Goal: Task Accomplishment & Management: Manage account settings

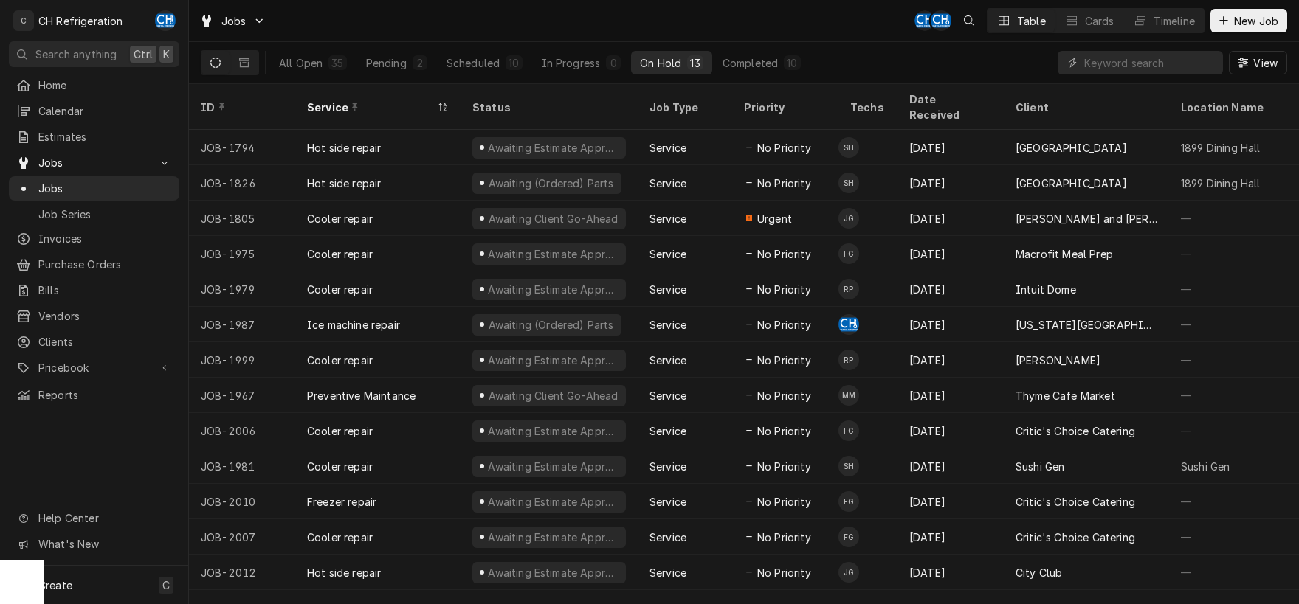
click at [767, 48] on div "All Open 35 Pending 2 Scheduled 10 In Progress 0 On Hold 13 Completed 10" at bounding box center [539, 62] width 539 height 41
click at [769, 50] on div "All Open 35 Pending 2 Scheduled 10 In Progress 0 On Hold 13 Completed 10" at bounding box center [539, 62] width 539 height 41
click at [775, 61] on div "Completed" at bounding box center [749, 62] width 55 height 15
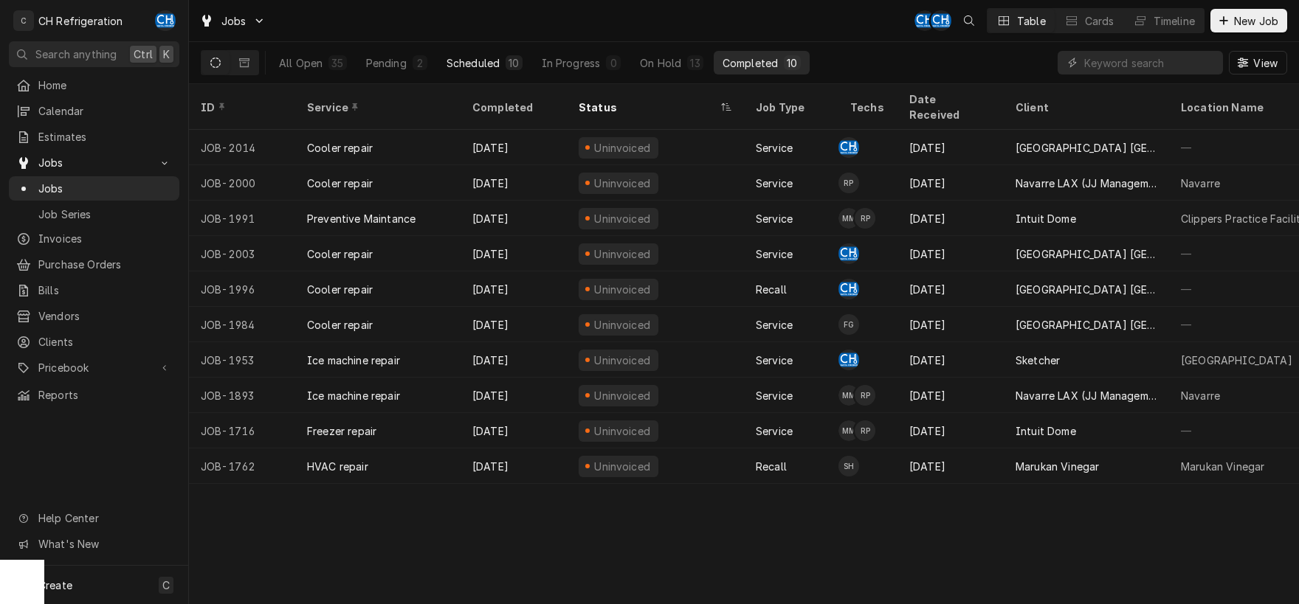
click at [478, 61] on div "Scheduled" at bounding box center [472, 62] width 53 height 15
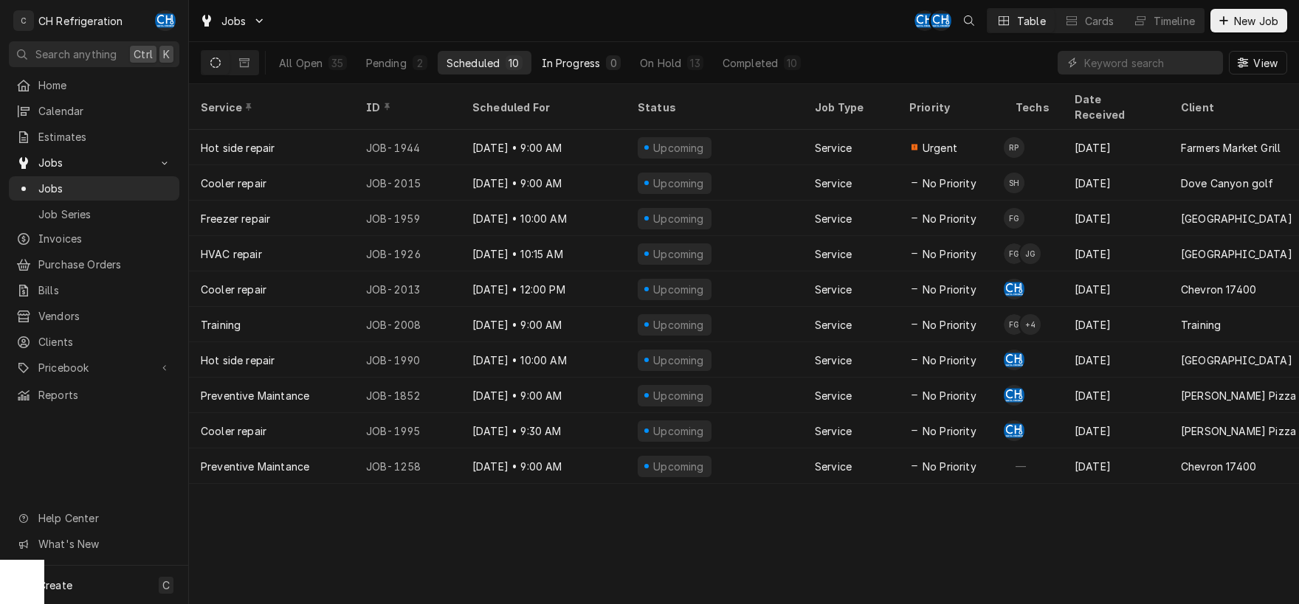
click at [581, 60] on div "In Progress" at bounding box center [571, 62] width 59 height 15
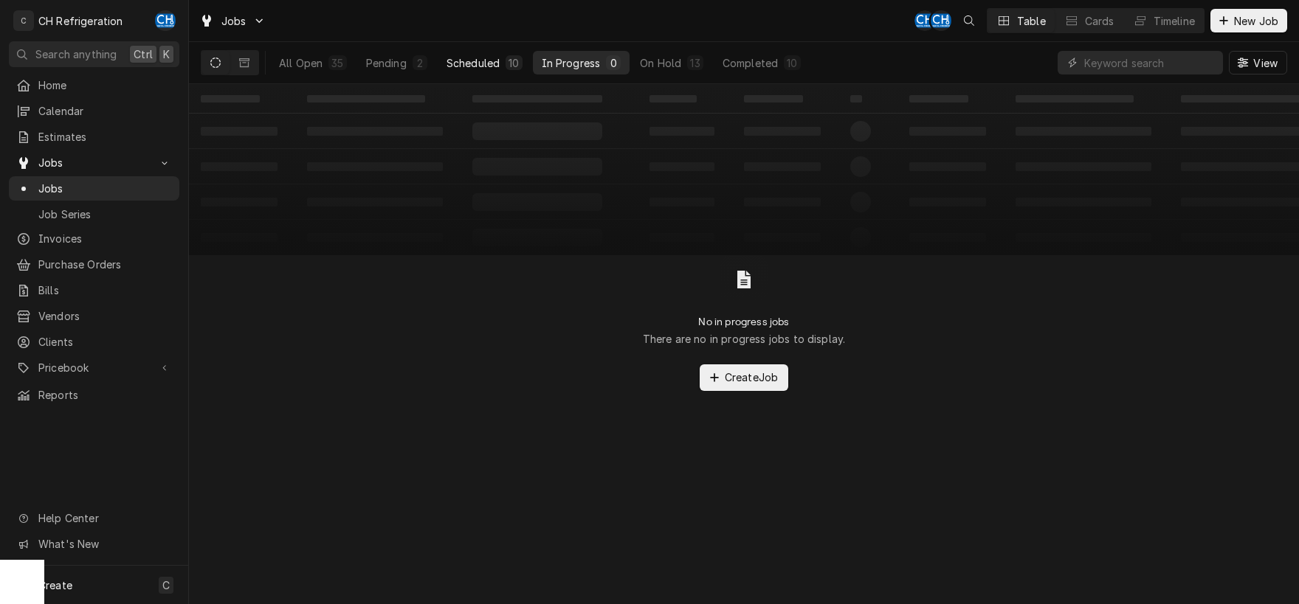
click at [511, 62] on div "10" at bounding box center [513, 62] width 10 height 15
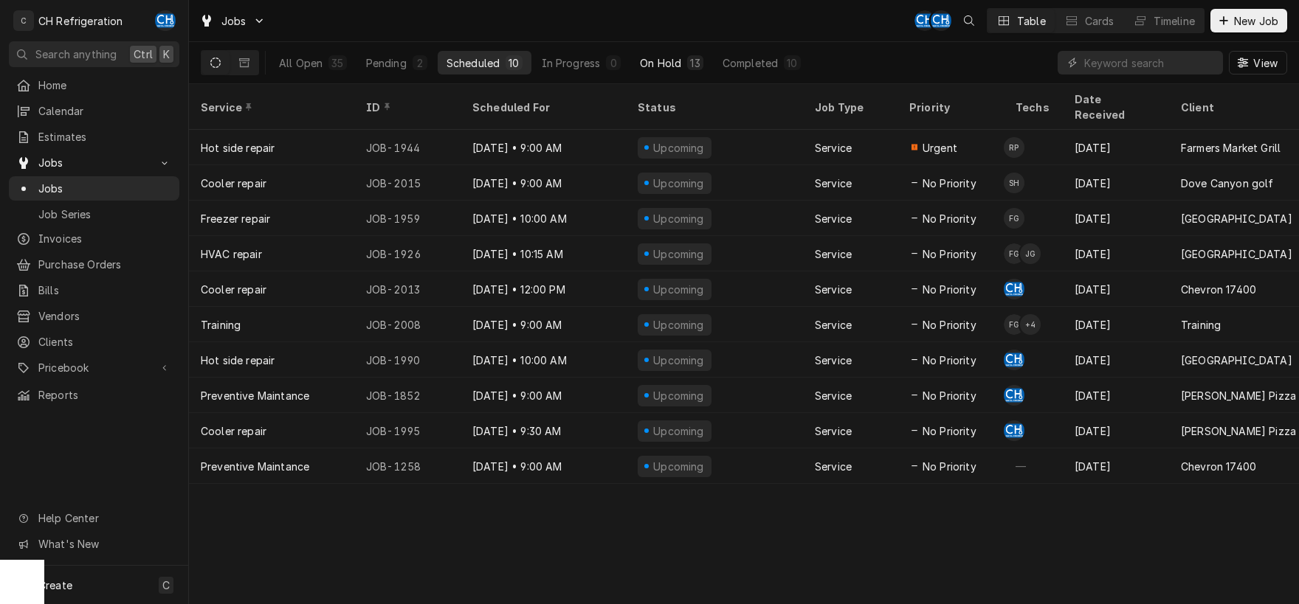
click at [670, 71] on button "On Hold 13" at bounding box center [671, 63] width 80 height 24
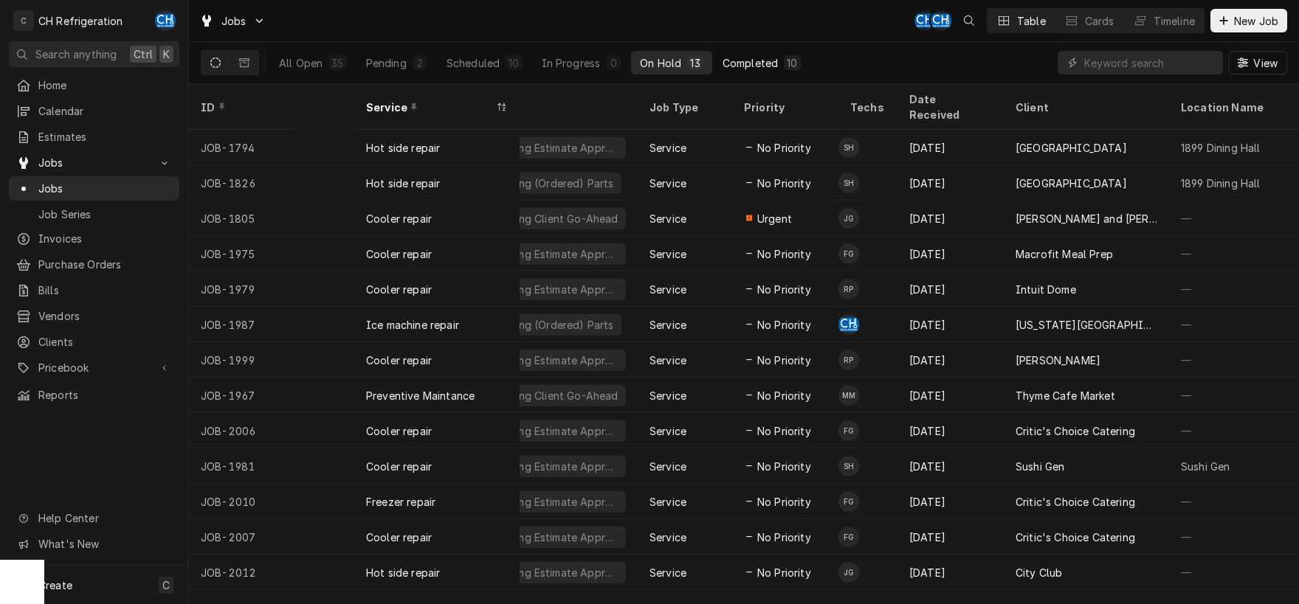
click at [767, 63] on div "Completed" at bounding box center [749, 62] width 55 height 15
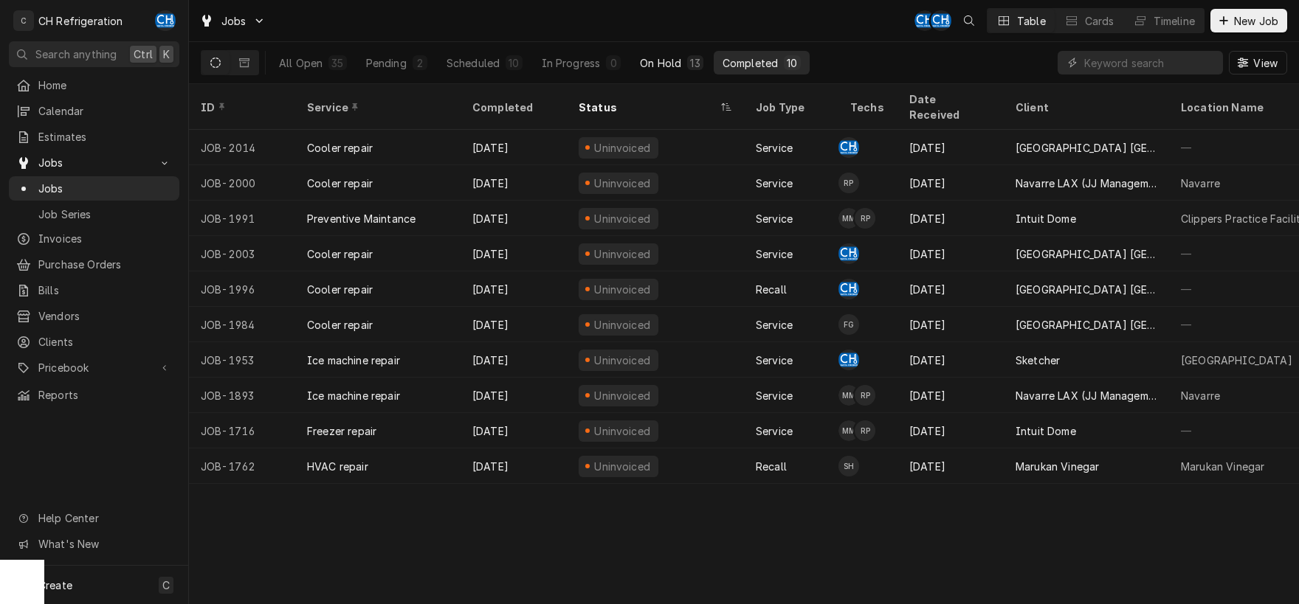
click at [665, 64] on div "On Hold" at bounding box center [660, 62] width 41 height 15
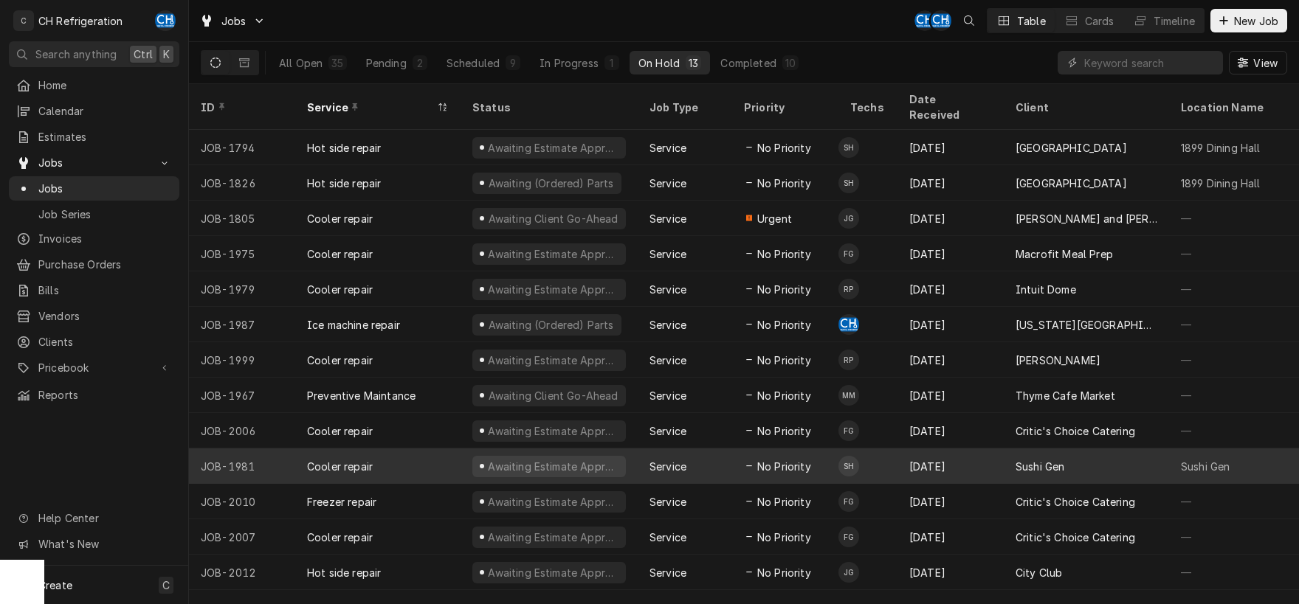
click at [983, 450] on div "Sep 20" at bounding box center [950, 466] width 106 height 35
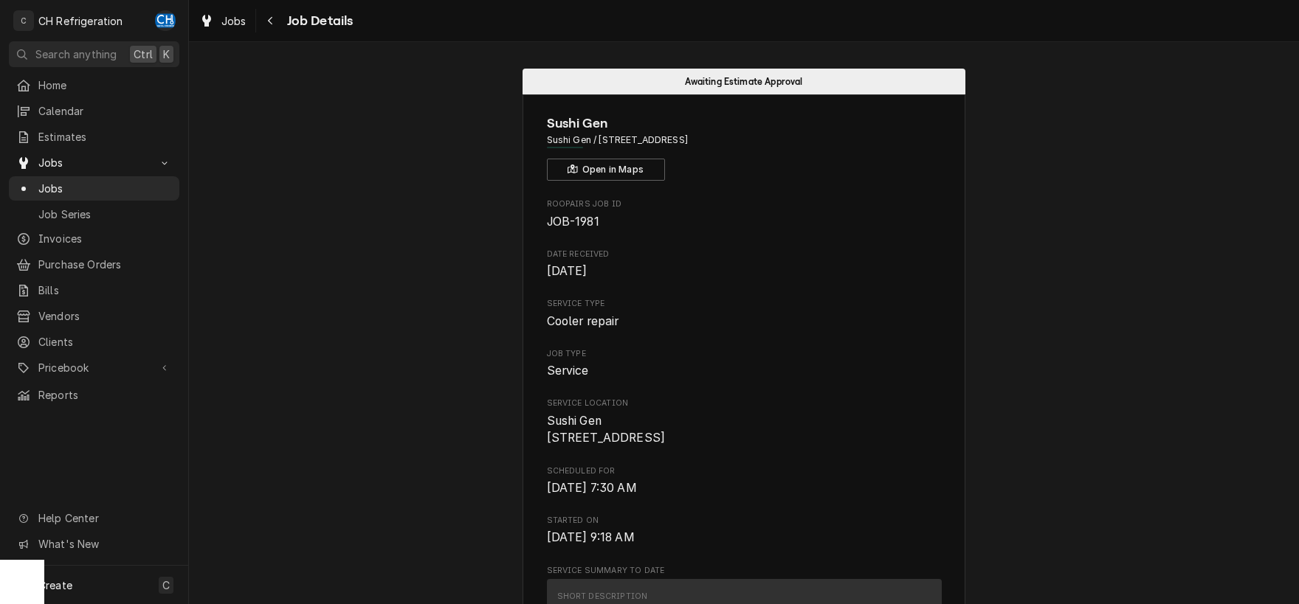
scroll to position [1234, 0]
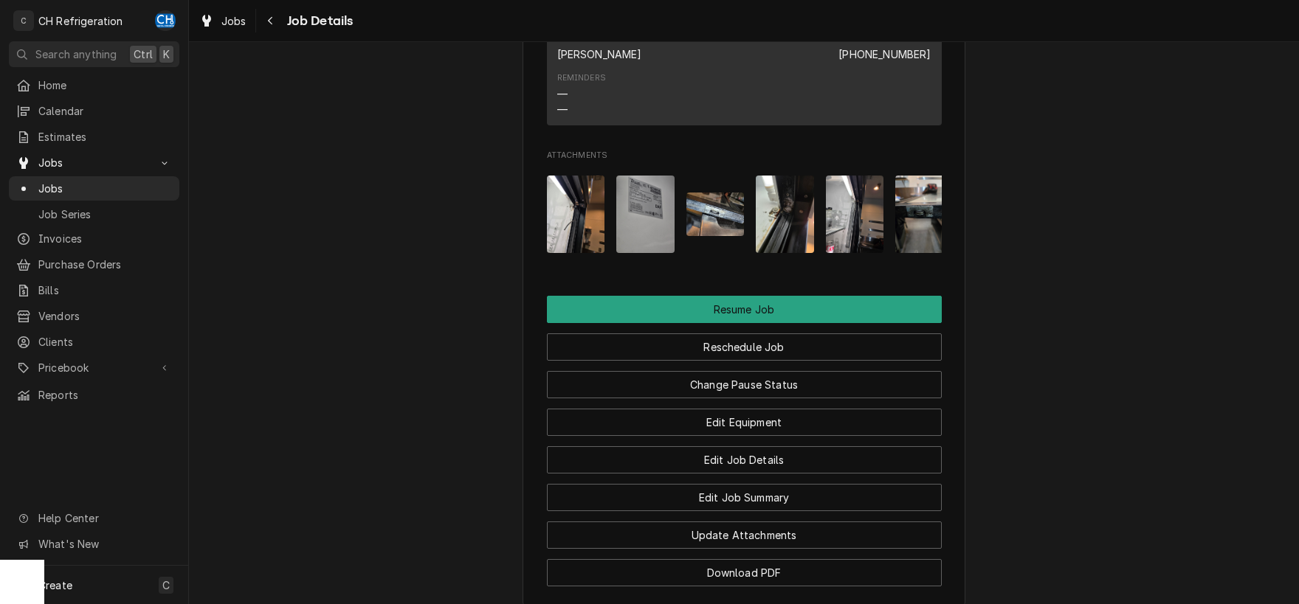
click at [589, 253] on img "Attachments" at bounding box center [576, 214] width 58 height 77
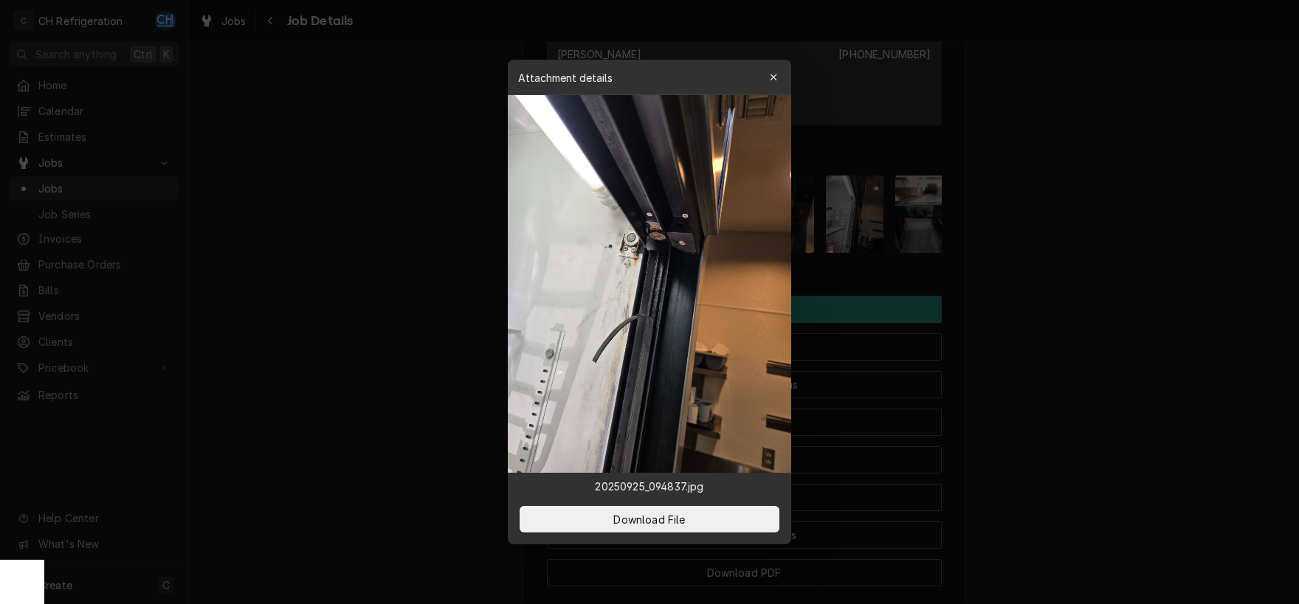
click at [1132, 291] on div at bounding box center [649, 302] width 1299 height 604
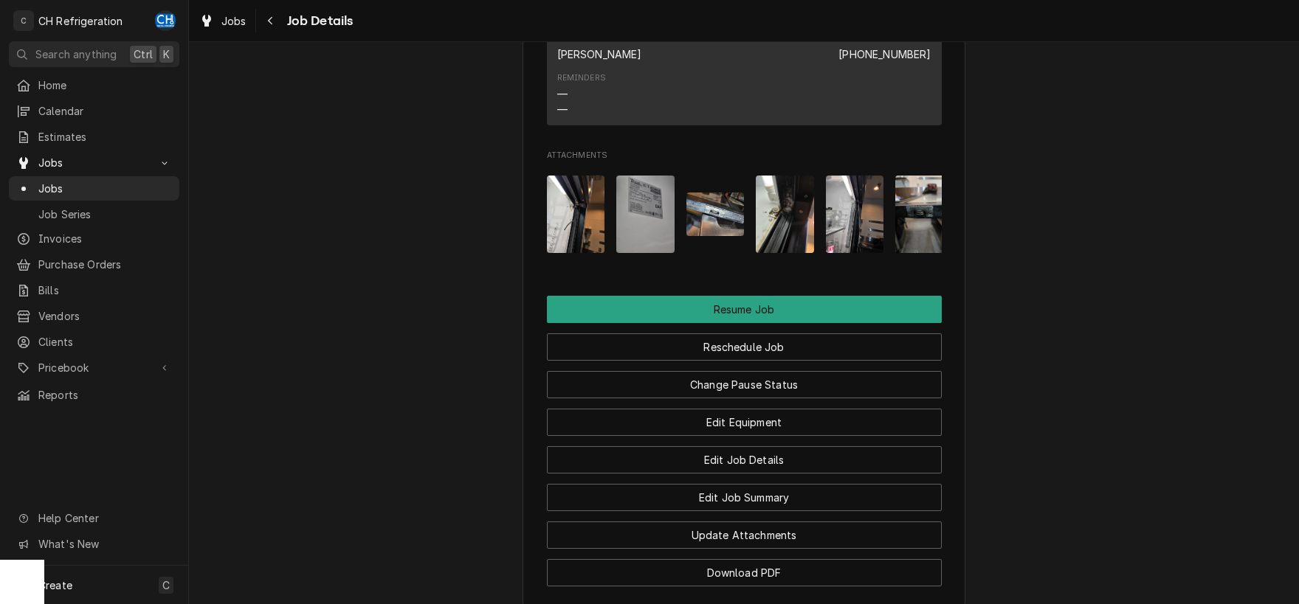
click at [594, 238] on img "Attachments" at bounding box center [576, 214] width 58 height 77
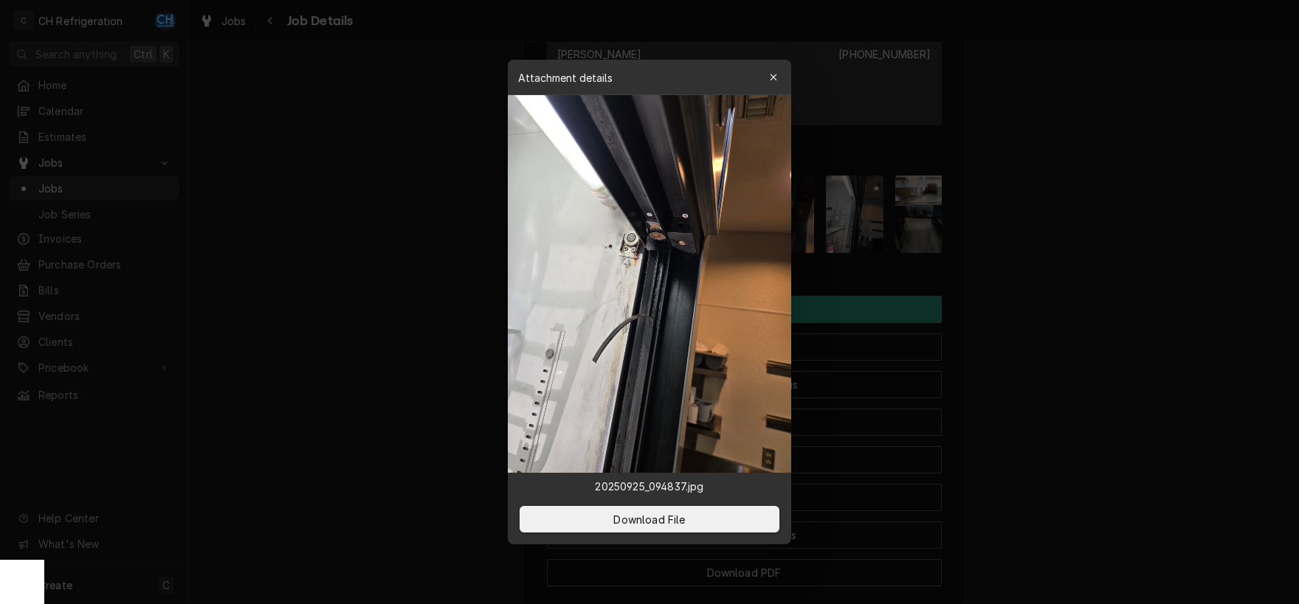
click at [1100, 294] on div at bounding box center [649, 302] width 1299 height 604
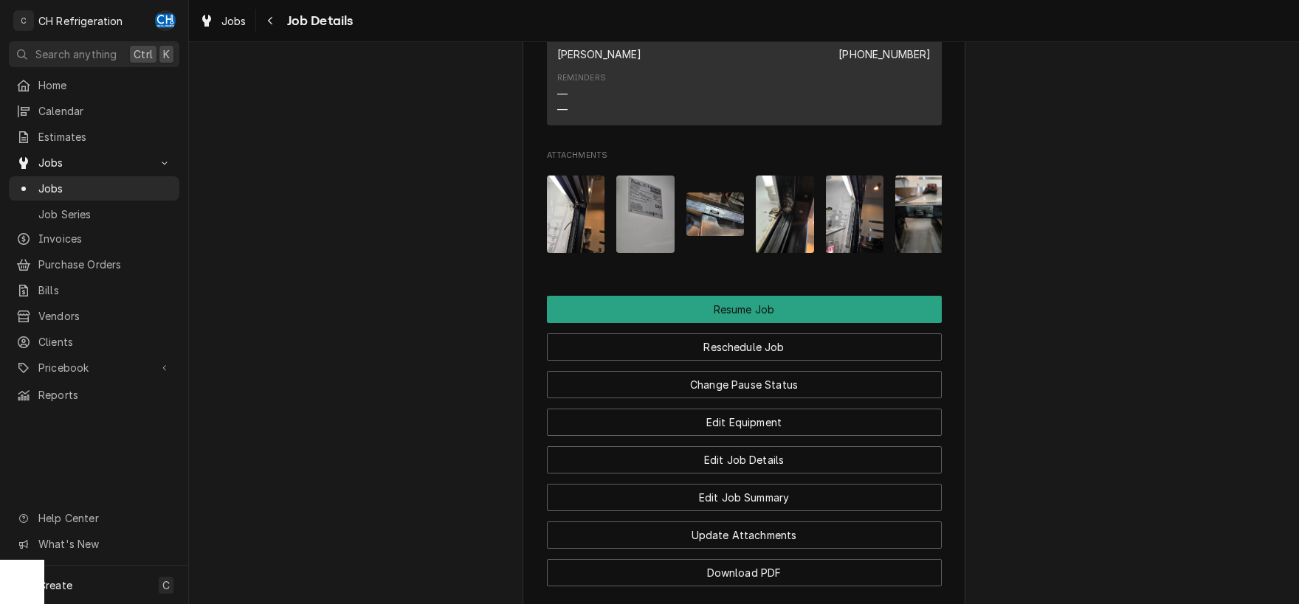
click at [795, 253] on img "Attachments" at bounding box center [785, 214] width 58 height 77
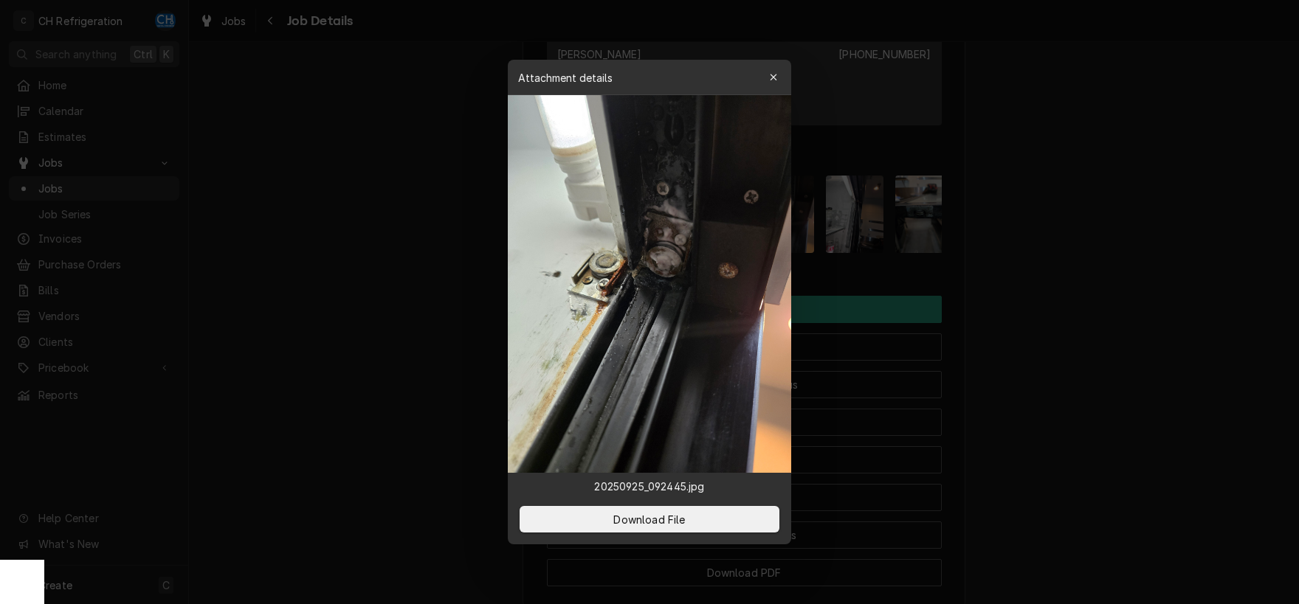
click at [1122, 301] on div at bounding box center [649, 302] width 1299 height 604
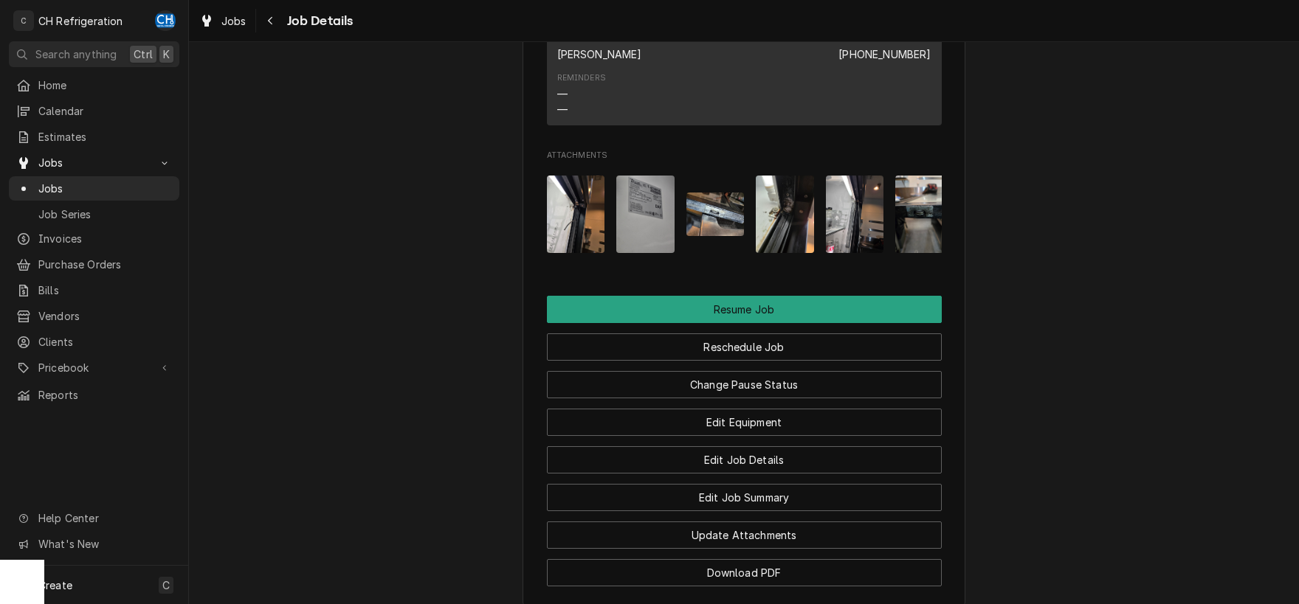
click at [840, 252] on img "Attachments" at bounding box center [855, 214] width 58 height 77
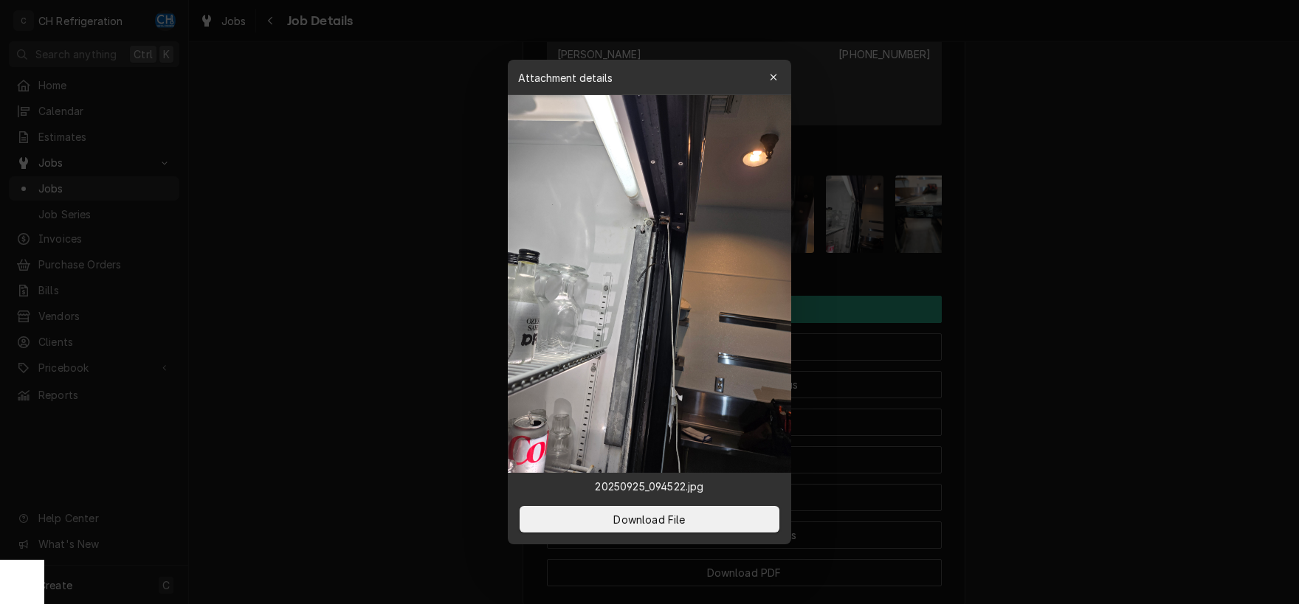
click at [1040, 280] on div at bounding box center [649, 302] width 1299 height 604
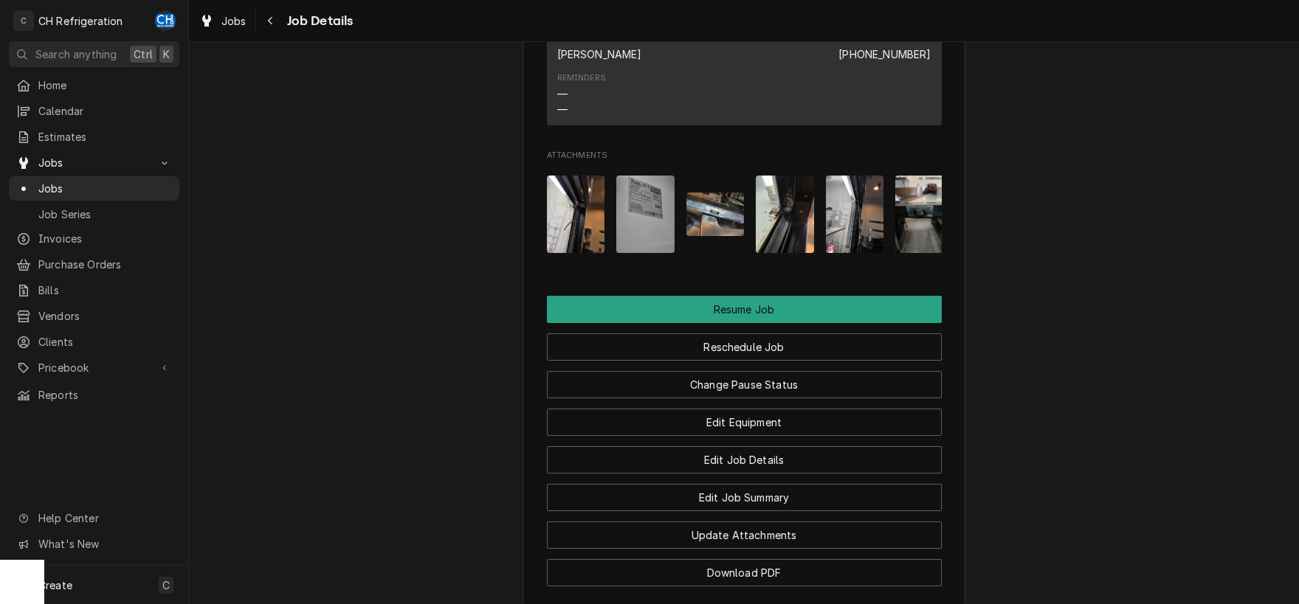
click at [719, 236] on img "Attachments" at bounding box center [715, 215] width 58 height 44
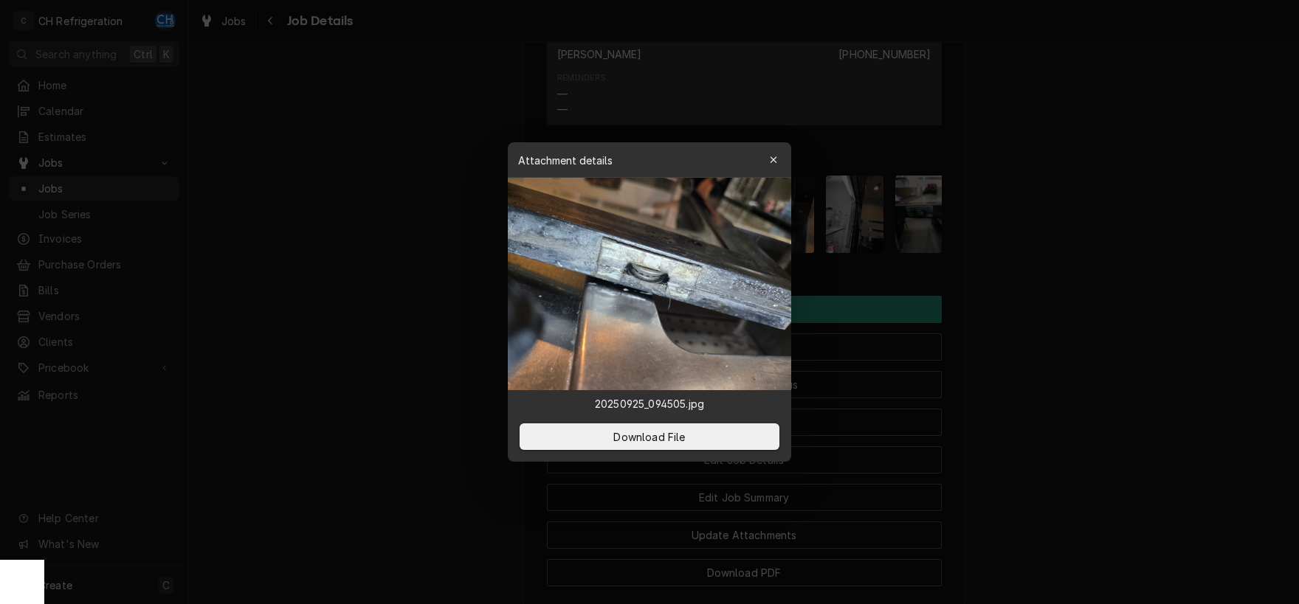
click at [1073, 283] on div at bounding box center [649, 302] width 1299 height 604
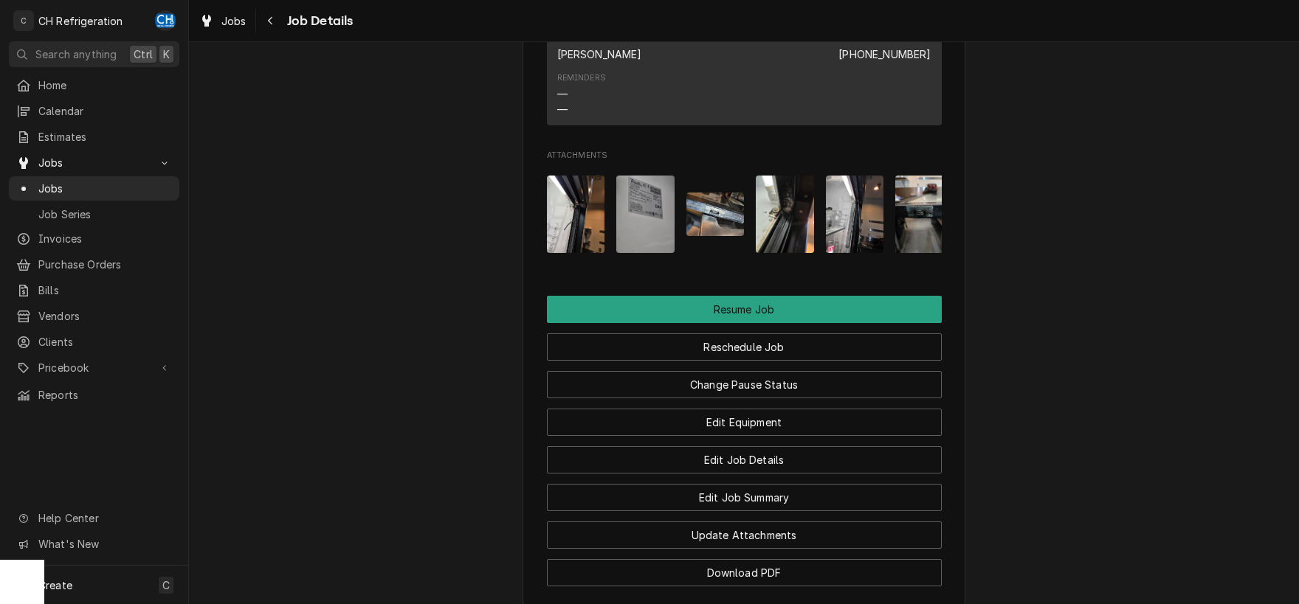
scroll to position [0, 23]
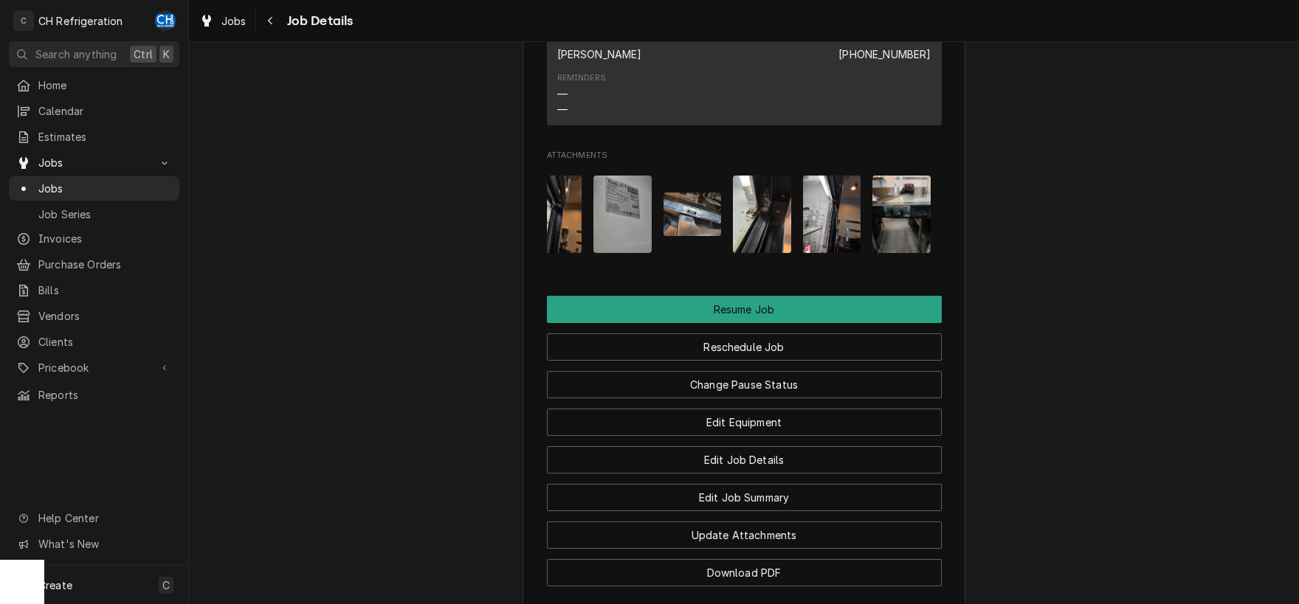
click at [894, 241] on img "Attachments" at bounding box center [901, 214] width 58 height 77
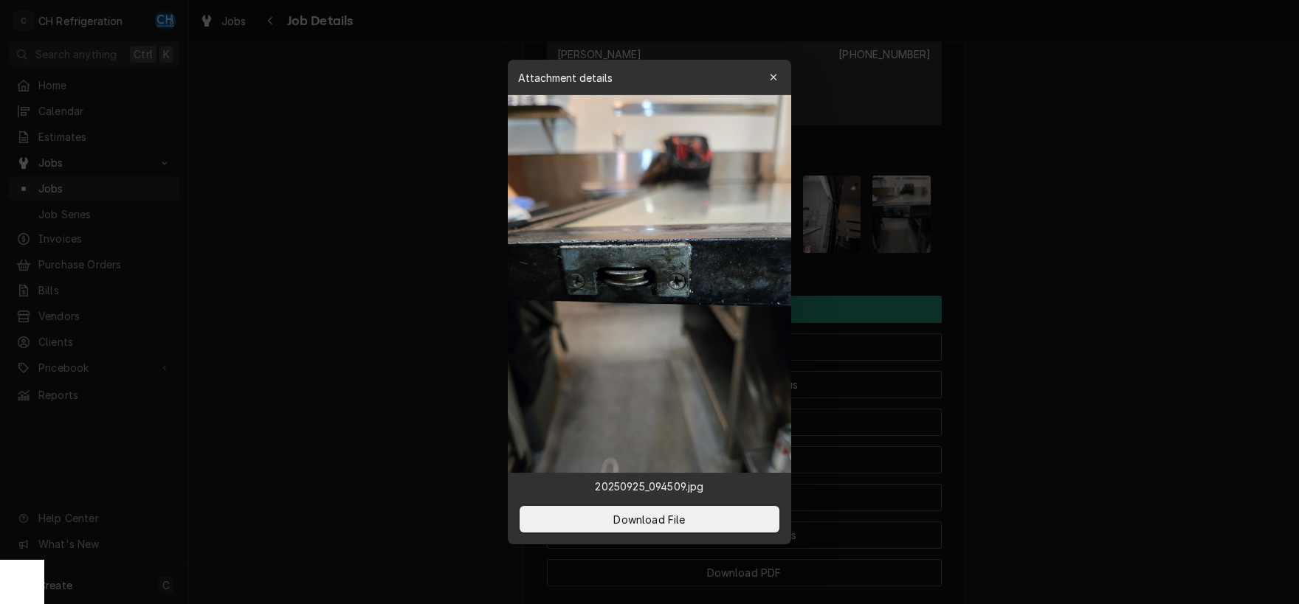
click at [1030, 252] on div at bounding box center [649, 302] width 1299 height 604
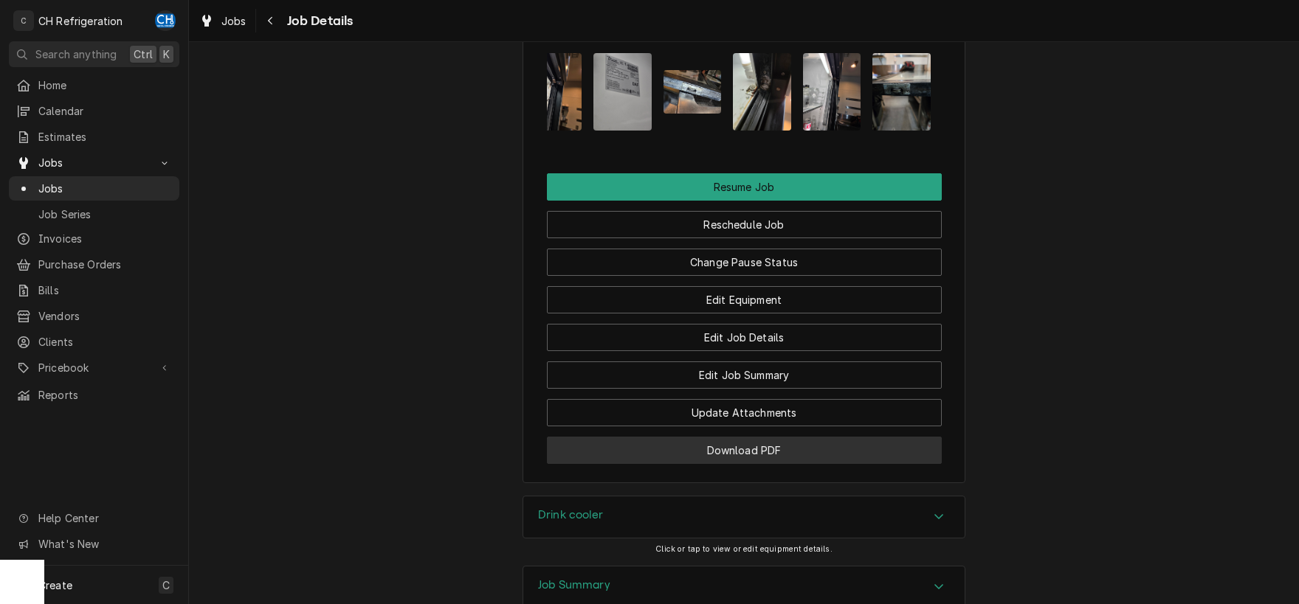
scroll to position [1465, 0]
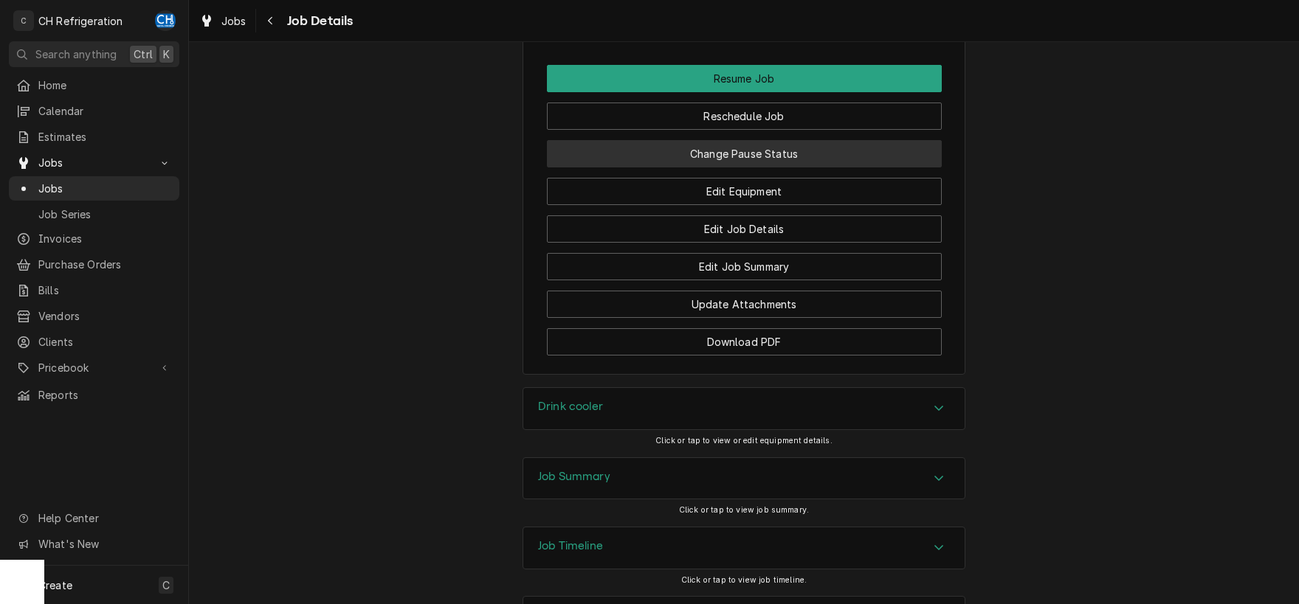
click at [789, 167] on button "Change Pause Status" at bounding box center [744, 153] width 395 height 27
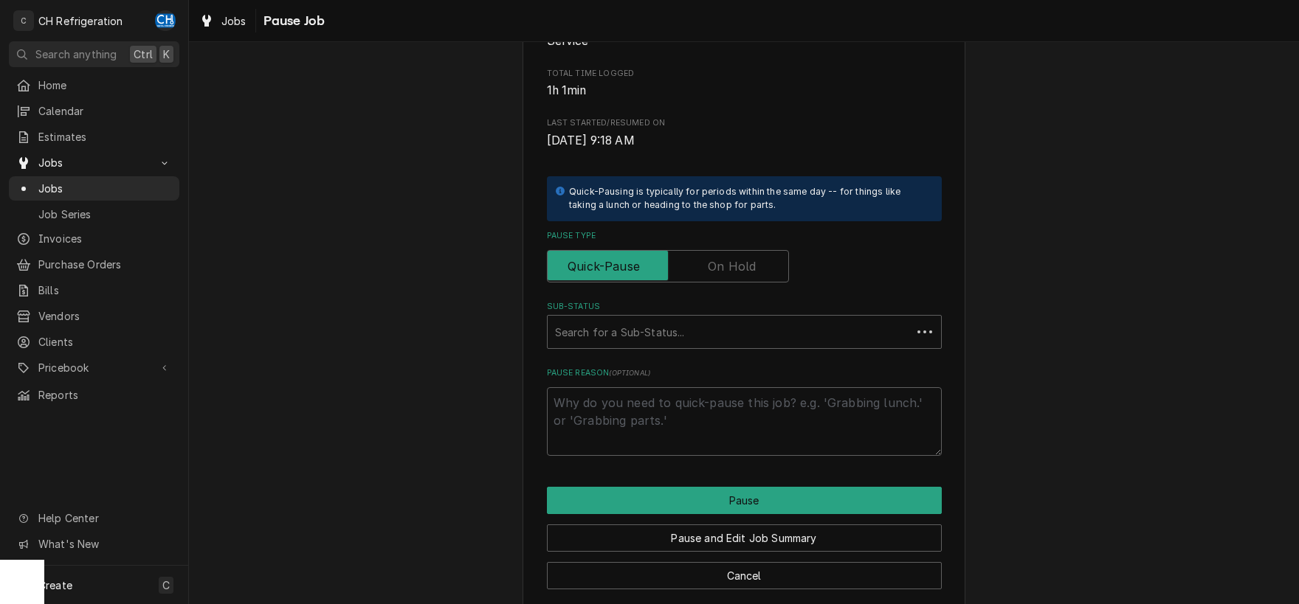
scroll to position [224, 0]
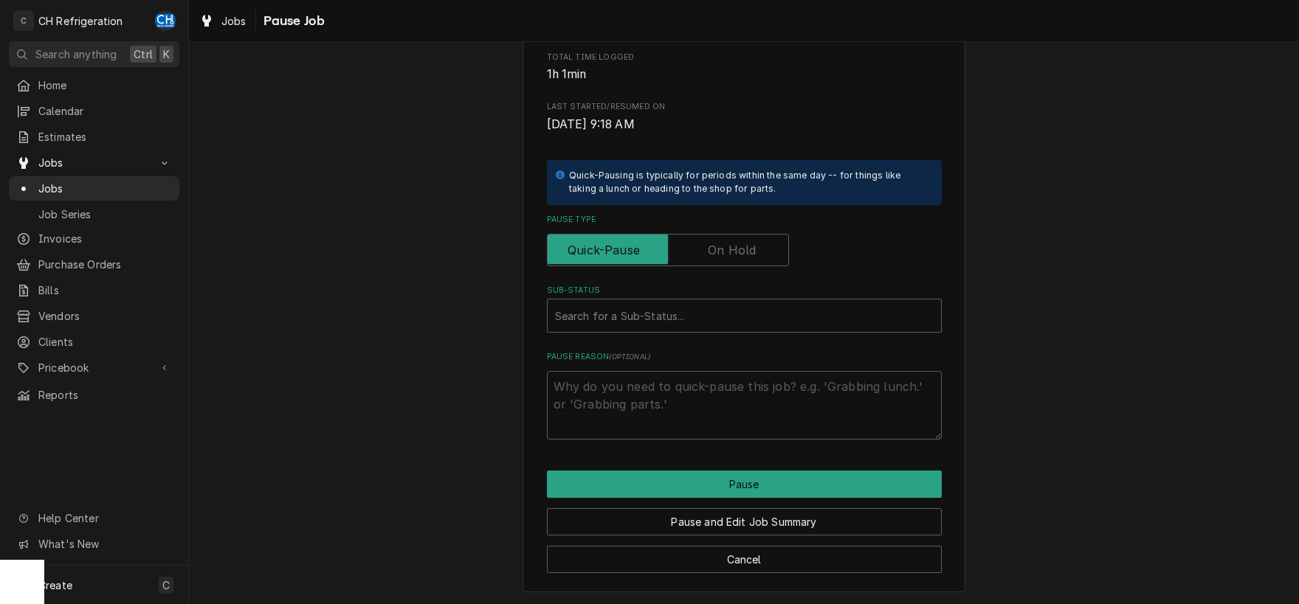
click at [739, 258] on label "Pause Type" at bounding box center [668, 250] width 242 height 32
click at [739, 258] on input "Pause Type" at bounding box center [667, 250] width 229 height 32
checkbox input "true"
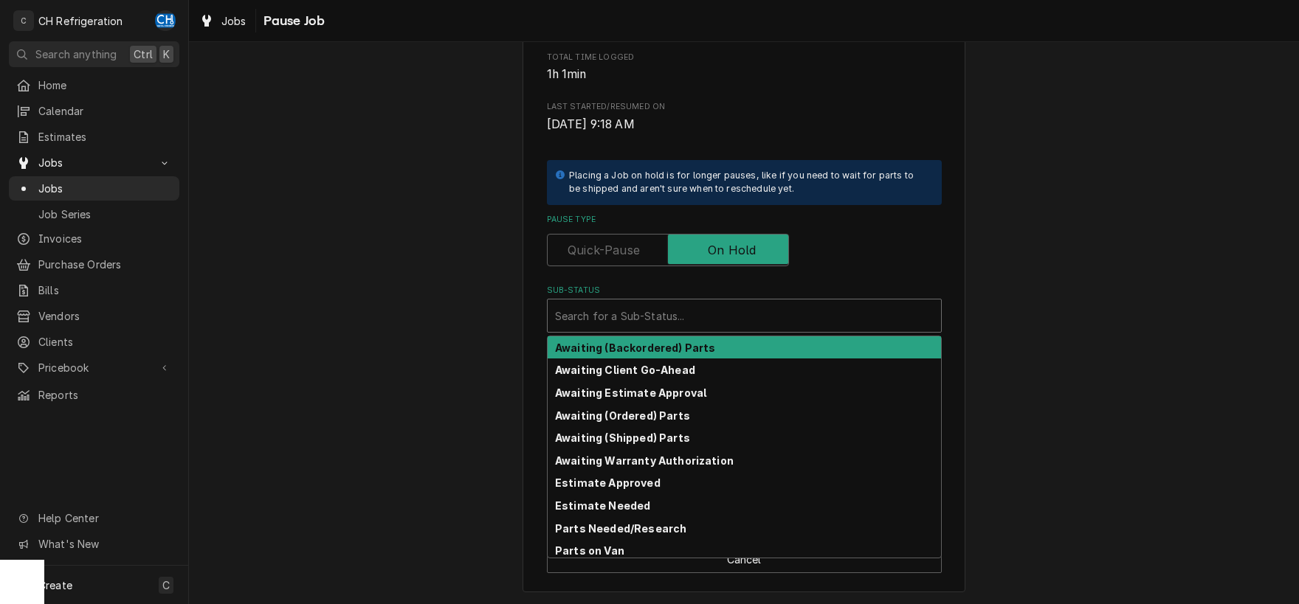
click at [749, 308] on div "Sub-Status" at bounding box center [744, 316] width 379 height 27
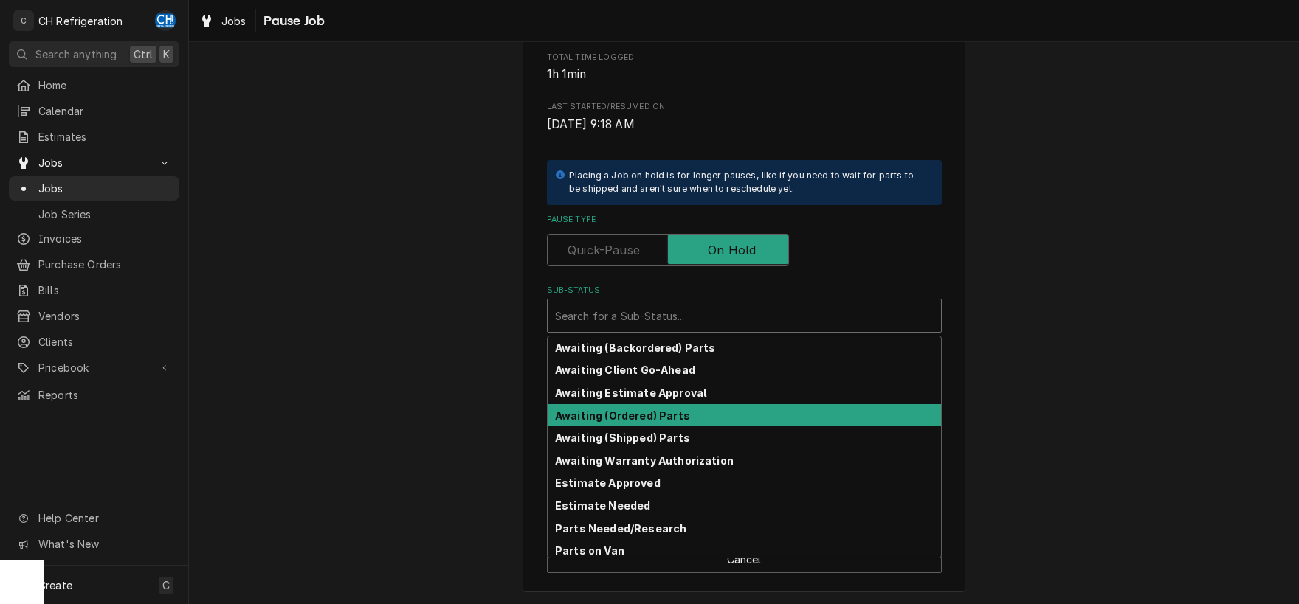
click at [722, 418] on div "Awaiting (Ordered) Parts" at bounding box center [743, 415] width 393 height 23
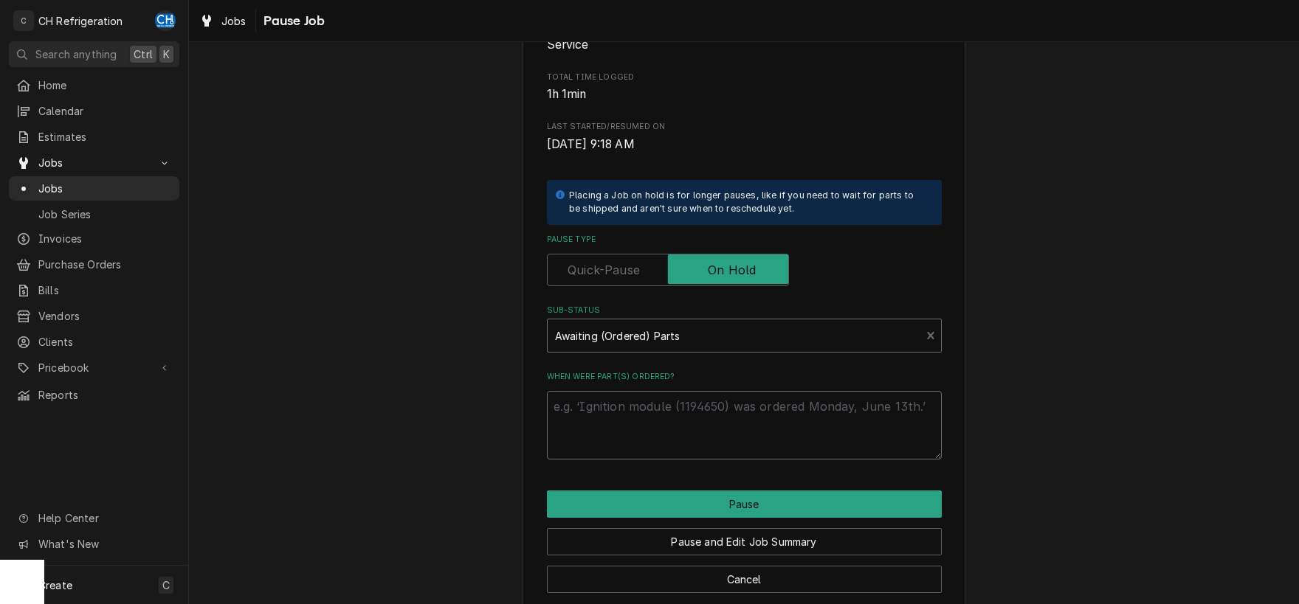
click at [722, 418] on textarea "When were part(s) ordered?" at bounding box center [744, 425] width 395 height 69
type textarea "x"
type textarea "9"
type textarea "x"
type textarea "9/"
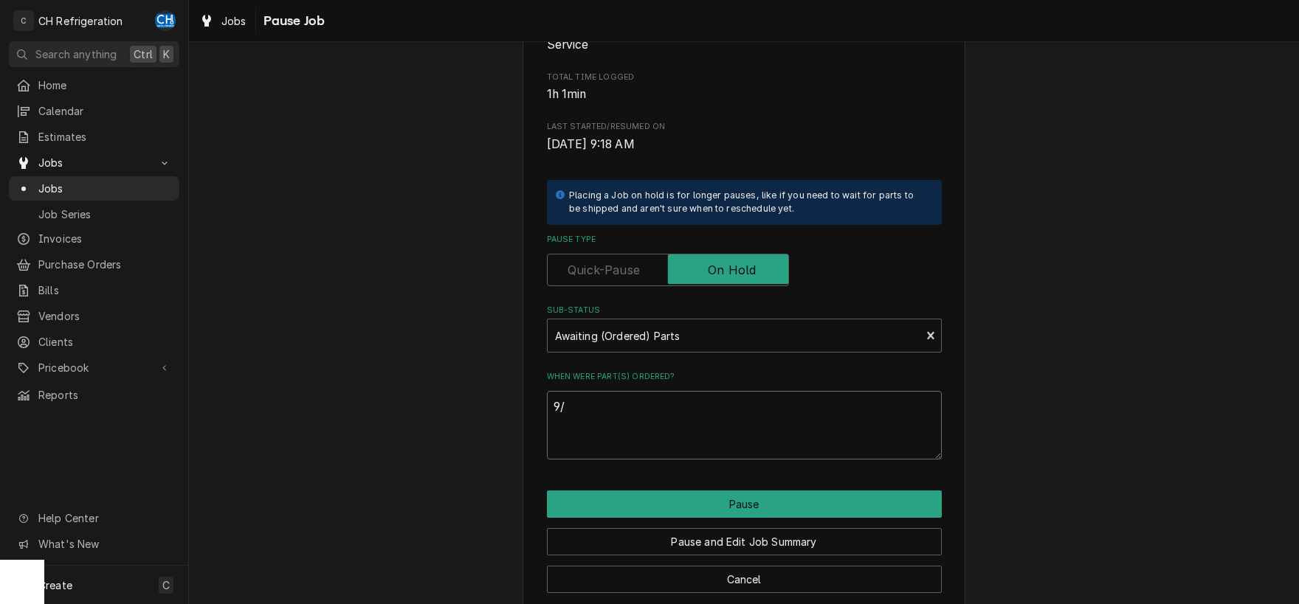
type textarea "x"
type textarea "9/2"
type textarea "x"
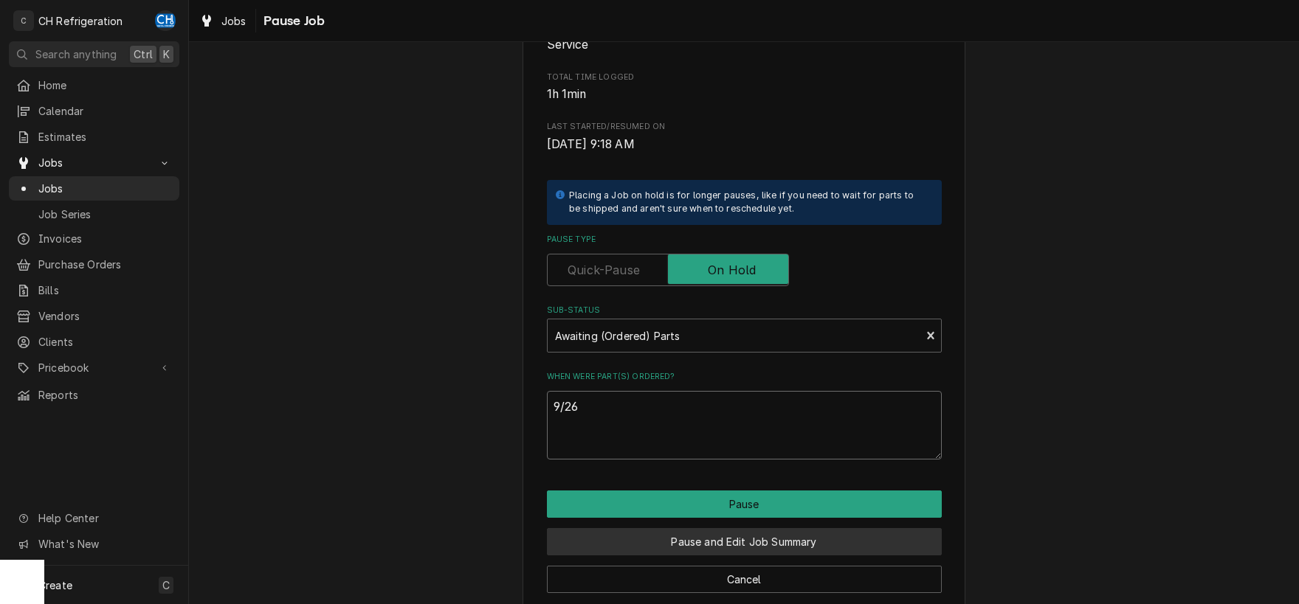
type textarea "9/26"
click at [707, 530] on button "Pause and Edit Job Summary" at bounding box center [744, 541] width 395 height 27
type textarea "x"
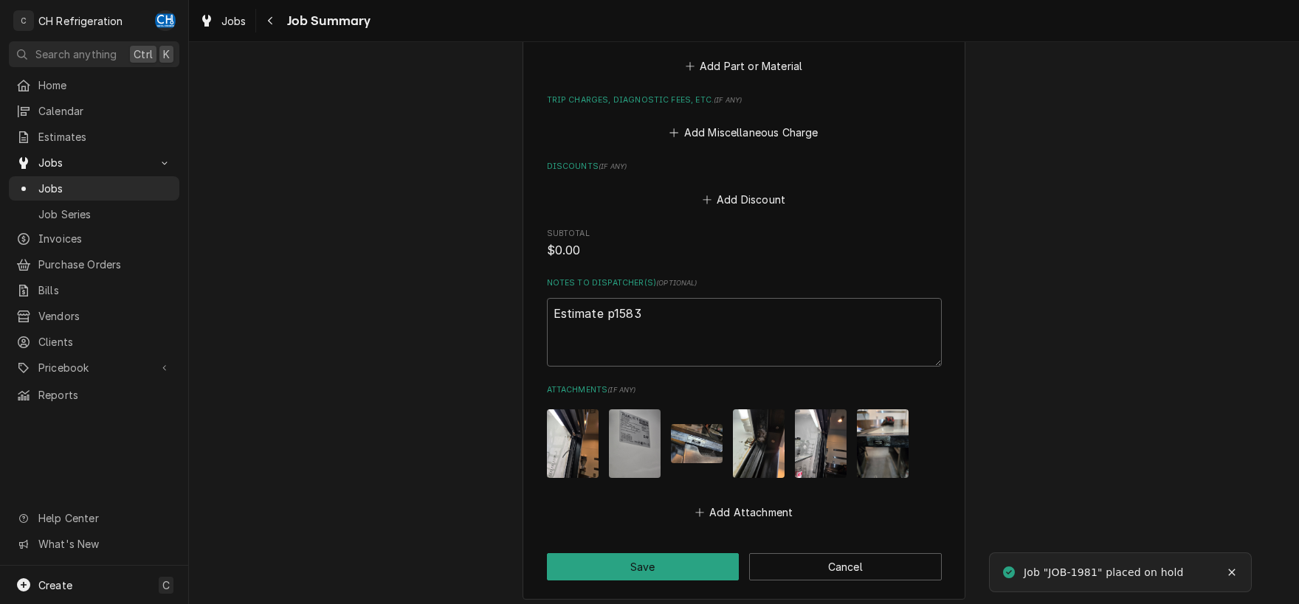
scroll to position [1150, 0]
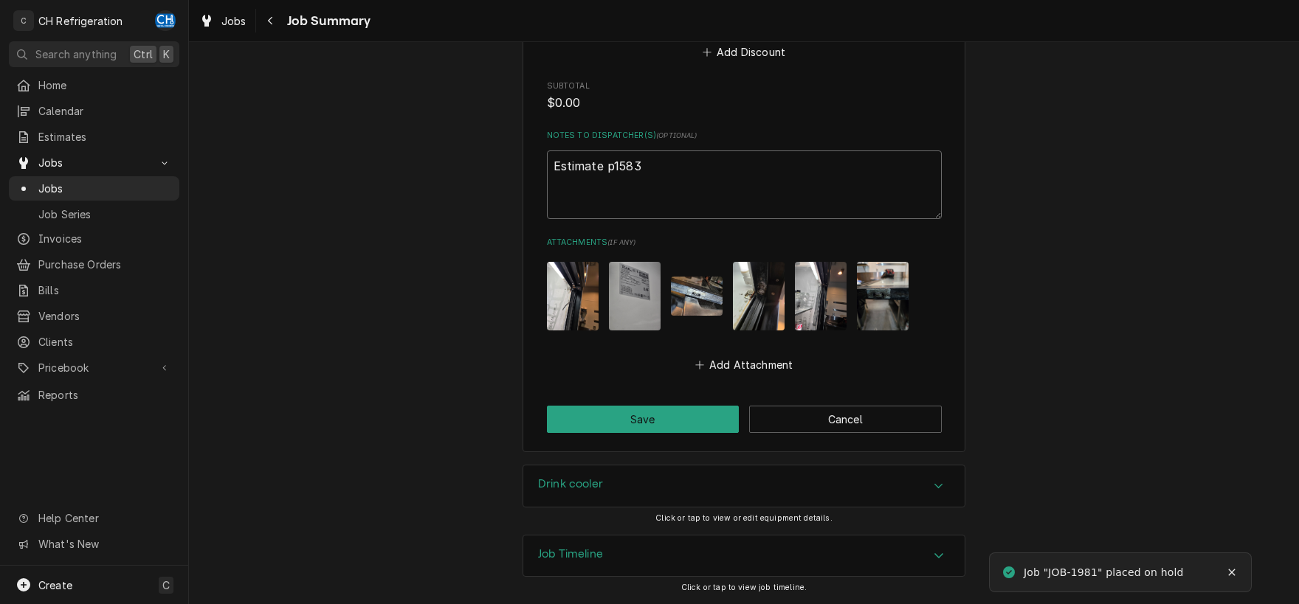
click at [680, 188] on textarea "Estimate p1583" at bounding box center [744, 185] width 395 height 69
type textarea "Estimate p1583"
type textarea "x"
type textarea "Estimate p1583"
type textarea "x"
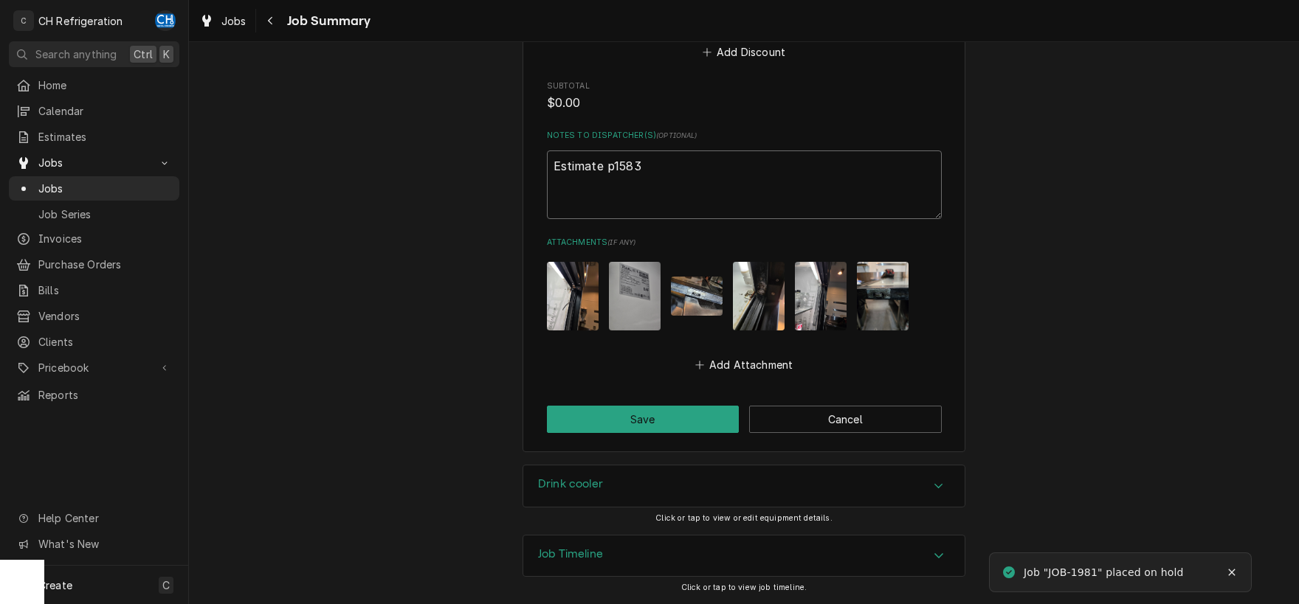
type textarea "Estimate p1583 p"
type textarea "x"
type textarea "Estimate p1583 pa"
type textarea "x"
type textarea "Estimate p1583 par"
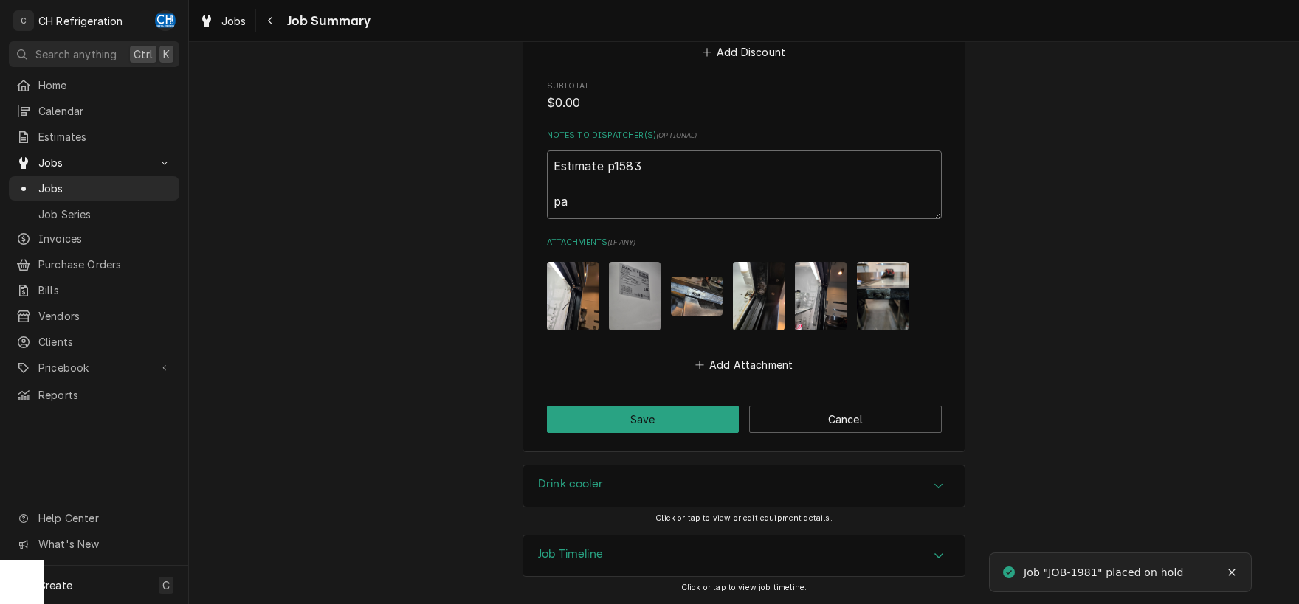
type textarea "x"
type textarea "Estimate p1583 part"
type textarea "x"
type textarea "Estimate p1583 parts"
type textarea "x"
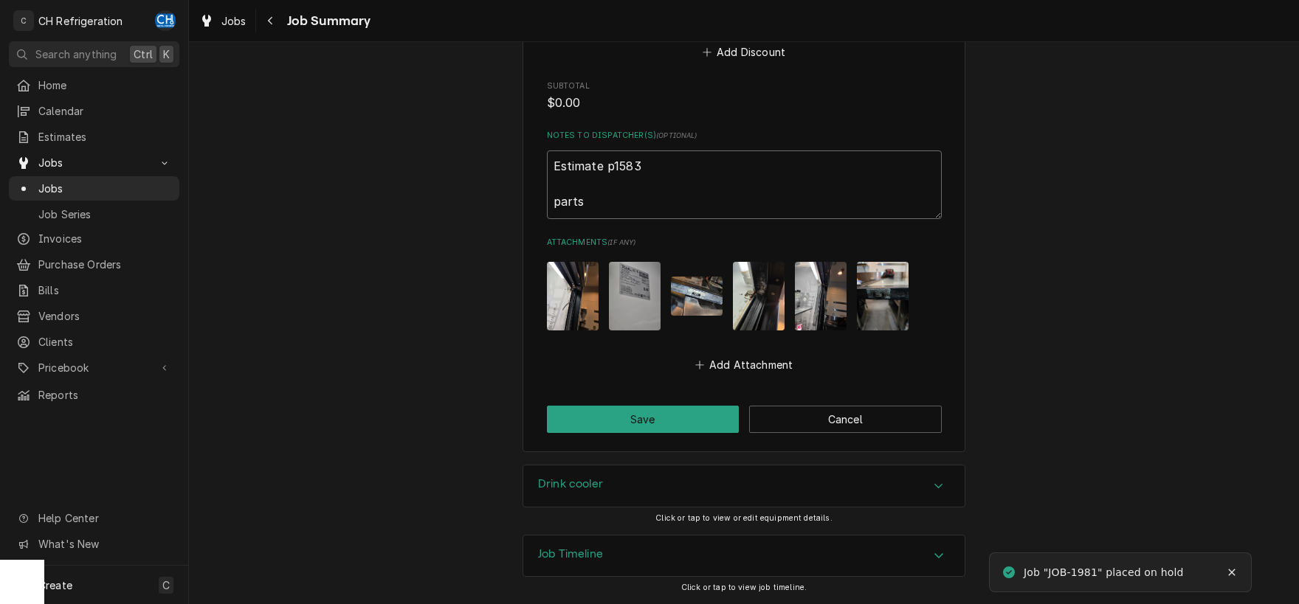
type textarea "Estimate p1583 parts"
type textarea "x"
type textarea "Estimate p1583 parts o"
type textarea "x"
type textarea "Estimate p1583 parts or"
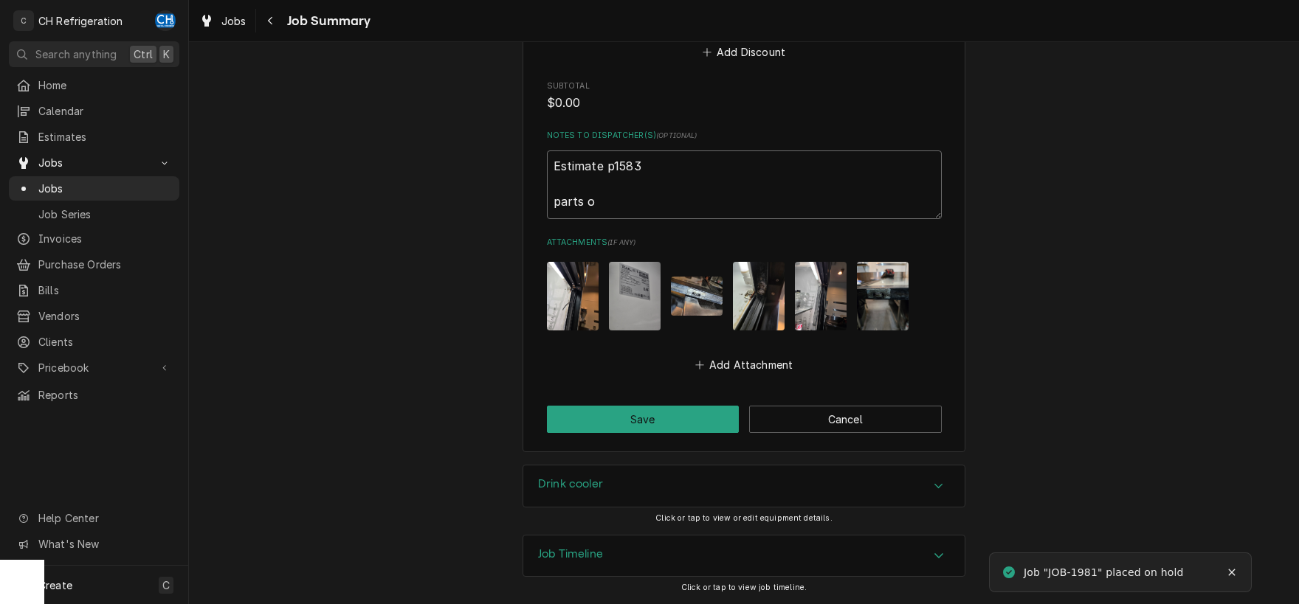
type textarea "x"
type textarea "Estimate p1583 parts ord"
type textarea "x"
type textarea "Estimate p1583 parts orde"
type textarea "x"
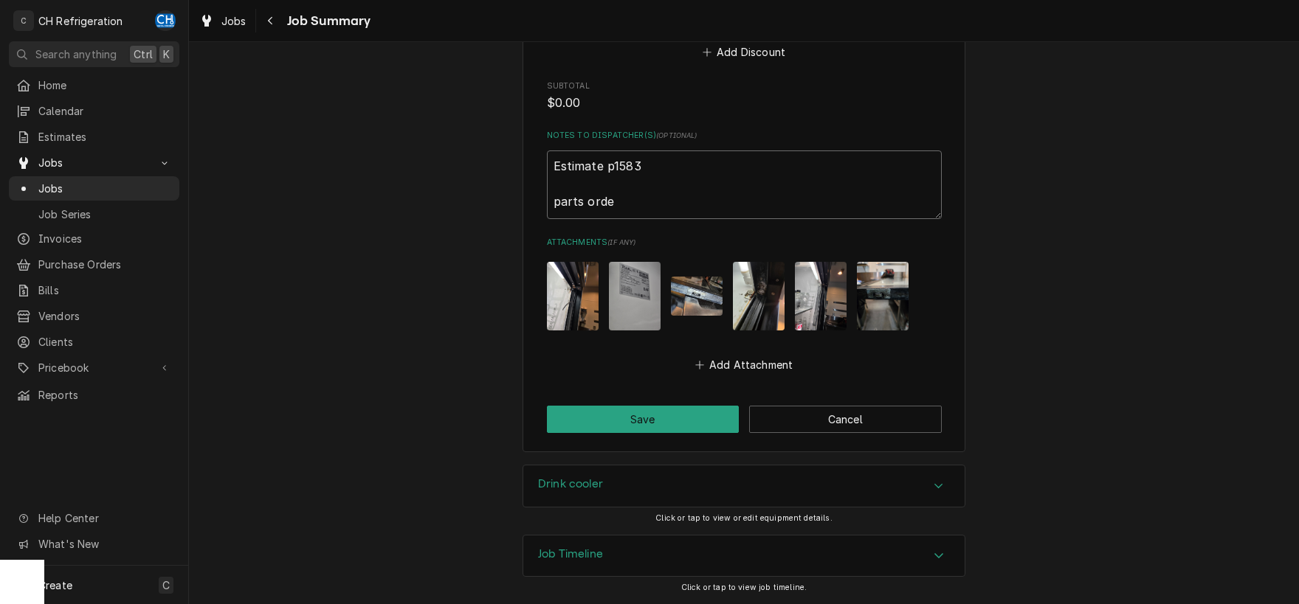
type textarea "Estimate p1583 parts order"
type textarea "x"
type textarea "Estimate p1583 parts ordere"
type textarea "x"
type textarea "Estimate p1583 parts ordered"
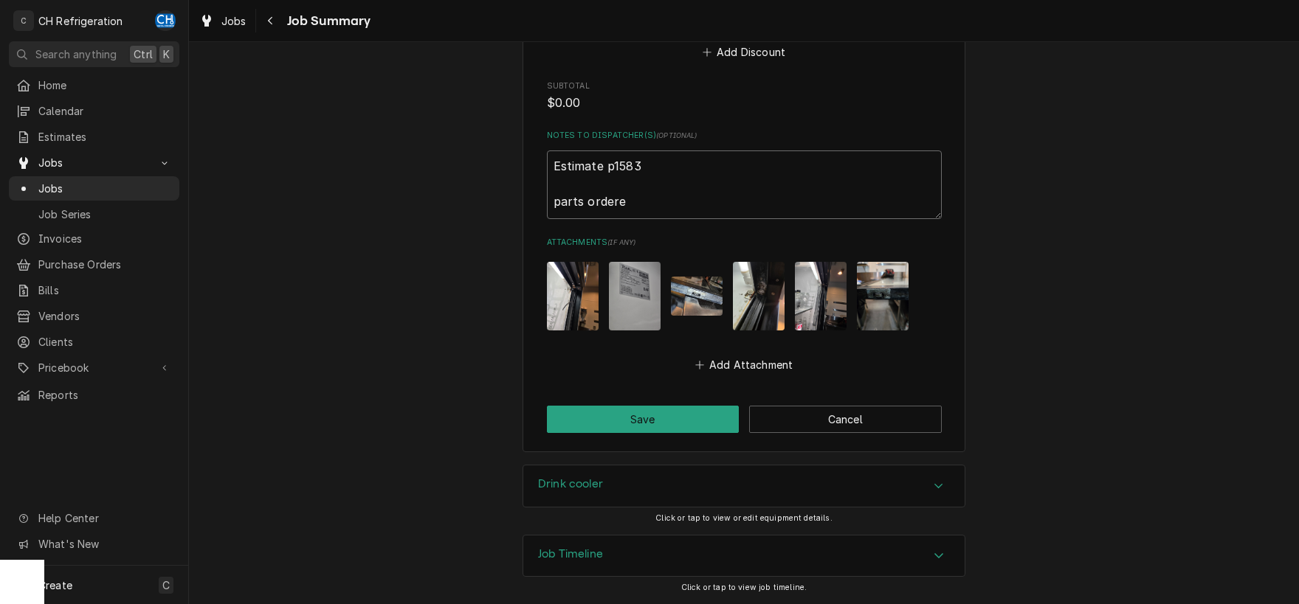
type textarea "x"
type textarea "Estimate p1583 parts ordered"
type textarea "x"
type textarea "Estimate p1583 parts ordered 9"
type textarea "x"
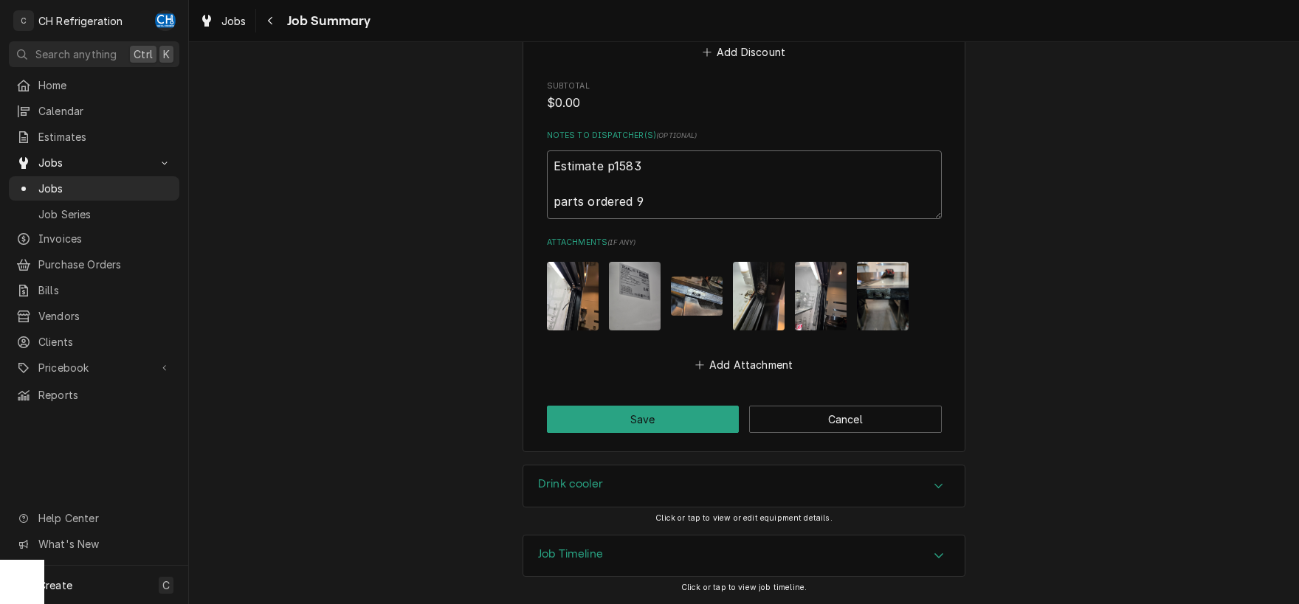
type textarea "Estimate p1583 parts ordered 9/"
type textarea "x"
type textarea "Estimate p1583 parts ordered 9/2"
type textarea "x"
type textarea "Estimate p1583 parts ordered 9/26"
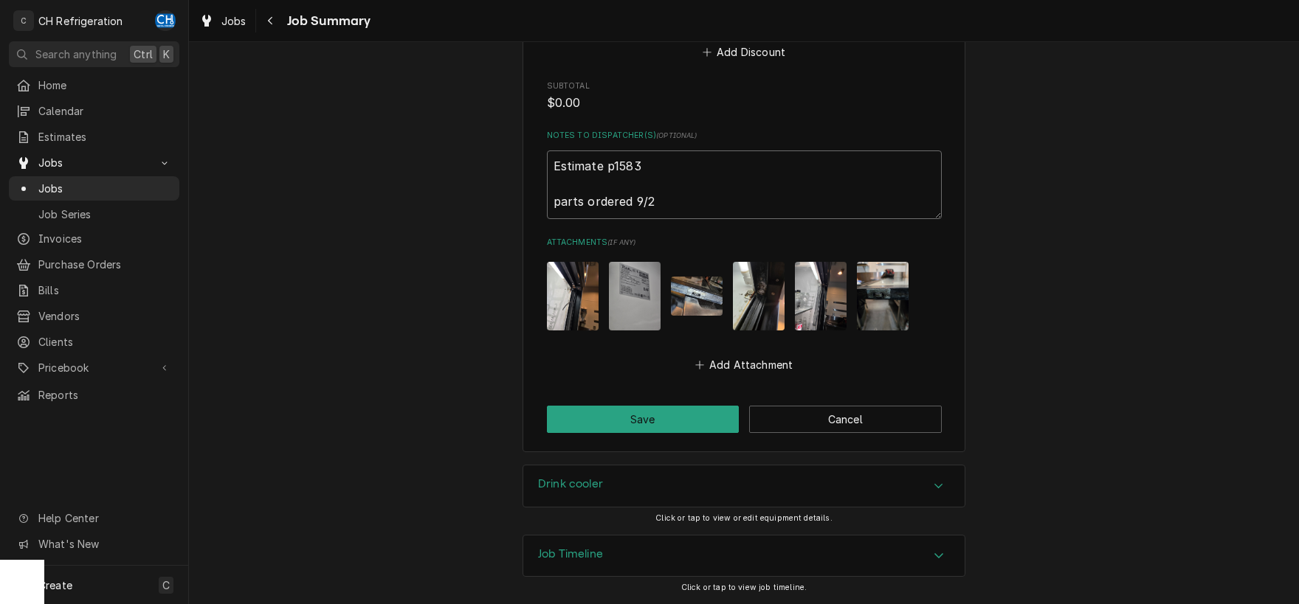
type textarea "x"
type textarea "Estimate p1583 parts ordered 9/26"
type textarea "x"
type textarea "Estimate p1583 parts ordered 9/26 f"
type textarea "x"
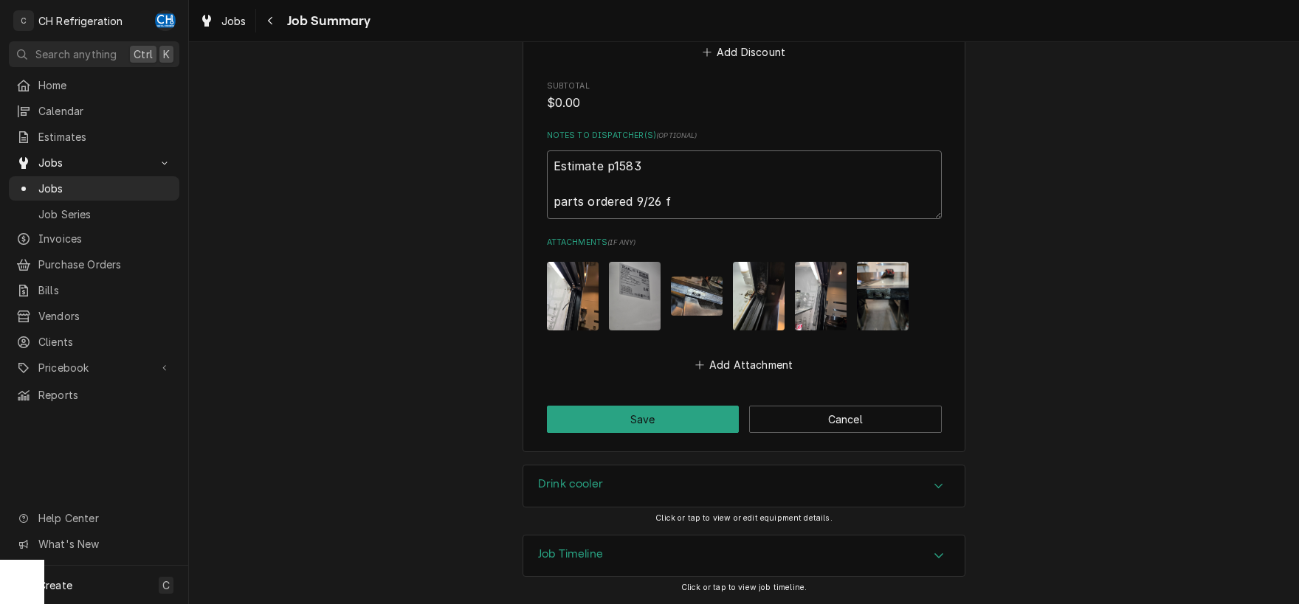
type textarea "Estimate p1583 parts ordered 9/26 fr"
type textarea "x"
type textarea "Estimate p1583 parts ordered 9/26 fro"
type textarea "x"
type textarea "Estimate p1583 parts ordered 9/26 from"
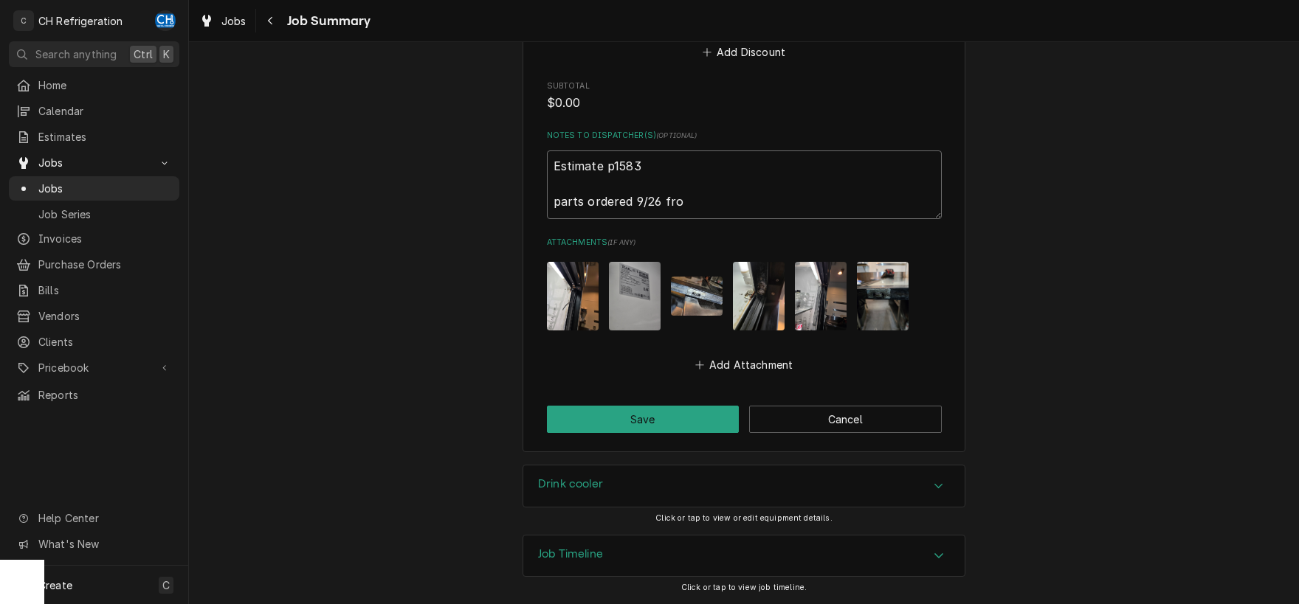
type textarea "x"
type textarea "Estimate p1583 parts ordered 9/26 from"
type textarea "x"
type textarea "Estimate p1583 parts ordered 9/26 from T"
type textarea "x"
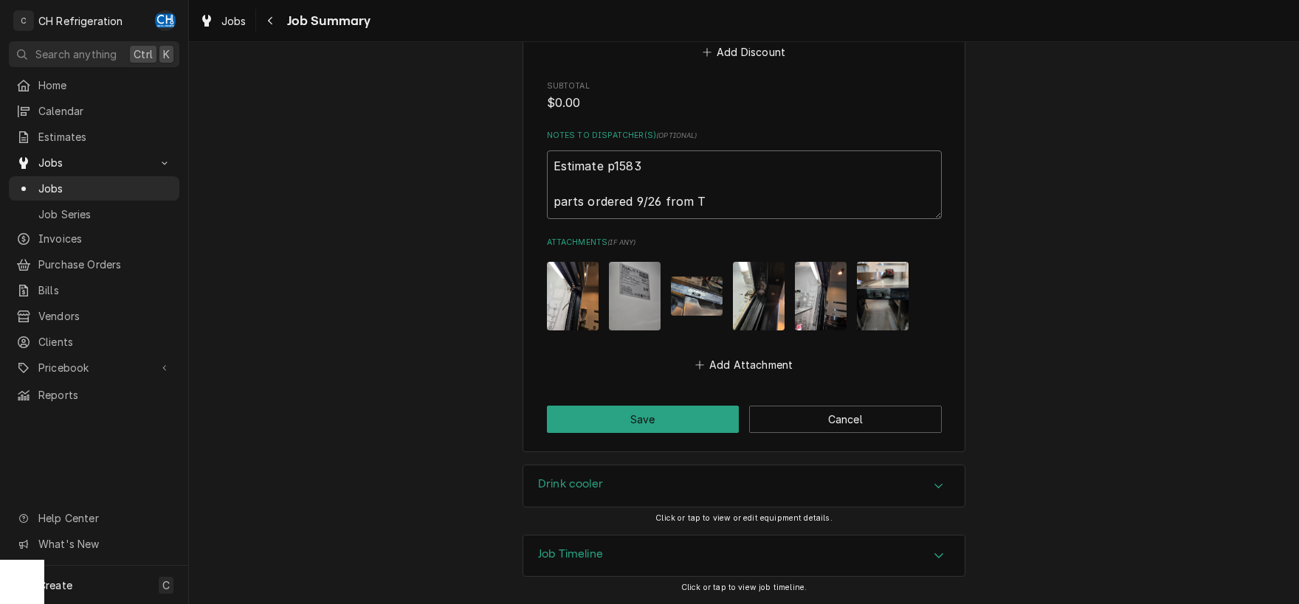
type textarea "Estimate p1583 parts ordered 9/26 from Tr"
type textarea "x"
type textarea "Estimate p1583 parts ordered 9/26 from Tru"
type textarea "x"
type textarea "Estimate p1583 parts ordered 9/26 from True"
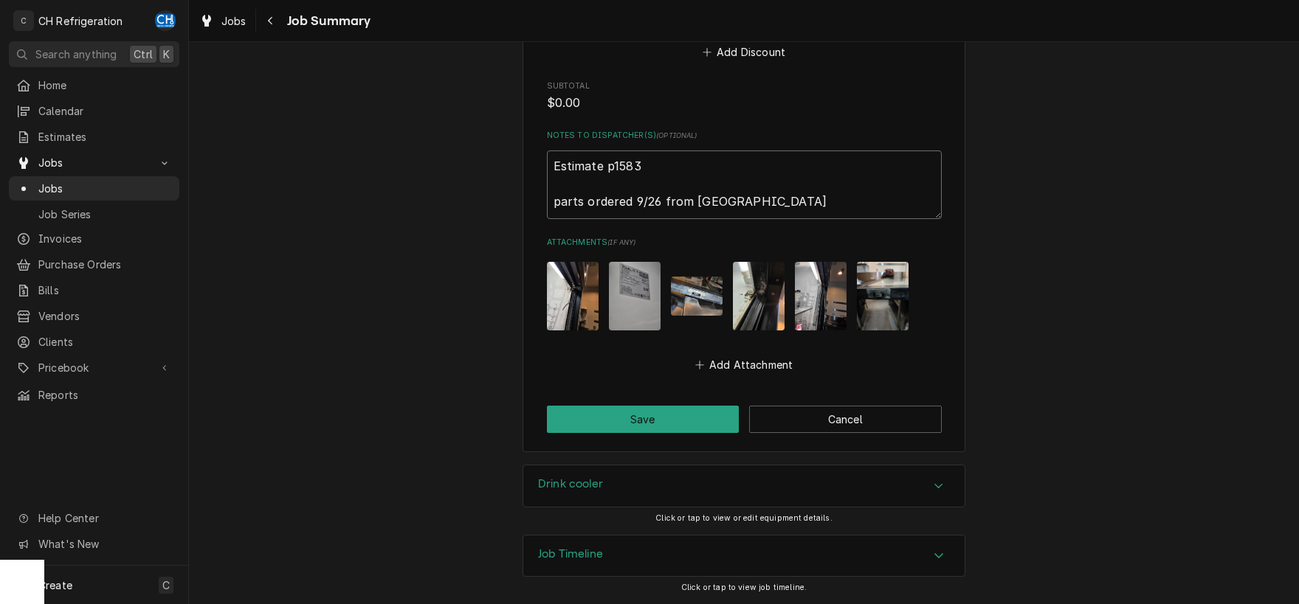
type textarea "x"
type textarea "Estimate p1583 parts ordered 9/26 from True"
type textarea "x"
type textarea "Estimate p1583 parts ordered 9/26 from True -"
type textarea "x"
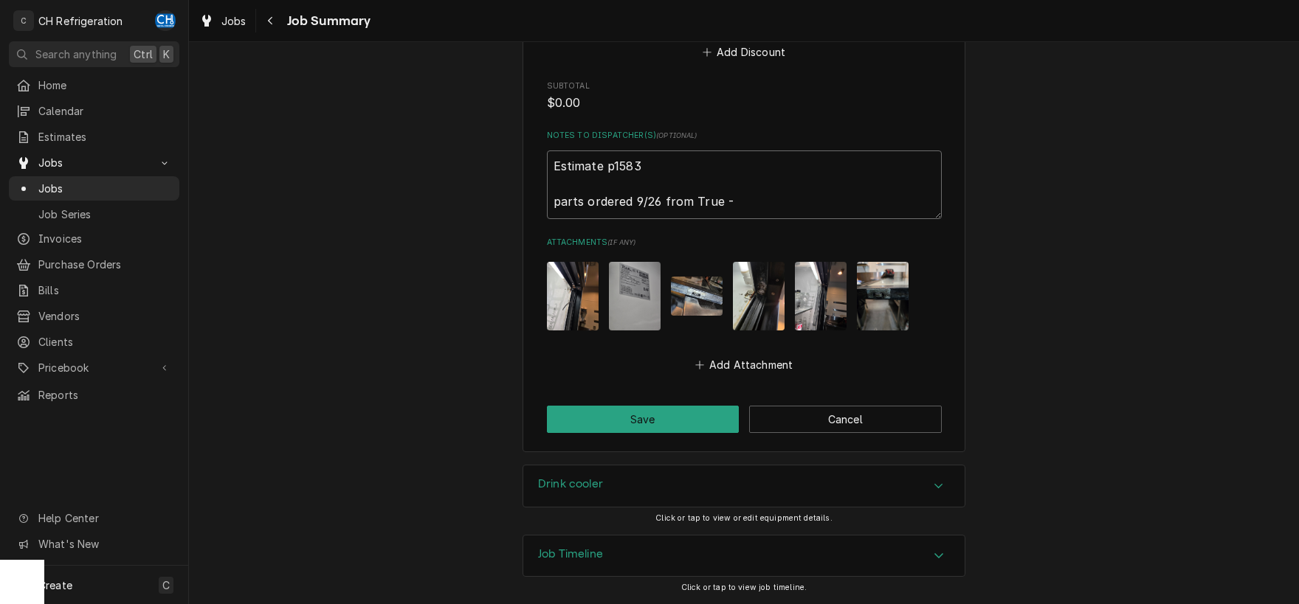
type textarea "Estimate p1583 parts ordered 9/26 from True -"
type textarea "x"
type textarea "Estimate p1583 parts ordered 9/26 from True - s"
type textarea "x"
type textarea "Estimate p1583 parts ordered 9/26 from True - sh"
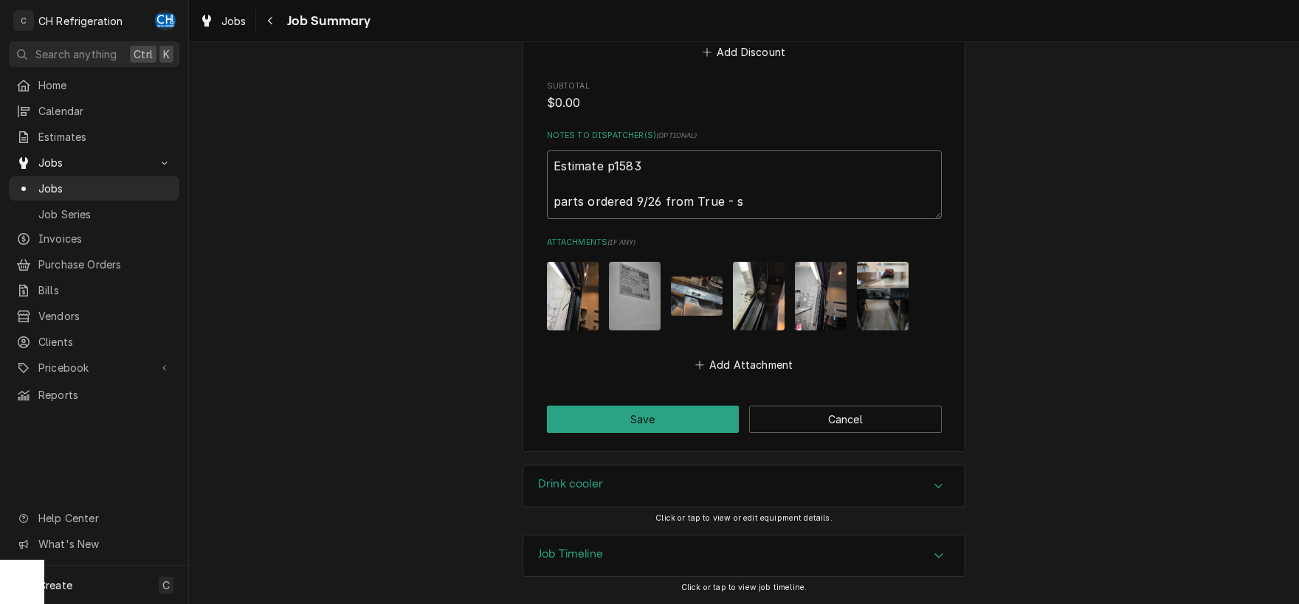
type textarea "x"
type textarea "Estimate p1583 parts ordered 9/26 from True - shi"
type textarea "x"
type textarea "Estimate p1583 parts ordered 9/26 from True - ship"
type textarea "x"
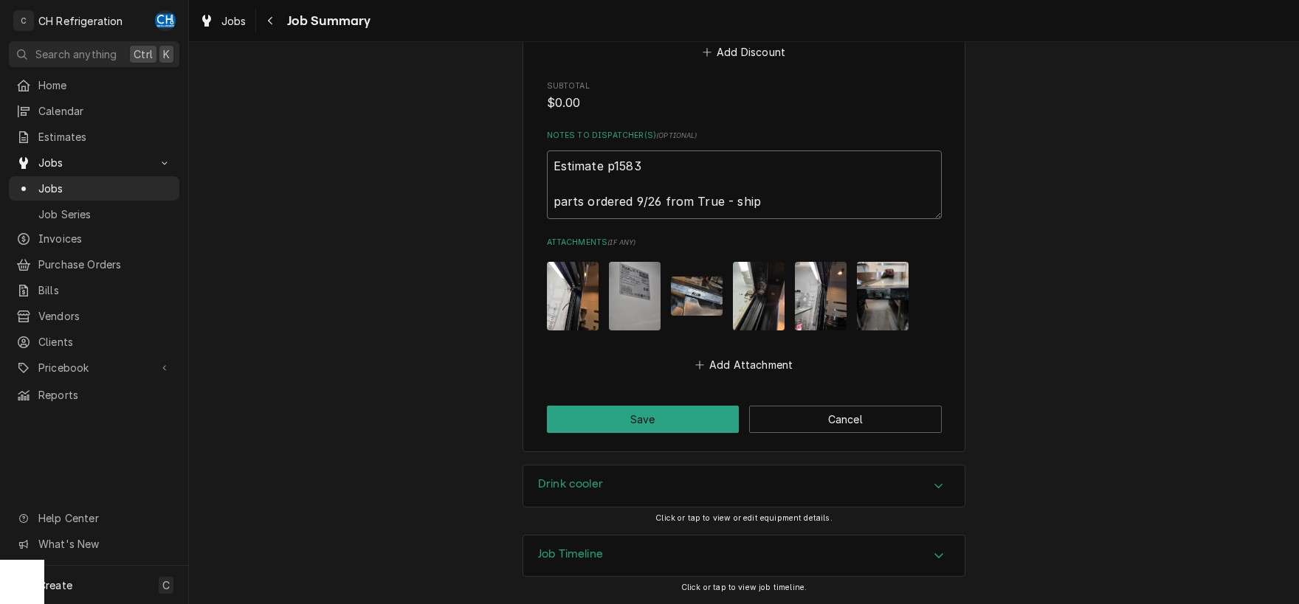
type textarea "Estimate p1583 parts ordered 9/26 from True - shipp"
type textarea "x"
type textarea "Estimate p1583 parts ordered 9/26 from True - shippi"
type textarea "x"
type textarea "Estimate p1583 parts ordered 9/26 from True - shippin"
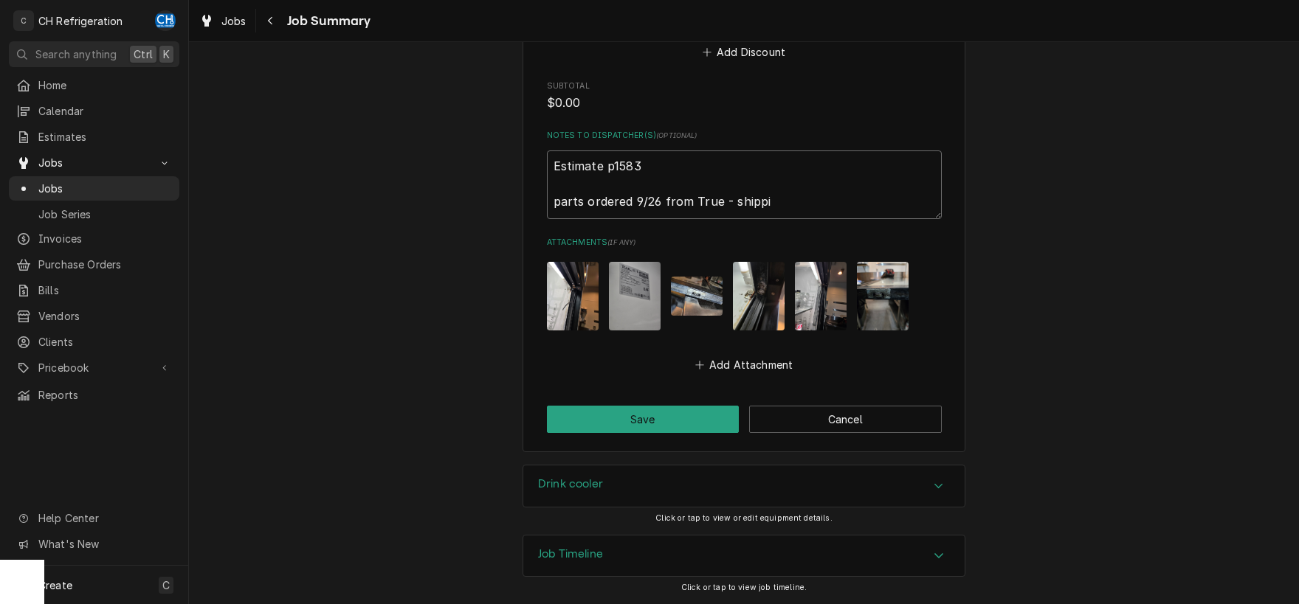
type textarea "x"
type textarea "Estimate p1583 parts ordered 9/26 from True - shipping"
type textarea "x"
type textarea "Estimate p1583 parts ordered 9/26 from True - shipping"
type textarea "x"
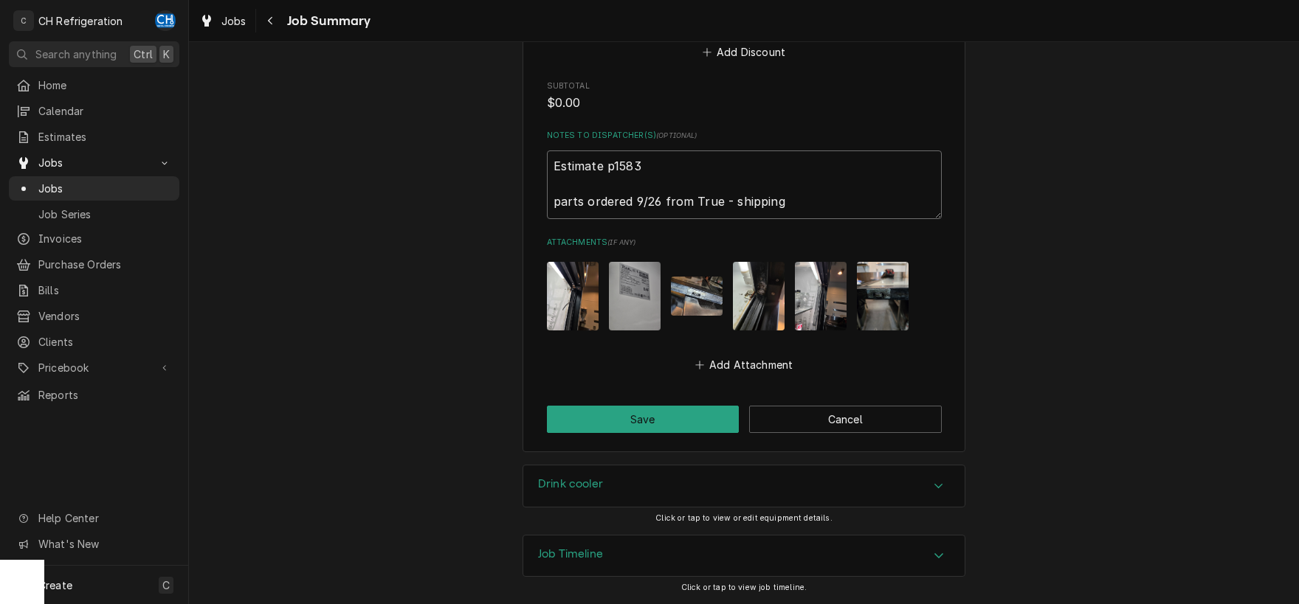
type textarea "Estimate p1583 parts ordered 9/26 from True - shipping t"
type textarea "x"
type textarea "Estimate p1583 parts ordered 9/26 from True - shipping to"
type textarea "x"
type textarea "Estimate p1583 parts ordered 9/26 from True - shipping to"
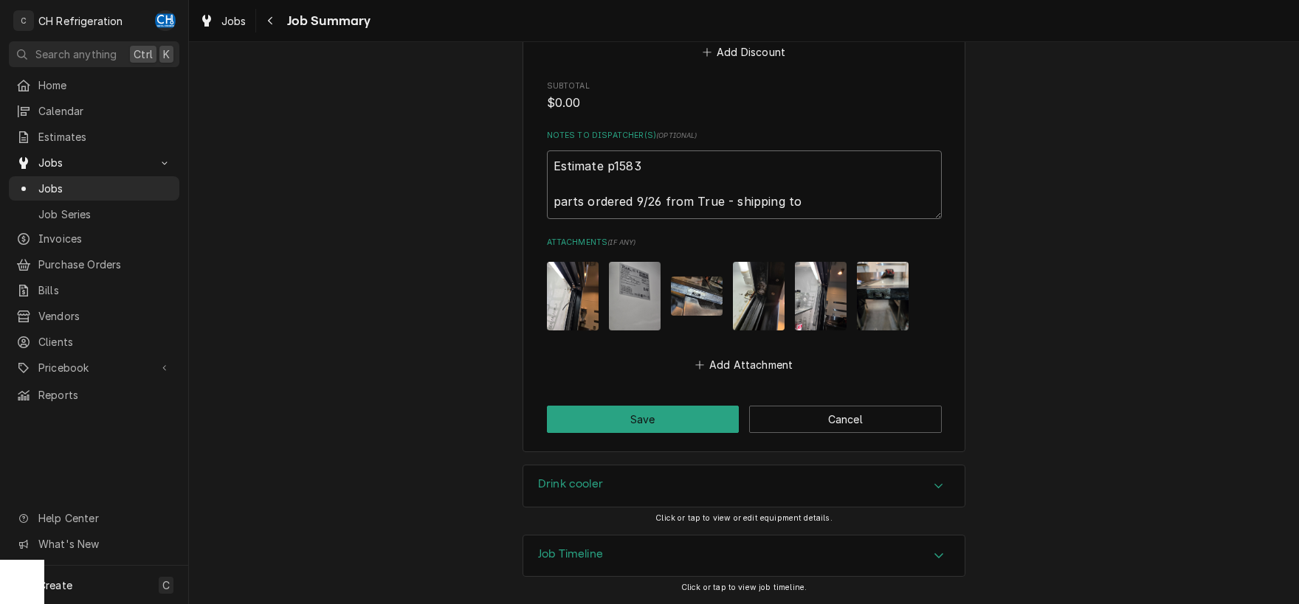
type textarea "x"
type textarea "Estimate p1583 parts ordered 9/26 from True - shipping to S"
type textarea "x"
type textarea "Estimate p1583 parts ordered 9/26 from True - shipping to St"
type textarea "x"
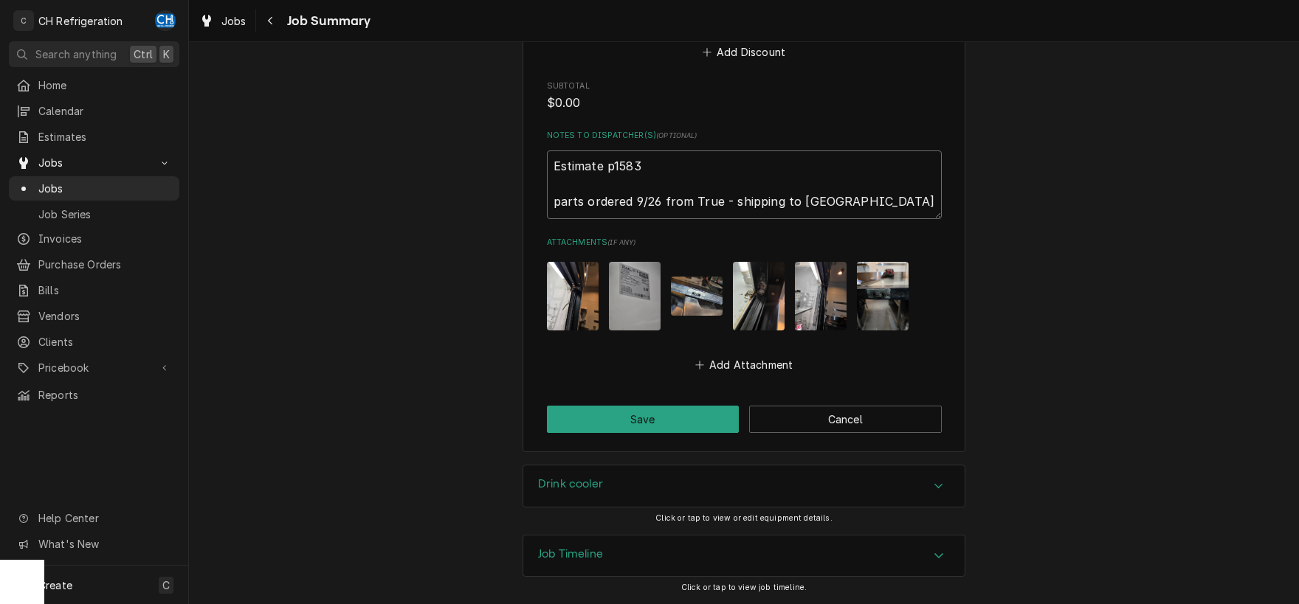
type textarea "Estimate p1583 parts ordered 9/26 from True - shipping to Ste"
type textarea "x"
type textarea "Estimate p1583 parts ordered 9/26 from True - shipping to Stev"
type textarea "x"
type textarea "Estimate p1583 parts ordered 9/26 from True - shipping to Steve"
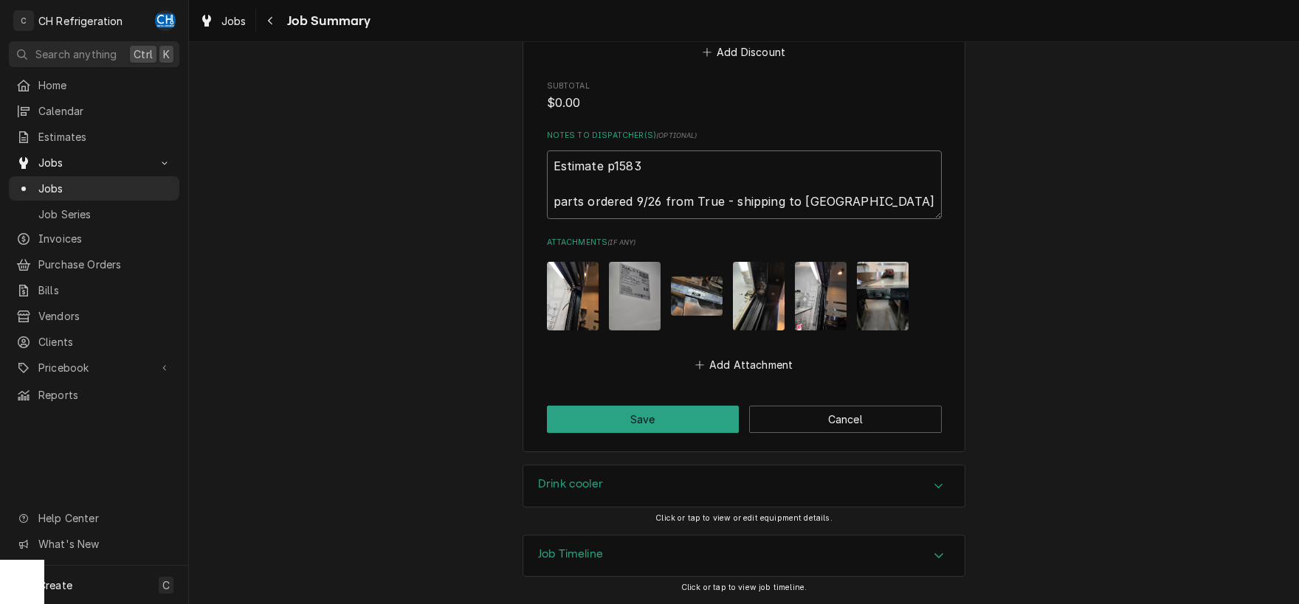
type textarea "x"
type textarea "Estimate p1583 parts ordered 9/26 from True - shipping to Steven"
type textarea "x"
type textarea "Estimate p1583 parts ordered 9/26 from True - shipping to Steven"
type textarea "x"
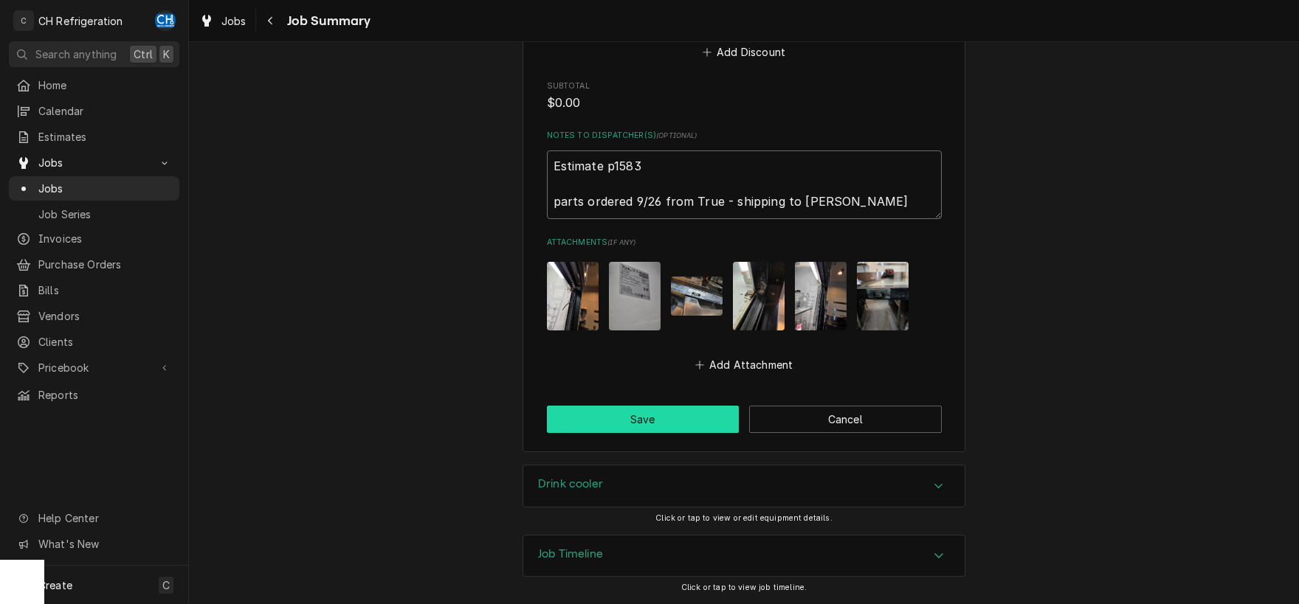
type textarea "Estimate p1583 parts ordered 9/26 from True - shipping to Steven"
click at [695, 412] on button "Save" at bounding box center [643, 419] width 193 height 27
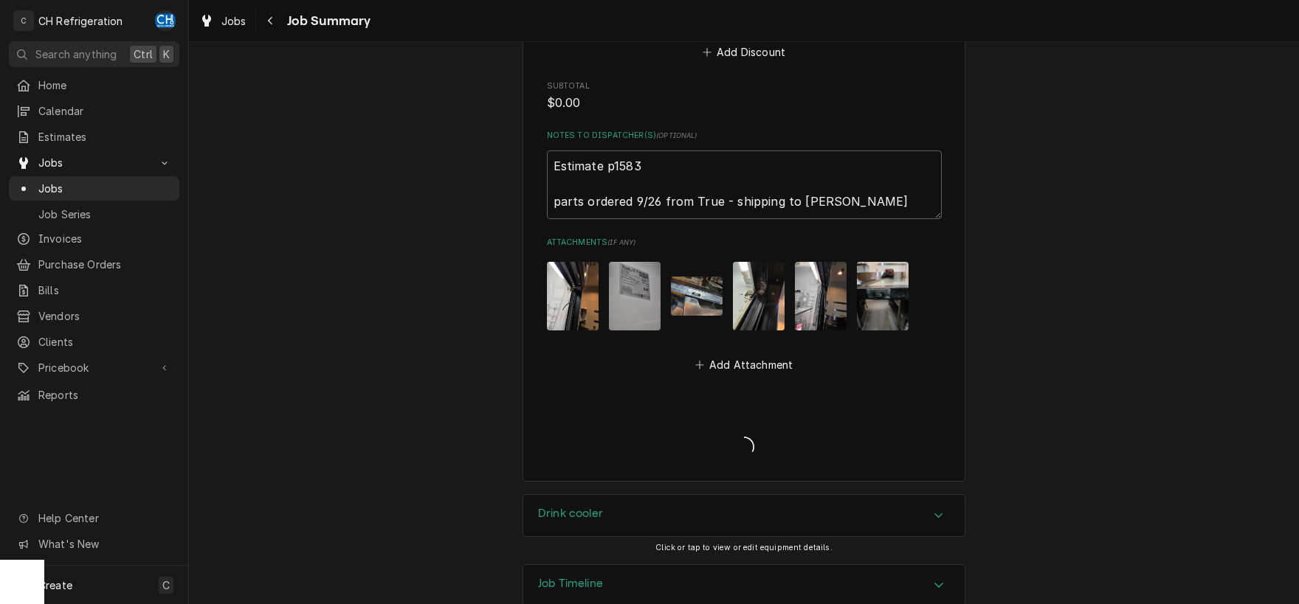
type textarea "x"
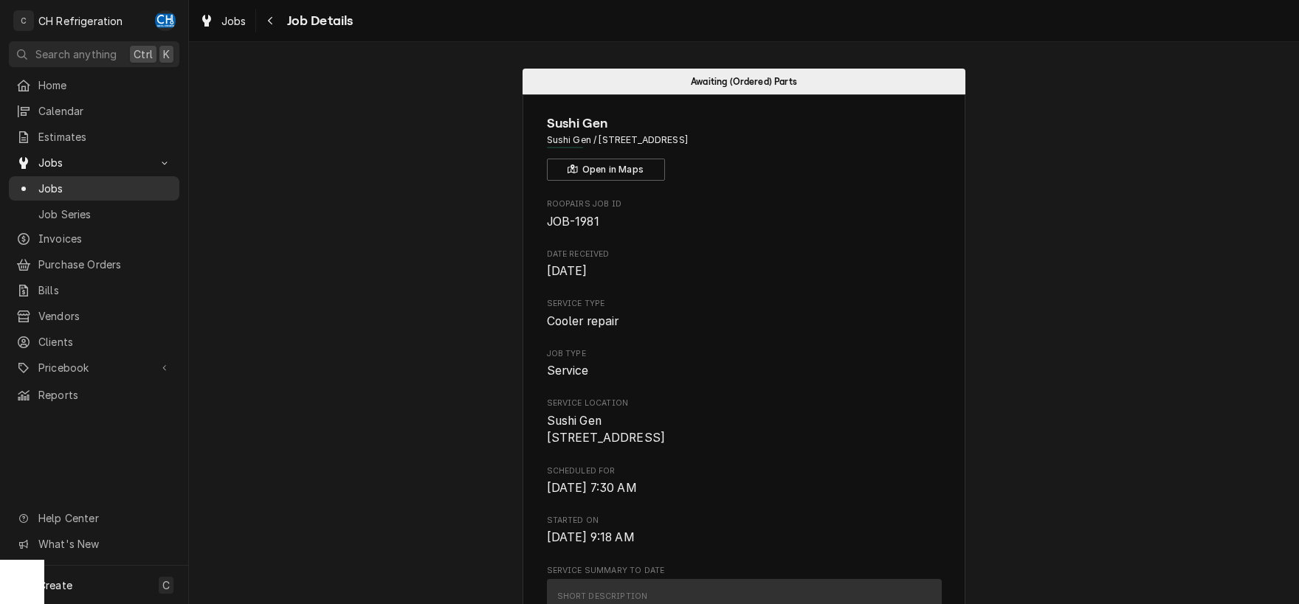
click at [106, 187] on span "Jobs" at bounding box center [105, 188] width 134 height 15
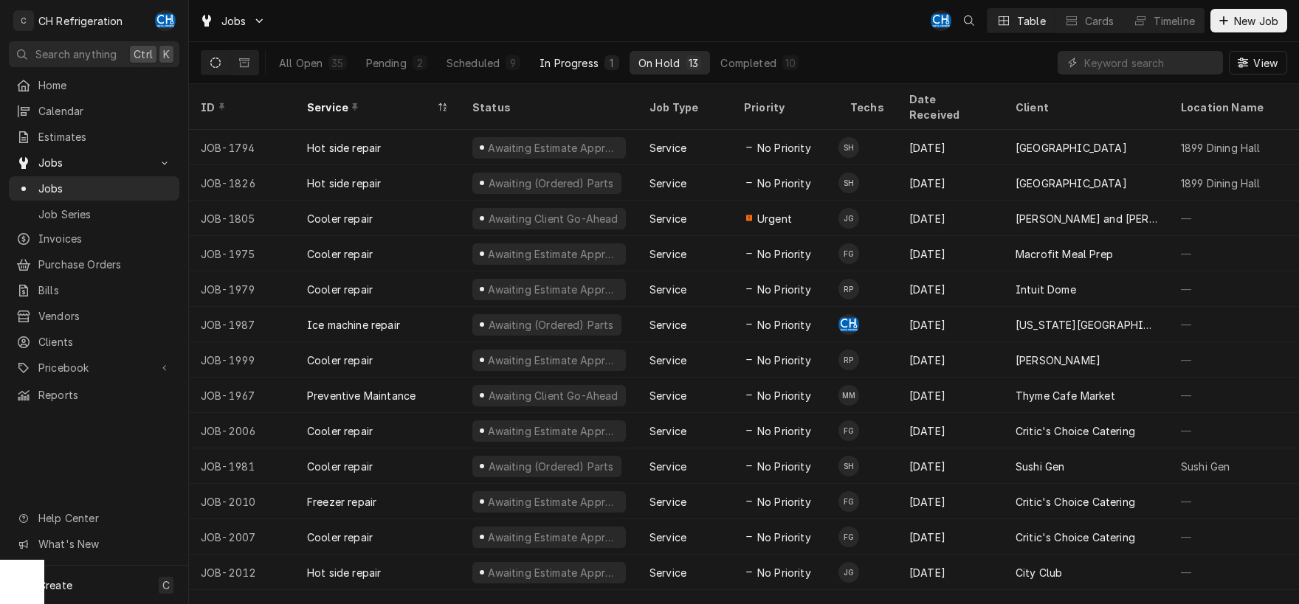
click at [536, 66] on button "In Progress 1" at bounding box center [579, 63] width 97 height 24
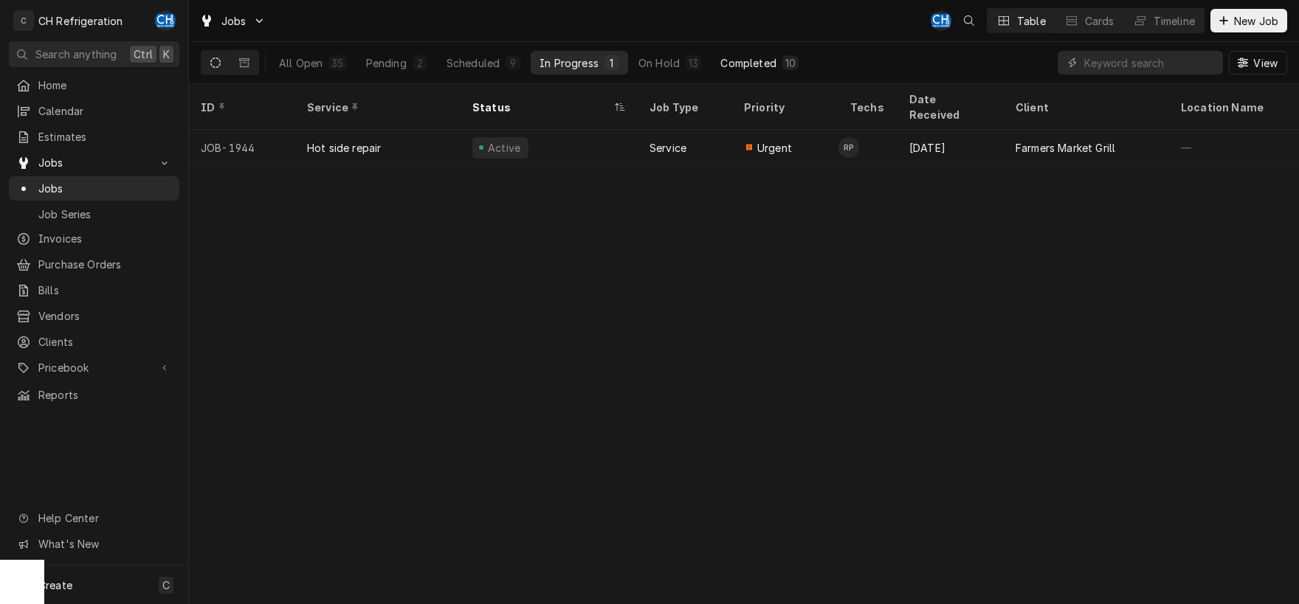
click at [754, 69] on div "Completed" at bounding box center [747, 62] width 55 height 15
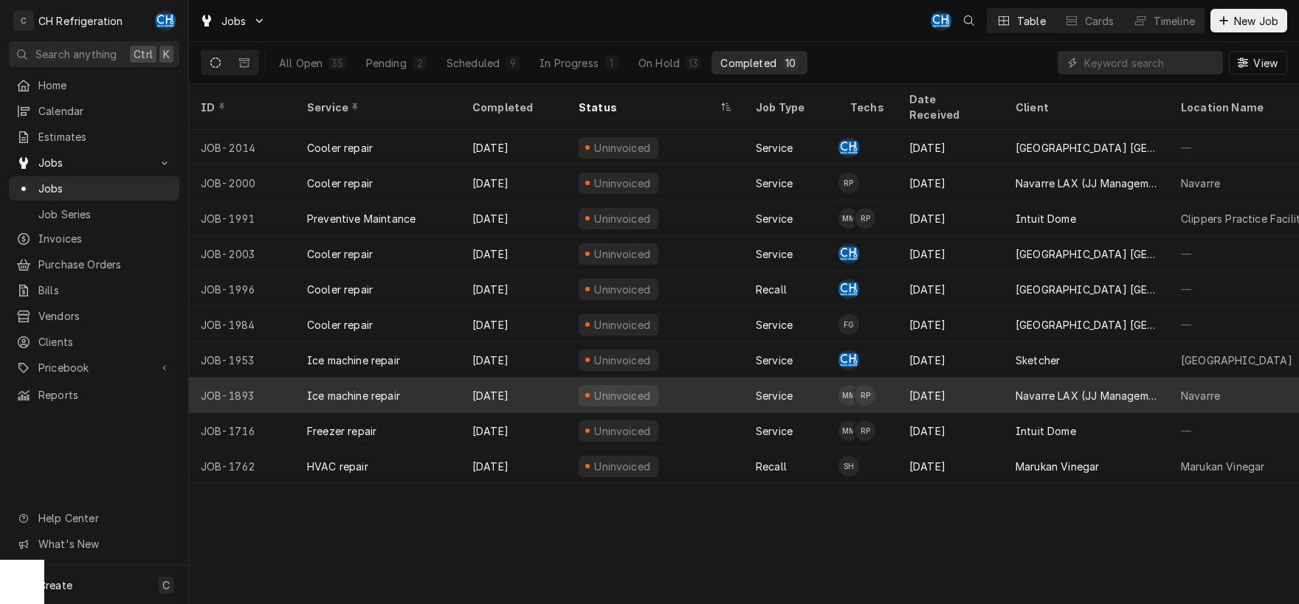
click at [1026, 388] on div "Navarre LAX (JJ Management LLC)" at bounding box center [1086, 395] width 142 height 15
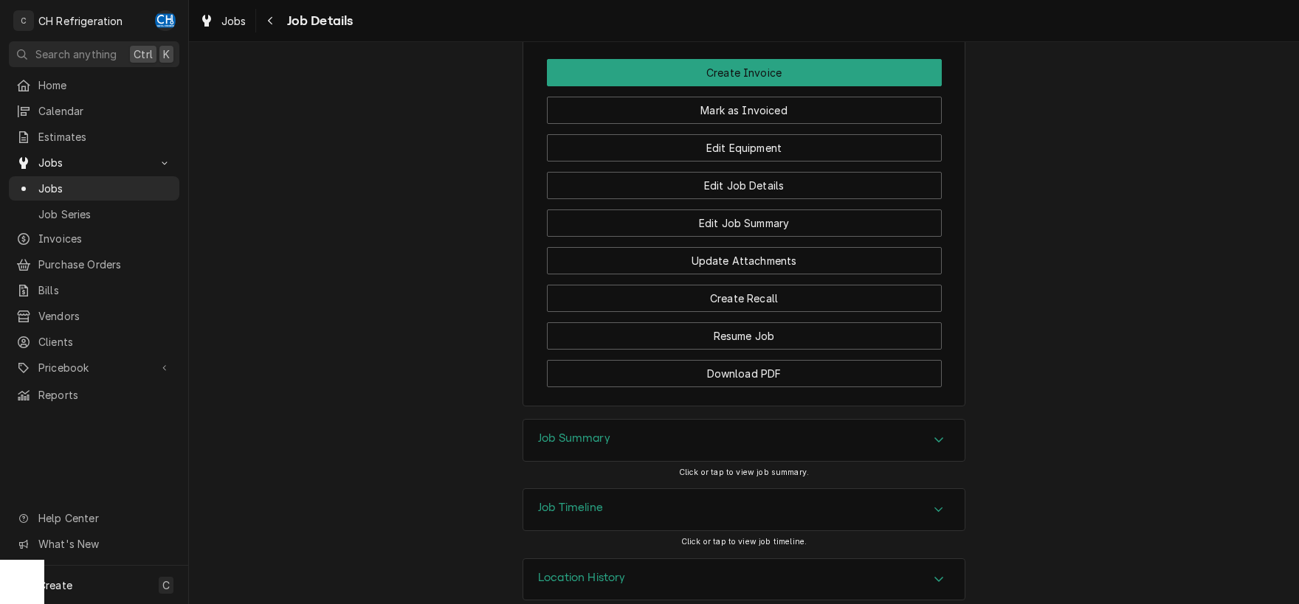
click at [720, 426] on div "Job Summary" at bounding box center [743, 440] width 441 height 41
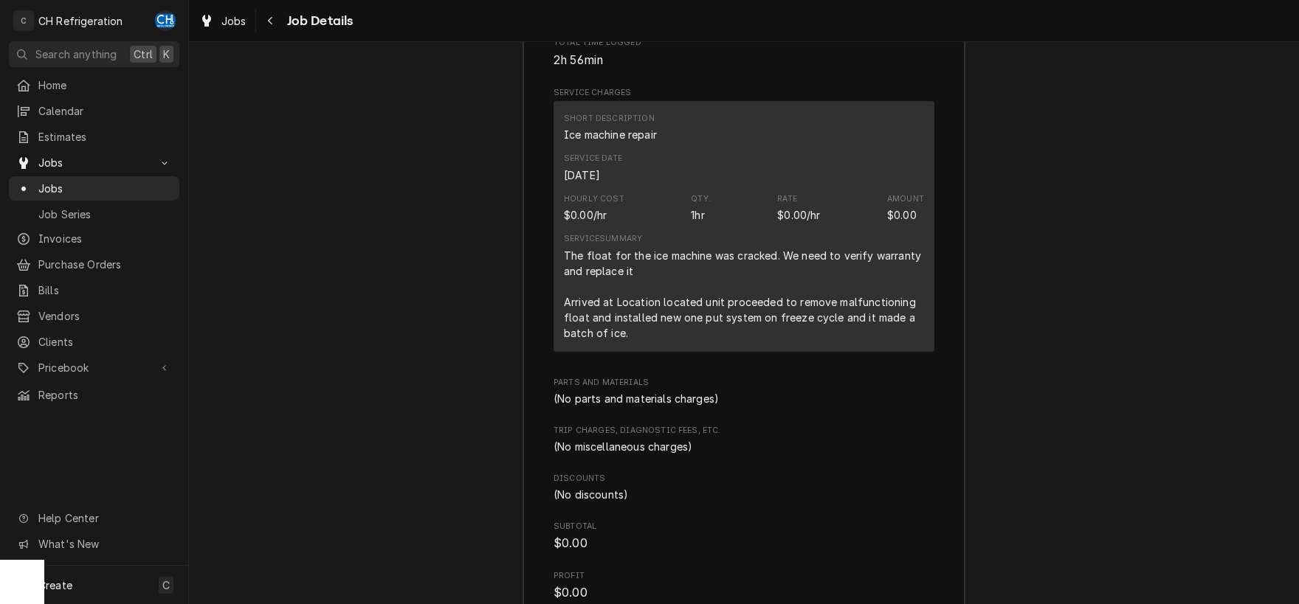
scroll to position [2045, 0]
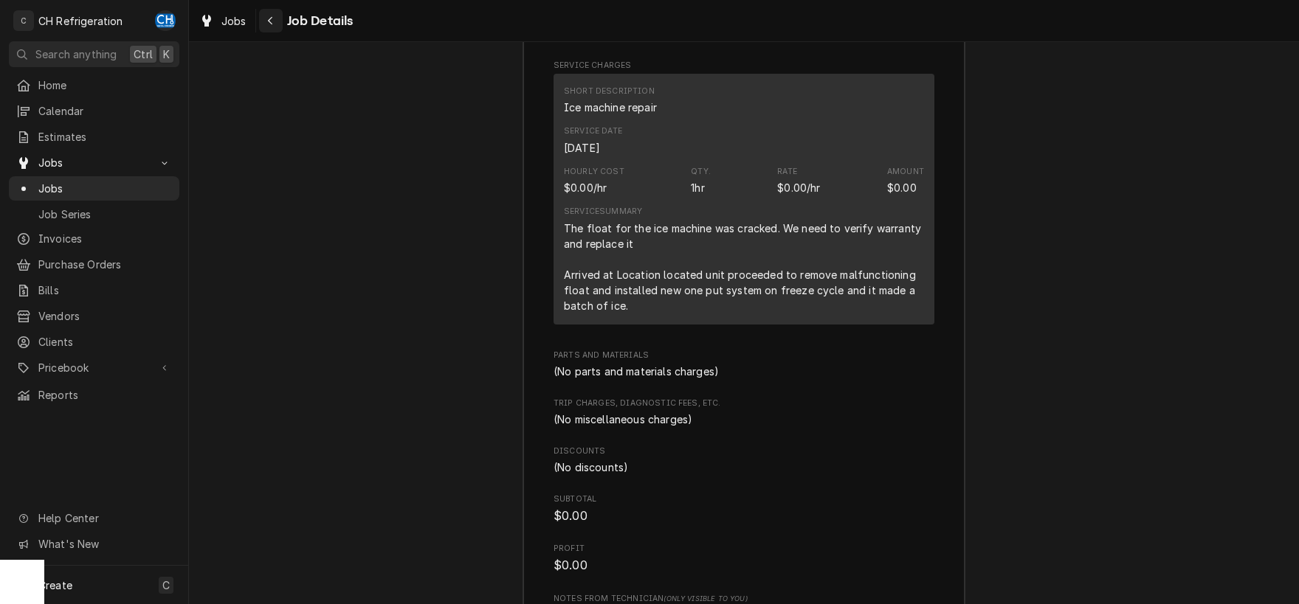
click at [260, 13] on button "Navigate back" at bounding box center [271, 21] width 24 height 24
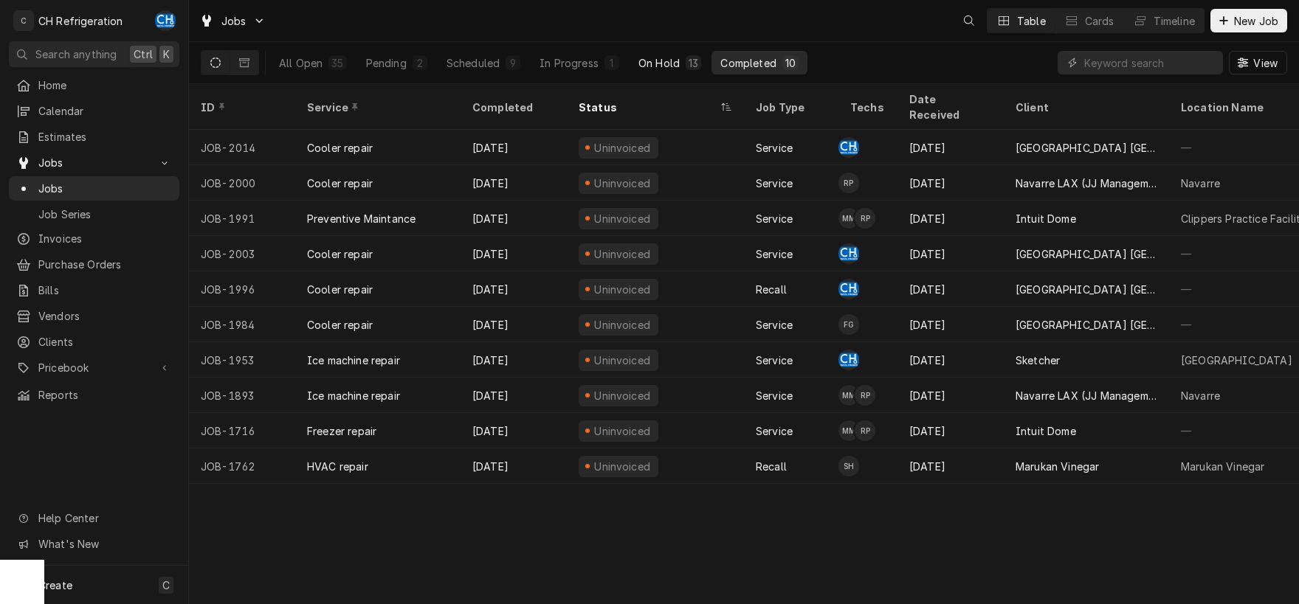
click at [688, 72] on button "On Hold 13" at bounding box center [669, 63] width 80 height 24
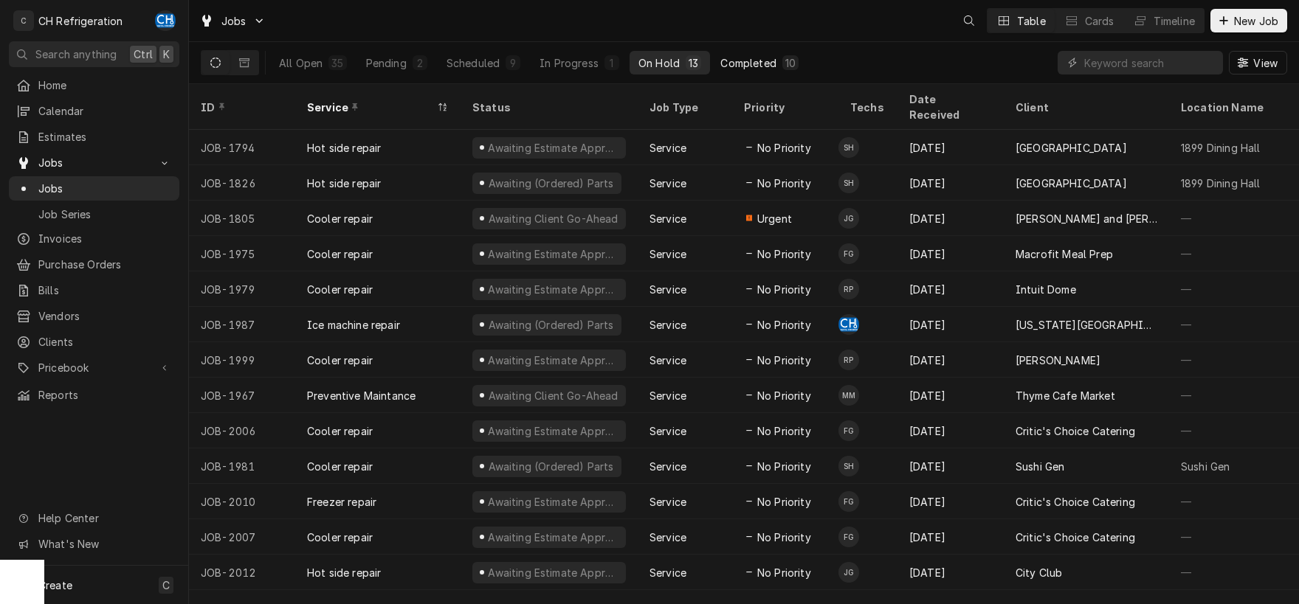
click at [730, 70] on button "Completed 10" at bounding box center [759, 63] width 96 height 24
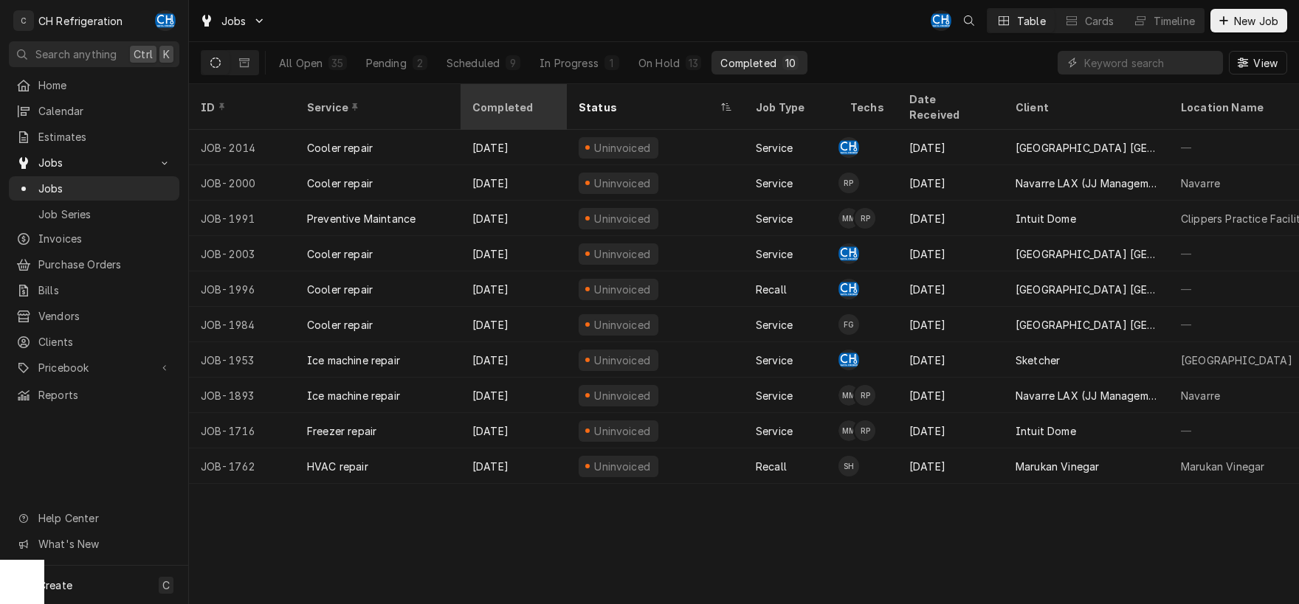
click at [528, 100] on div "Completed" at bounding box center [512, 107] width 80 height 15
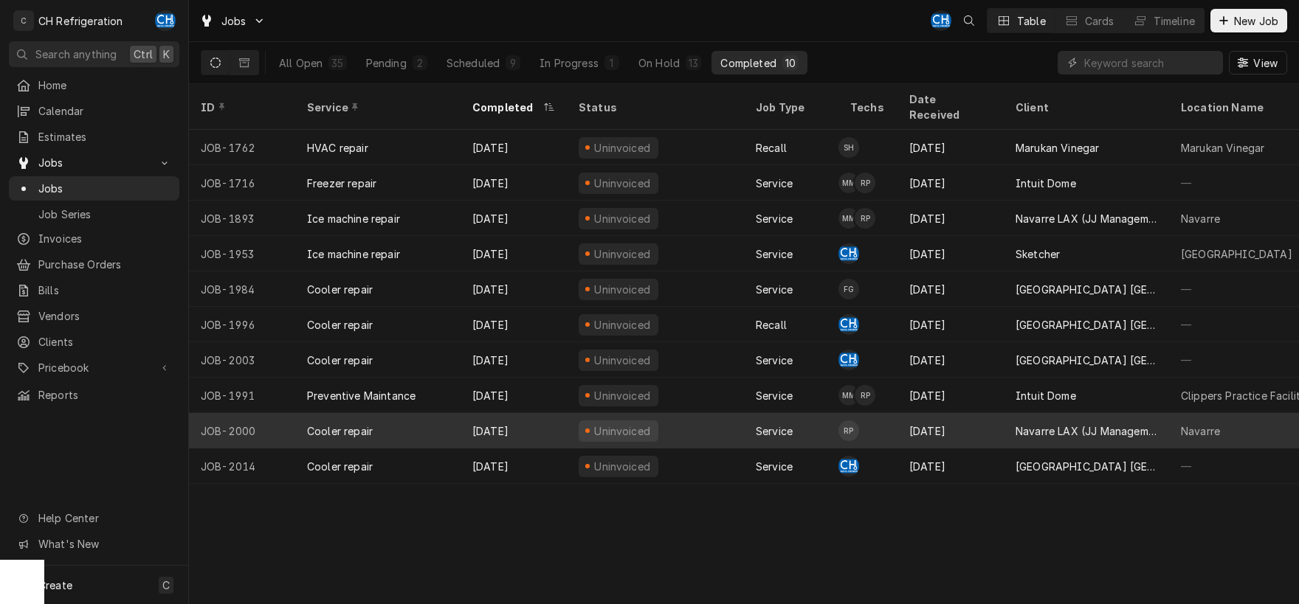
click at [1016, 424] on div "Navarre LAX (JJ Management LLC)" at bounding box center [1086, 431] width 142 height 15
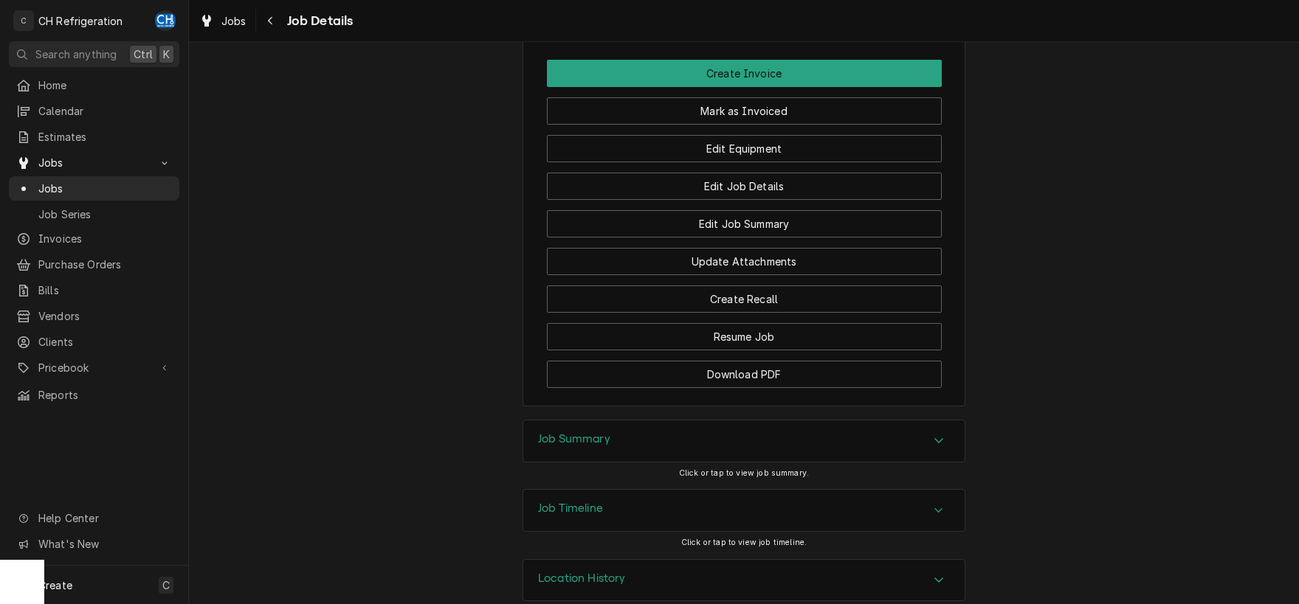
click at [627, 421] on div "Job Summary" at bounding box center [743, 441] width 441 height 41
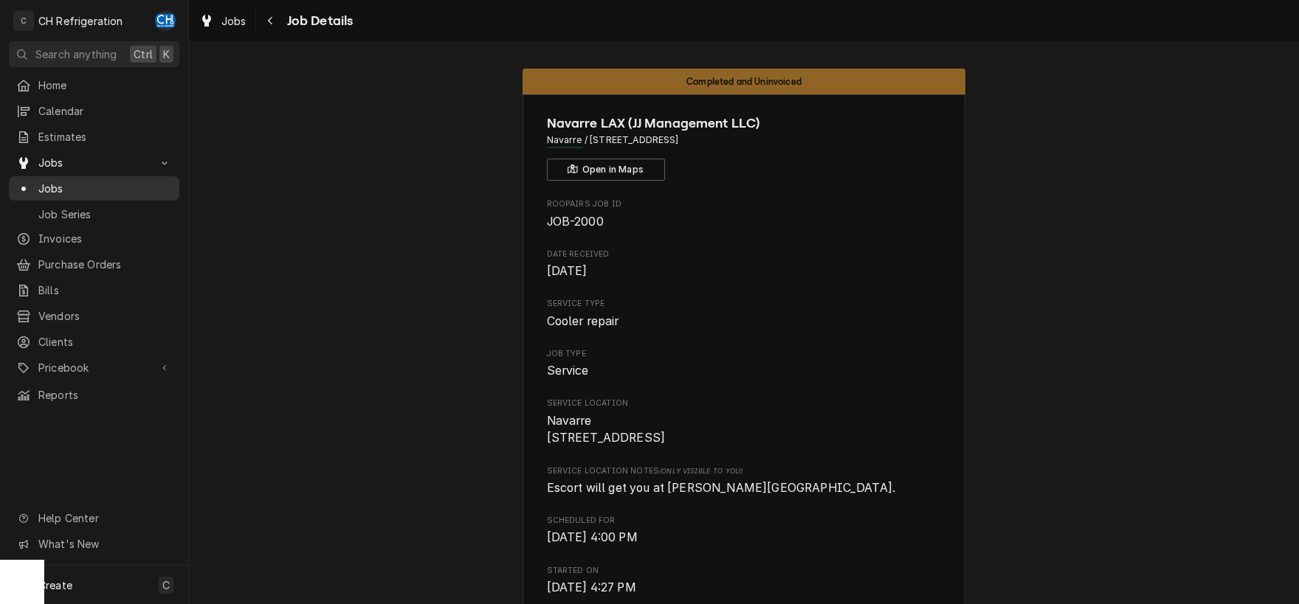
click at [49, 190] on span "Jobs" at bounding box center [105, 188] width 134 height 15
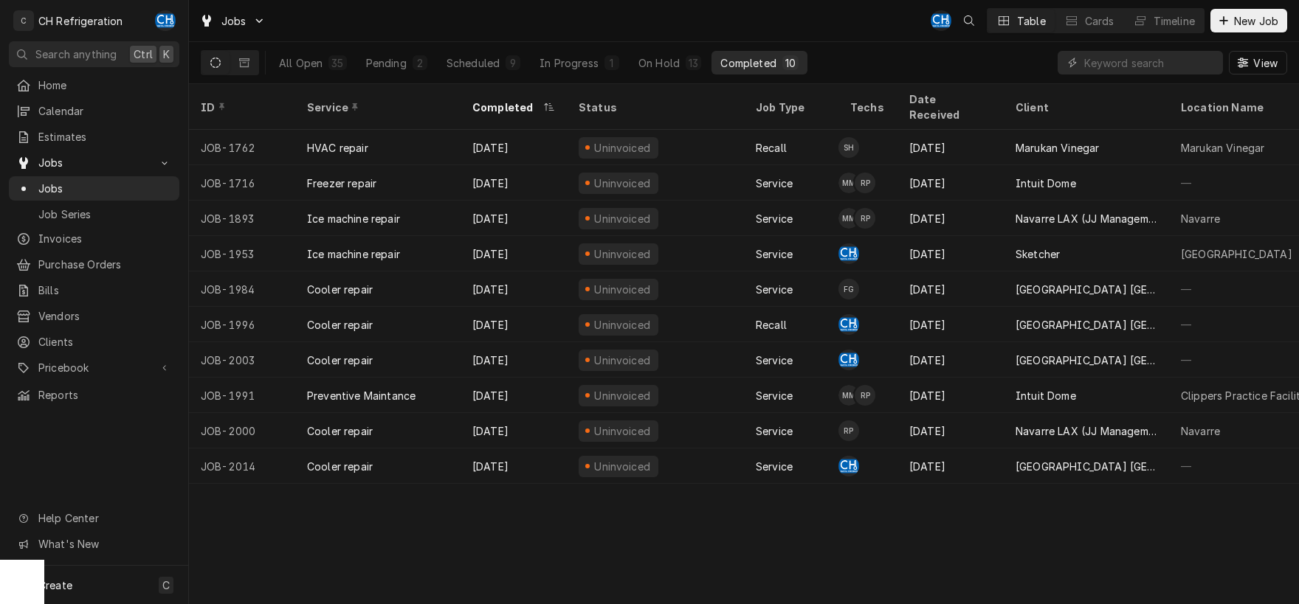
click at [598, 75] on div "All Open 35 Pending 2 Scheduled 9 In Progress 1 On Hold 13 Completed 10" at bounding box center [538, 62] width 537 height 41
click at [597, 69] on div "In Progress" at bounding box center [568, 62] width 59 height 15
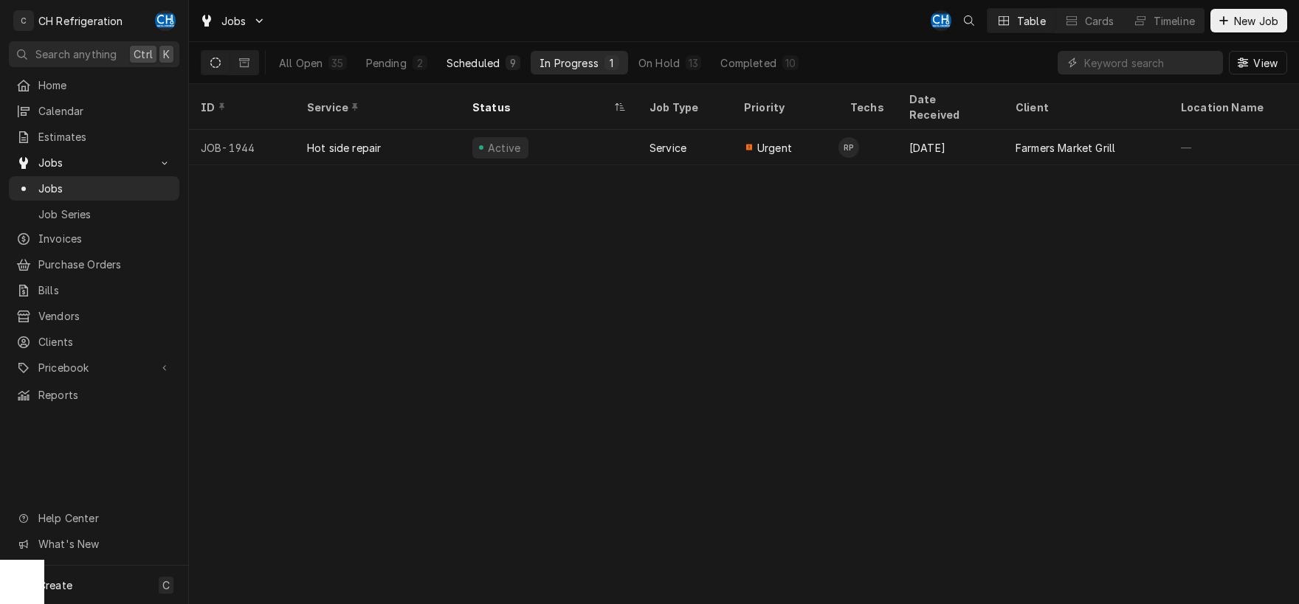
click at [483, 69] on div "Scheduled" at bounding box center [472, 62] width 53 height 15
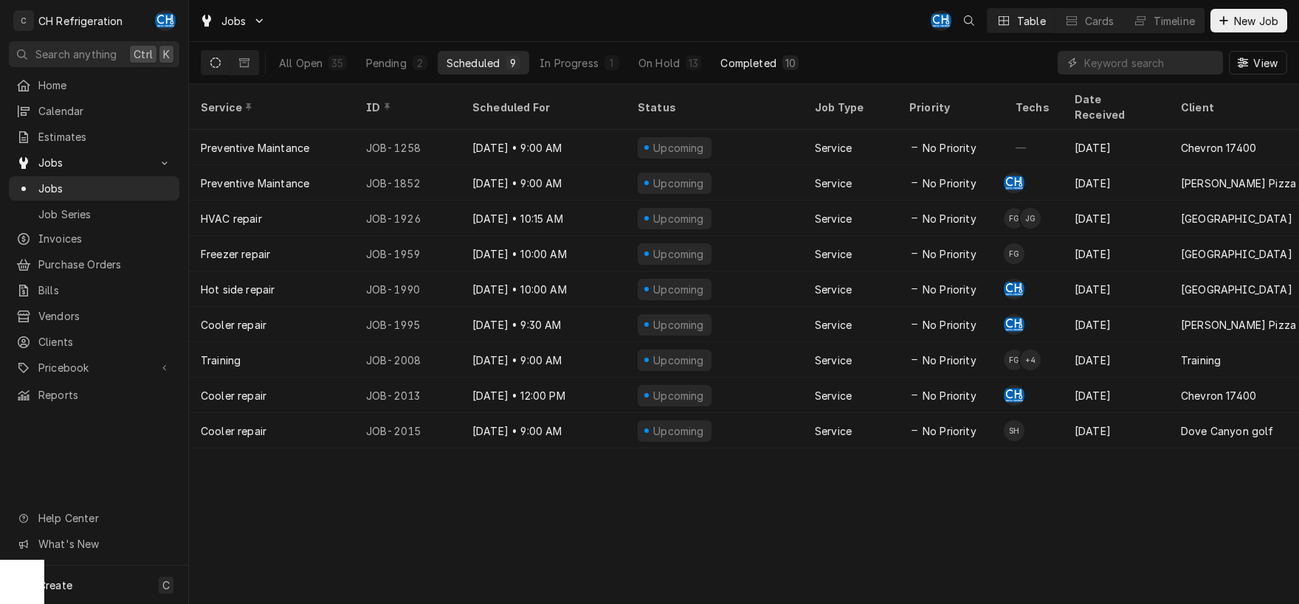
click at [792, 64] on div "10" at bounding box center [790, 62] width 10 height 15
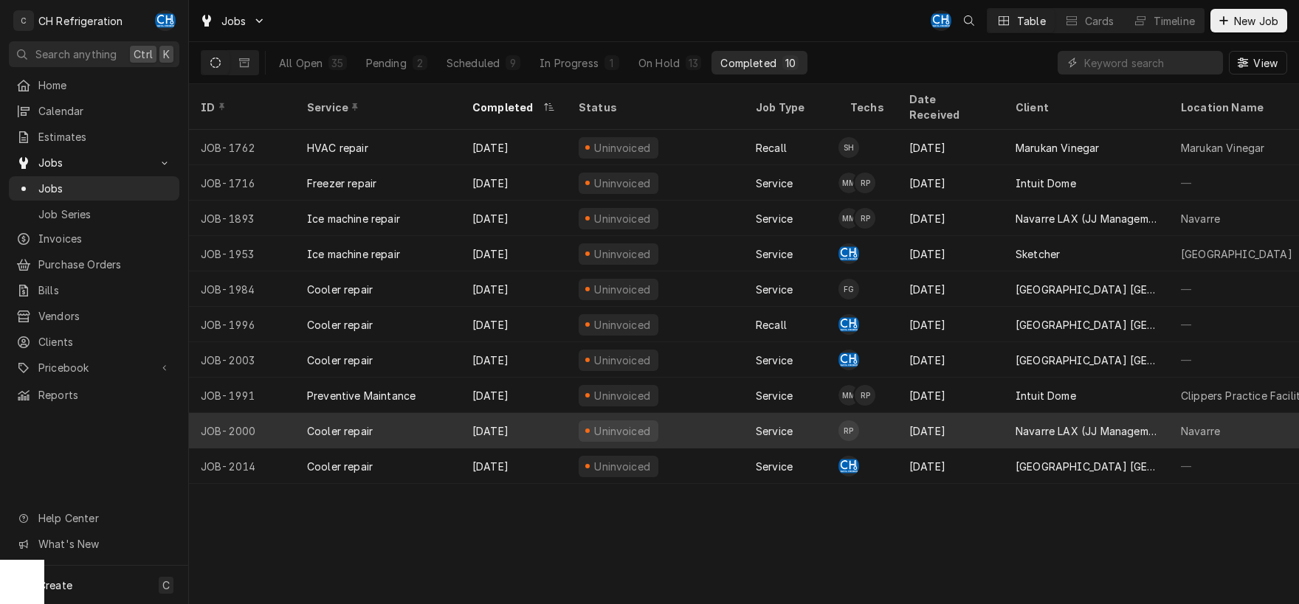
click at [1011, 429] on div "Navarre LAX (JJ Management LLC)" at bounding box center [1085, 430] width 165 height 35
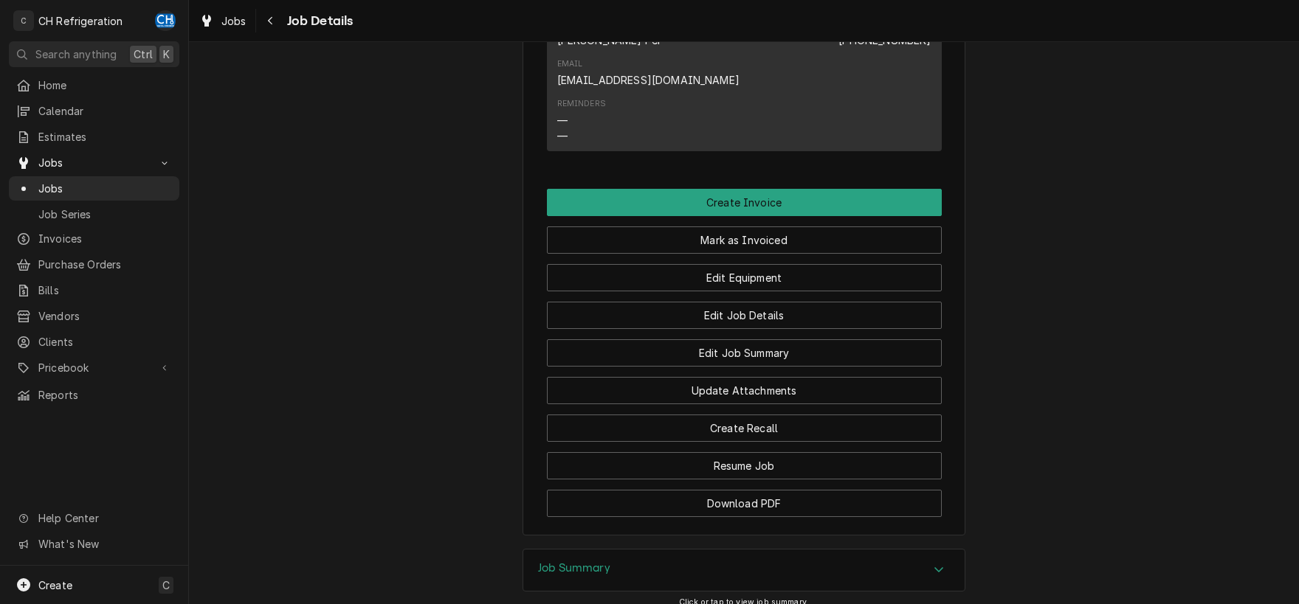
scroll to position [1131, 0]
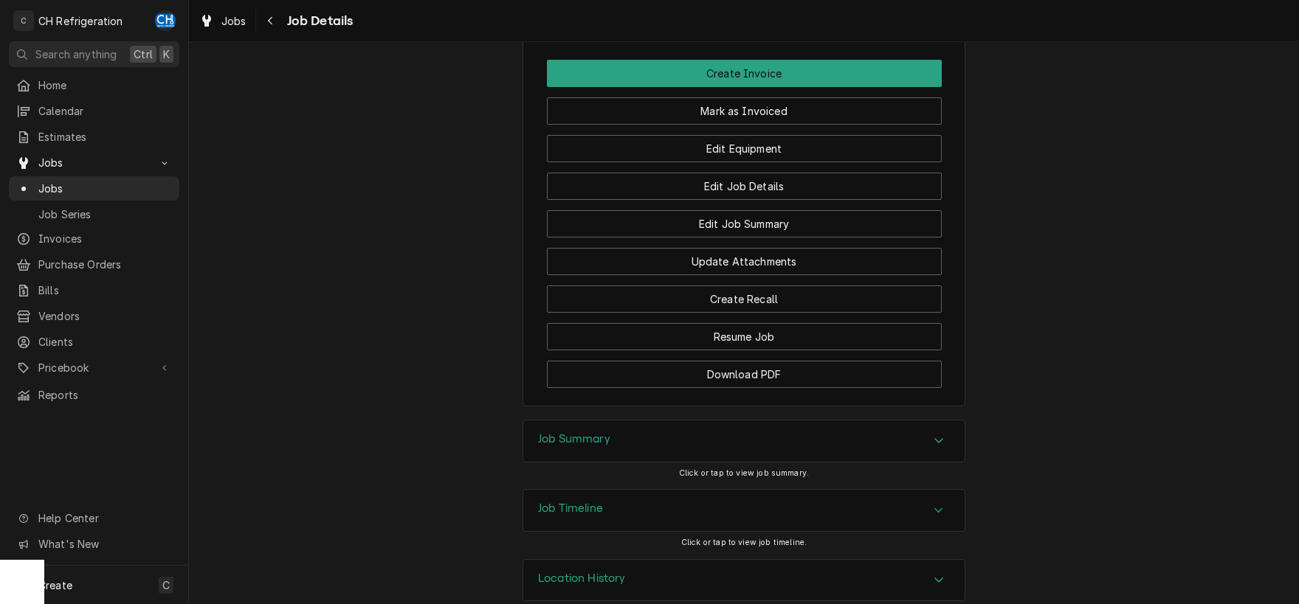
click at [758, 429] on div "Job Summary" at bounding box center [743, 441] width 441 height 41
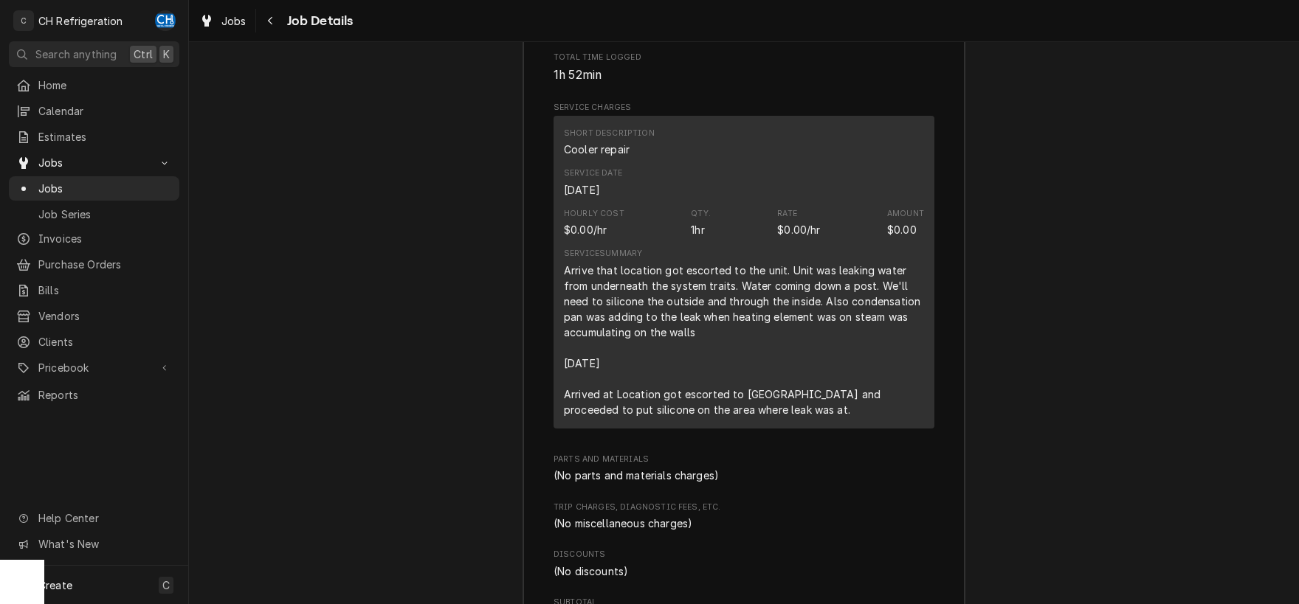
scroll to position [1671, 0]
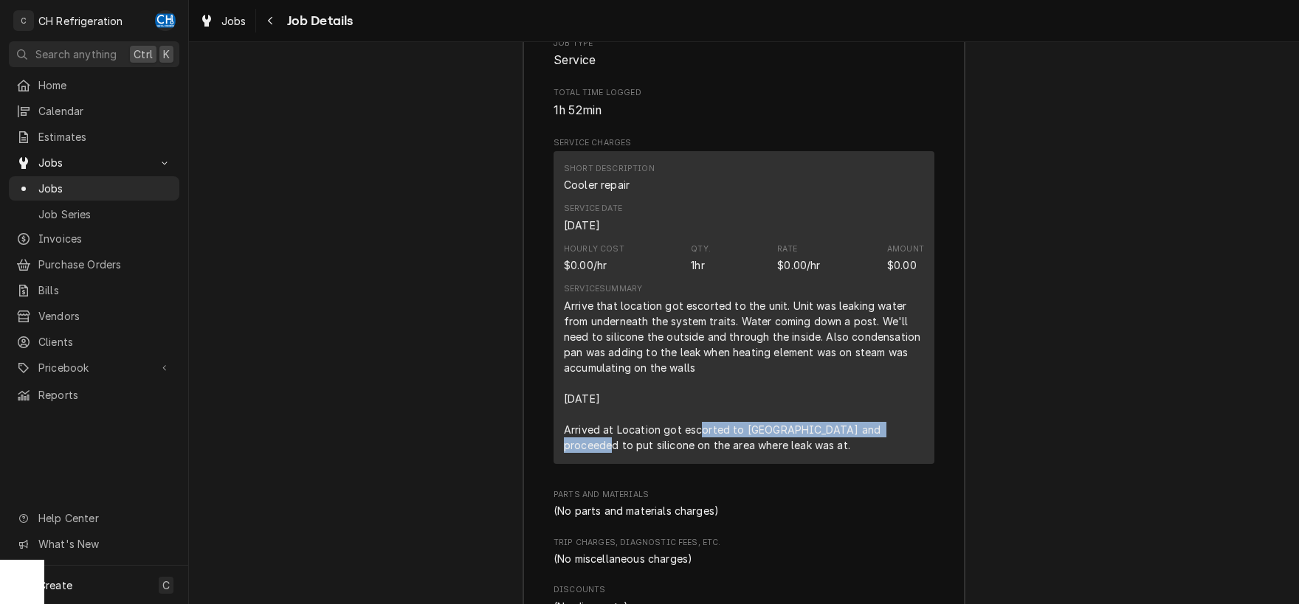
drag, startPoint x: 699, startPoint y: 407, endPoint x: 896, endPoint y: 409, distance: 197.0
click at [896, 409] on div "Arrive that location got escorted to the unit. Unit was leaking water from unde…" at bounding box center [744, 375] width 360 height 155
drag, startPoint x: 578, startPoint y: 424, endPoint x: 759, endPoint y: 423, distance: 181.5
click at [759, 423] on div "Arrive that location got escorted to the unit. Unit was leaking water from unde…" at bounding box center [744, 375] width 360 height 155
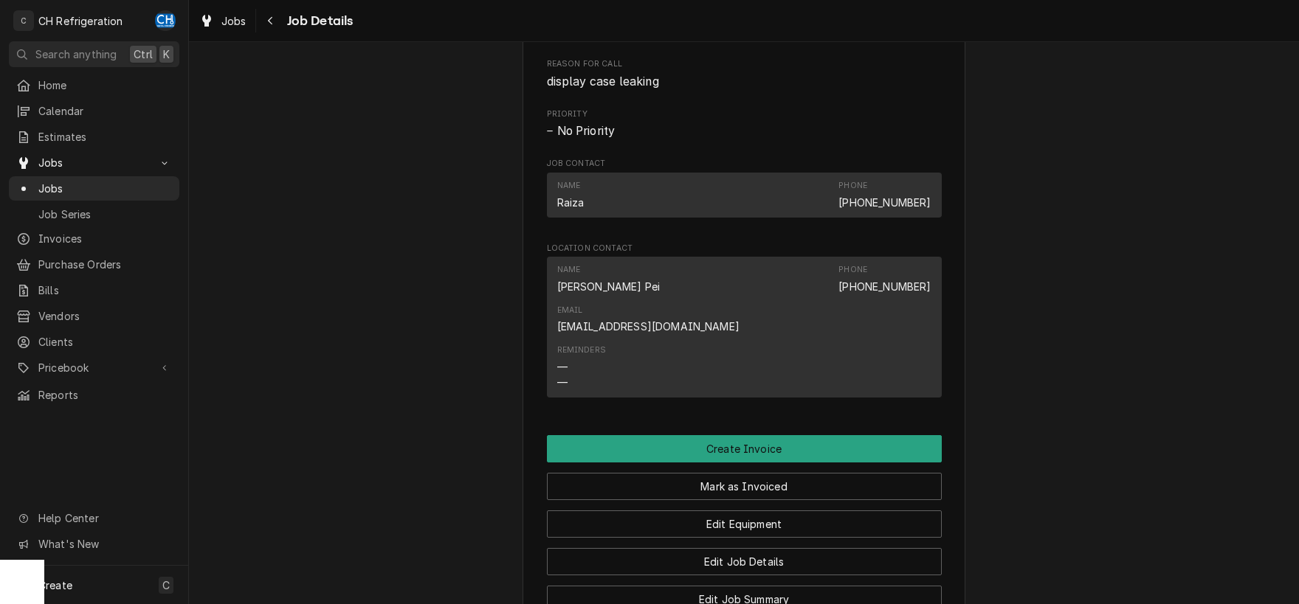
scroll to position [592, 0]
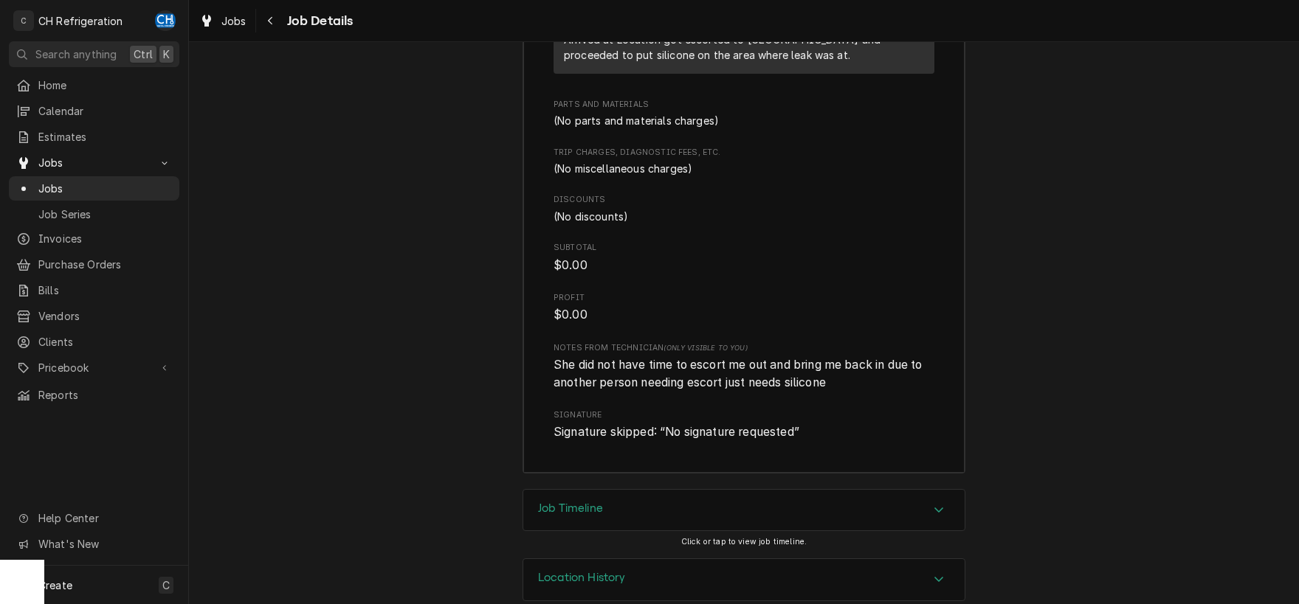
click at [624, 490] on div "Job Timeline" at bounding box center [743, 510] width 441 height 41
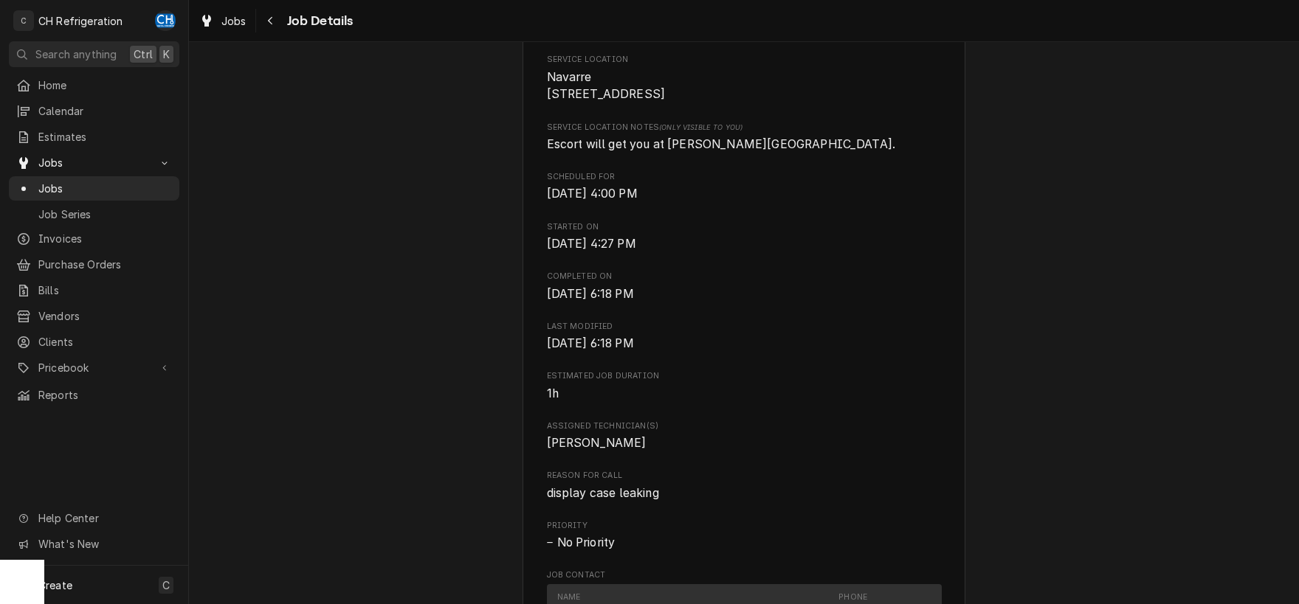
scroll to position [0, 0]
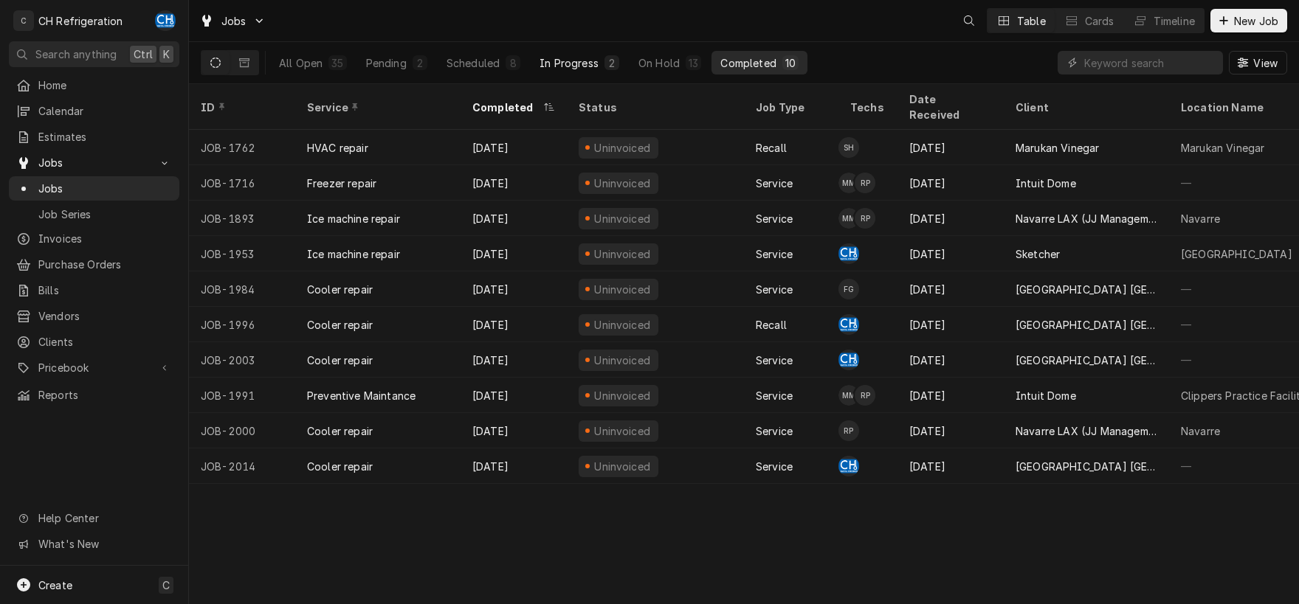
click at [587, 62] on div "In Progress" at bounding box center [568, 62] width 59 height 15
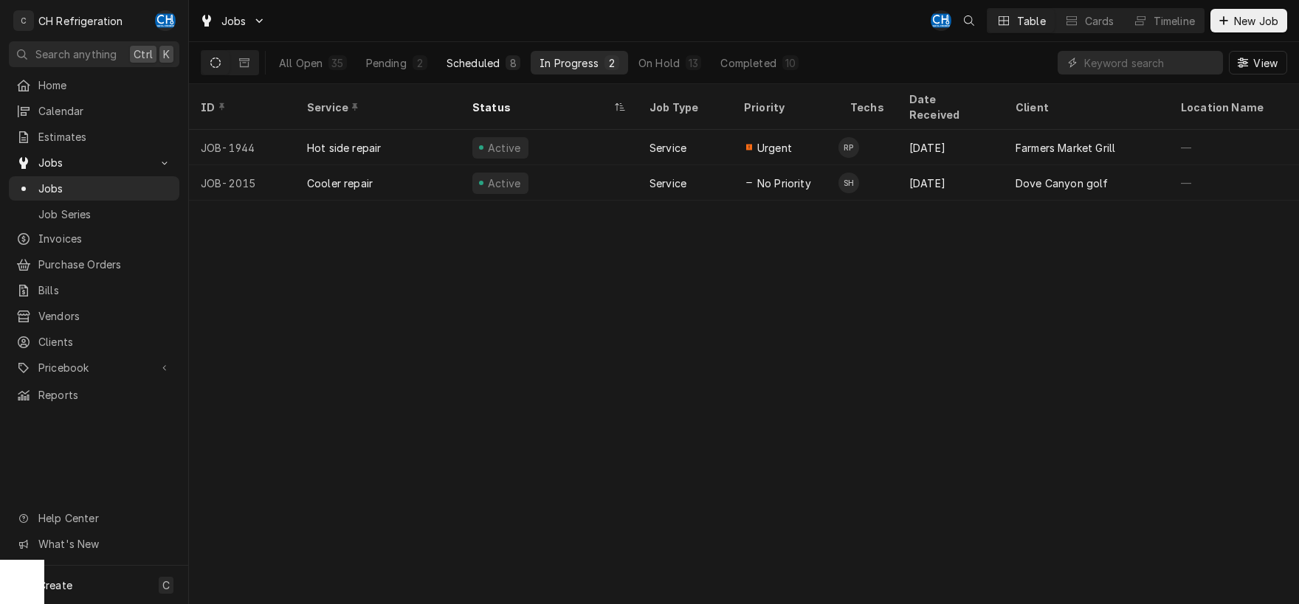
click at [485, 66] on div "Scheduled" at bounding box center [472, 62] width 53 height 15
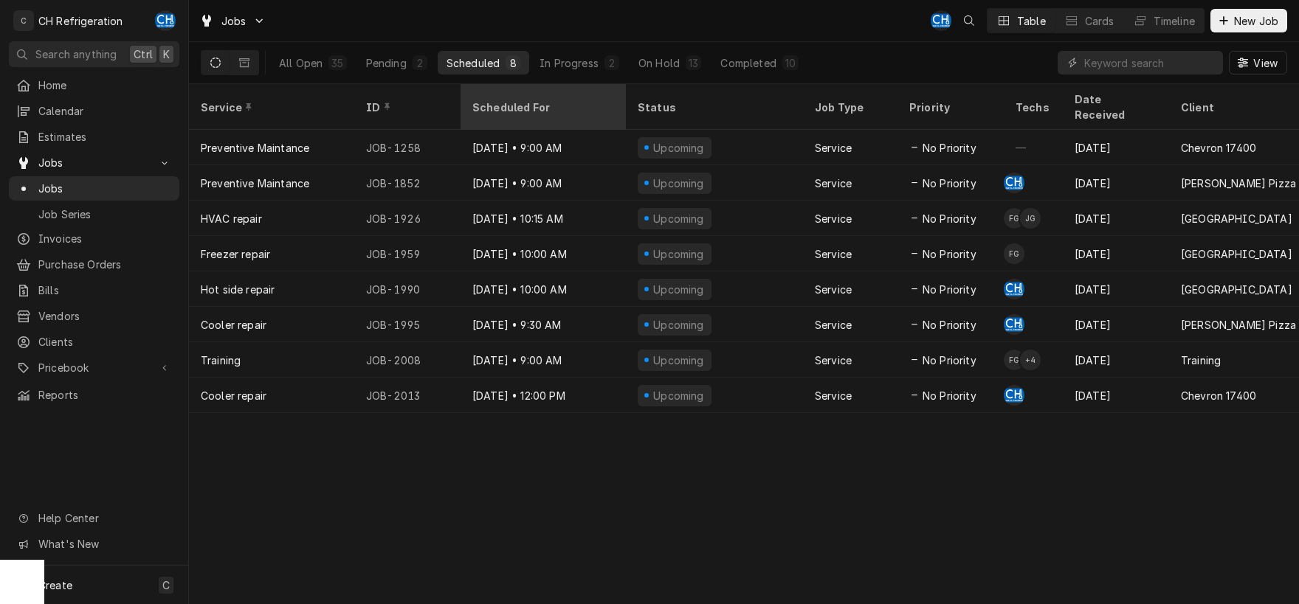
click at [525, 100] on div "Scheduled For" at bounding box center [541, 107] width 139 height 15
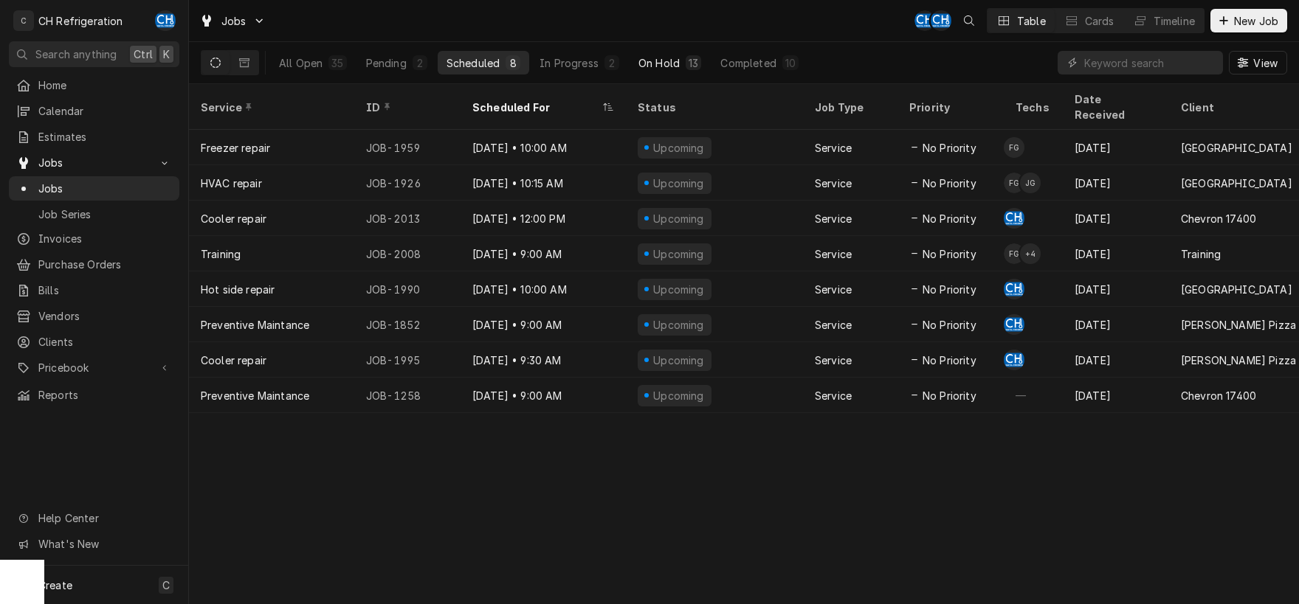
click at [708, 62] on button "On Hold 13" at bounding box center [669, 63] width 80 height 24
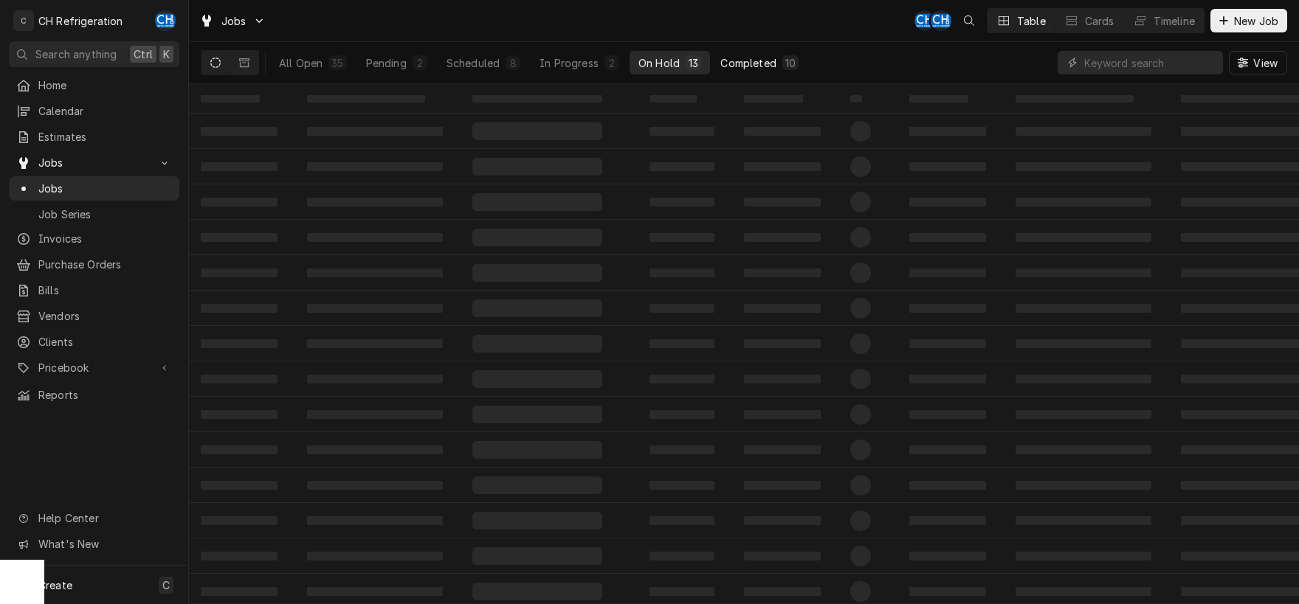
click at [746, 57] on div "Completed" at bounding box center [747, 62] width 55 height 15
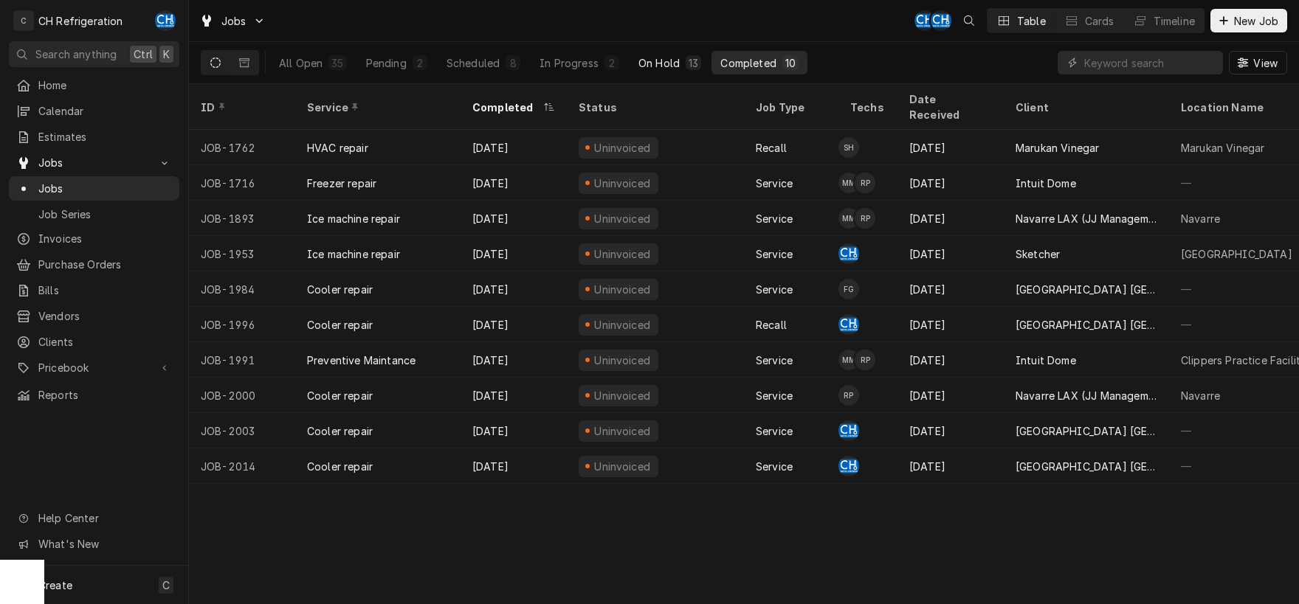
click at [633, 53] on button "On Hold 13" at bounding box center [669, 63] width 80 height 24
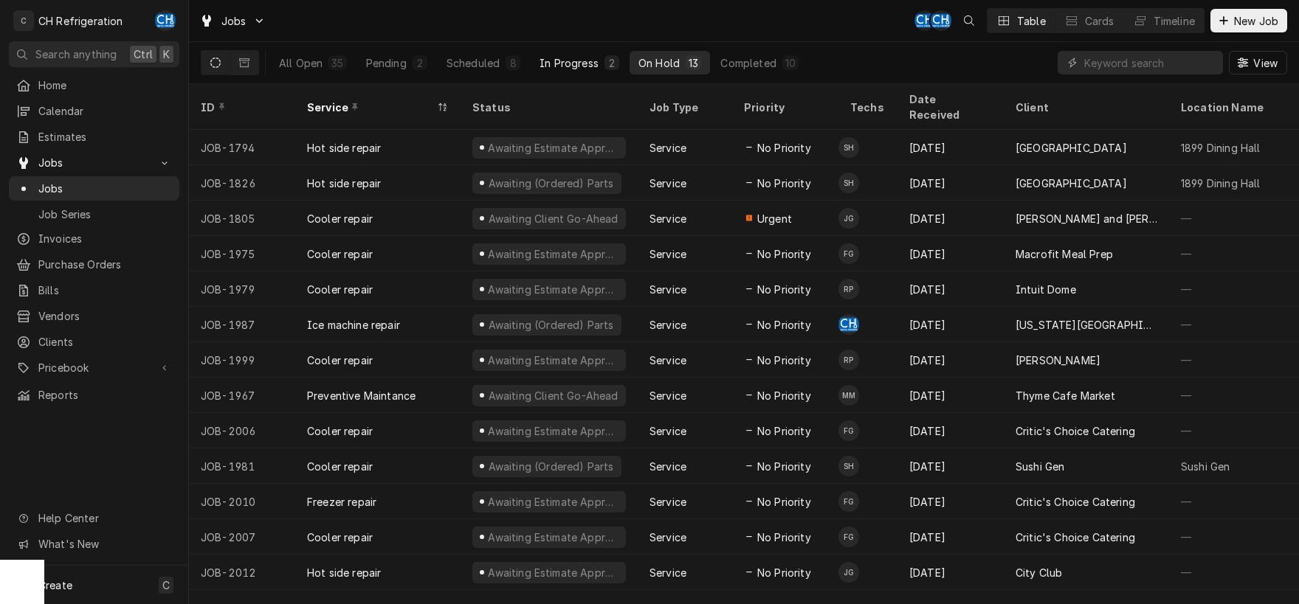
click at [564, 59] on div "In Progress" at bounding box center [568, 62] width 59 height 15
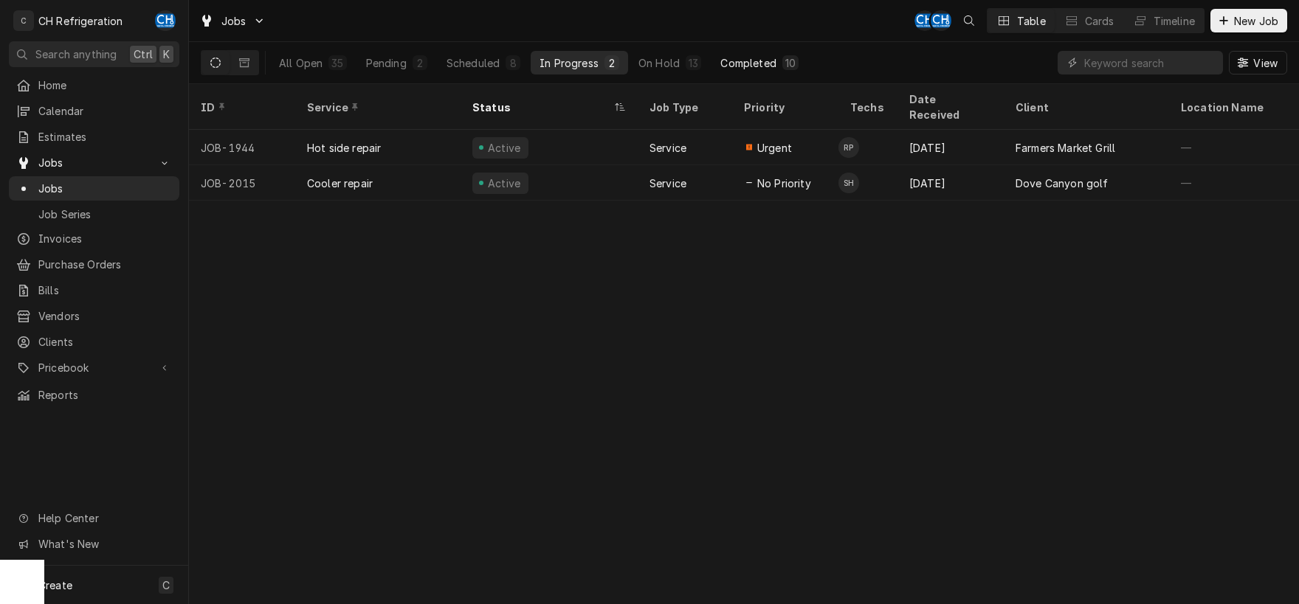
click at [756, 61] on div "Completed" at bounding box center [747, 62] width 55 height 15
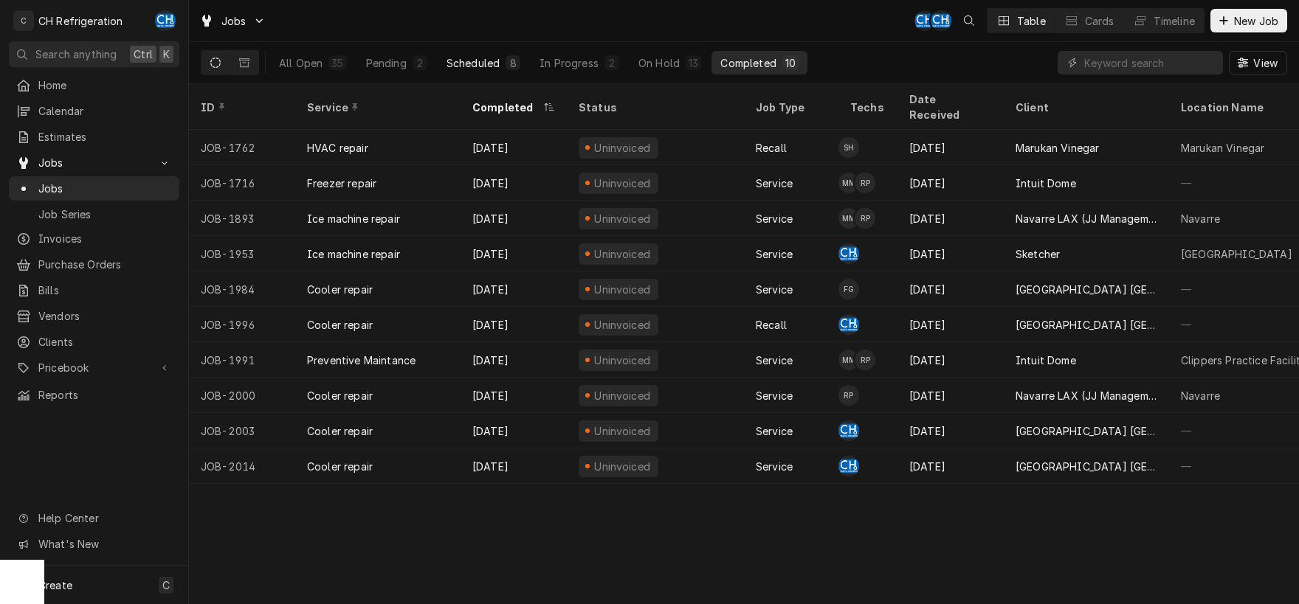
click at [516, 60] on div "8" at bounding box center [512, 62] width 9 height 15
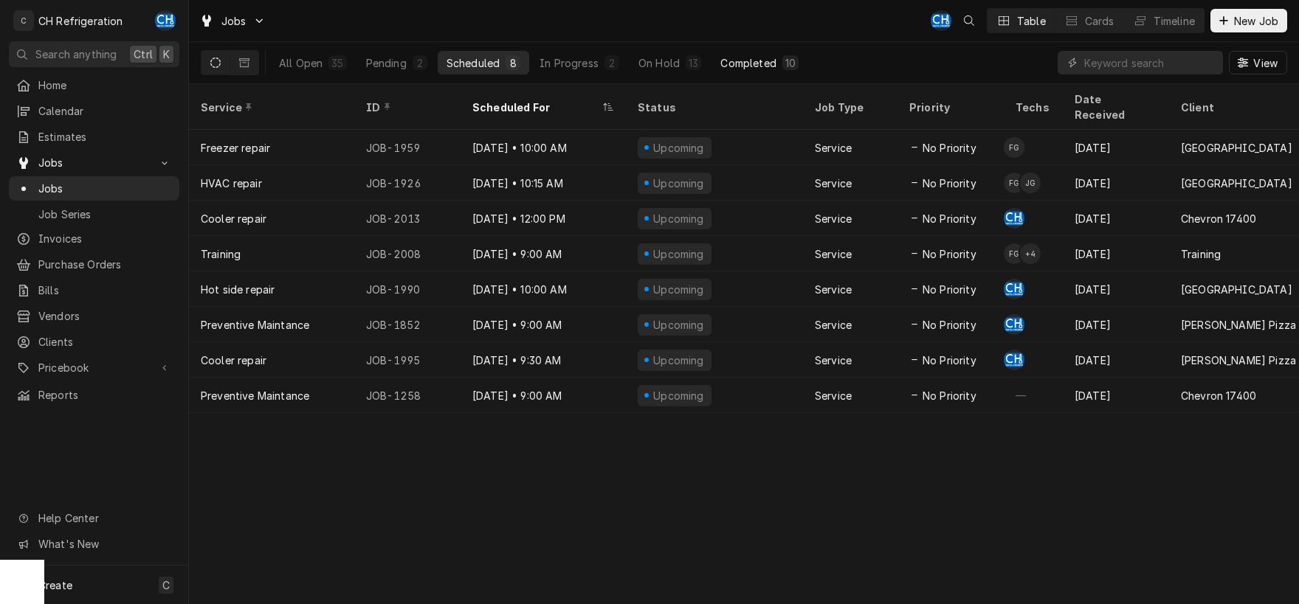
click at [750, 71] on button "Completed 10" at bounding box center [759, 63] width 96 height 24
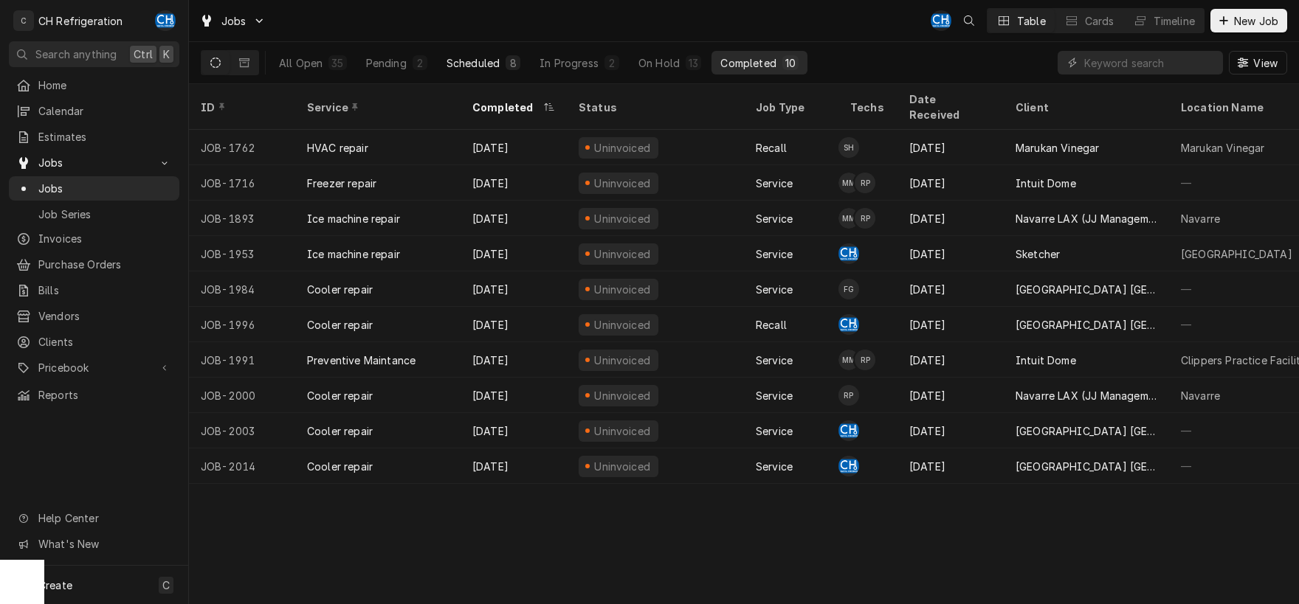
click at [493, 64] on div "Scheduled" at bounding box center [472, 62] width 53 height 15
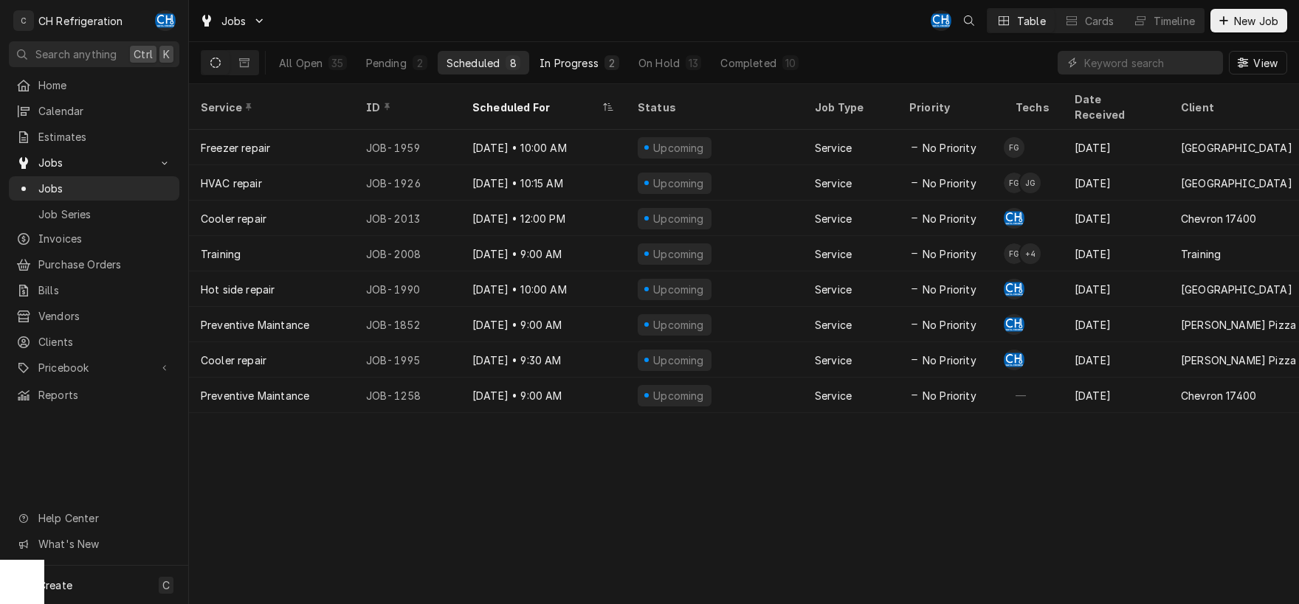
click at [567, 72] on button "In Progress 2" at bounding box center [579, 63] width 97 height 24
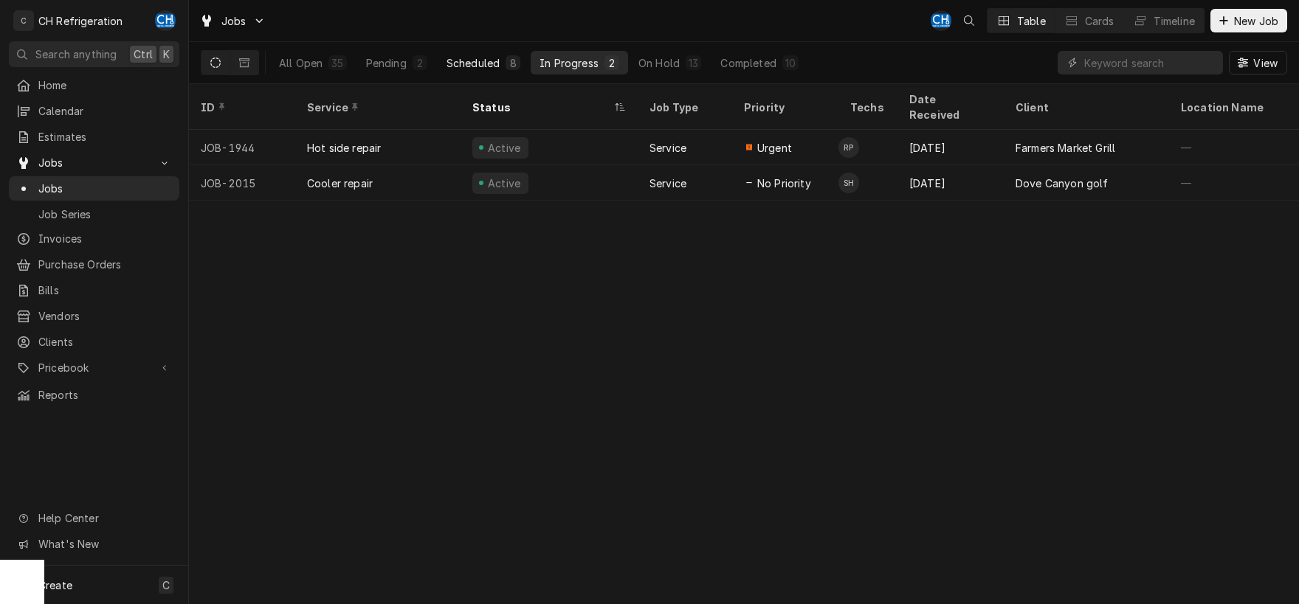
click at [483, 55] on button "Scheduled 8" at bounding box center [483, 63] width 91 height 24
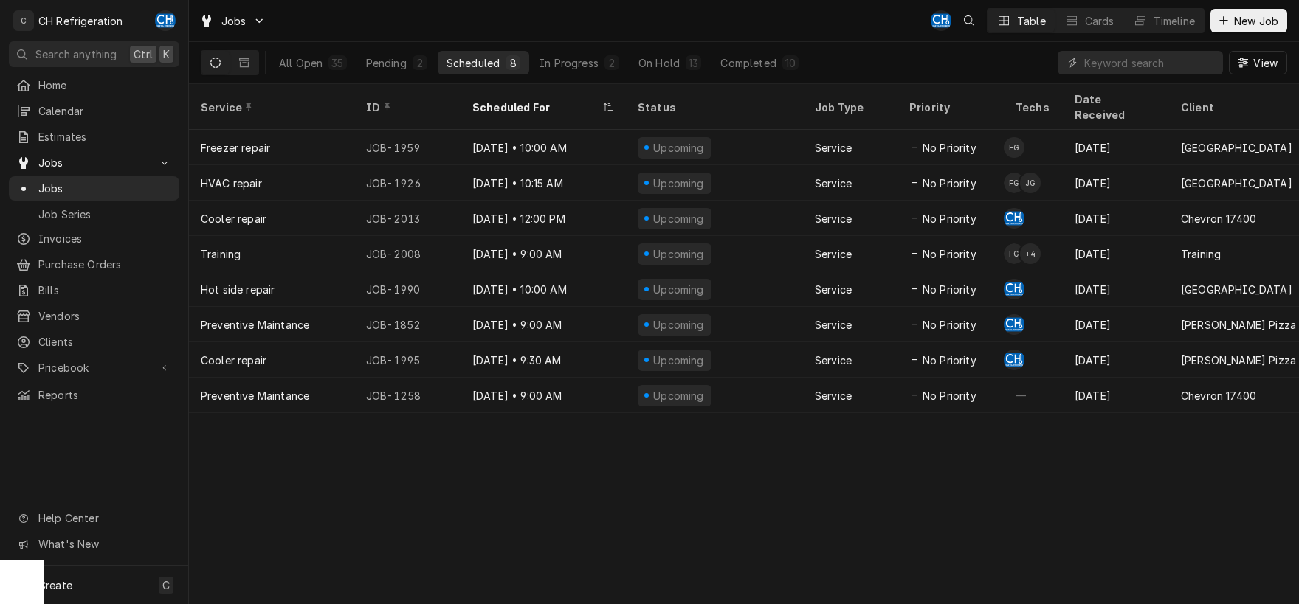
click at [518, 59] on div "8" at bounding box center [512, 62] width 15 height 15
click at [537, 59] on button "In Progress 2" at bounding box center [579, 63] width 97 height 24
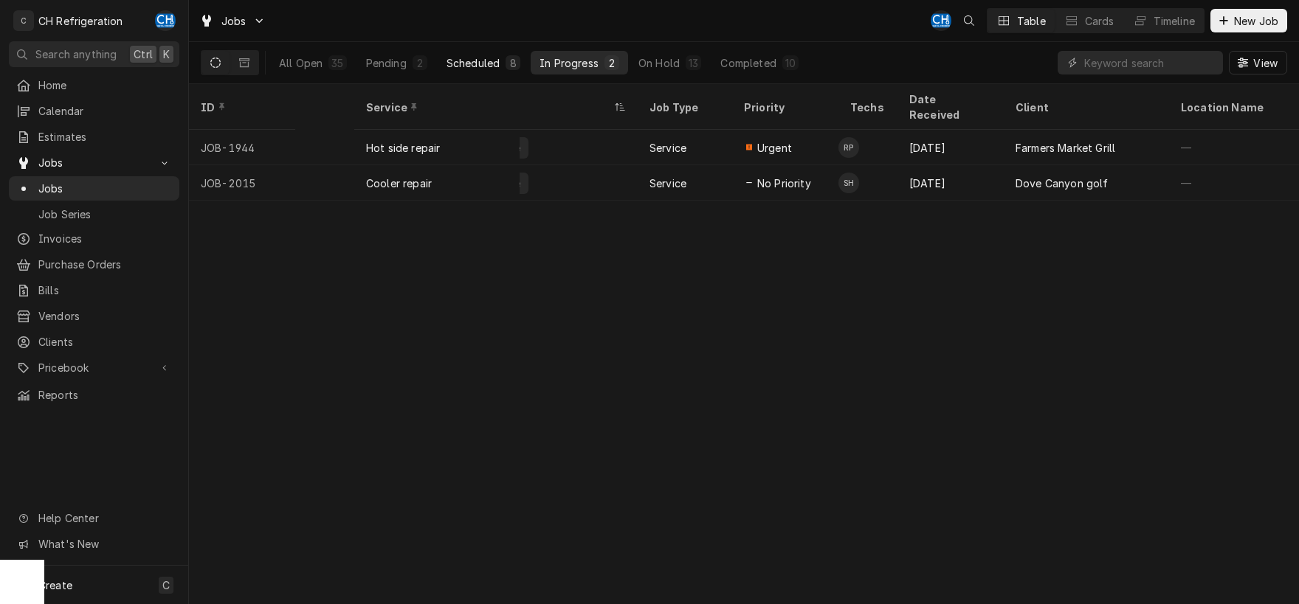
click at [497, 63] on div "Scheduled" at bounding box center [472, 62] width 53 height 15
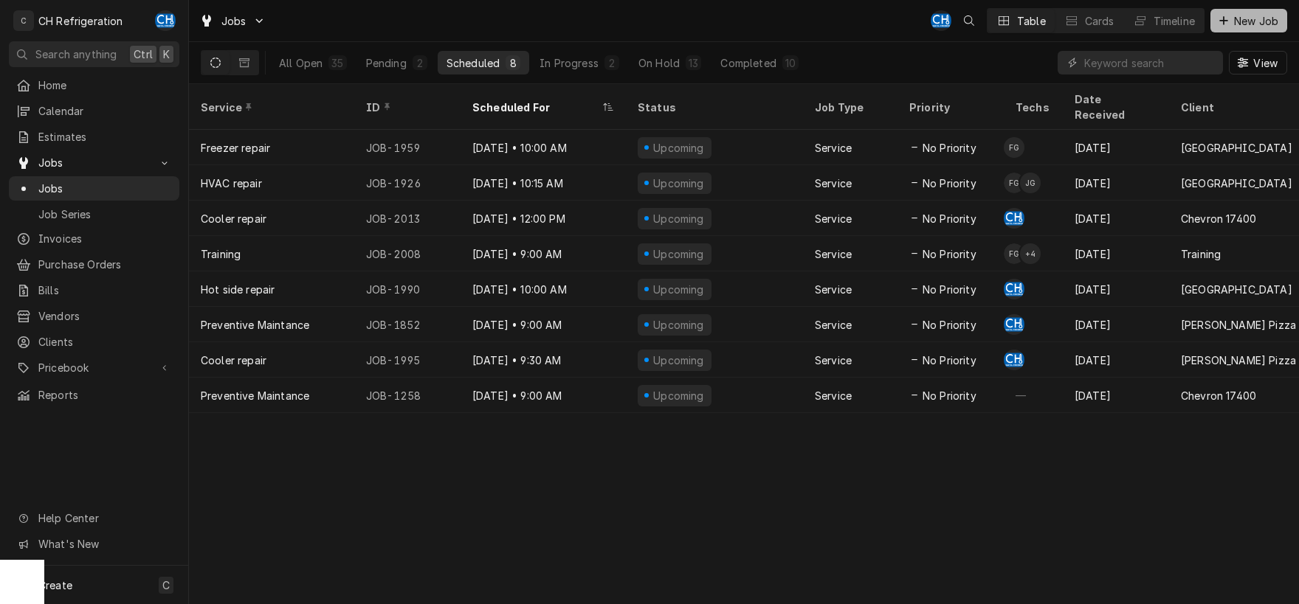
click at [1247, 18] on span "New Job" at bounding box center [1256, 20] width 50 height 15
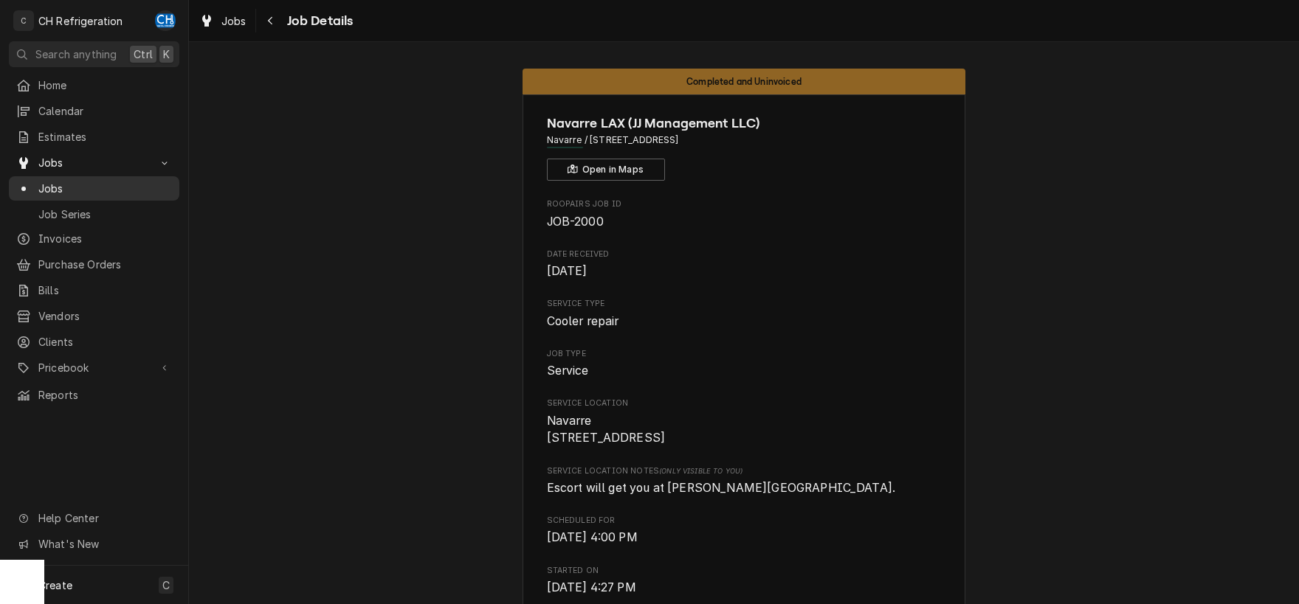
click at [82, 185] on span "Jobs" at bounding box center [105, 188] width 134 height 15
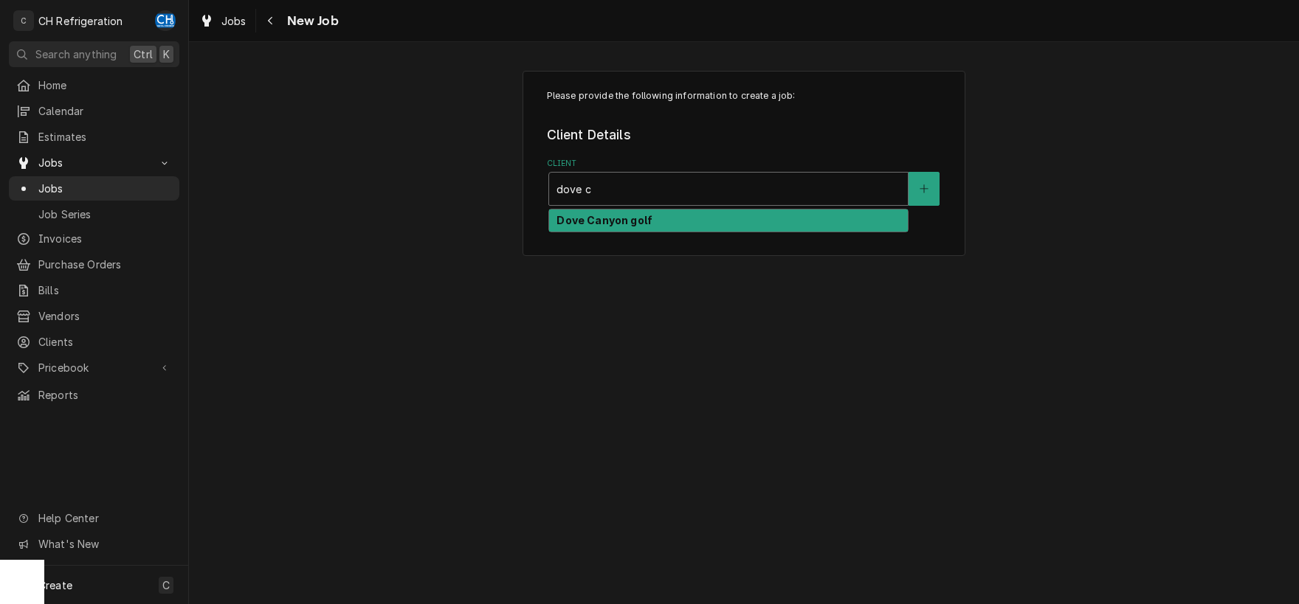
click at [678, 219] on div "Dove Canyon golf" at bounding box center [728, 221] width 359 height 23
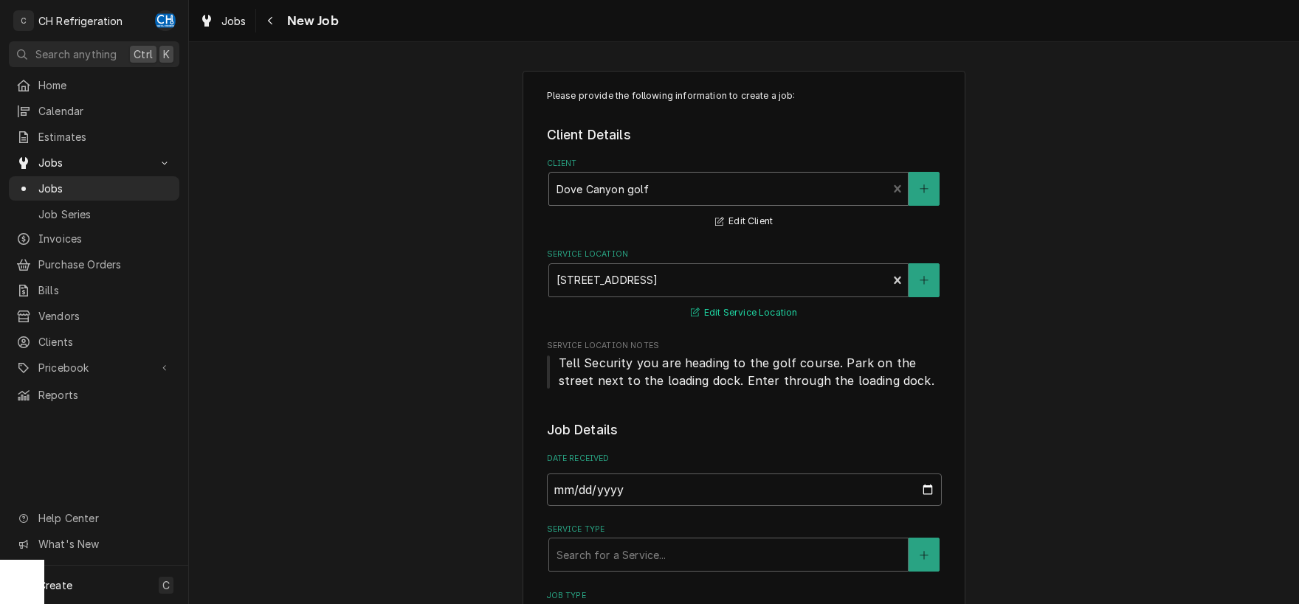
scroll to position [154, 0]
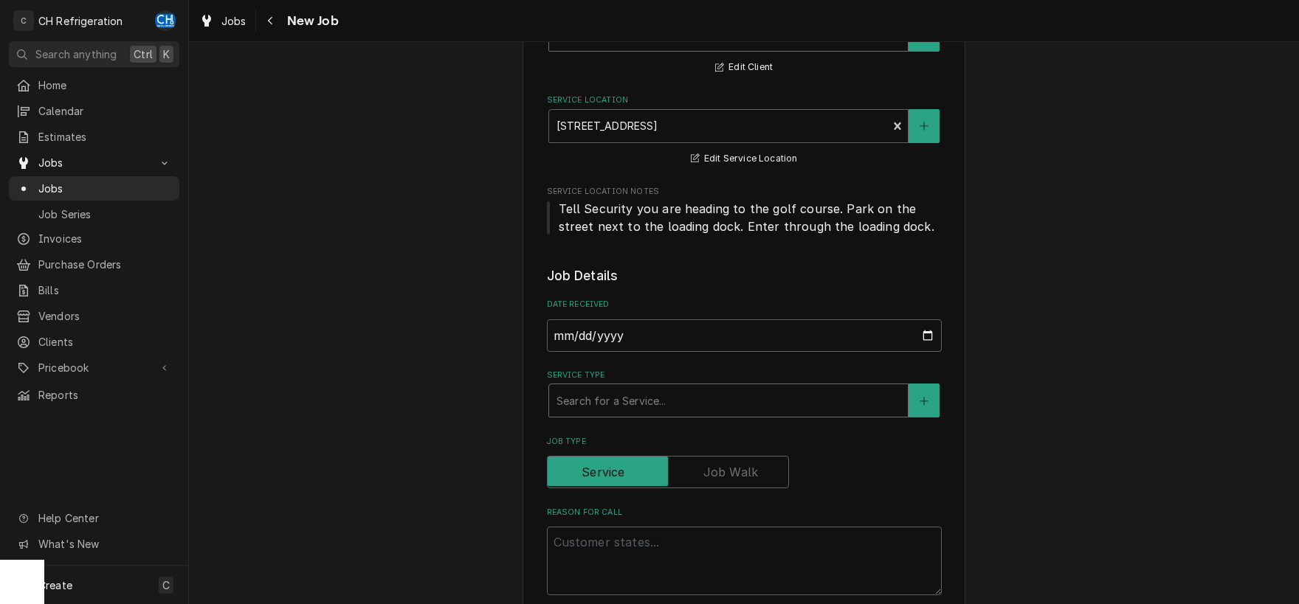
click at [678, 402] on div "Service Type" at bounding box center [728, 400] width 344 height 27
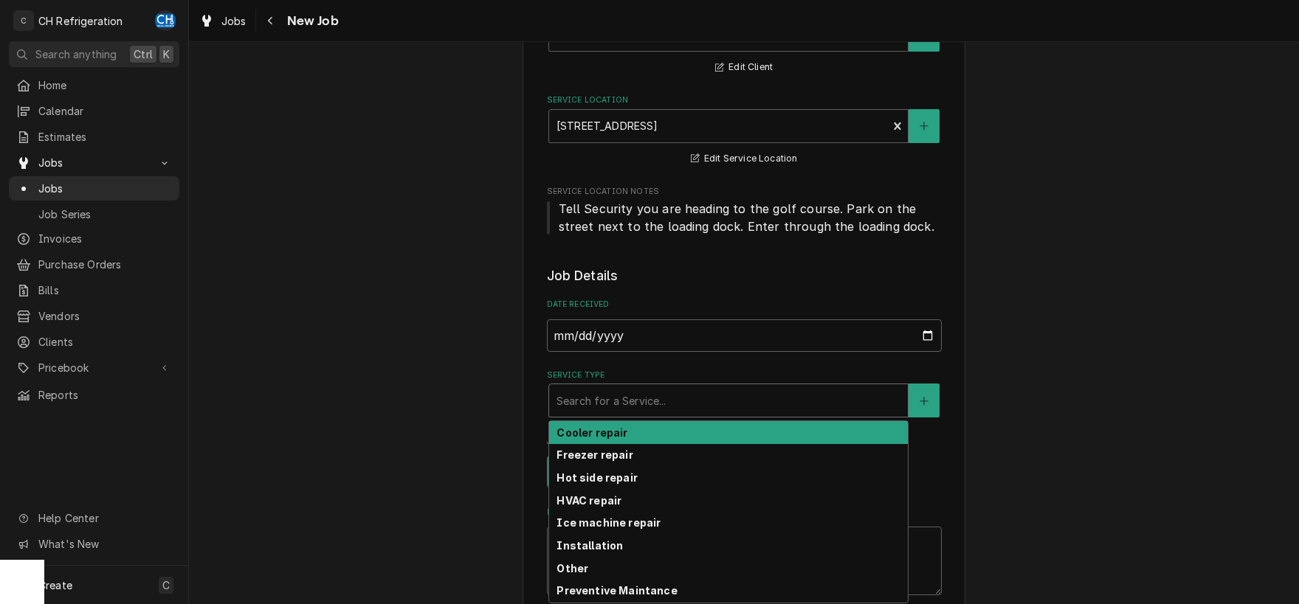
click at [658, 433] on div "Cooler repair" at bounding box center [728, 432] width 359 height 23
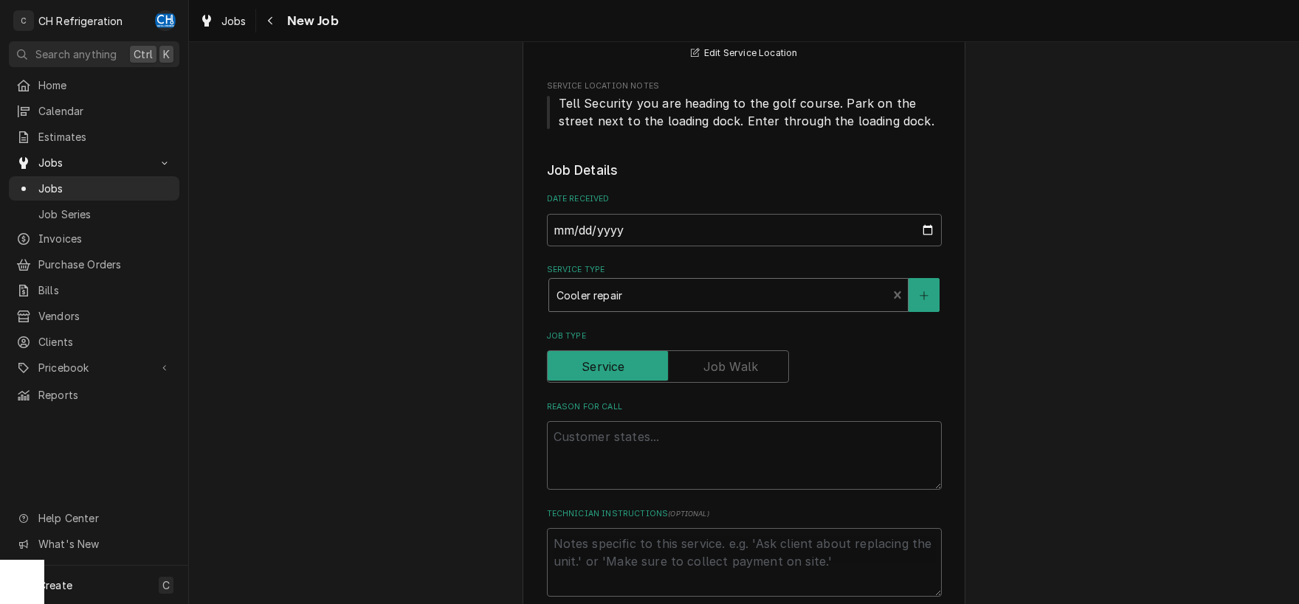
scroll to position [463, 0]
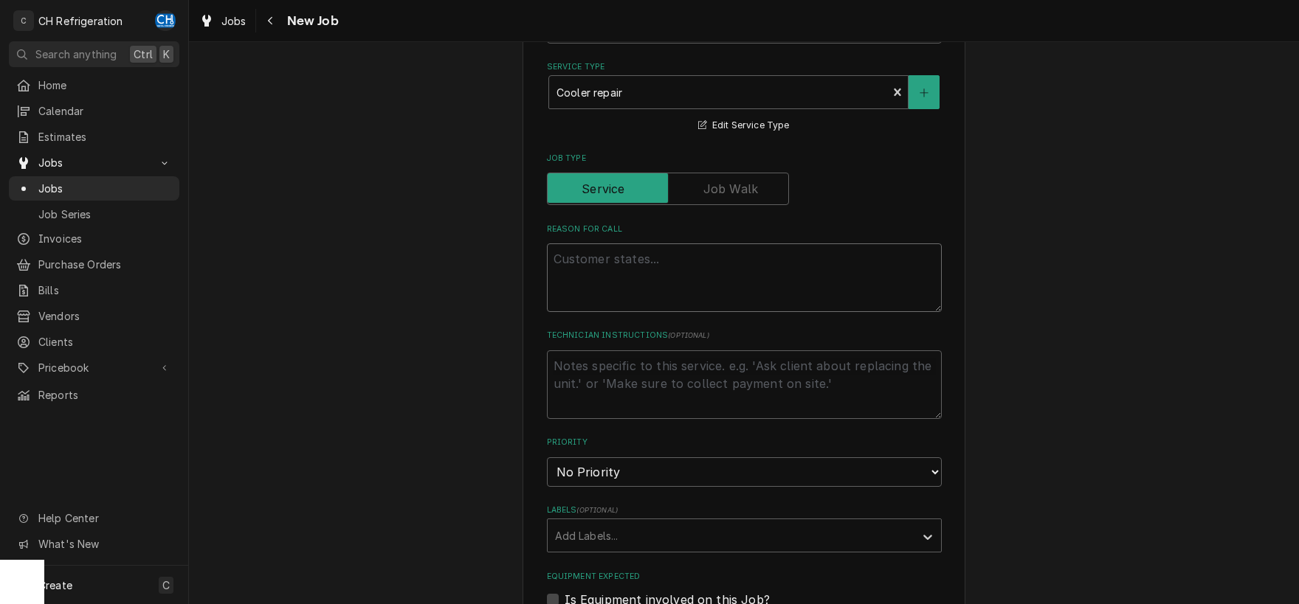
click at [649, 288] on textarea "Reason For Call" at bounding box center [744, 277] width 395 height 69
type textarea "x"
type textarea "u"
type textarea "x"
type textarea "up"
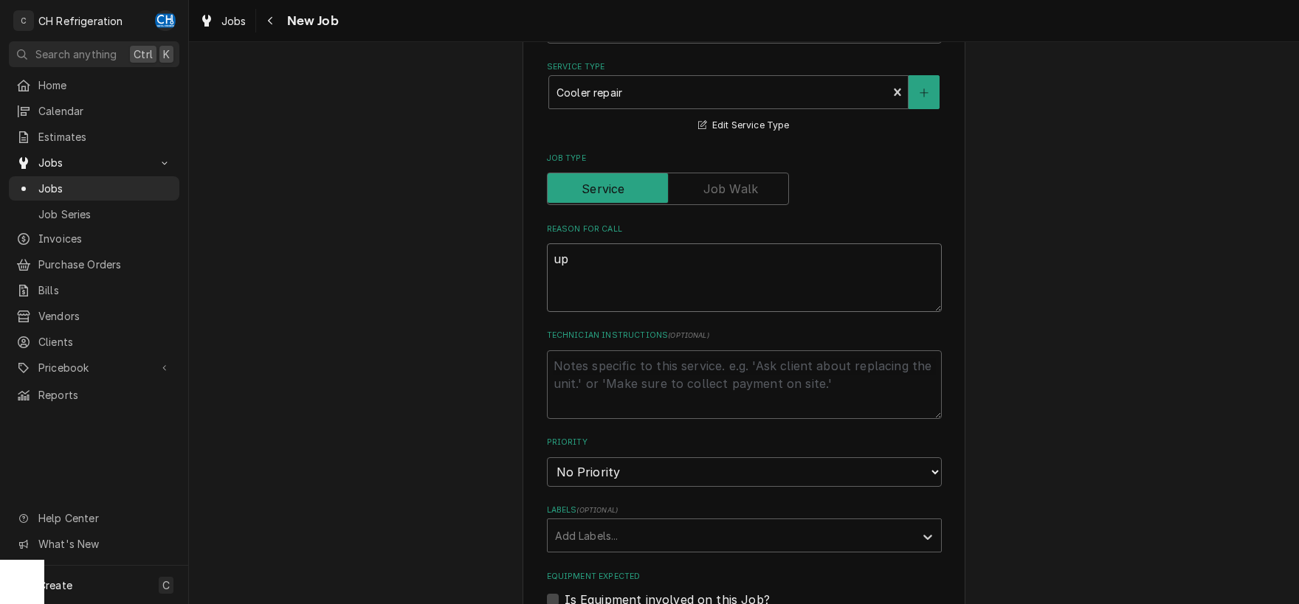
type textarea "x"
type textarea "ups"
type textarea "x"
type textarea "upst"
type textarea "x"
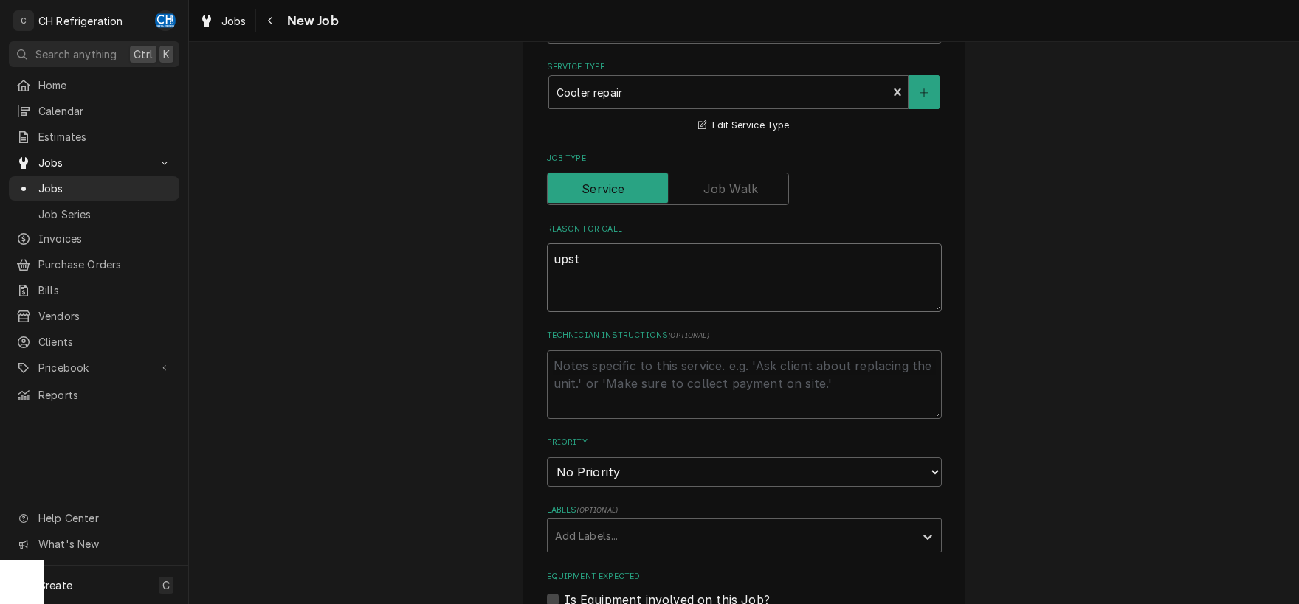
type textarea "upsta"
type textarea "x"
type textarea "upstai"
type textarea "x"
type textarea "upstair"
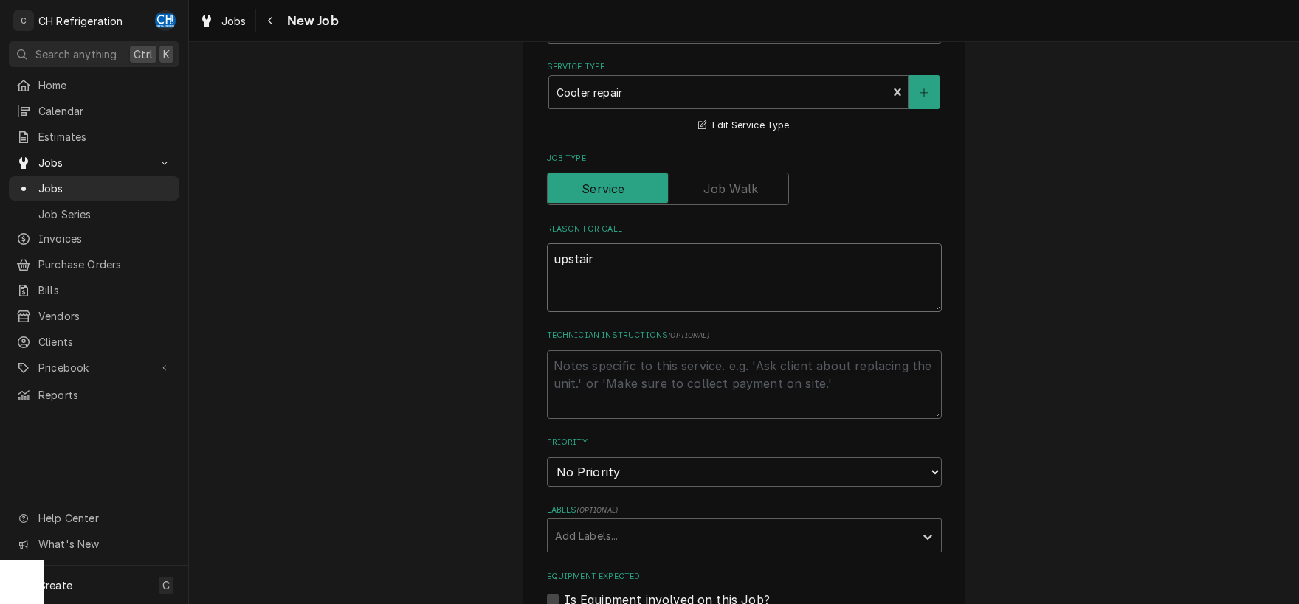
type textarea "x"
type textarea "upstairs"
type textarea "x"
type textarea "upstairs"
type textarea "x"
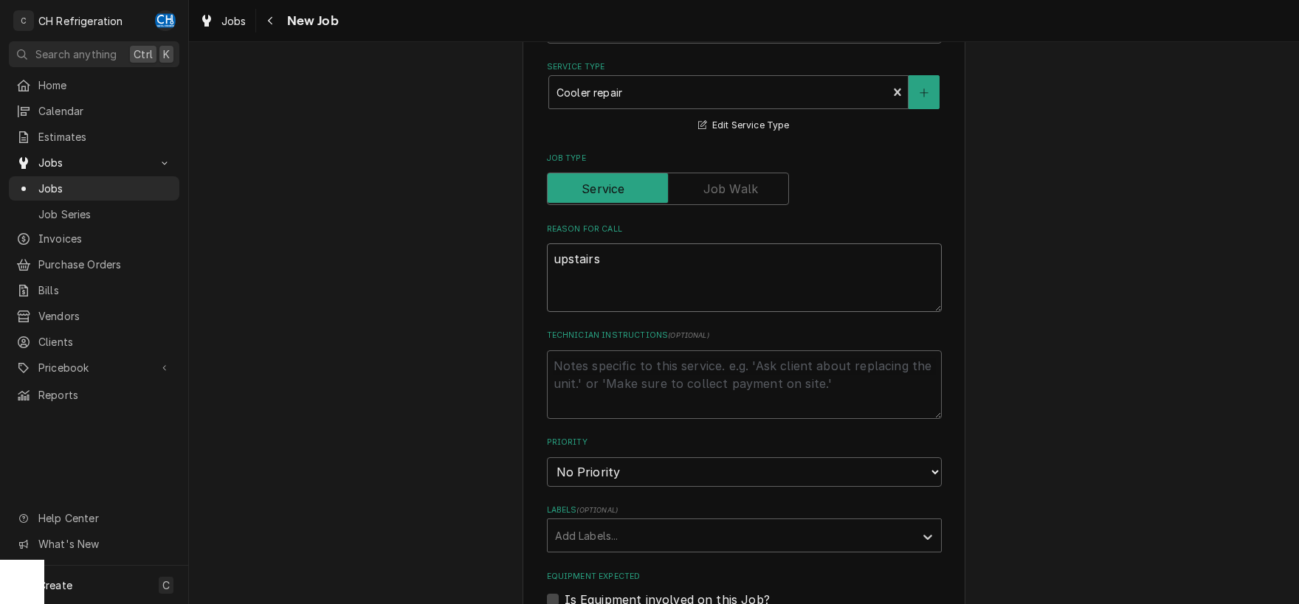
type textarea "upstairs b"
type textarea "x"
type textarea "upstairs ba"
type textarea "x"
type textarea "upstairs bar"
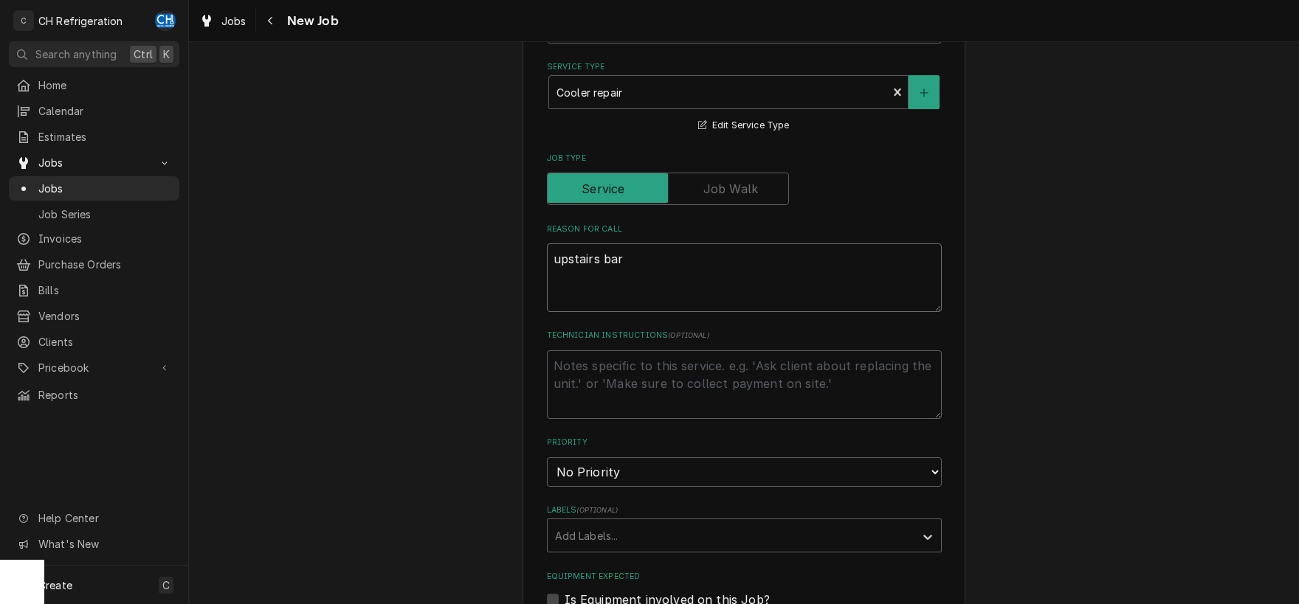
type textarea "x"
type textarea "upstairs bar"
type textarea "x"
type textarea "upstairs bar c"
type textarea "x"
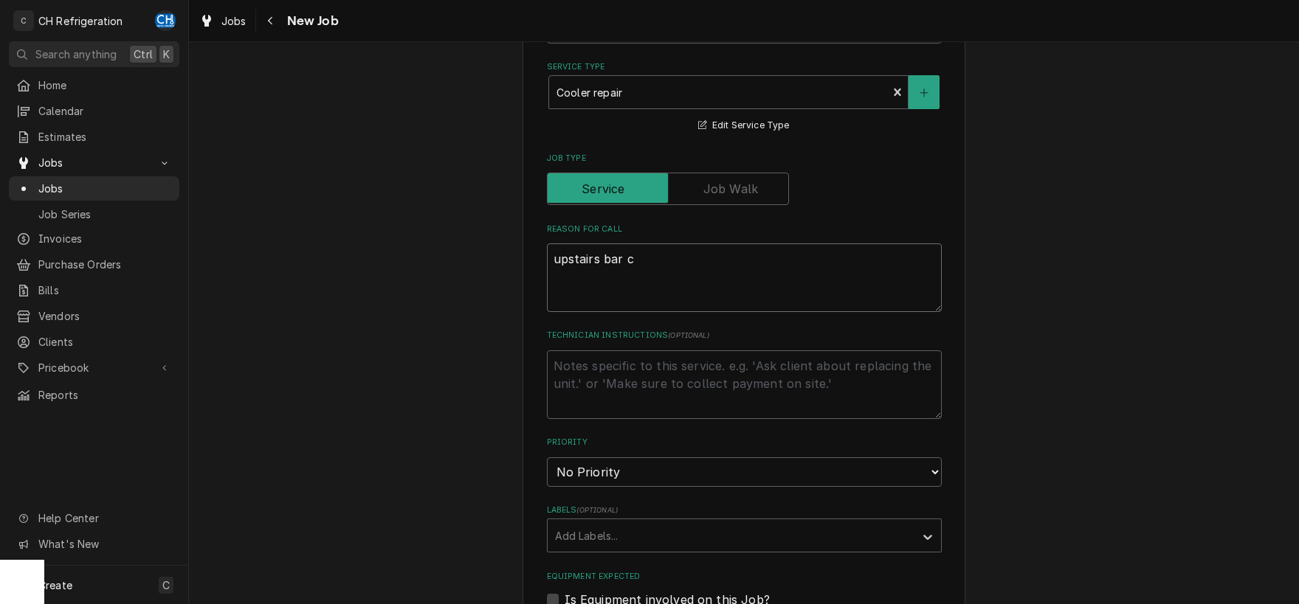
type textarea "upstairs bar co"
type textarea "x"
type textarea "upstairs bar coo"
type textarea "x"
type textarea "upstairs bar cool"
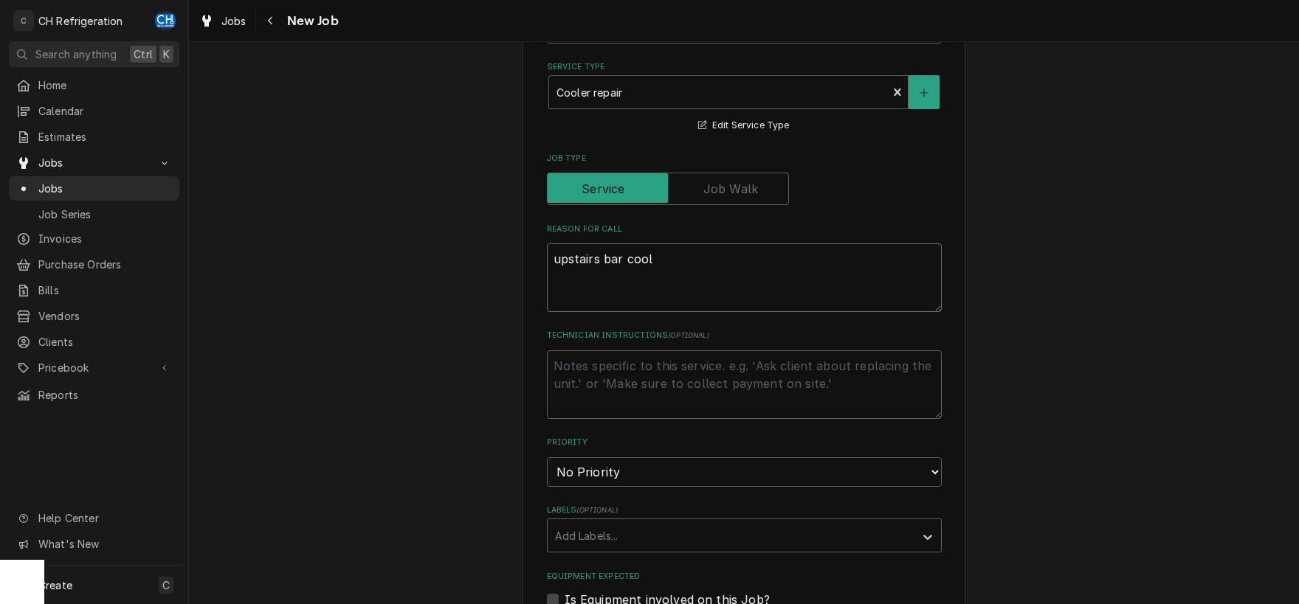
type textarea "x"
type textarea "upstairs bar coole"
type textarea "x"
type textarea "upstairs bar cooler"
type textarea "x"
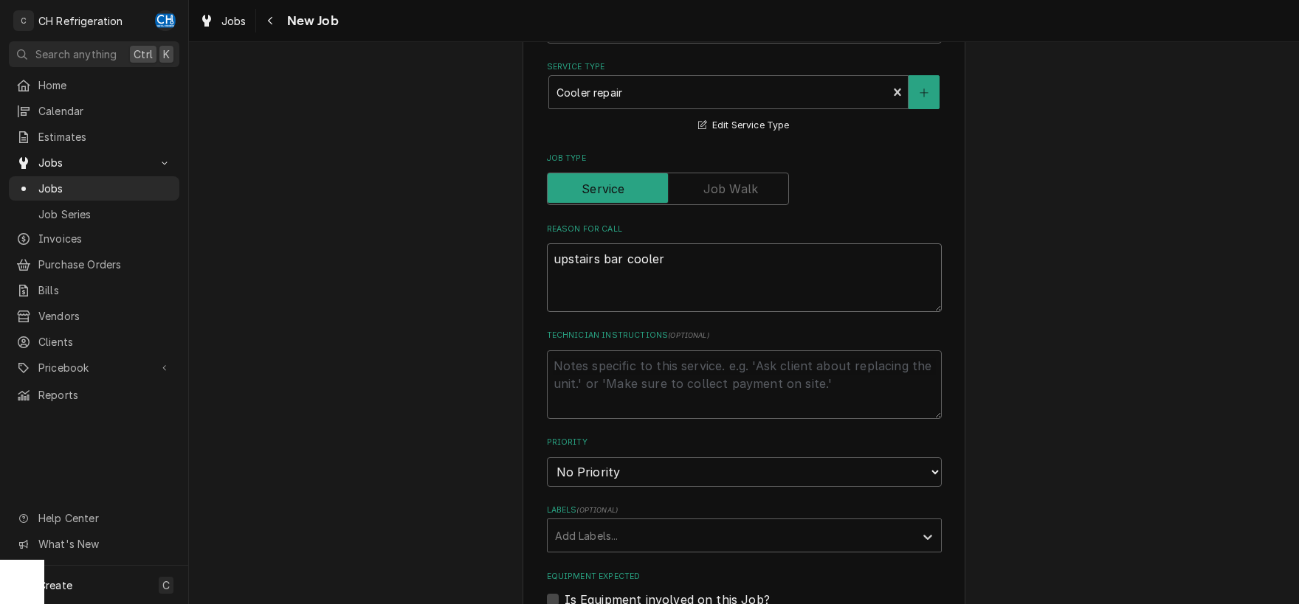
type textarea "upstairs bar cooler"
type textarea "x"
type textarea "upstairs bar cooler d"
type textarea "x"
type textarea "upstairs bar cooler do"
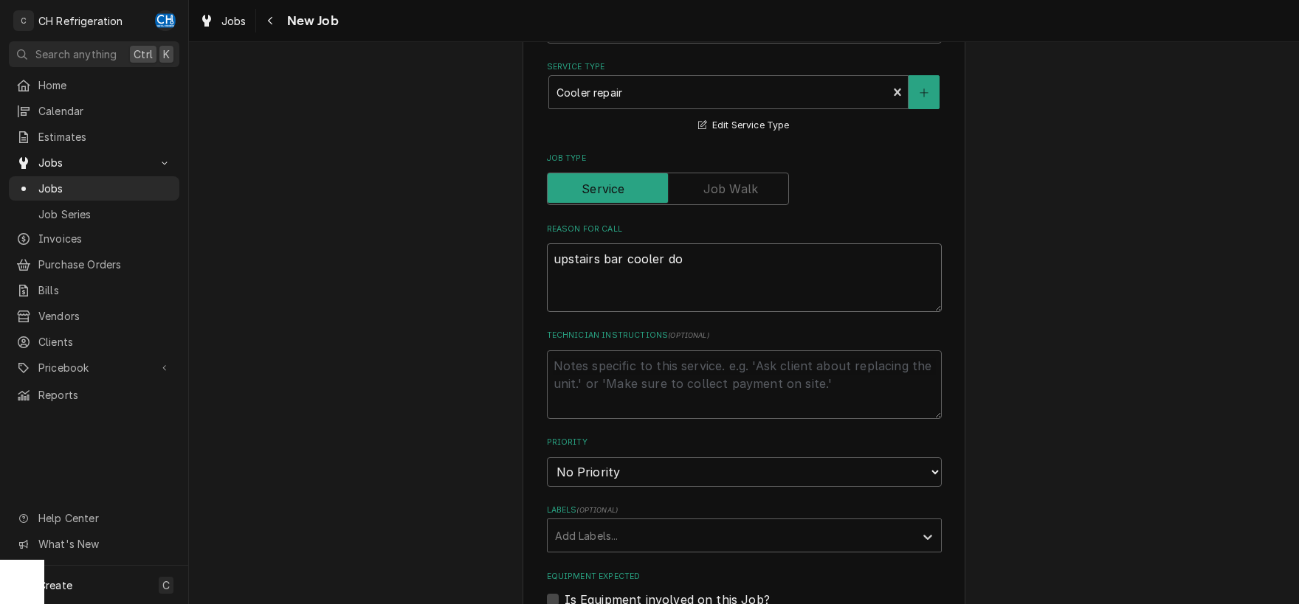
type textarea "x"
type textarea "upstairs bar cooler dow"
type textarea "x"
type textarea "upstairs bar cooler down"
type textarea "x"
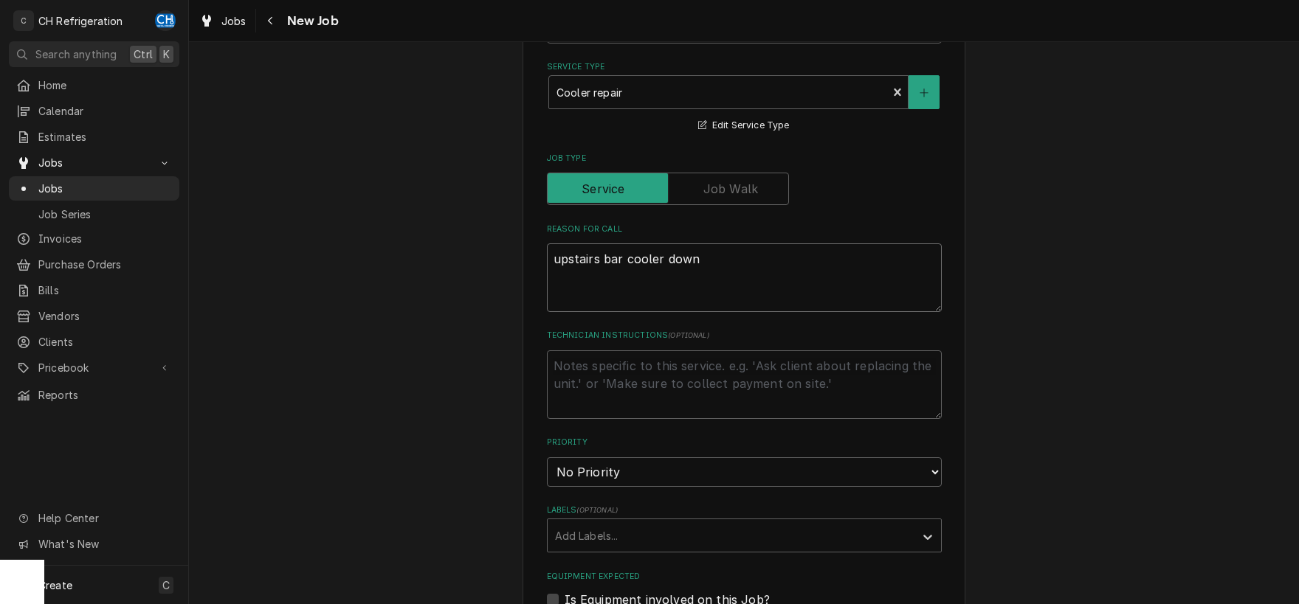
type textarea "upstairs bar cooler down"
type textarea "x"
type textarea "upstairs bar cooler down"
type textarea "x"
type textarea "upstairs bar cooler dow"
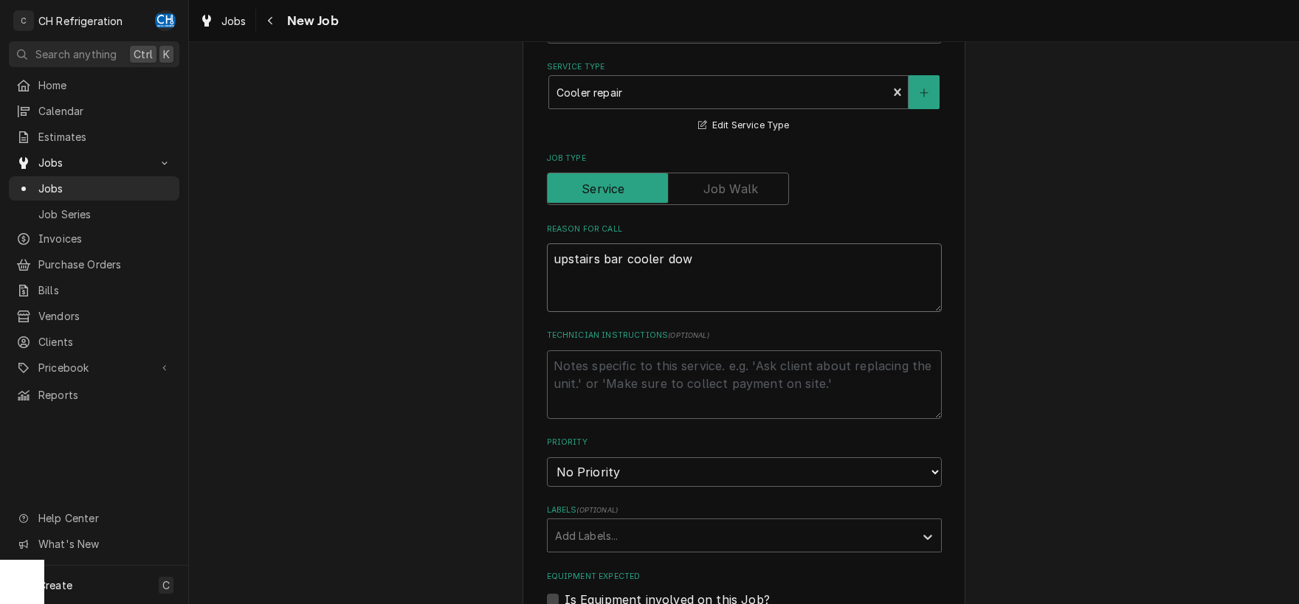
type textarea "x"
type textarea "upstairs bar cooler do"
type textarea "x"
type textarea "upstairs bar cooler d"
type textarea "x"
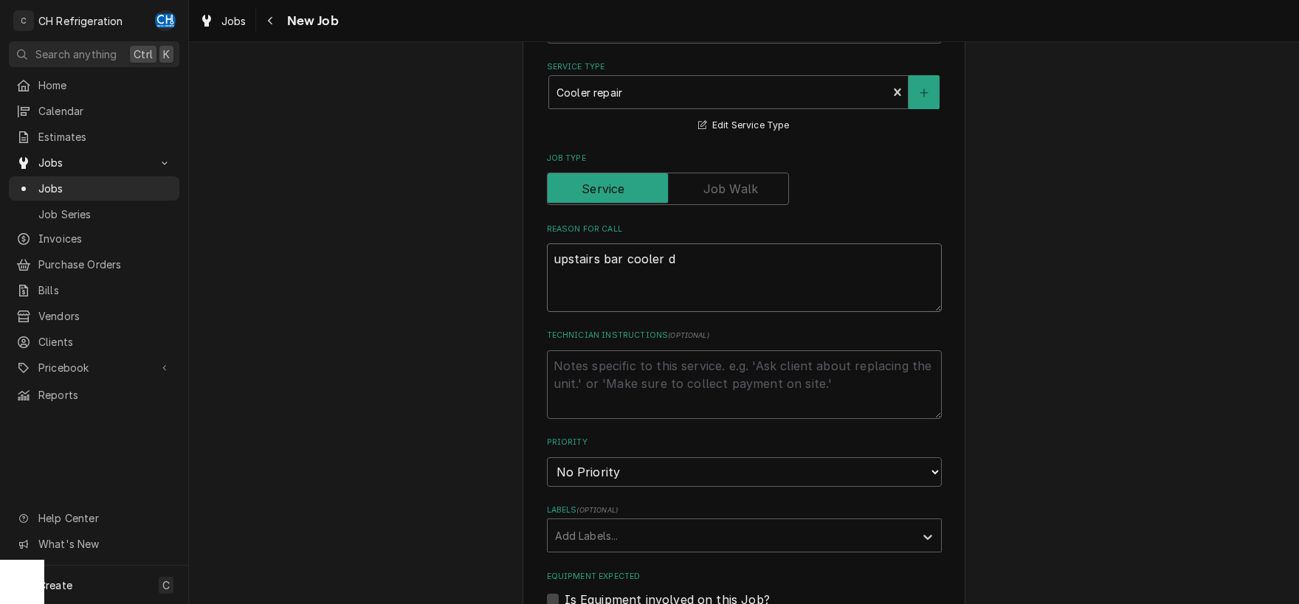
type textarea "upstairs bar cooler"
type textarea "x"
type textarea "upstairs bar cooler i"
type textarea "x"
type textarea "upstairs bar cooler is"
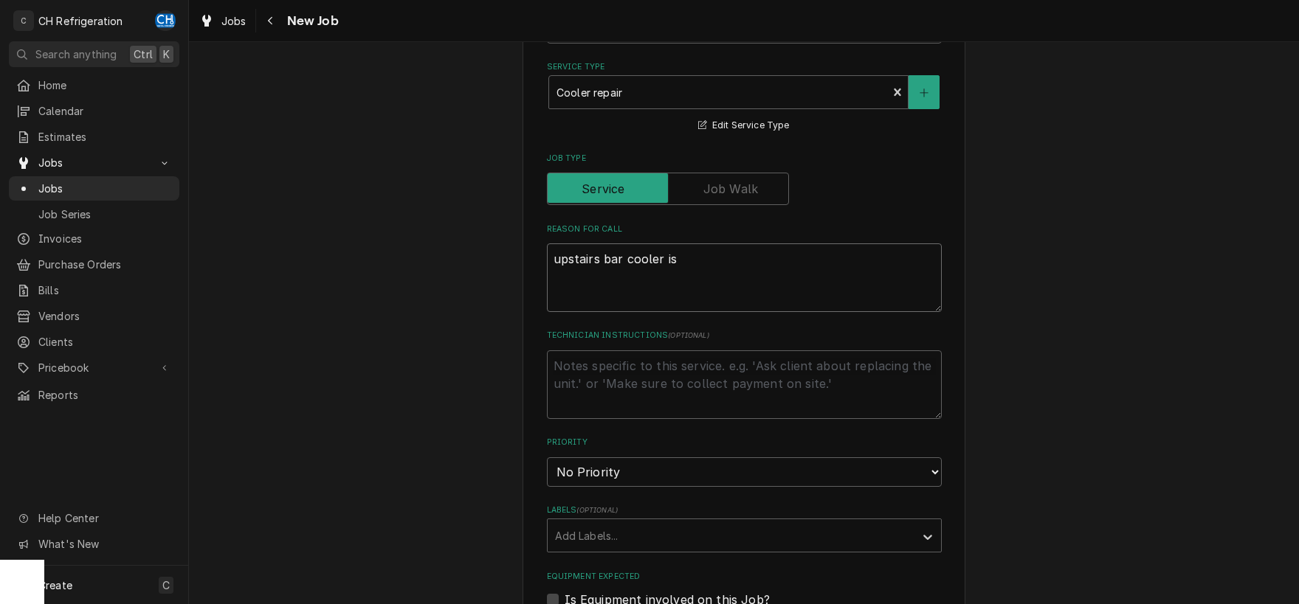
type textarea "x"
type textarea "upstairs bar cooler is"
type textarea "x"
type textarea "upstairs bar cooler is o"
type textarea "x"
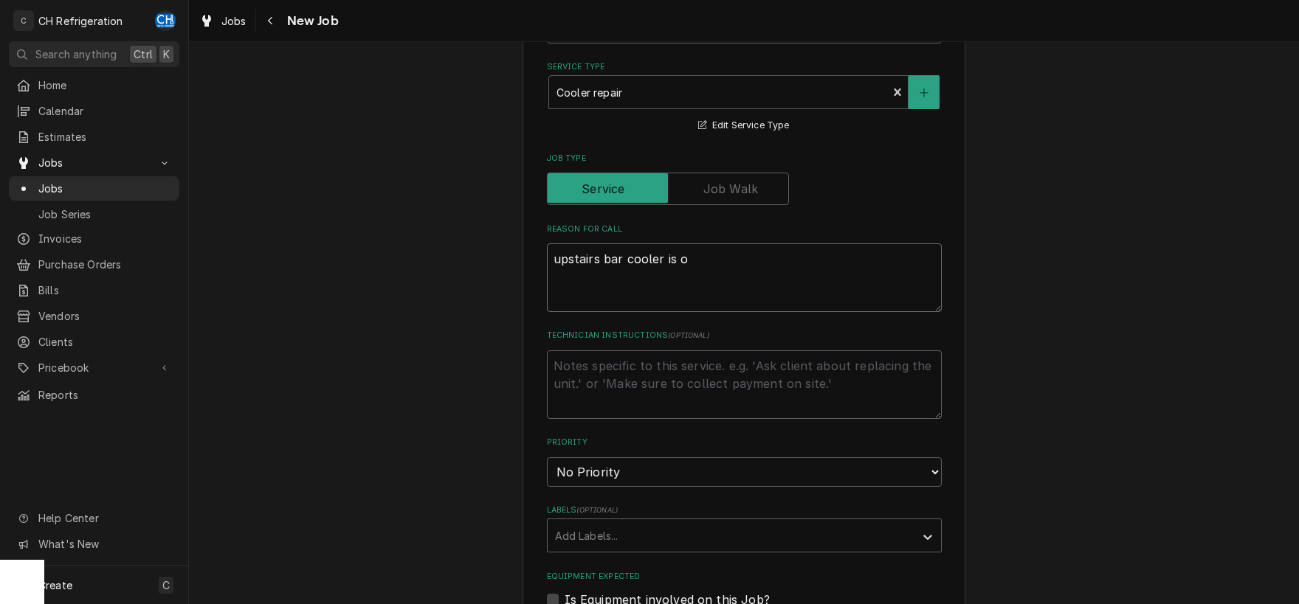
type textarea "upstairs bar cooler is ou"
type textarea "x"
type textarea "upstairs bar cooler is out"
type textarea "x"
type textarea "upstairs bar cooler is out"
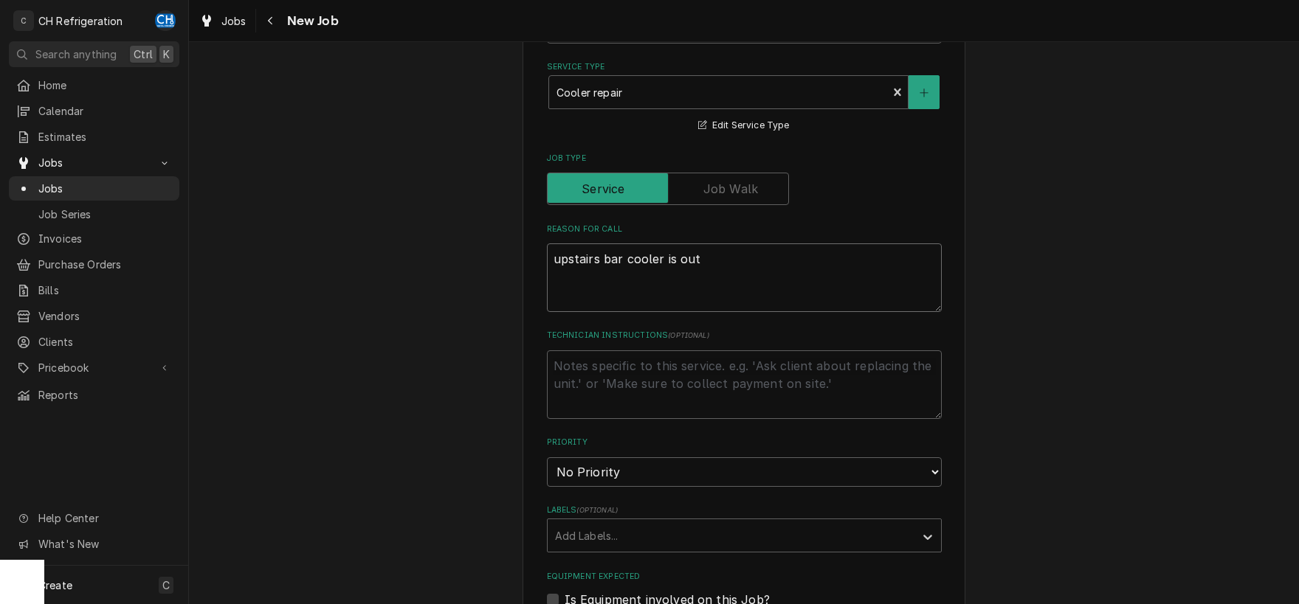
type textarea "x"
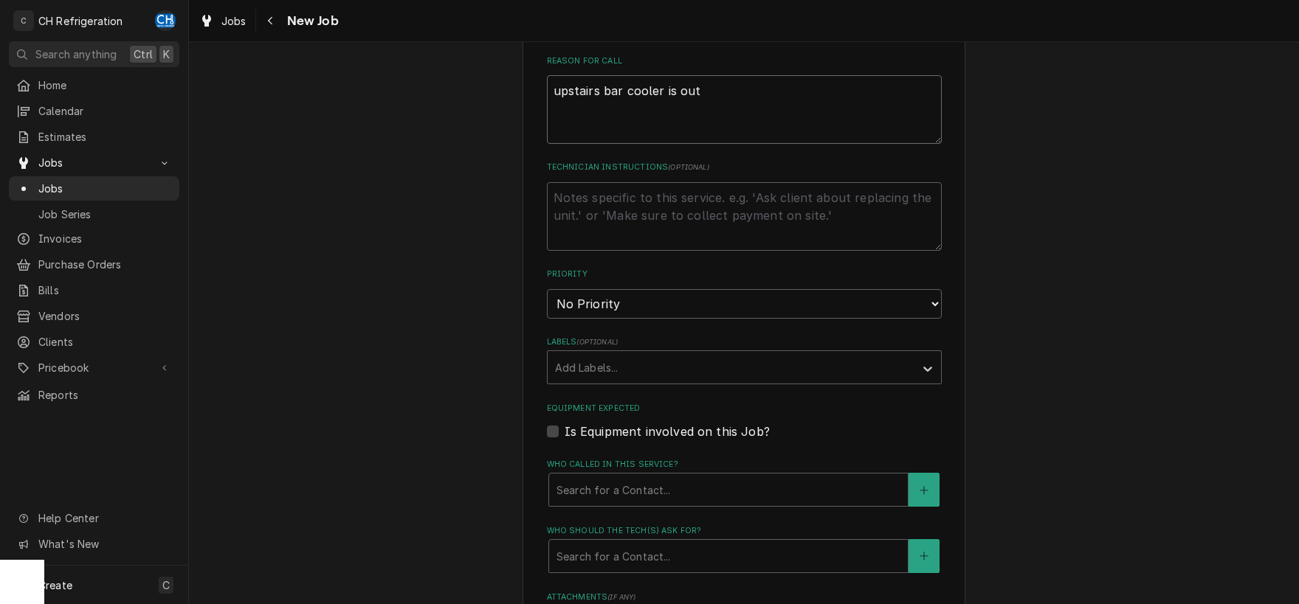
scroll to position [771, 0]
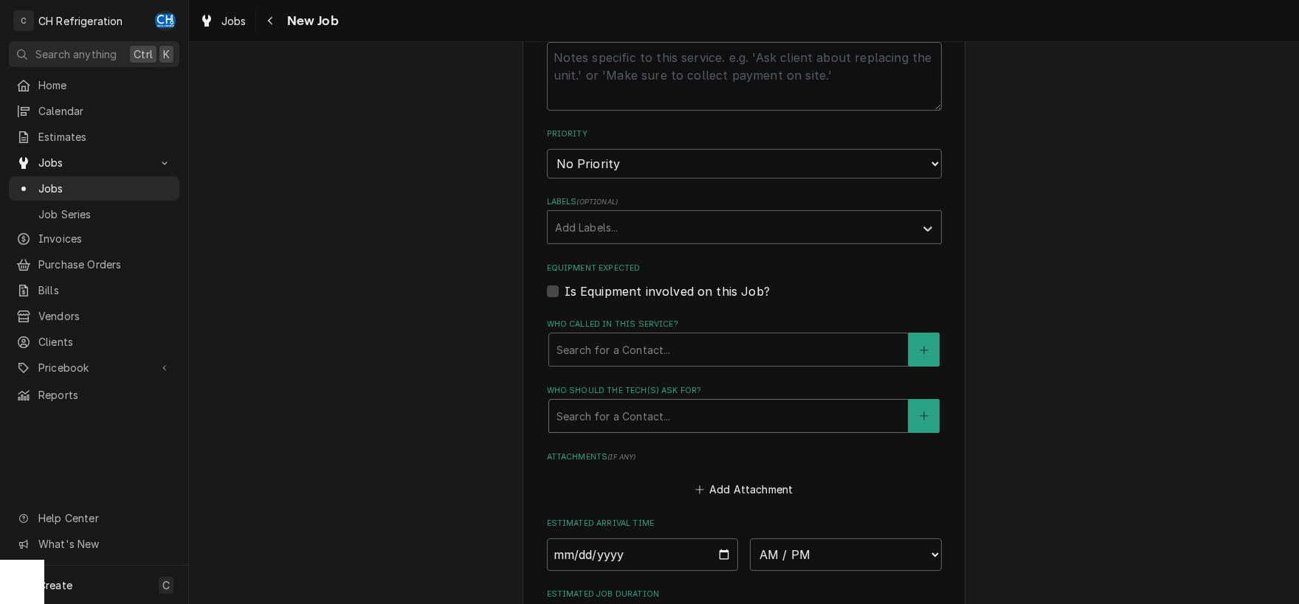
type textarea "upstairs bar cooler is out"
click at [662, 409] on div "Who should the tech(s) ask for?" at bounding box center [728, 416] width 344 height 27
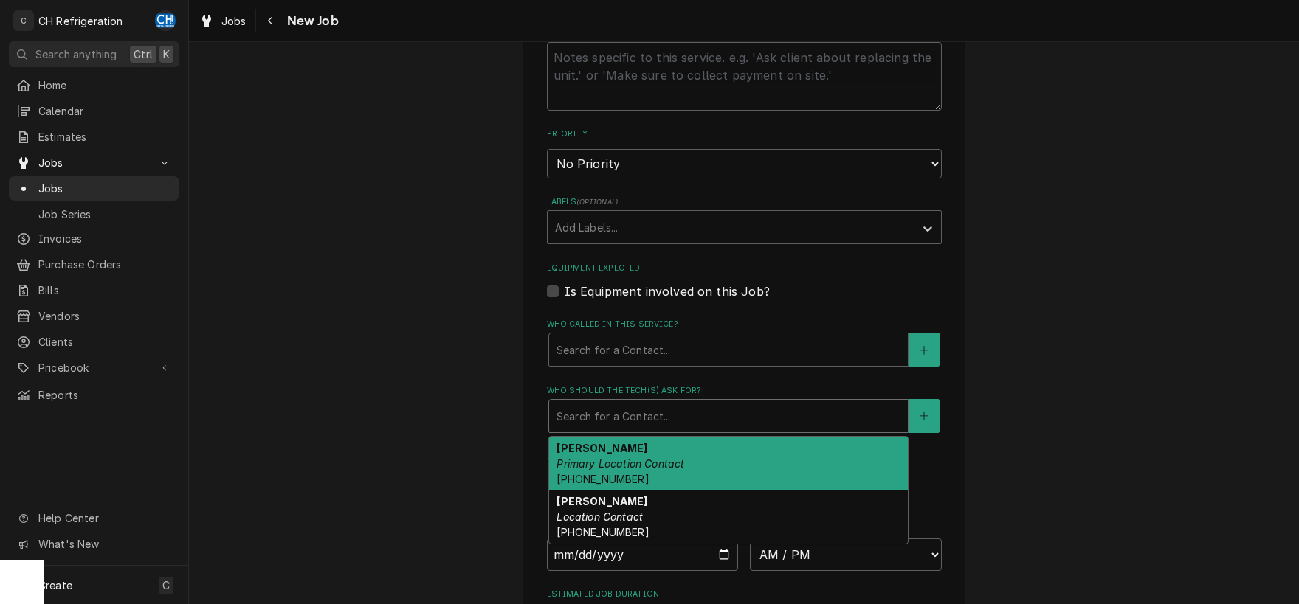
click at [659, 470] on div "Ray Felix Primary Location Contact (949) 677-2857" at bounding box center [728, 464] width 359 height 54
type textarea "x"
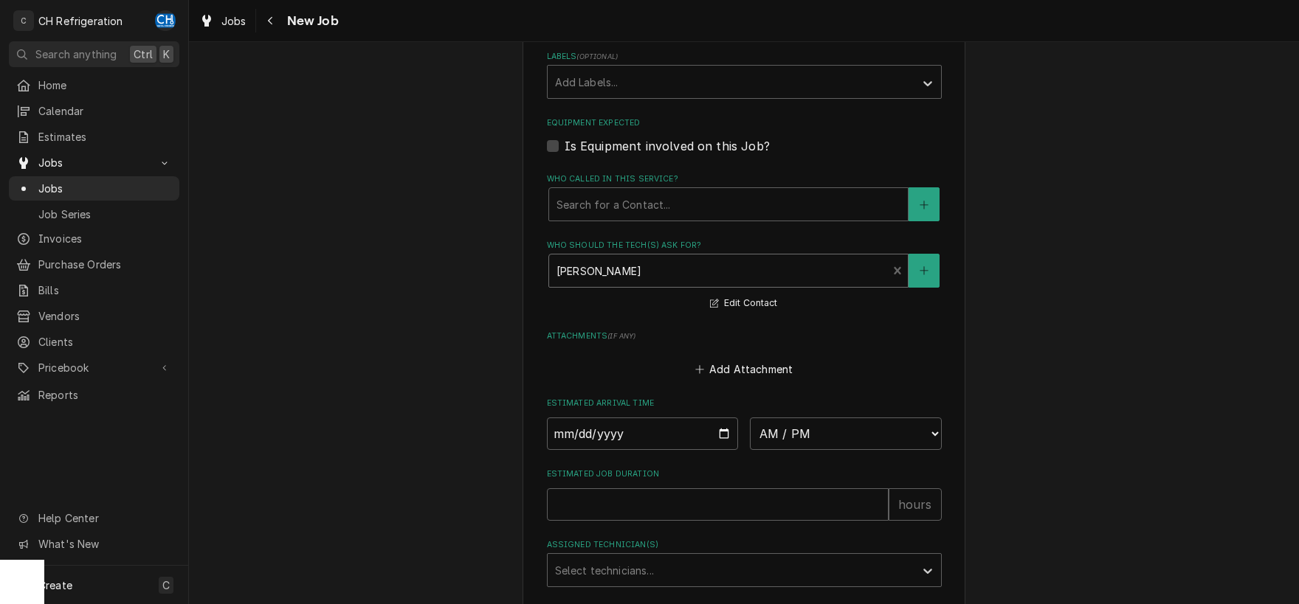
scroll to position [1002, 0]
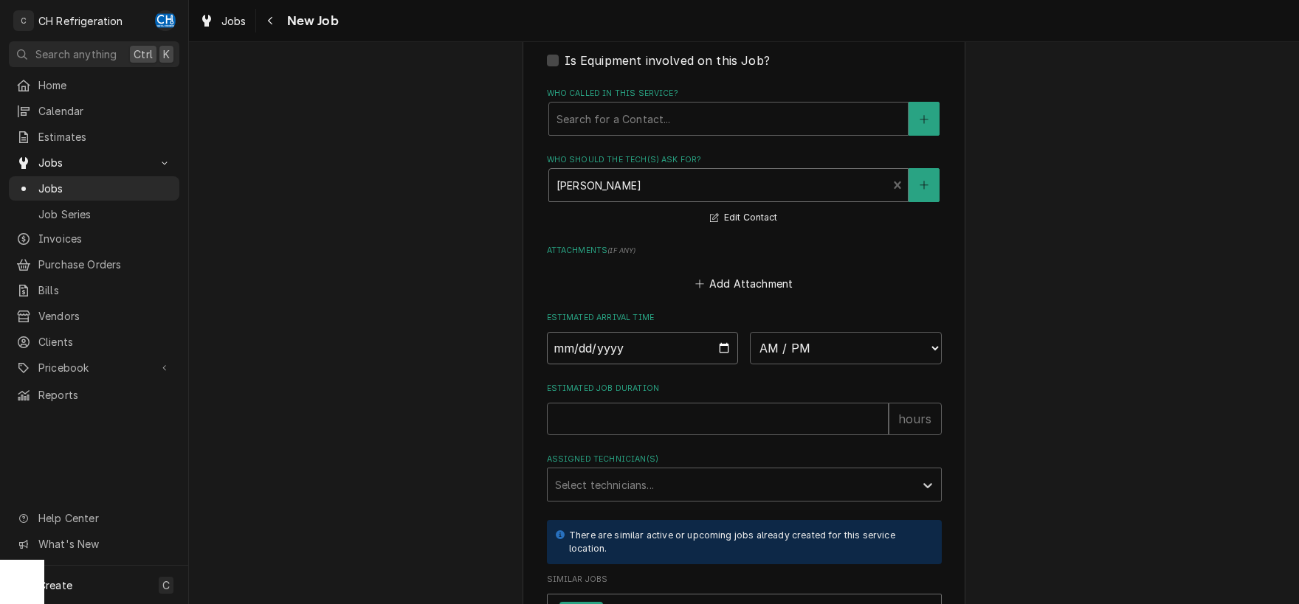
click at [719, 347] on input "Date" at bounding box center [643, 348] width 192 height 32
type input "2025-09-26"
click at [750, 332] on select "AM / PM 6:00 AM 6:15 AM 6:30 AM 6:45 AM 7:00 AM 7:15 AM 7:30 AM 7:45 AM 8:00 AM…" at bounding box center [846, 348] width 192 height 32
type textarea "x"
select select "10:30:00"
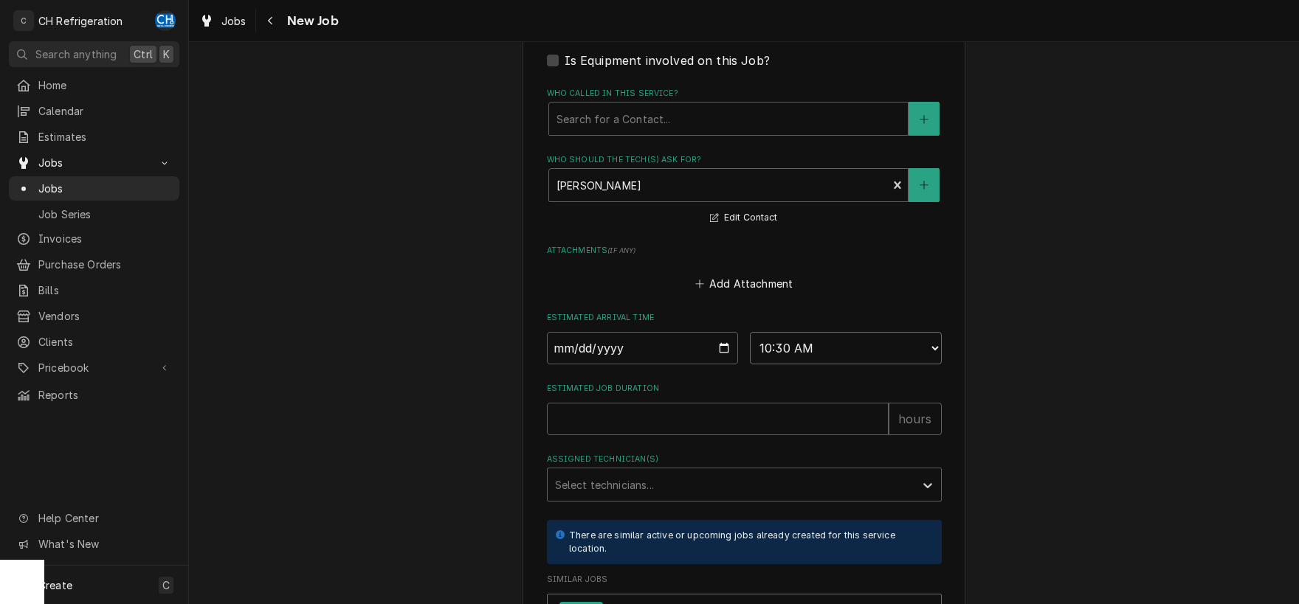
click option "10:30 AM" at bounding box center [0, 0] width 0 height 0
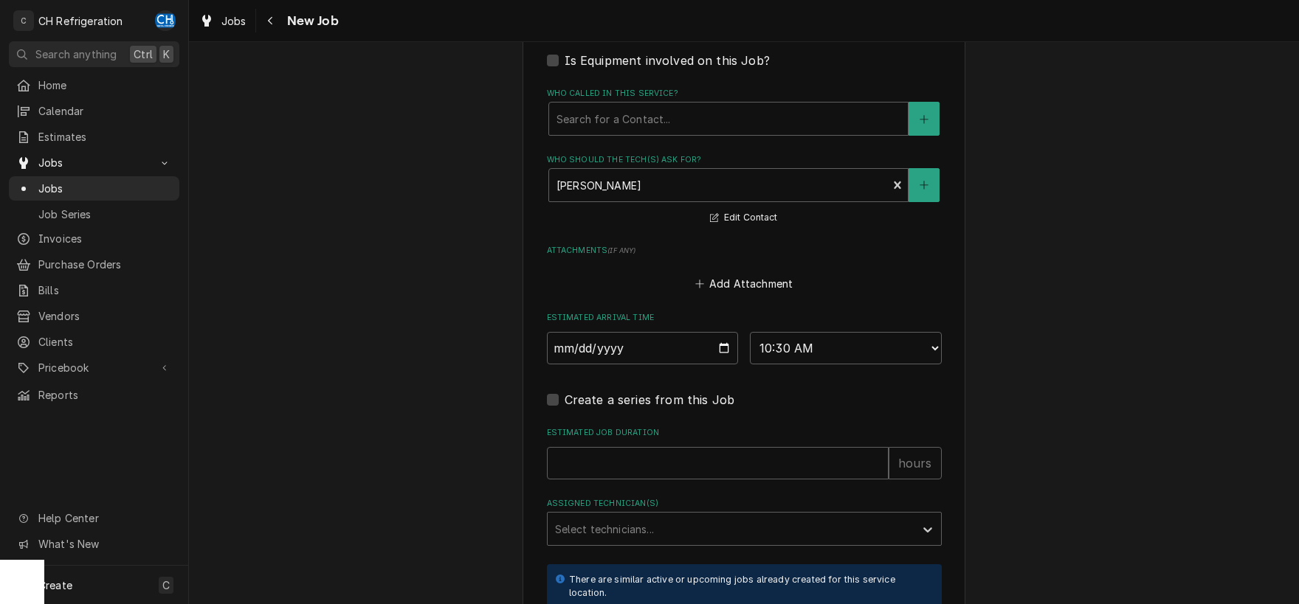
click at [718, 443] on div "Estimated Job Duration hours" at bounding box center [744, 453] width 395 height 52
click at [739, 449] on input "Estimated Job Duration" at bounding box center [718, 463] width 342 height 32
type textarea "x"
type input "2"
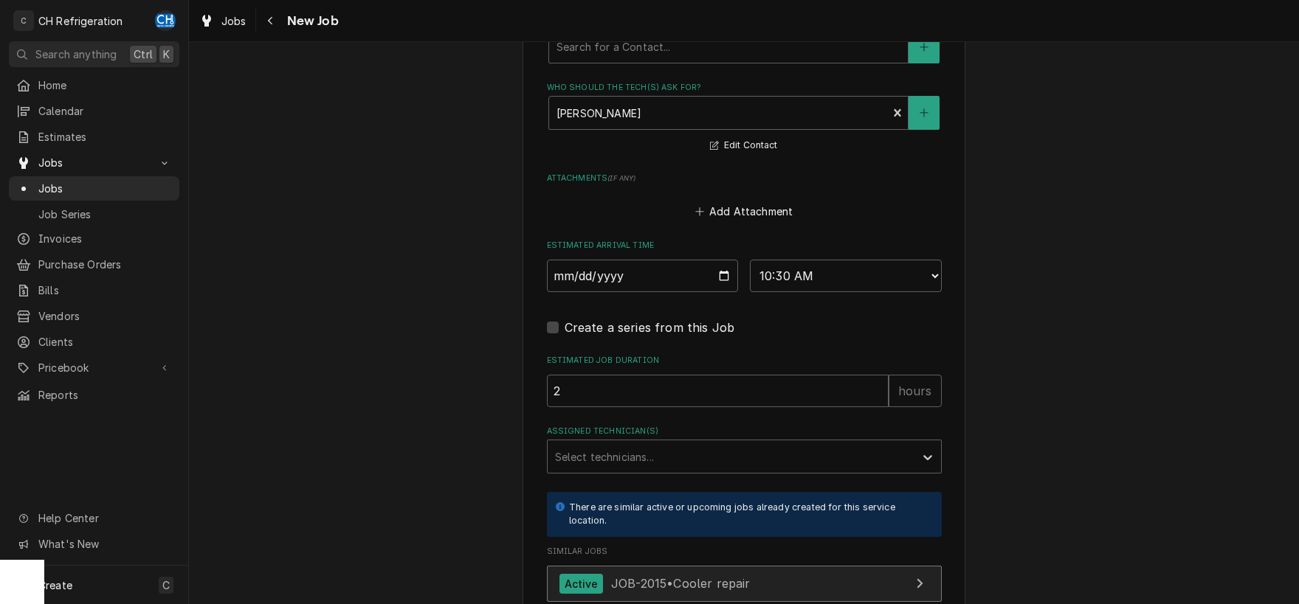
scroll to position [1203, 0]
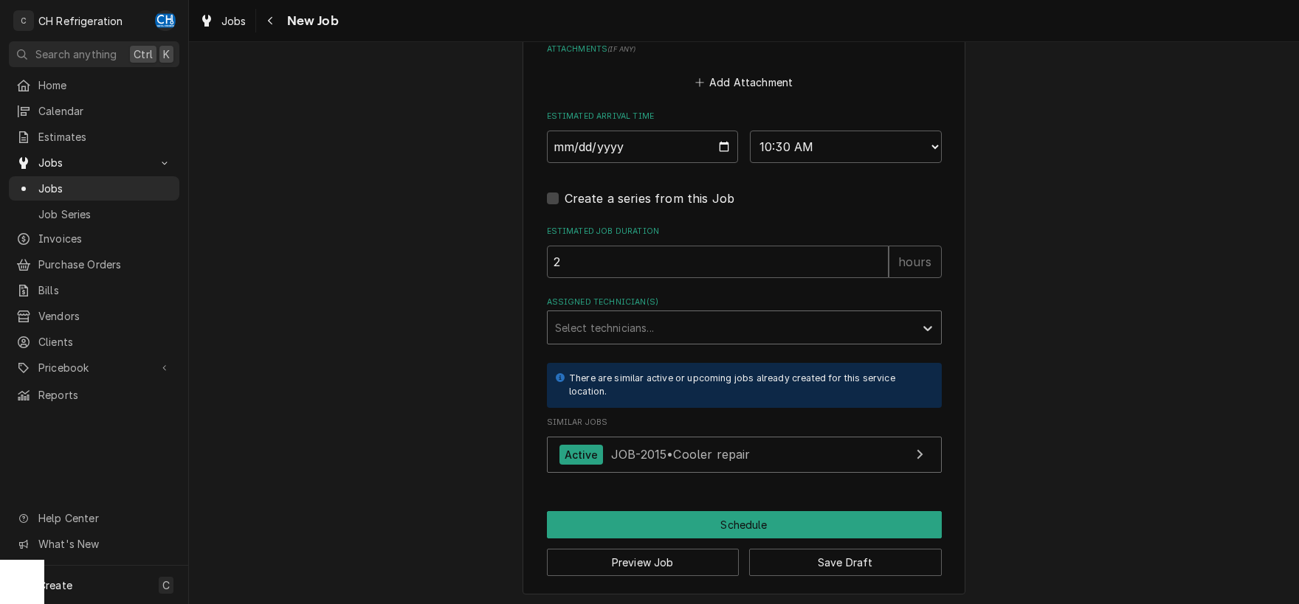
click at [646, 336] on div "Assigned Technician(s)" at bounding box center [731, 327] width 352 height 27
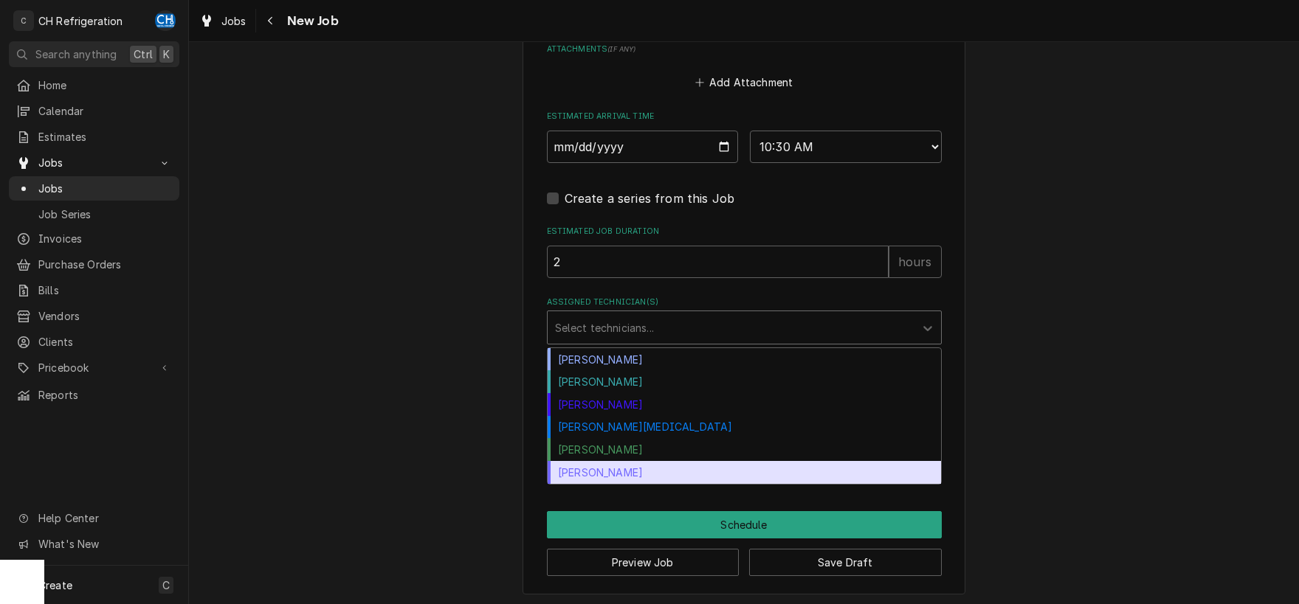
click at [616, 469] on div "[PERSON_NAME]" at bounding box center [743, 472] width 393 height 23
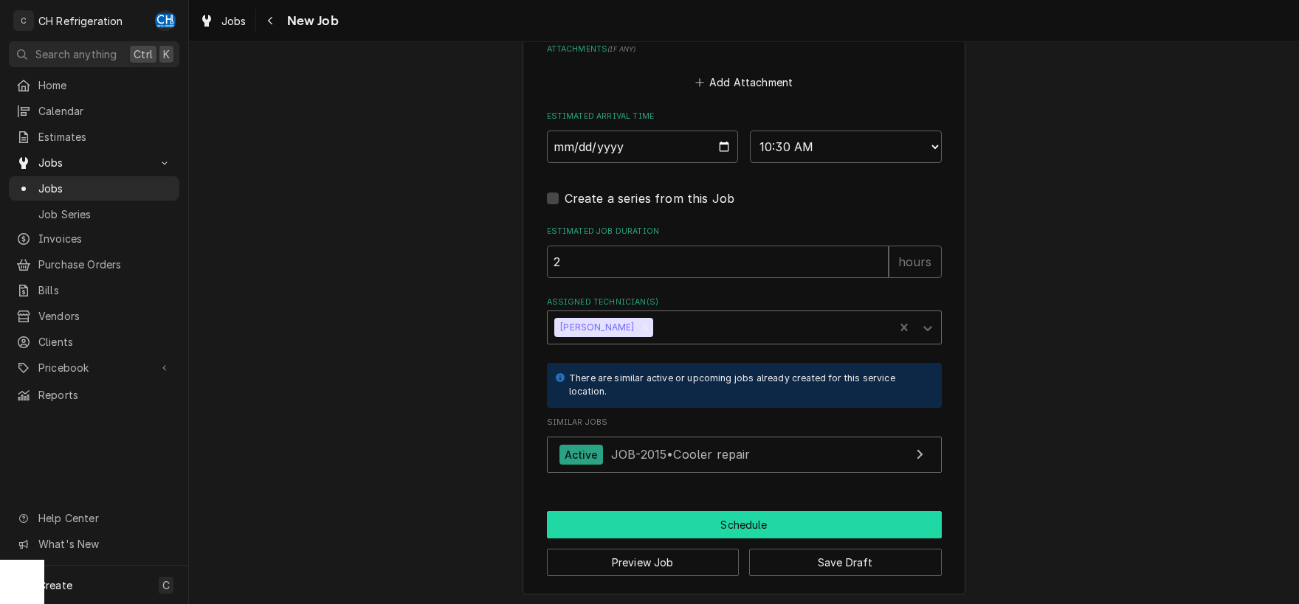
click at [676, 511] on button "Schedule" at bounding box center [744, 524] width 395 height 27
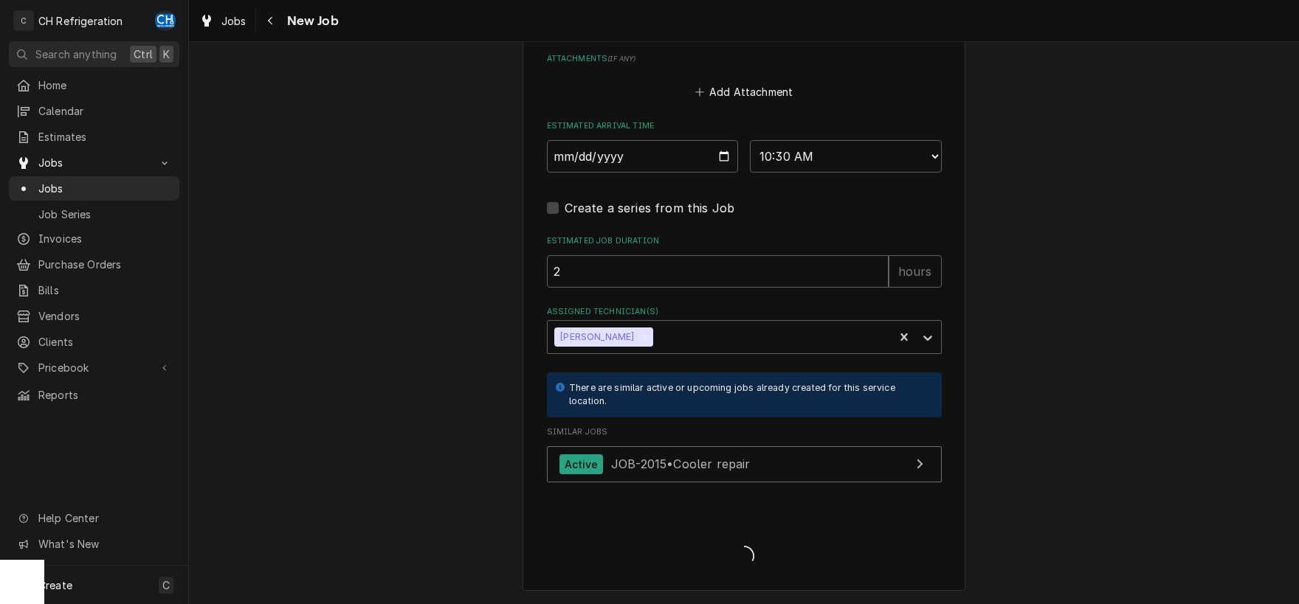
scroll to position [1191, 0]
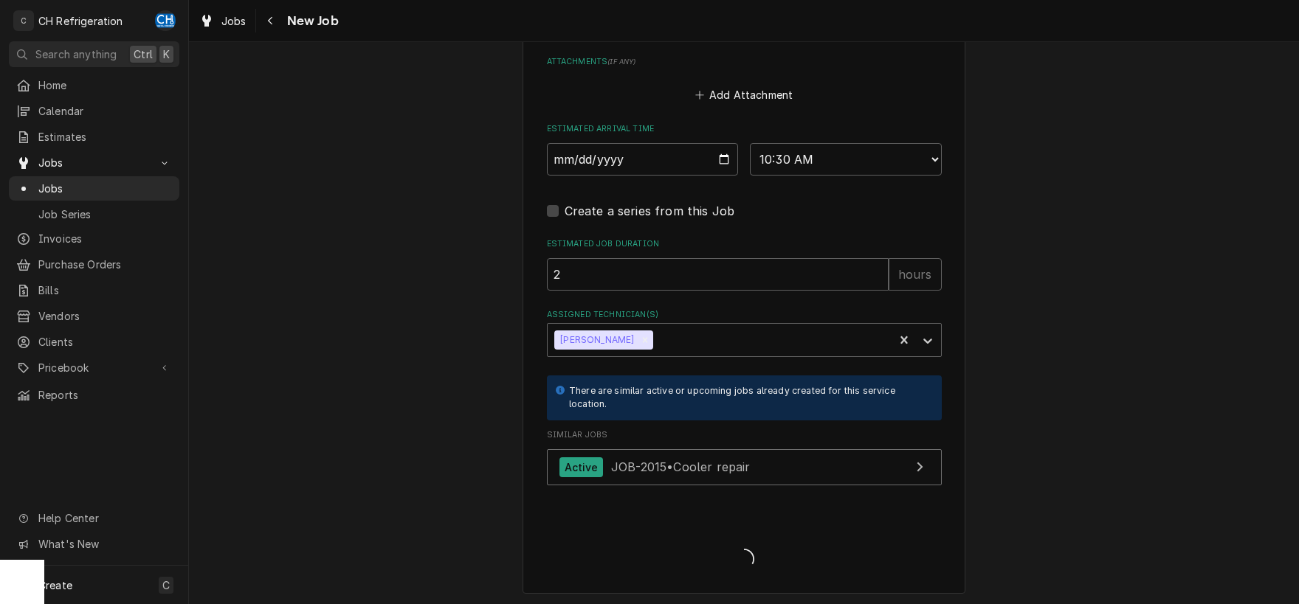
type textarea "x"
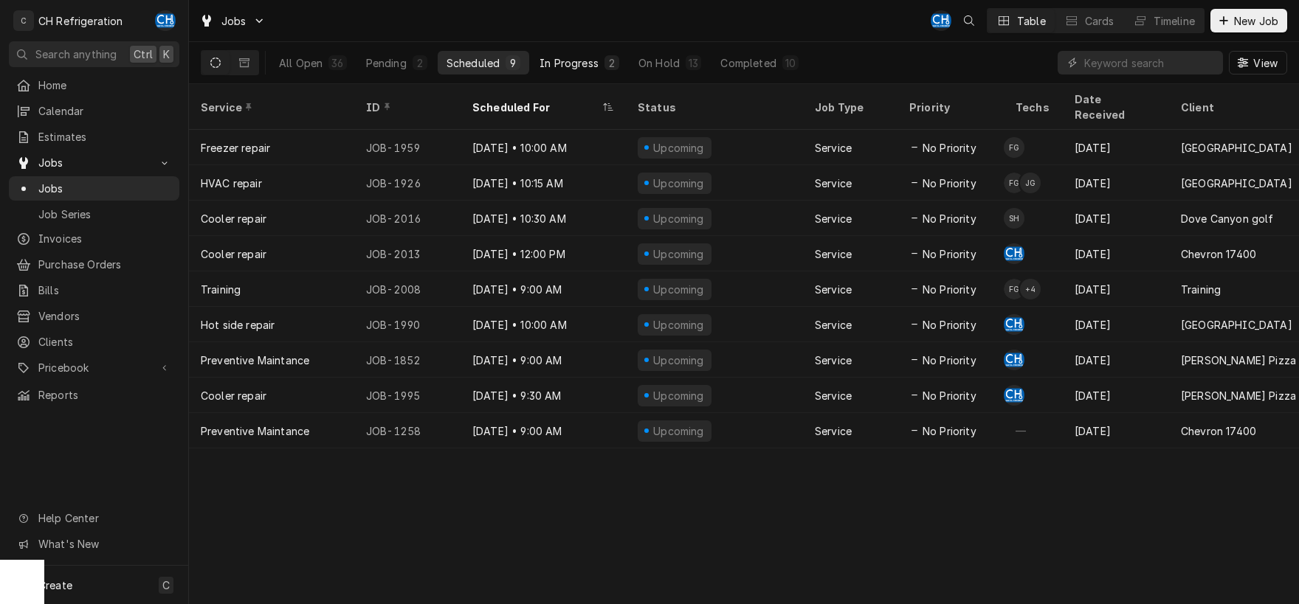
click at [604, 70] on button "In Progress 2" at bounding box center [579, 63] width 97 height 24
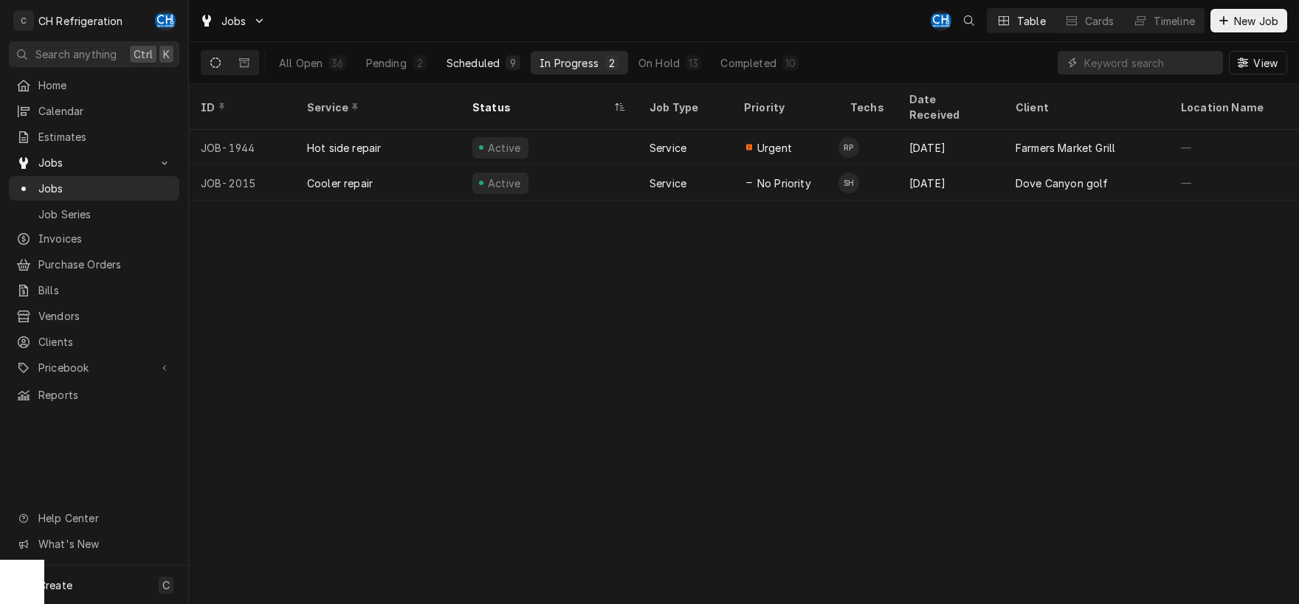
click at [486, 69] on div "Scheduled" at bounding box center [472, 62] width 53 height 15
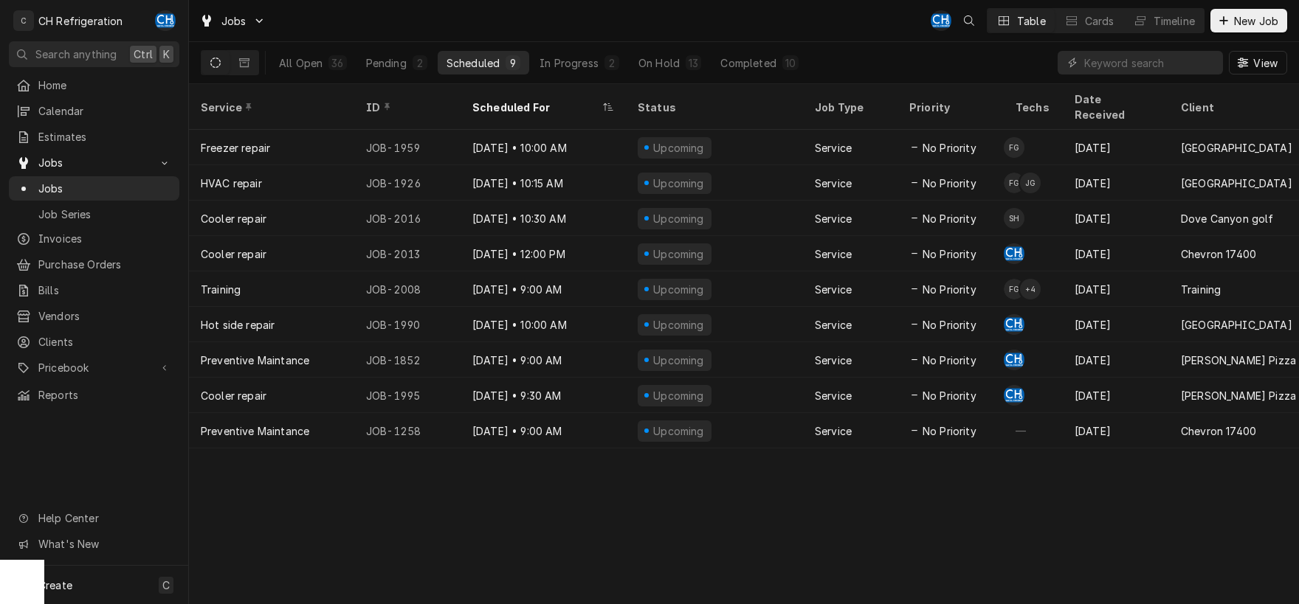
click at [1033, 497] on div "Service ID Scheduled For Status Job Type Priority Techs Date Received Client Lo…" at bounding box center [744, 344] width 1110 height 520
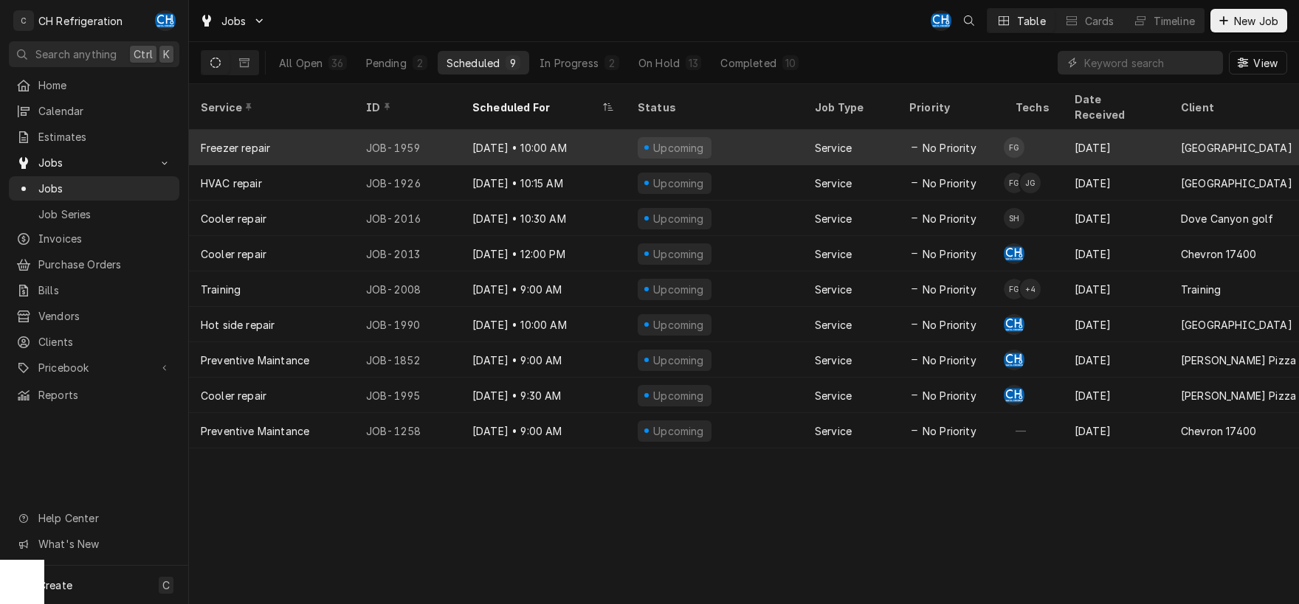
click at [595, 130] on div "[DATE] • 10:00 AM" at bounding box center [542, 147] width 165 height 35
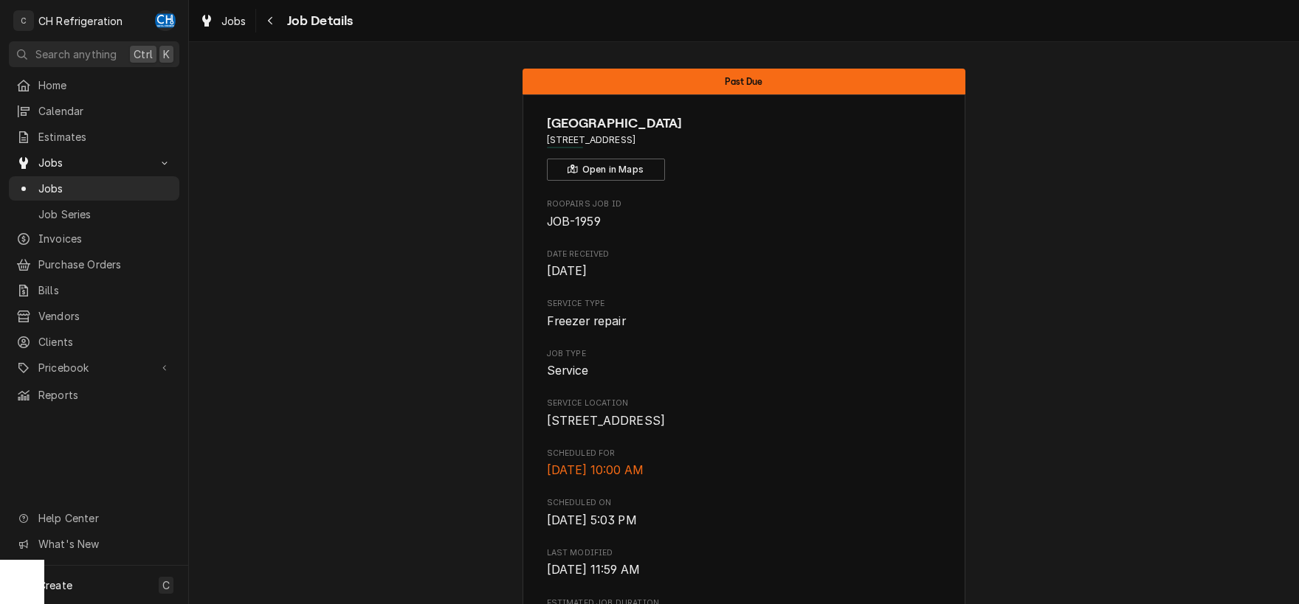
scroll to position [984, 0]
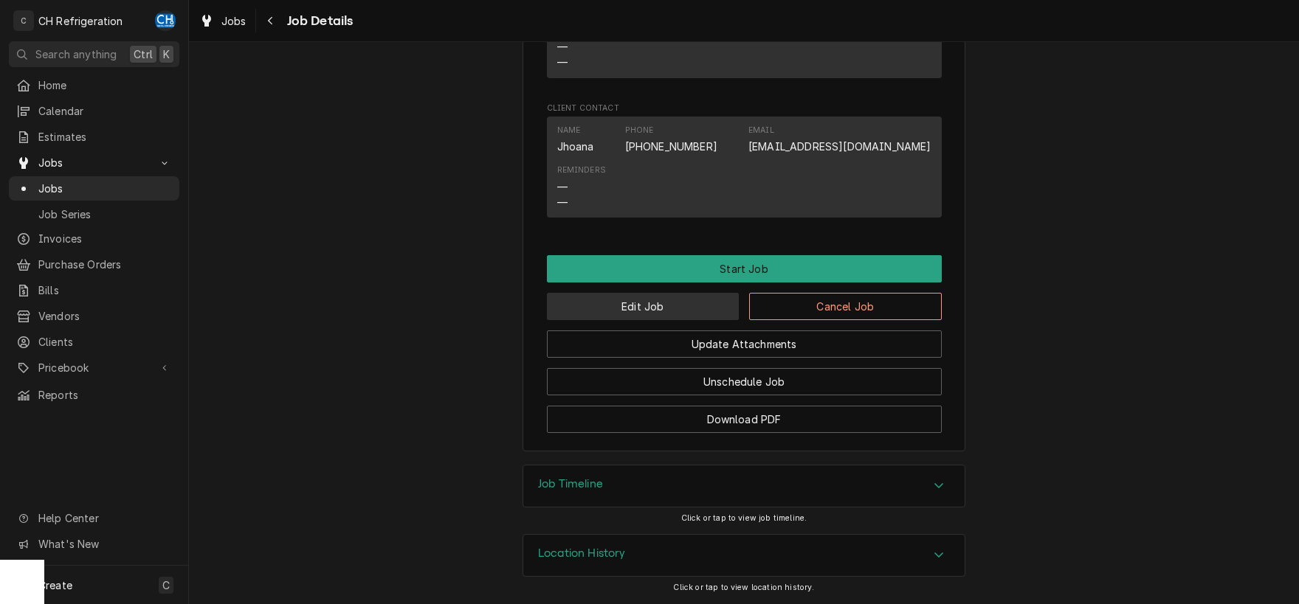
click at [609, 311] on button "Edit Job" at bounding box center [643, 306] width 193 height 27
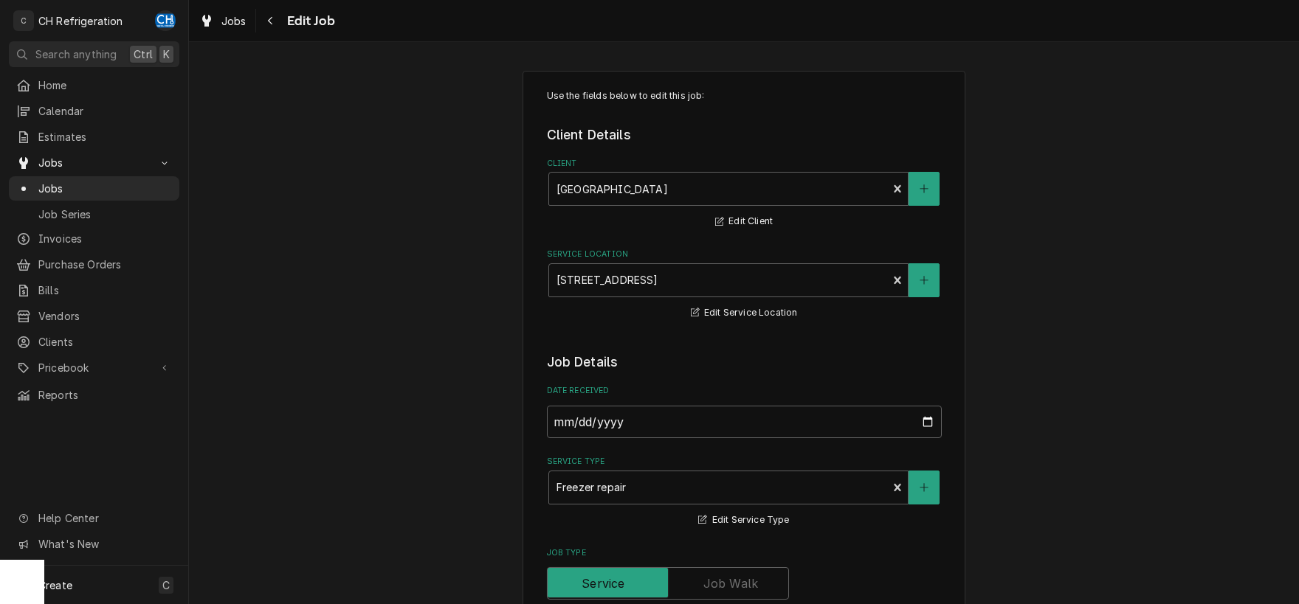
scroll to position [938, 0]
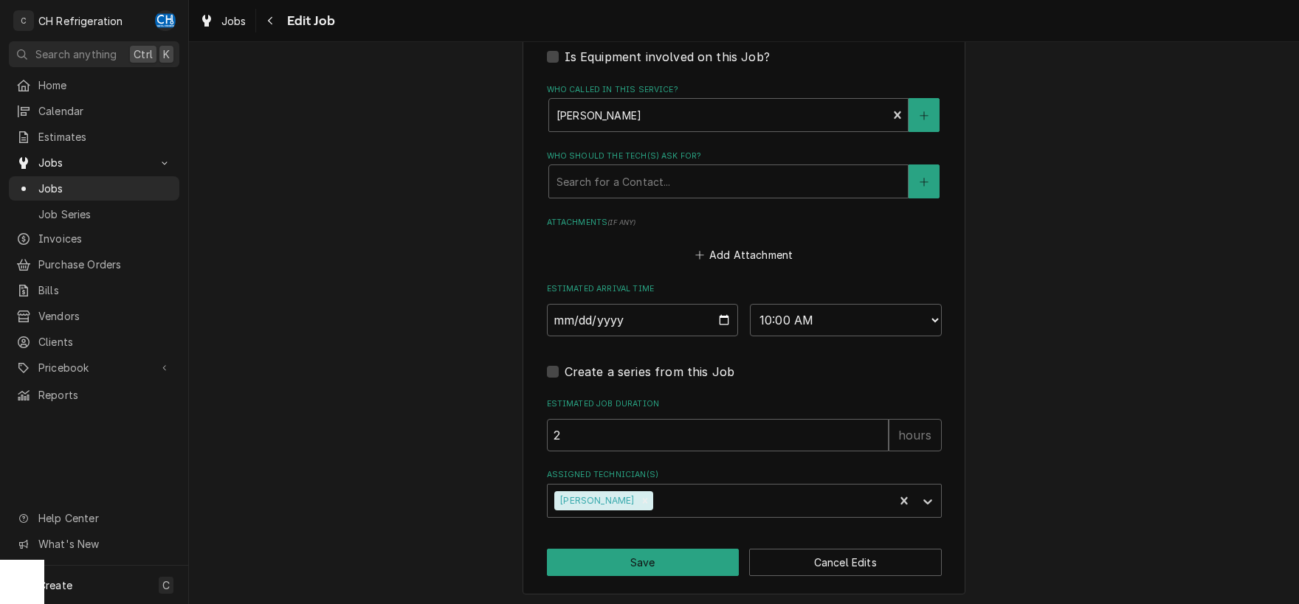
select select "12:00:00"
click option "12:00 PM" at bounding box center [0, 0] width 0 height 0
click at [598, 553] on button "Save" at bounding box center [643, 562] width 193 height 27
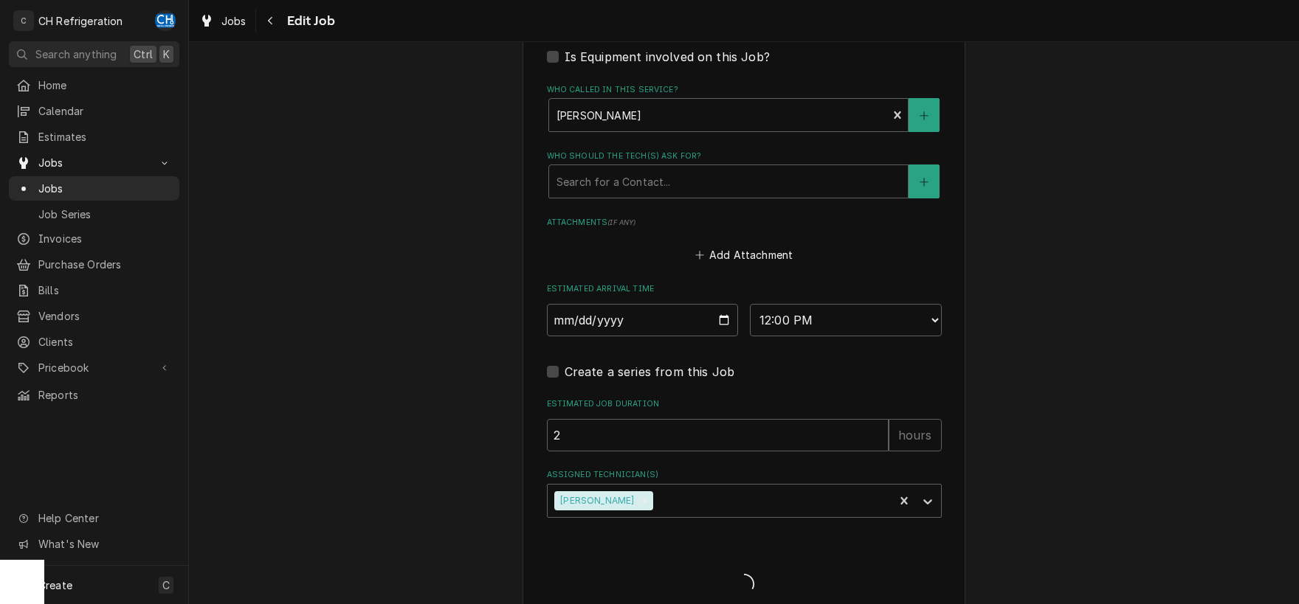
type textarea "x"
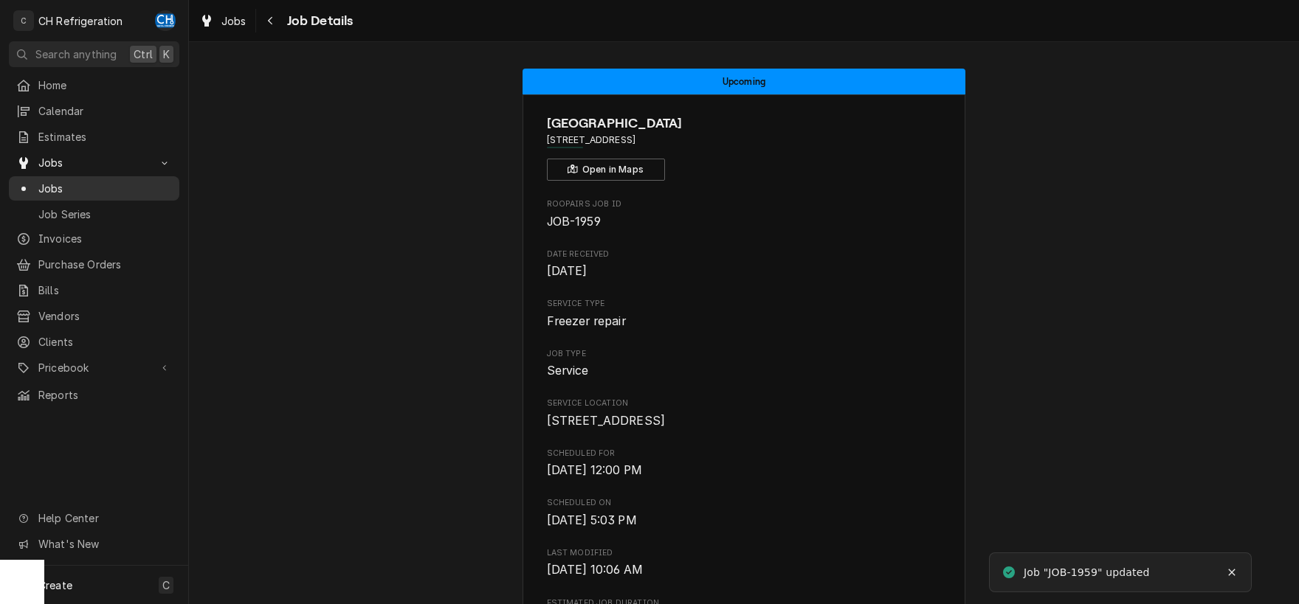
click at [169, 181] on span "Jobs" at bounding box center [105, 188] width 134 height 15
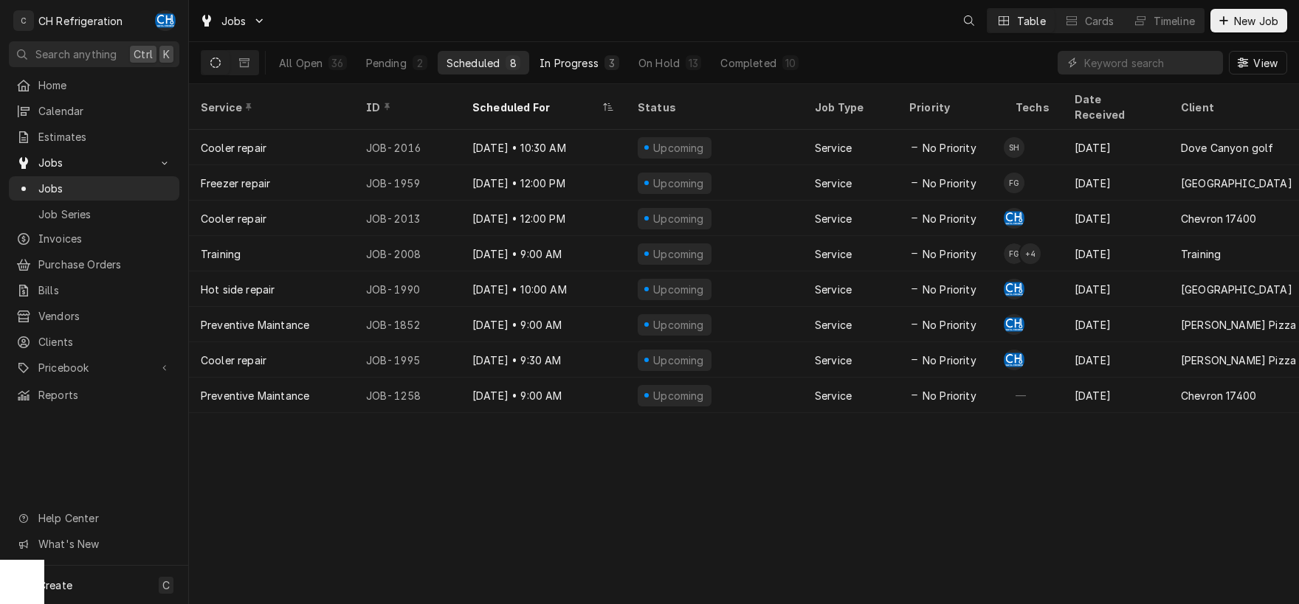
click at [564, 58] on div "In Progress" at bounding box center [568, 62] width 59 height 15
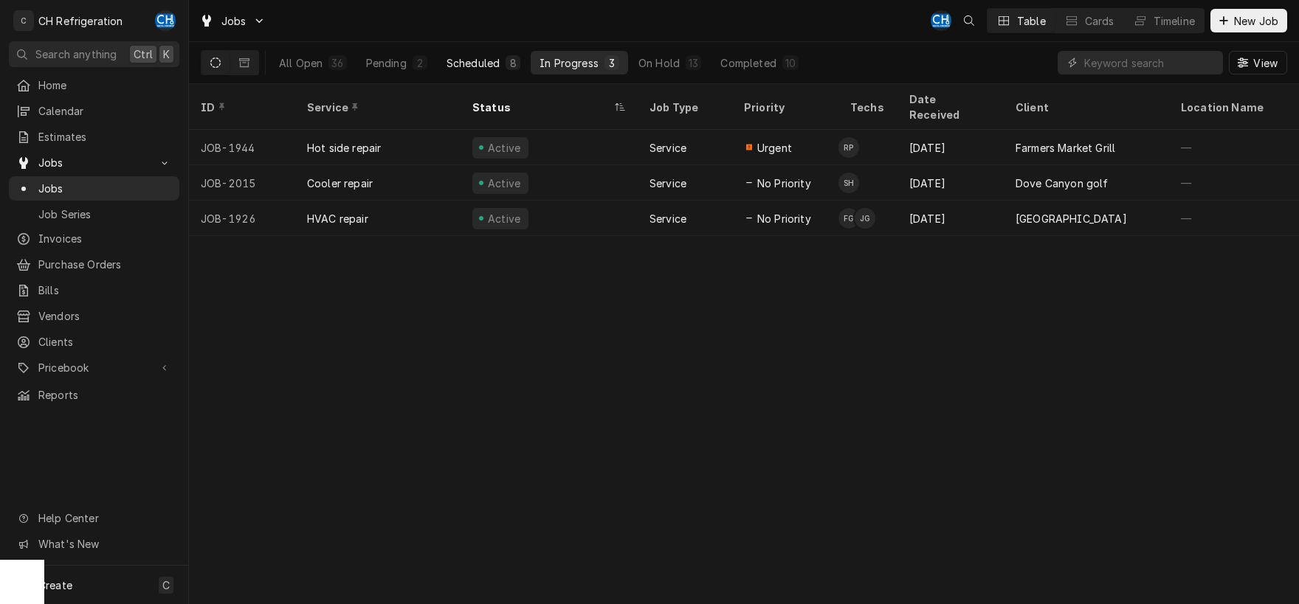
click at [471, 61] on div "Scheduled" at bounding box center [472, 62] width 53 height 15
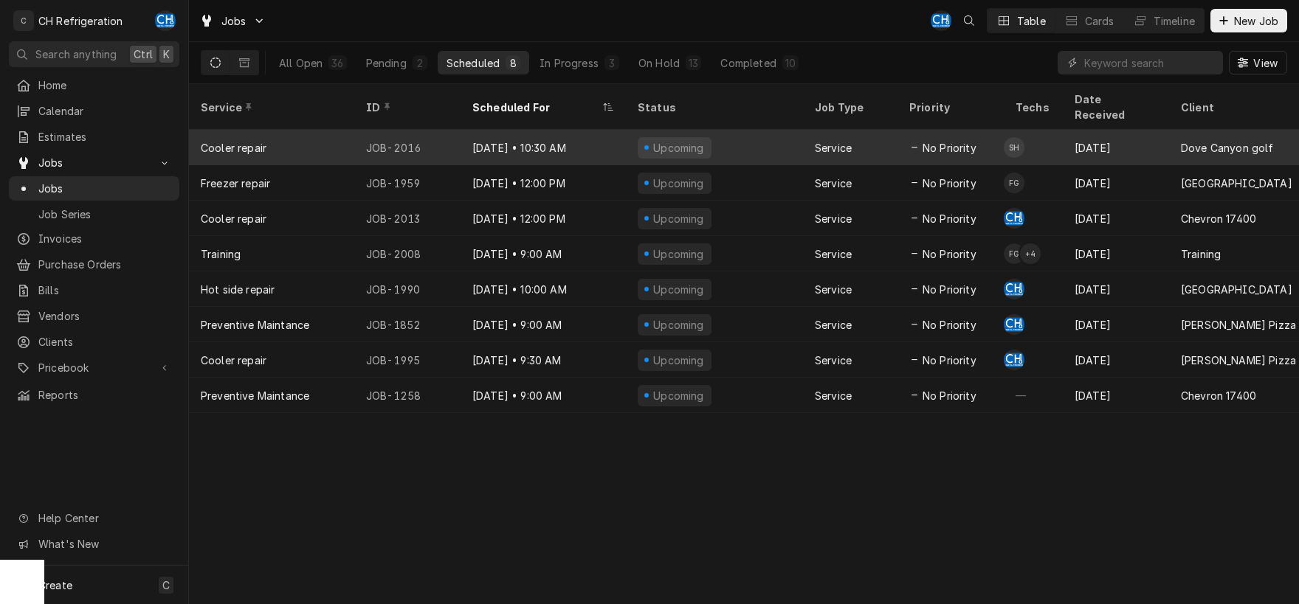
click at [1137, 144] on div "Sep 26" at bounding box center [1115, 147] width 106 height 35
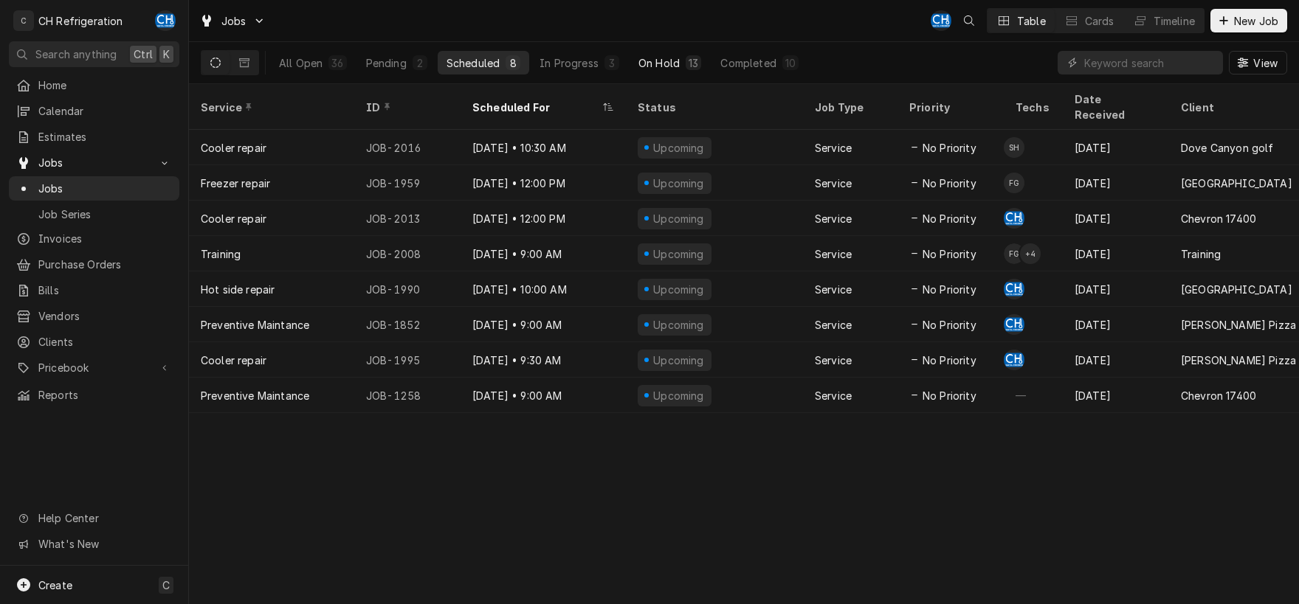
click at [668, 60] on div "On Hold" at bounding box center [658, 62] width 41 height 15
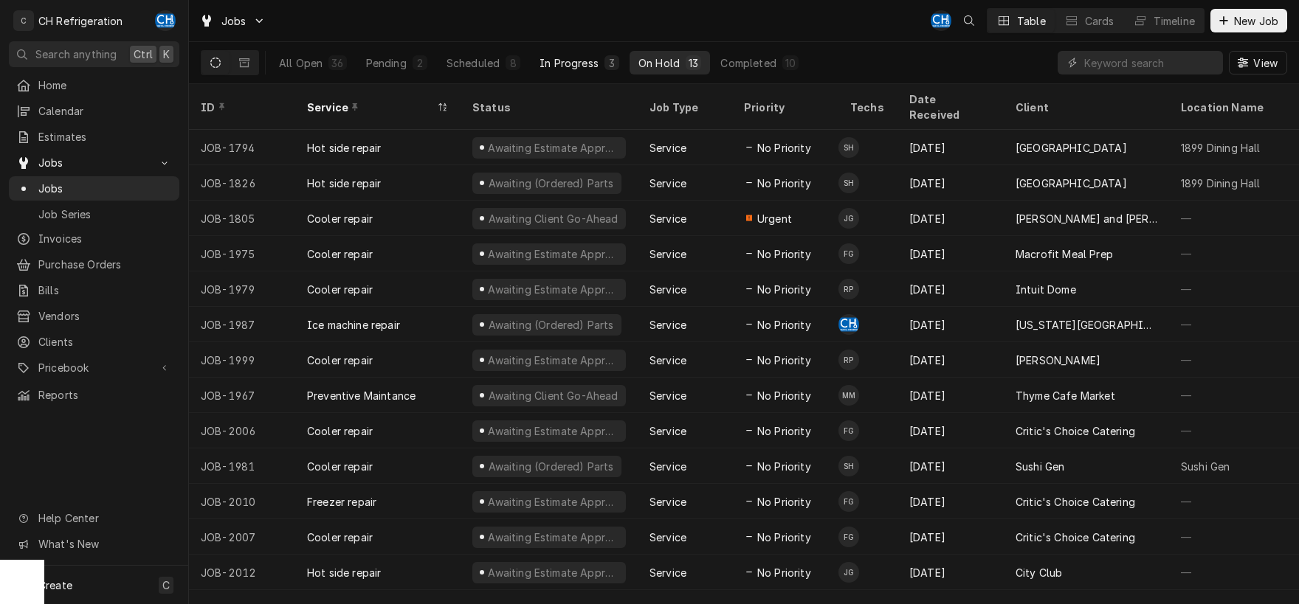
click at [578, 71] on button "In Progress 3" at bounding box center [579, 63] width 97 height 24
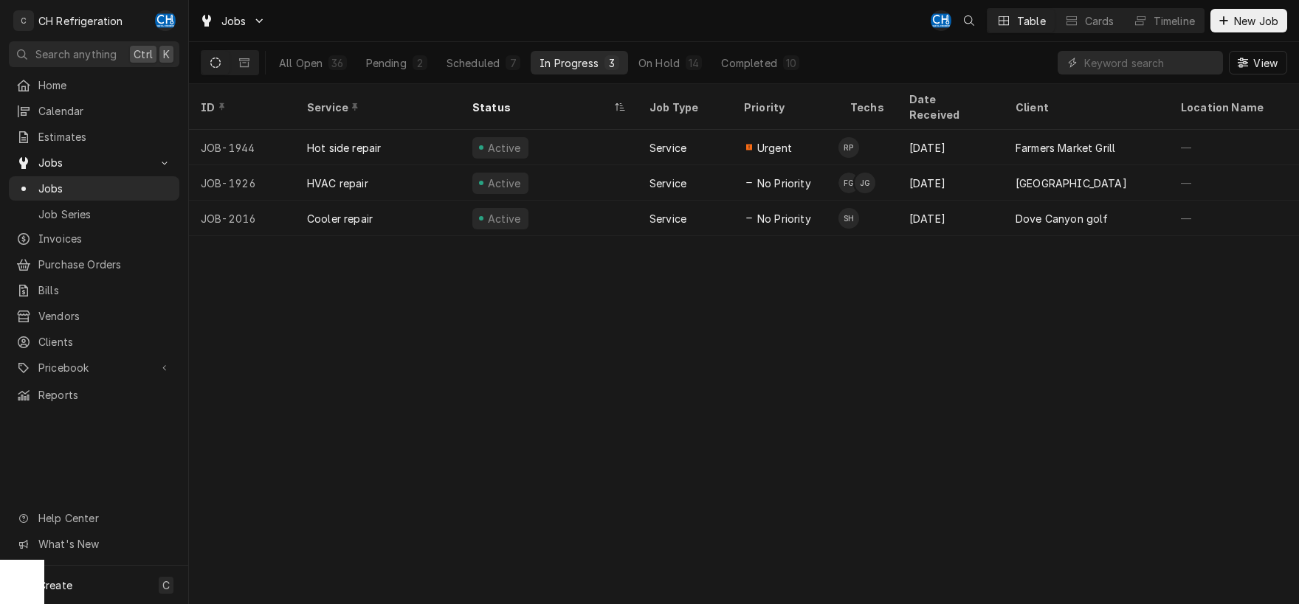
click at [584, 63] on div "In Progress" at bounding box center [568, 62] width 59 height 15
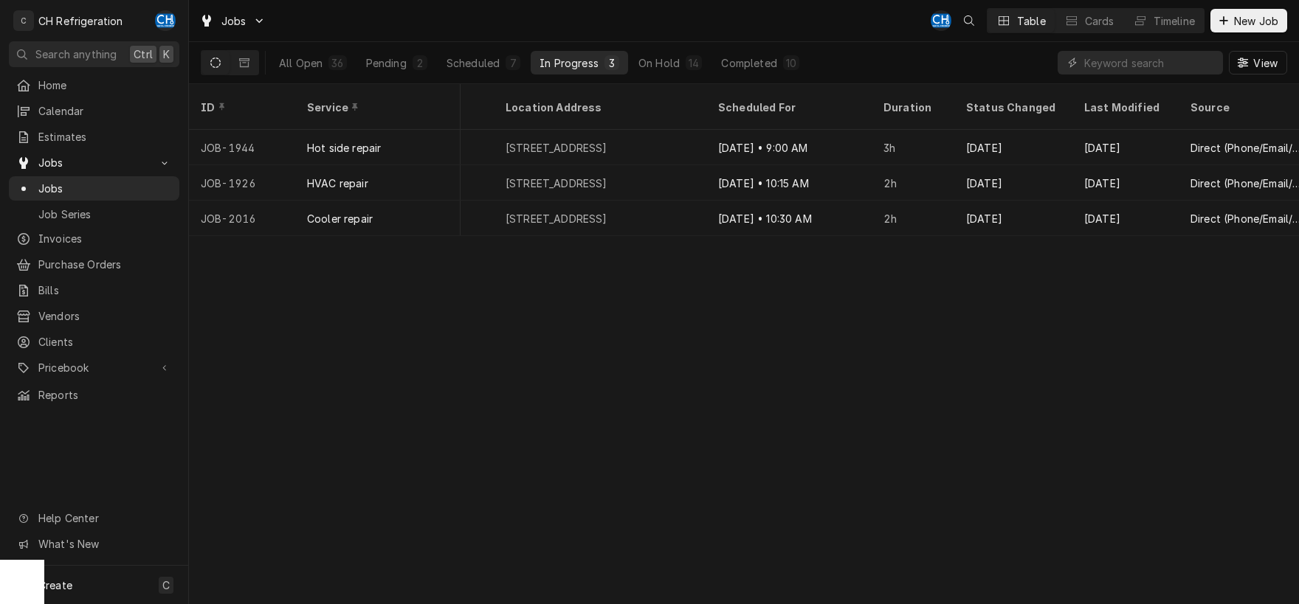
scroll to position [0, 1009]
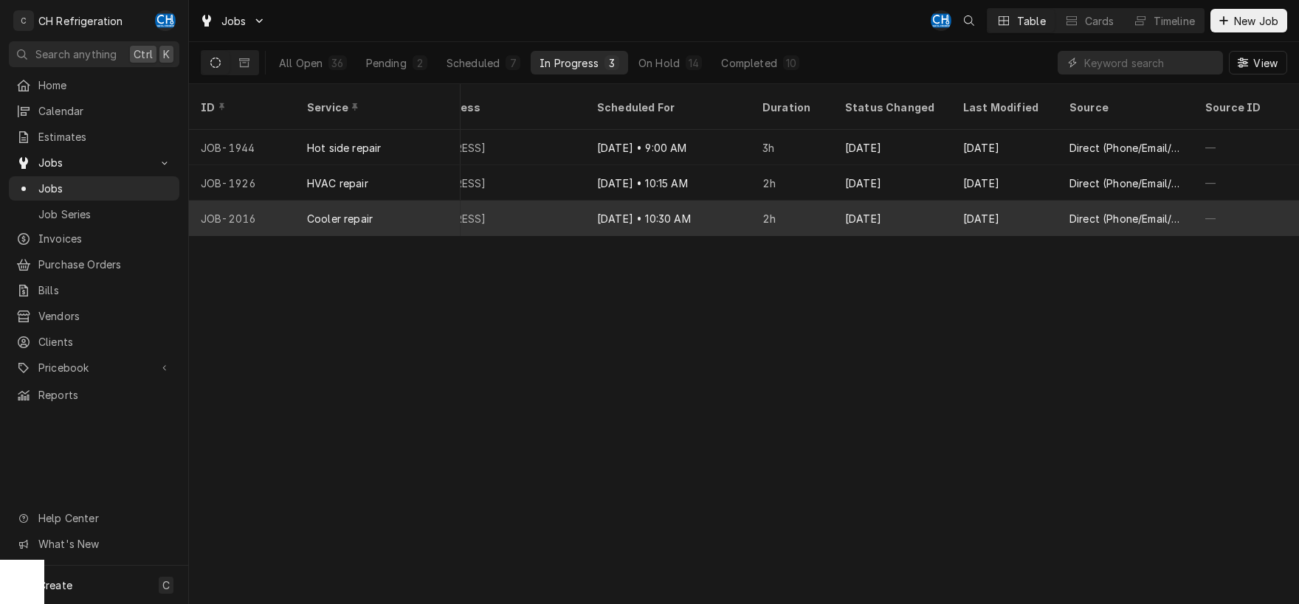
click at [1025, 204] on div "Sep 26" at bounding box center [1004, 218] width 106 height 35
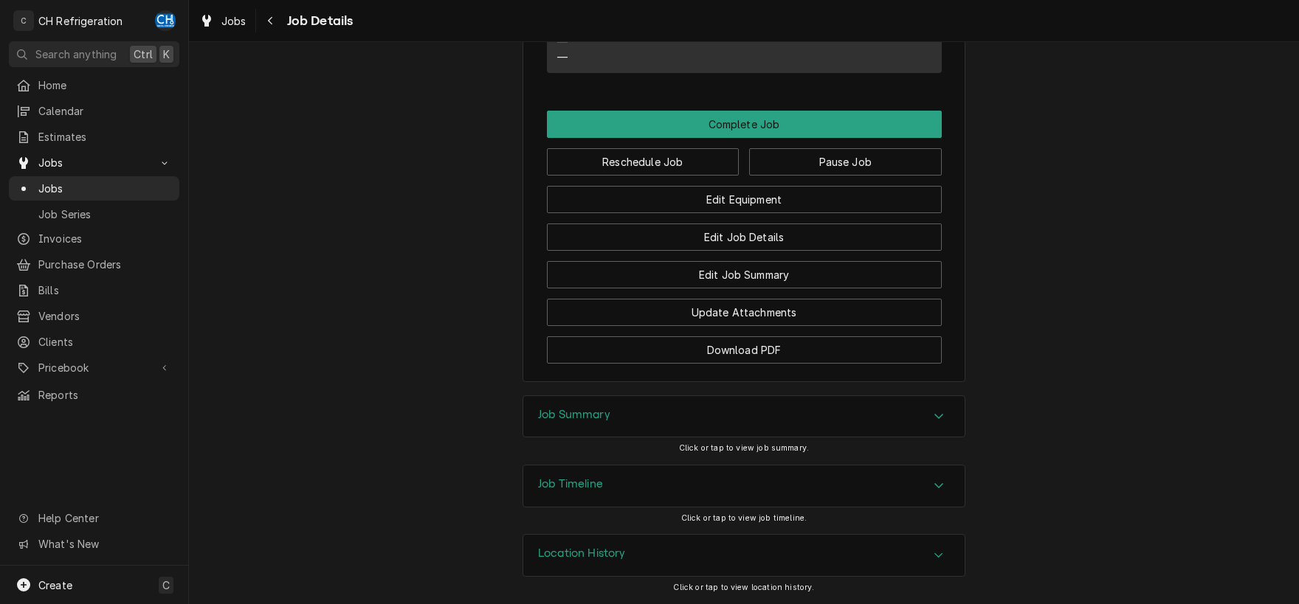
click at [588, 418] on h3 "Job Summary" at bounding box center [574, 415] width 72 height 14
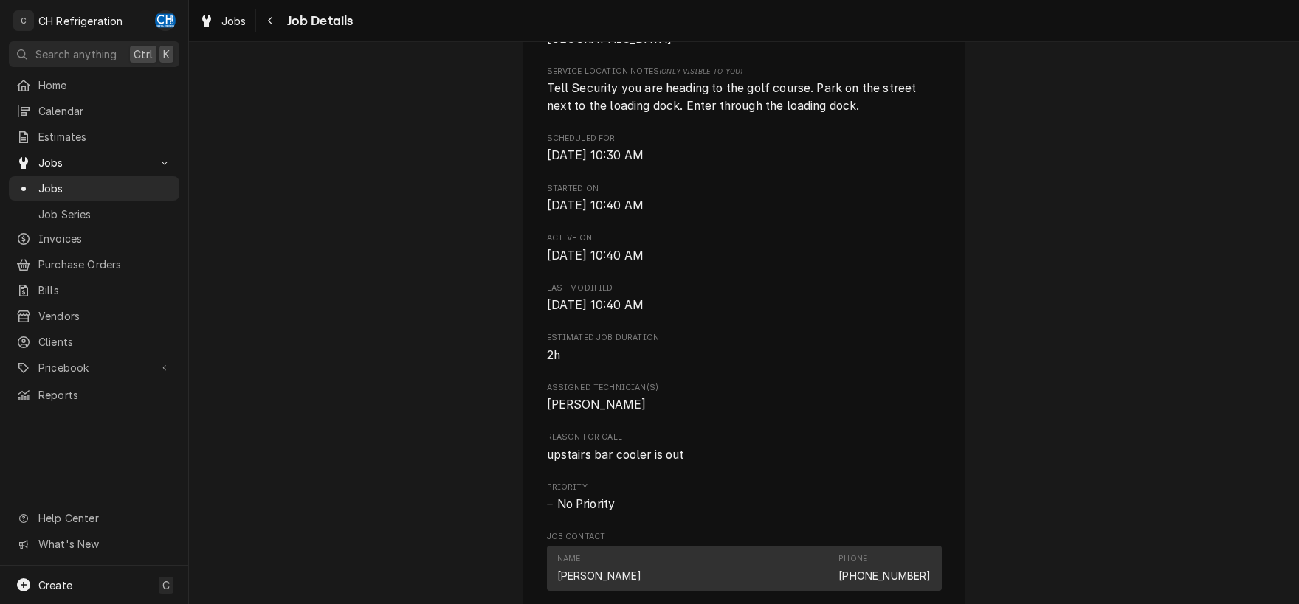
scroll to position [332, 0]
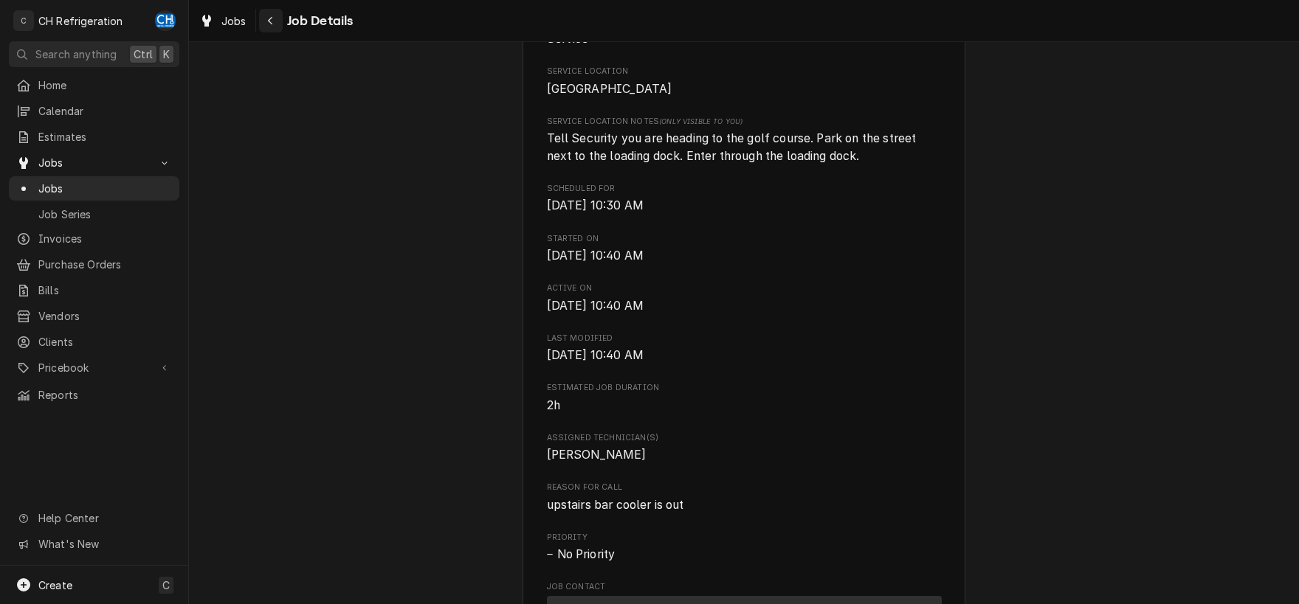
click at [273, 18] on icon "Navigate back" at bounding box center [270, 20] width 7 height 10
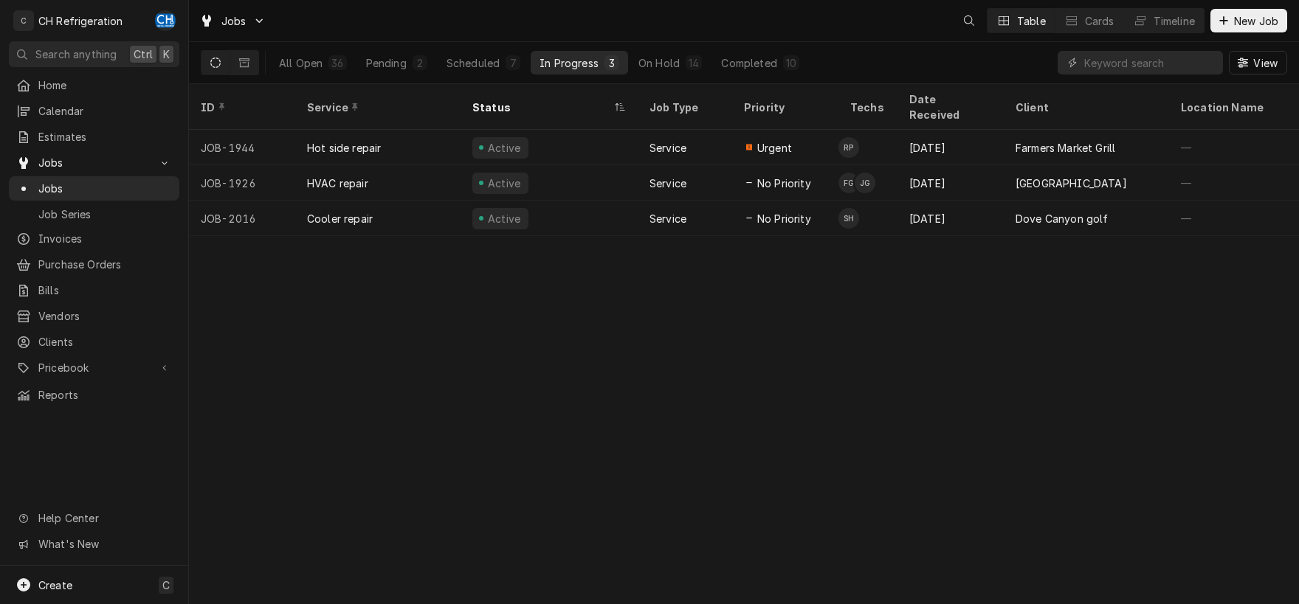
click at [584, 61] on div "In Progress" at bounding box center [568, 62] width 59 height 15
click at [677, 63] on div "On Hold" at bounding box center [658, 62] width 41 height 15
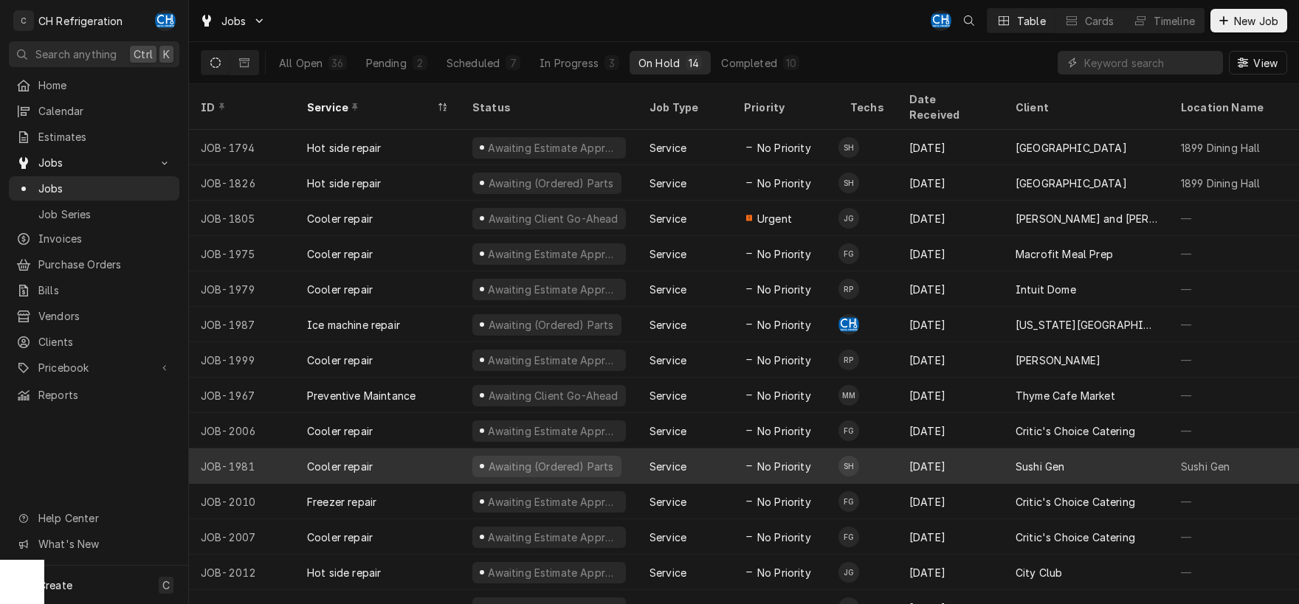
scroll to position [4, 0]
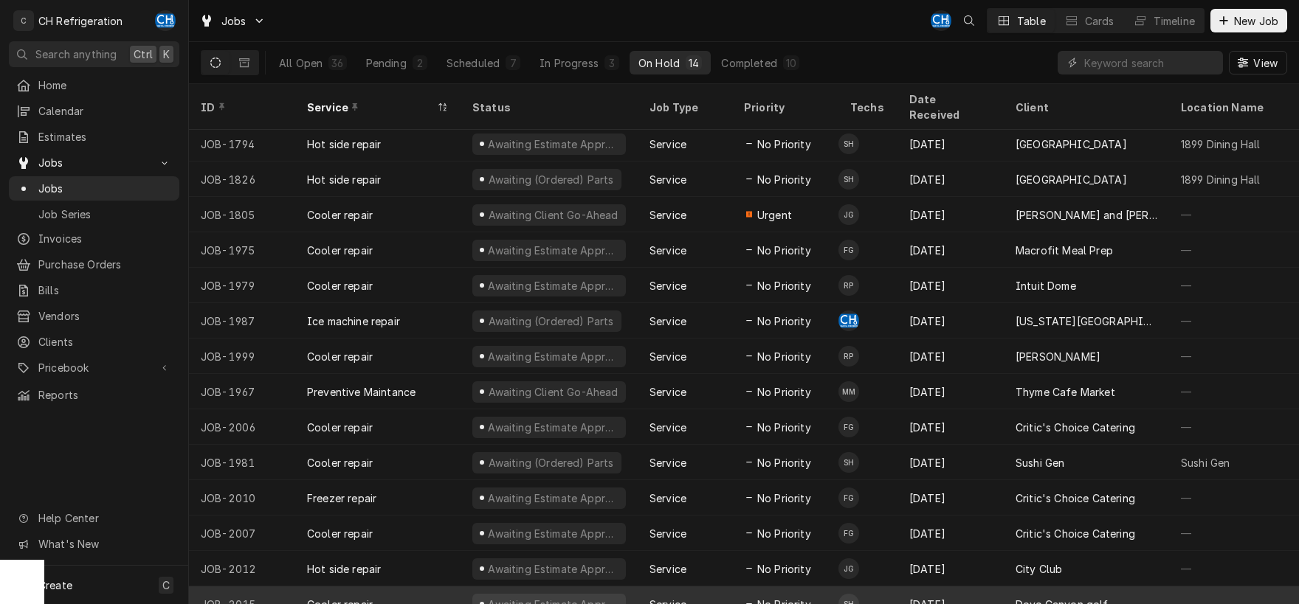
click at [962, 592] on div "[DATE]" at bounding box center [950, 604] width 106 height 35
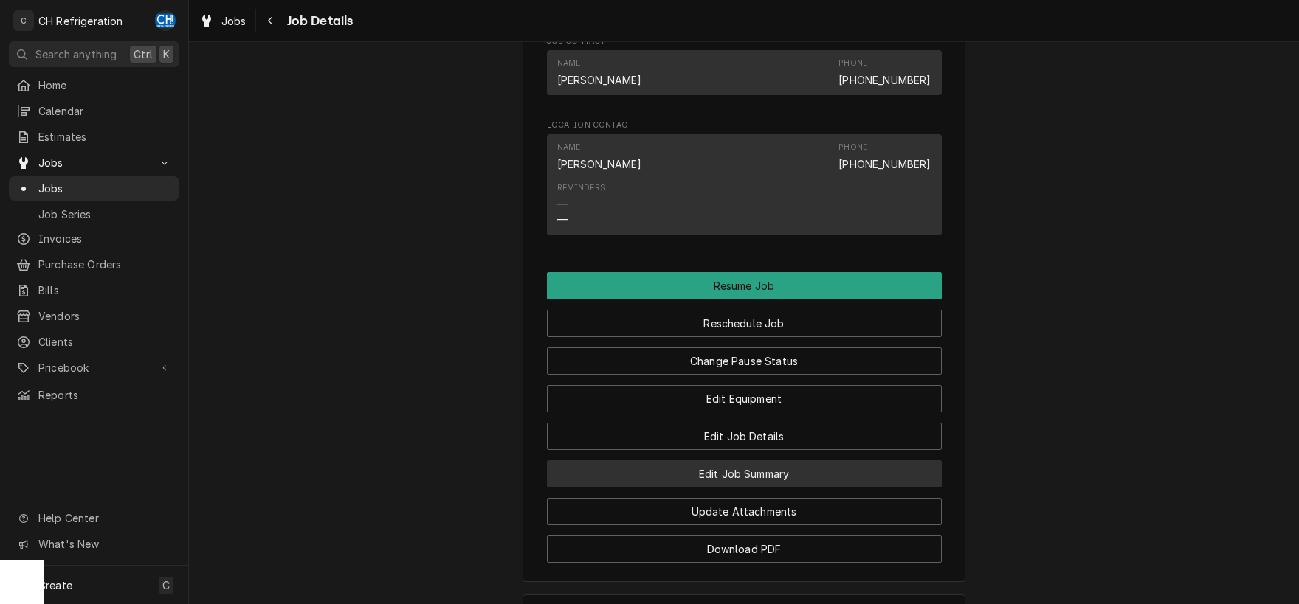
scroll to position [1295, 0]
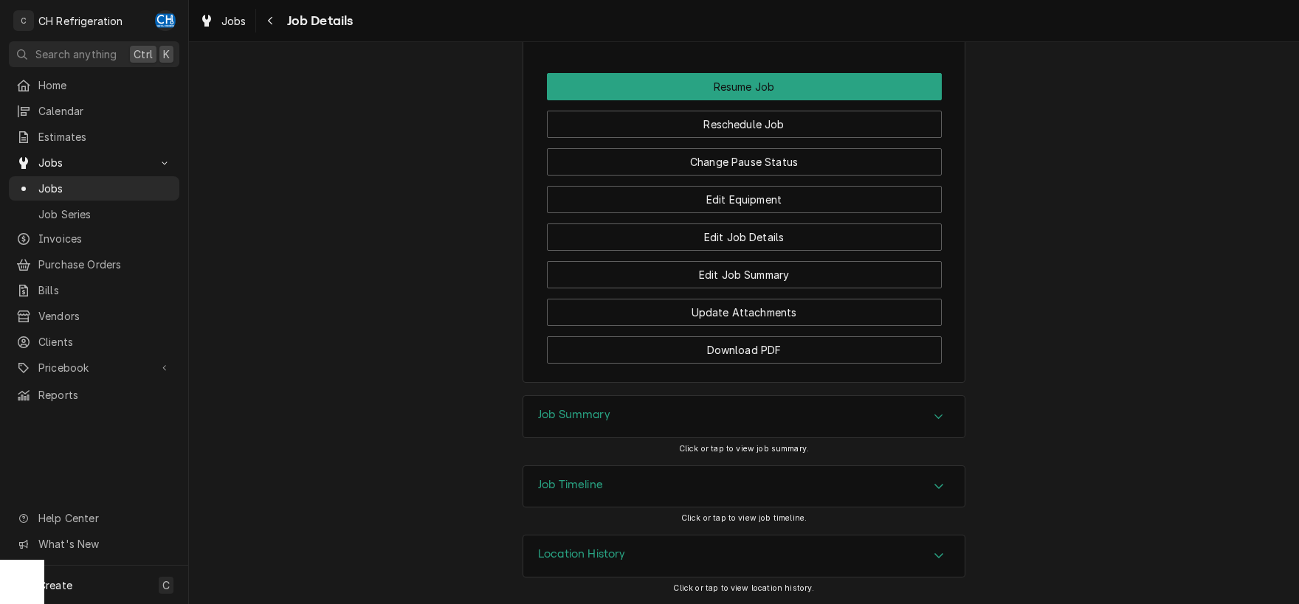
click at [663, 406] on div "Job Summary" at bounding box center [743, 416] width 441 height 41
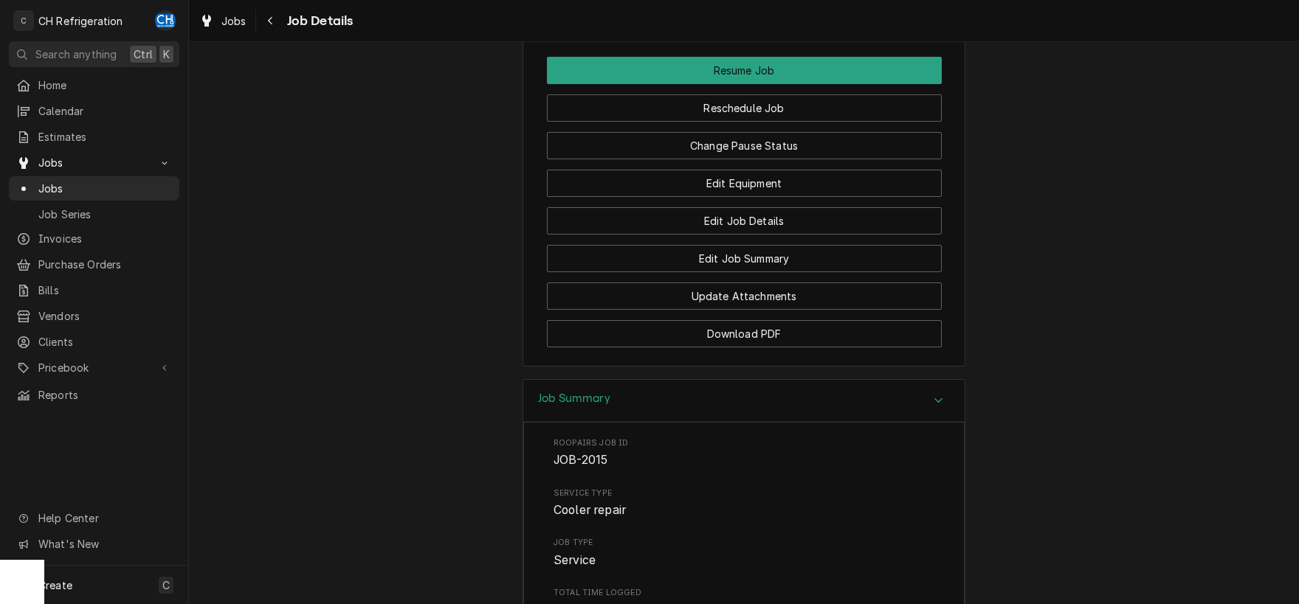
scroll to position [1804, 0]
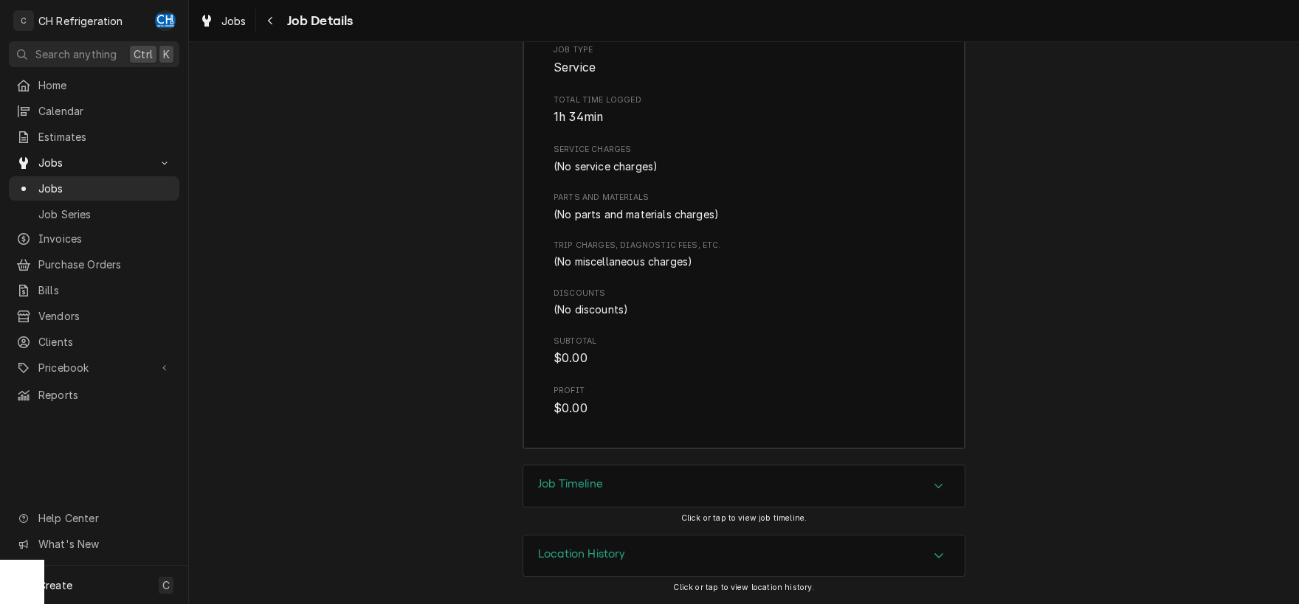
click at [573, 474] on div "Job Timeline" at bounding box center [743, 486] width 441 height 41
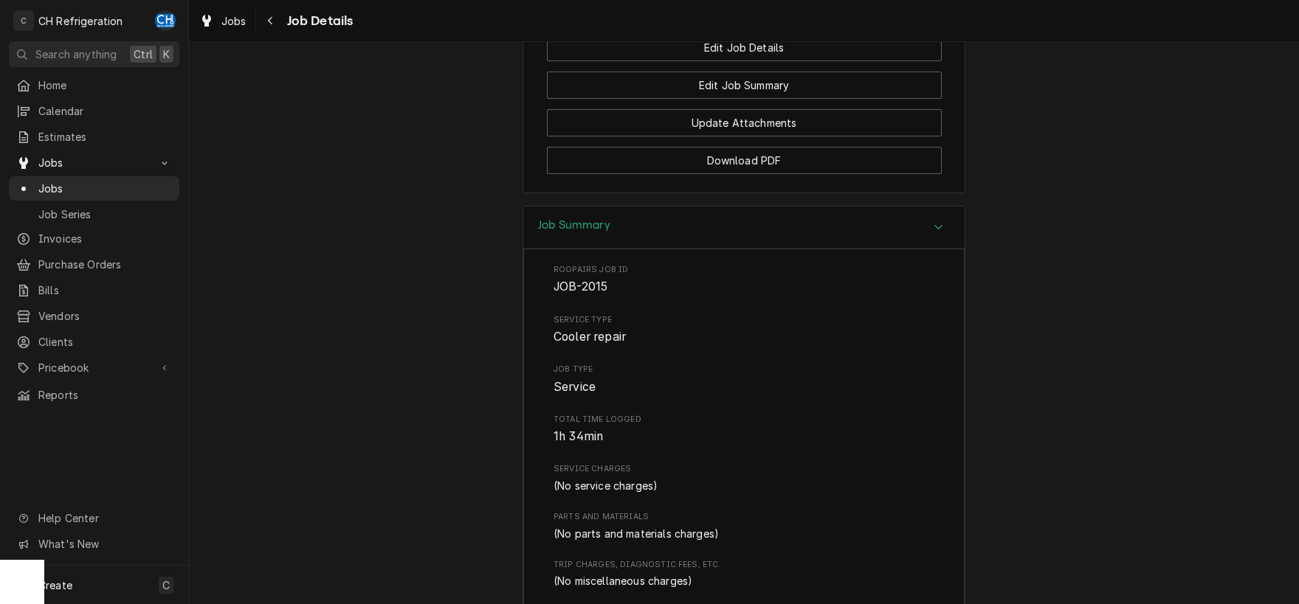
scroll to position [2008, 0]
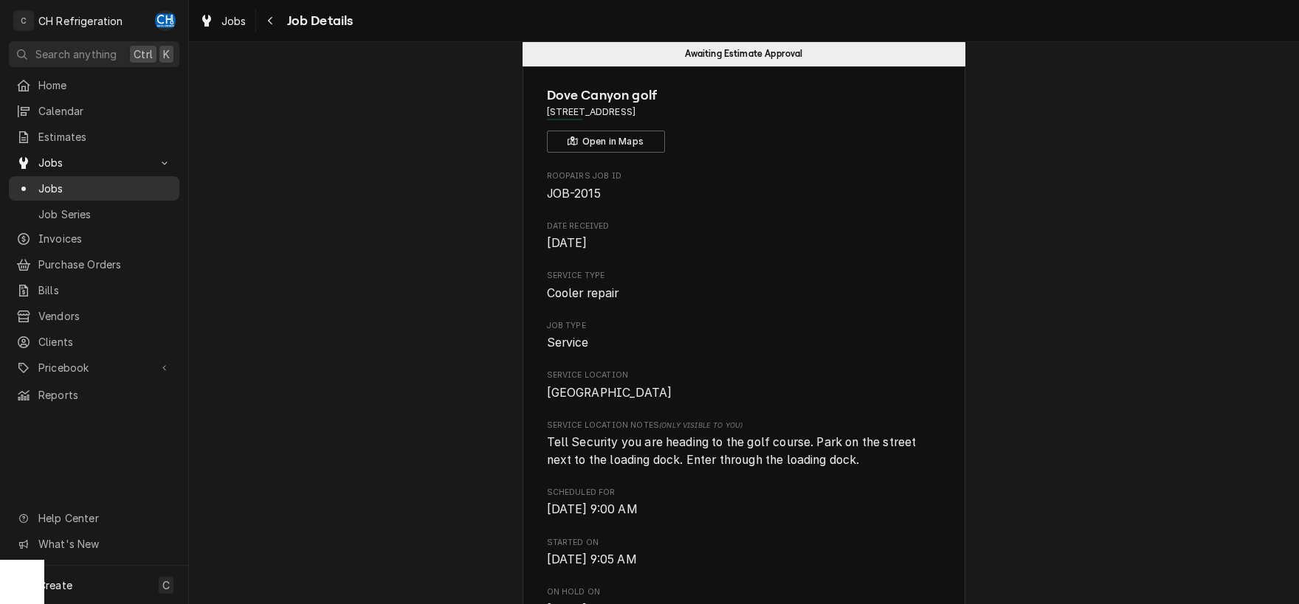
scroll to position [0, 0]
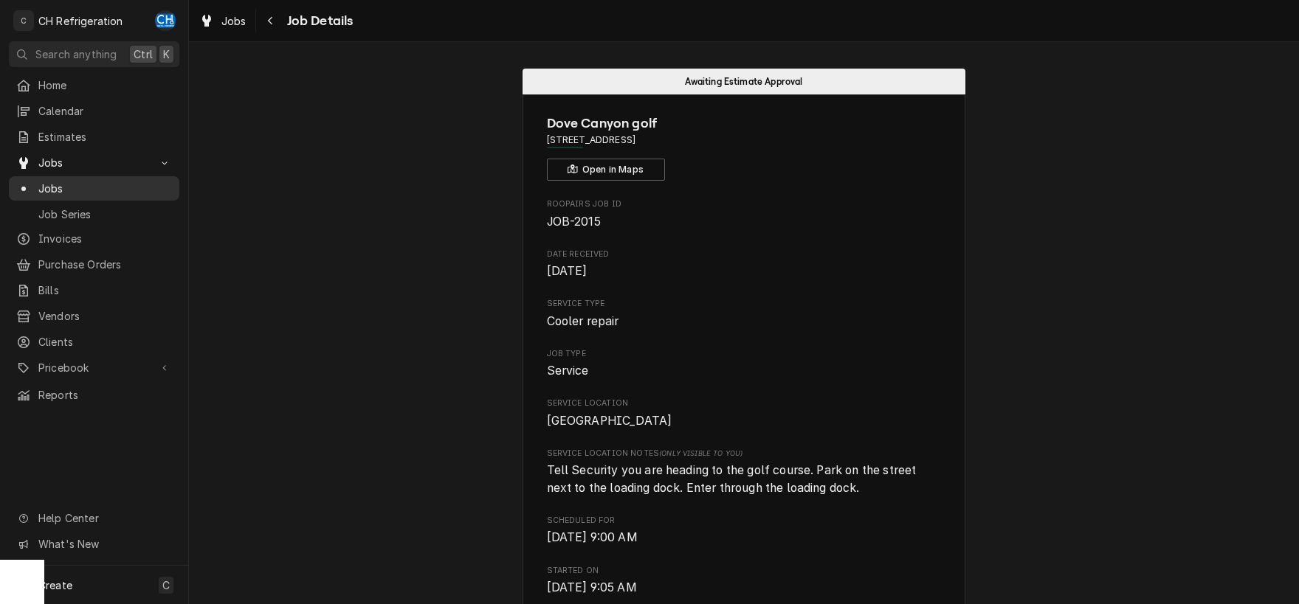
click at [100, 176] on link "Jobs" at bounding box center [94, 188] width 170 height 24
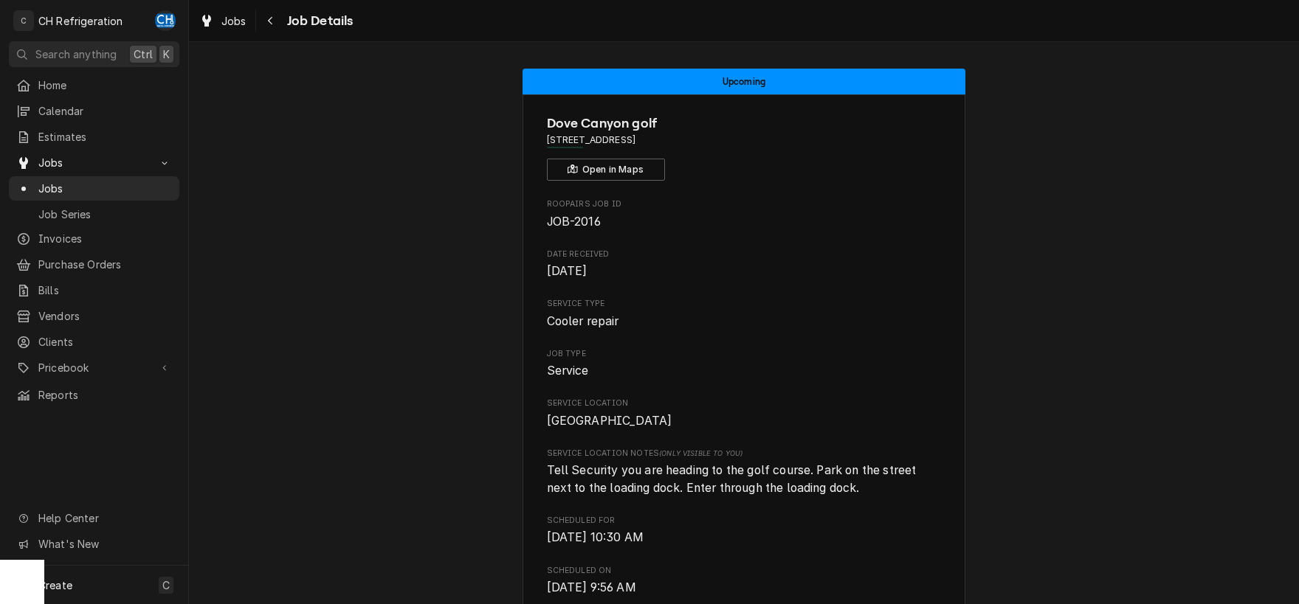
click at [101, 181] on span "Jobs" at bounding box center [105, 188] width 134 height 15
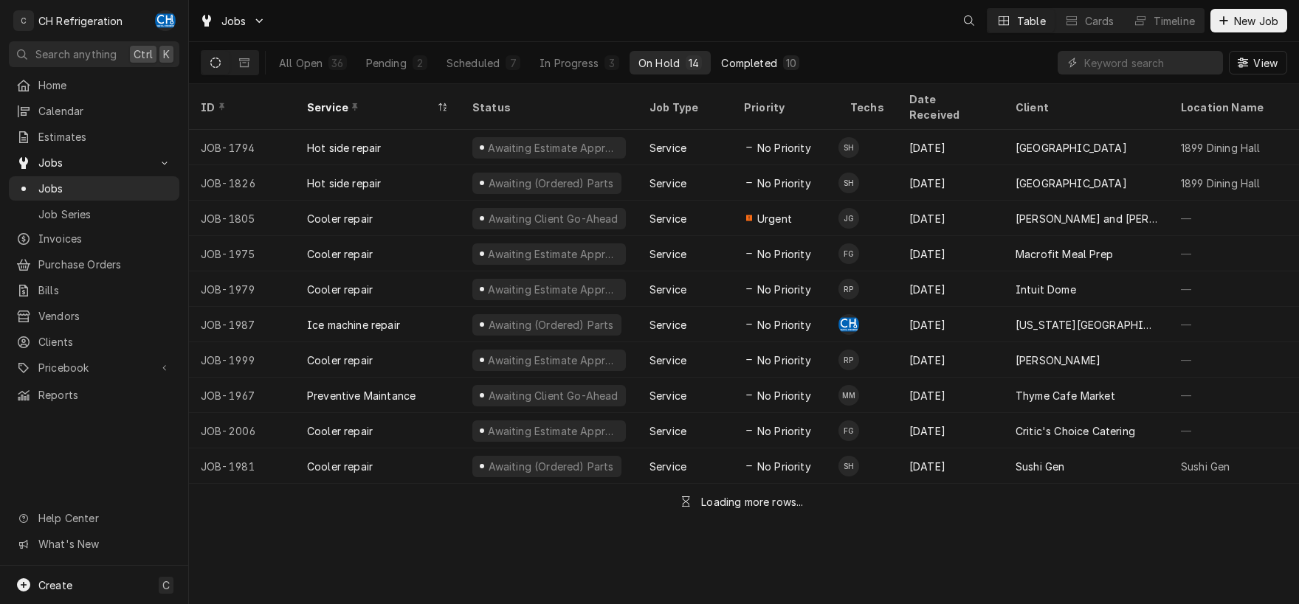
click at [763, 66] on div "Completed" at bounding box center [748, 62] width 55 height 15
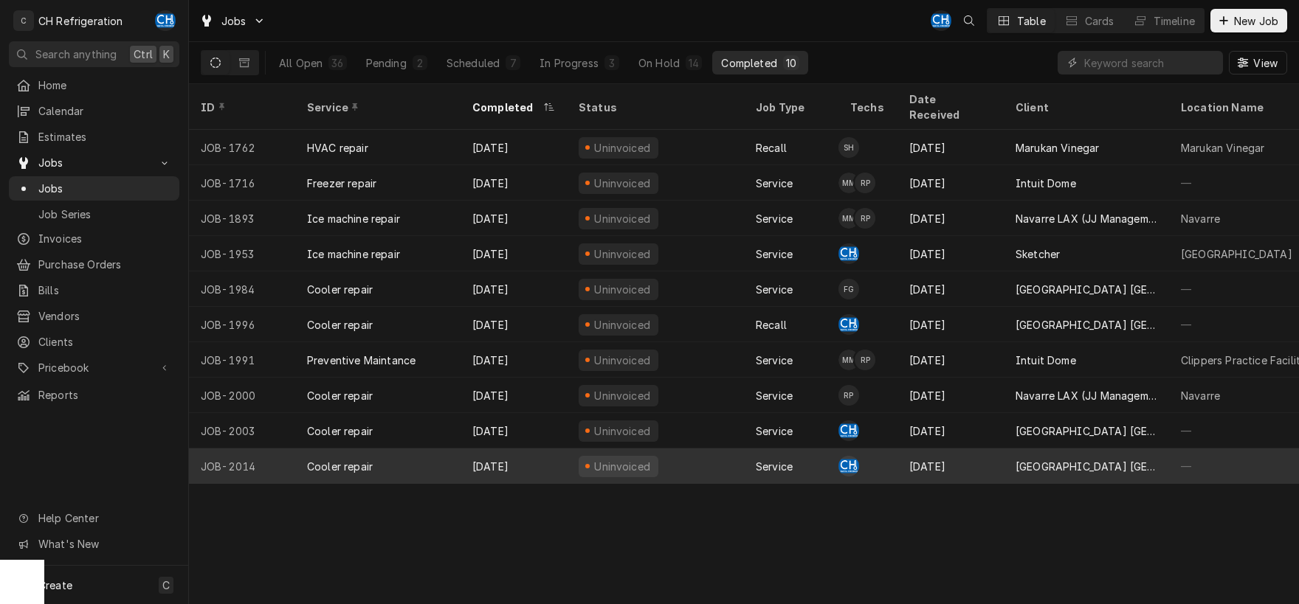
click at [946, 449] on div "[DATE]" at bounding box center [950, 466] width 106 height 35
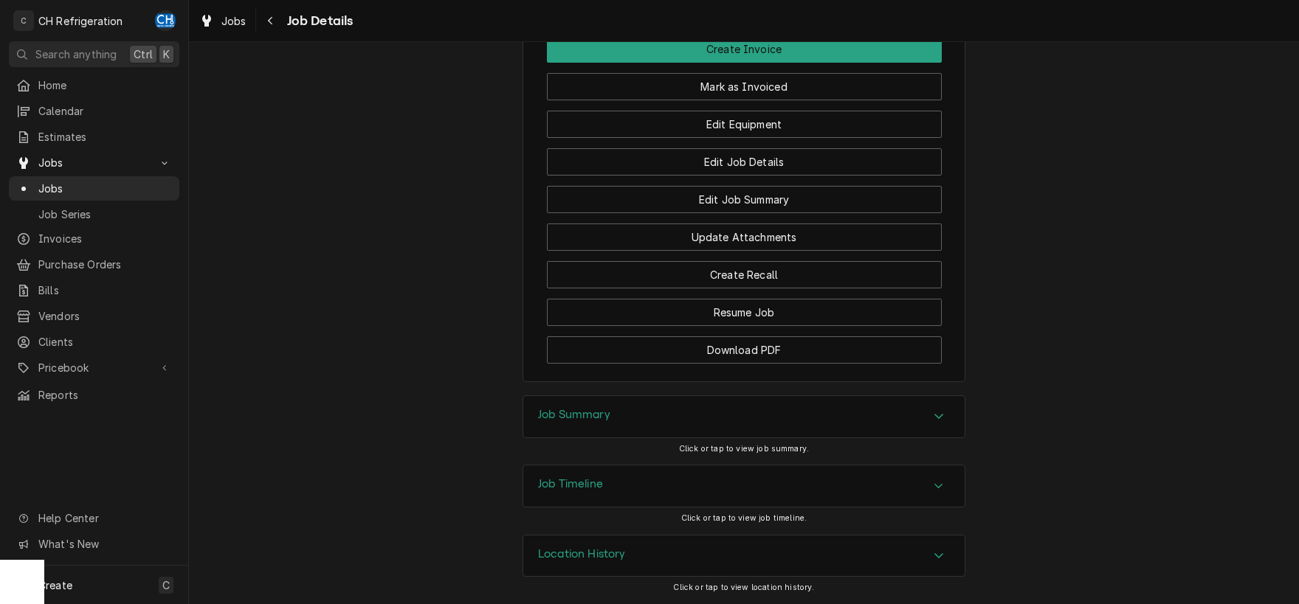
click at [629, 408] on div "Job Summary" at bounding box center [743, 416] width 441 height 41
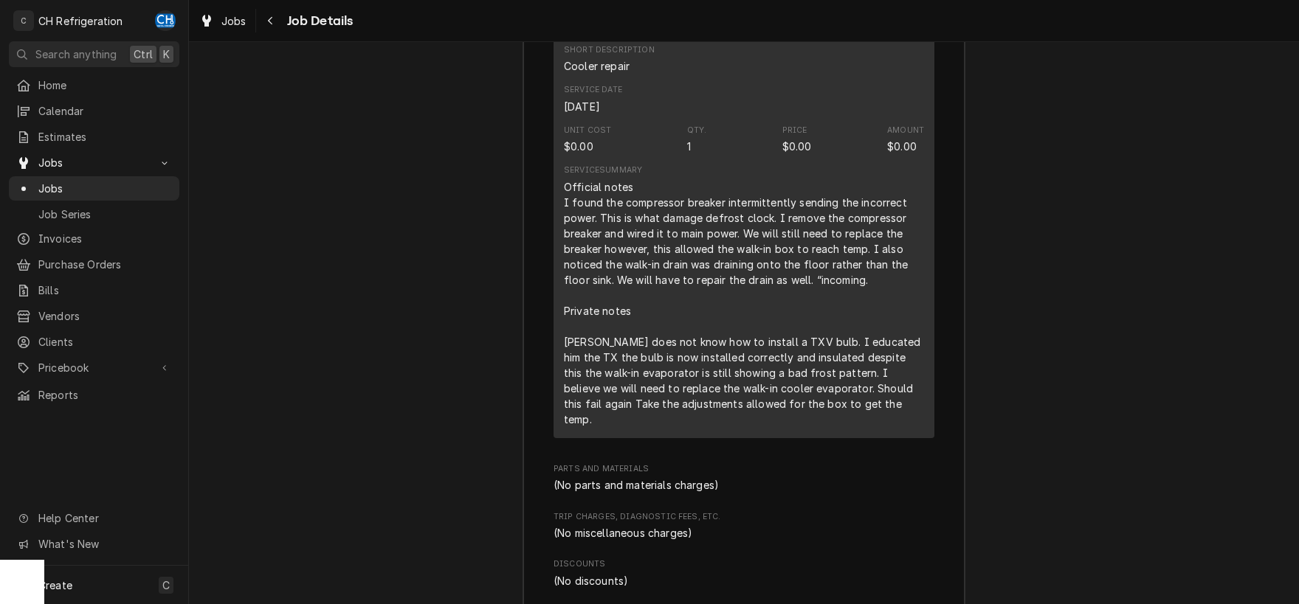
scroll to position [1881, 0]
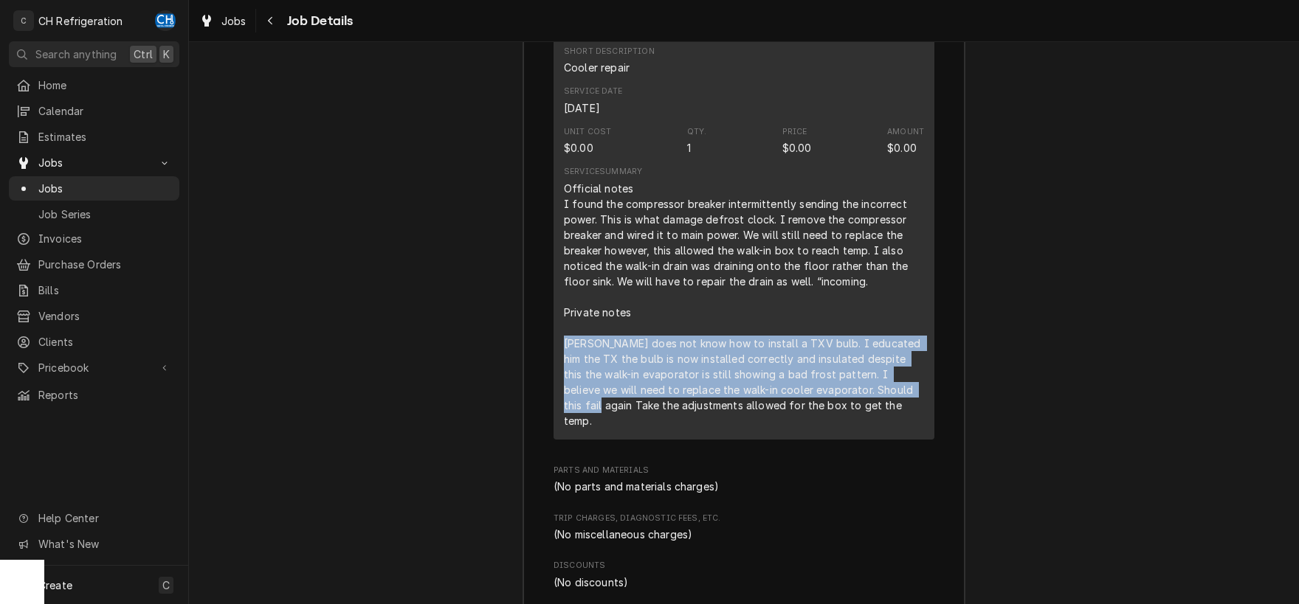
drag, startPoint x: 564, startPoint y: 357, endPoint x: 871, endPoint y: 411, distance: 310.9
click at [871, 411] on div "Official notes I found the compressor breaker intermittently sending the incorr…" at bounding box center [744, 305] width 360 height 248
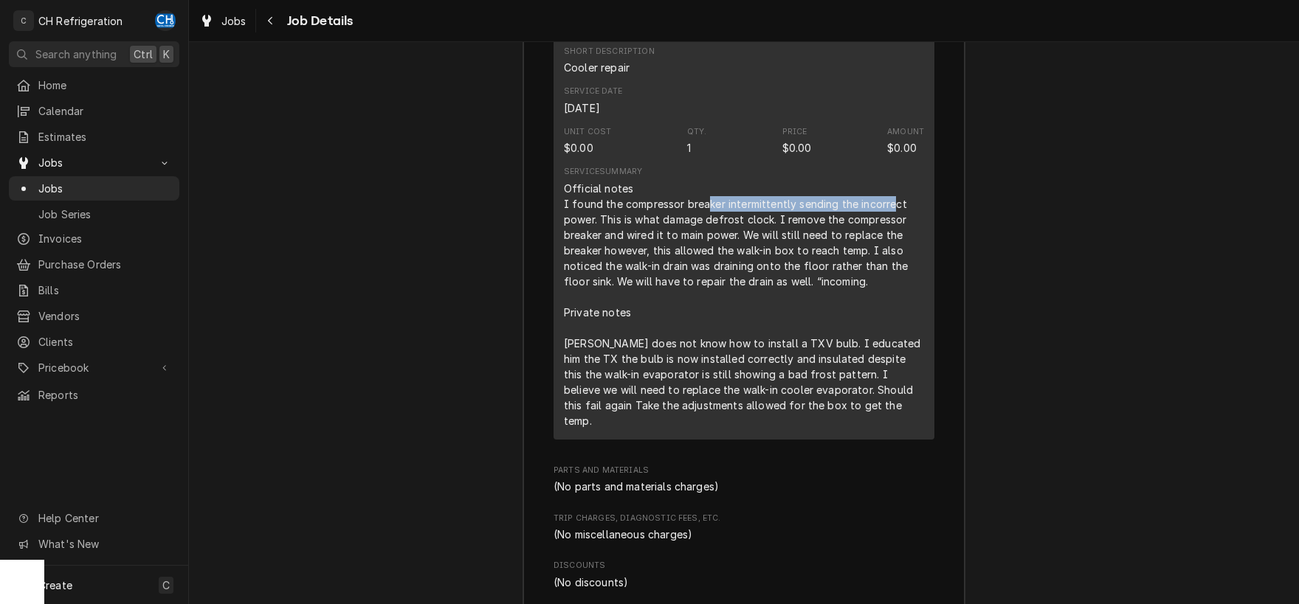
drag, startPoint x: 707, startPoint y: 215, endPoint x: 901, endPoint y: 218, distance: 194.1
click at [894, 218] on div "Official notes I found the compressor breaker intermittently sending the incorr…" at bounding box center [744, 305] width 360 height 248
click at [902, 218] on div "Official notes I found the compressor breaker intermittently sending the incorr…" at bounding box center [744, 305] width 360 height 248
drag, startPoint x: 711, startPoint y: 283, endPoint x: 827, endPoint y: 285, distance: 115.8
click at [827, 285] on div "Official notes I found the compressor breaker intermittently sending the incorr…" at bounding box center [744, 305] width 360 height 248
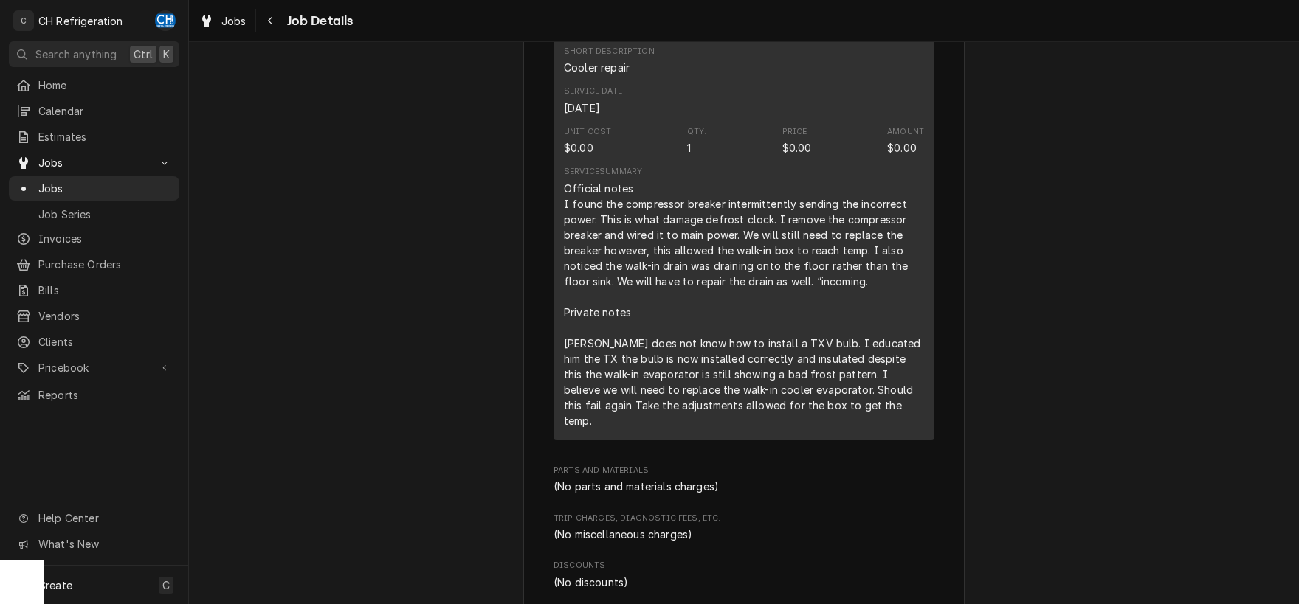
click at [882, 293] on div "Official notes I found the compressor breaker intermittently sending the incorr…" at bounding box center [744, 305] width 360 height 248
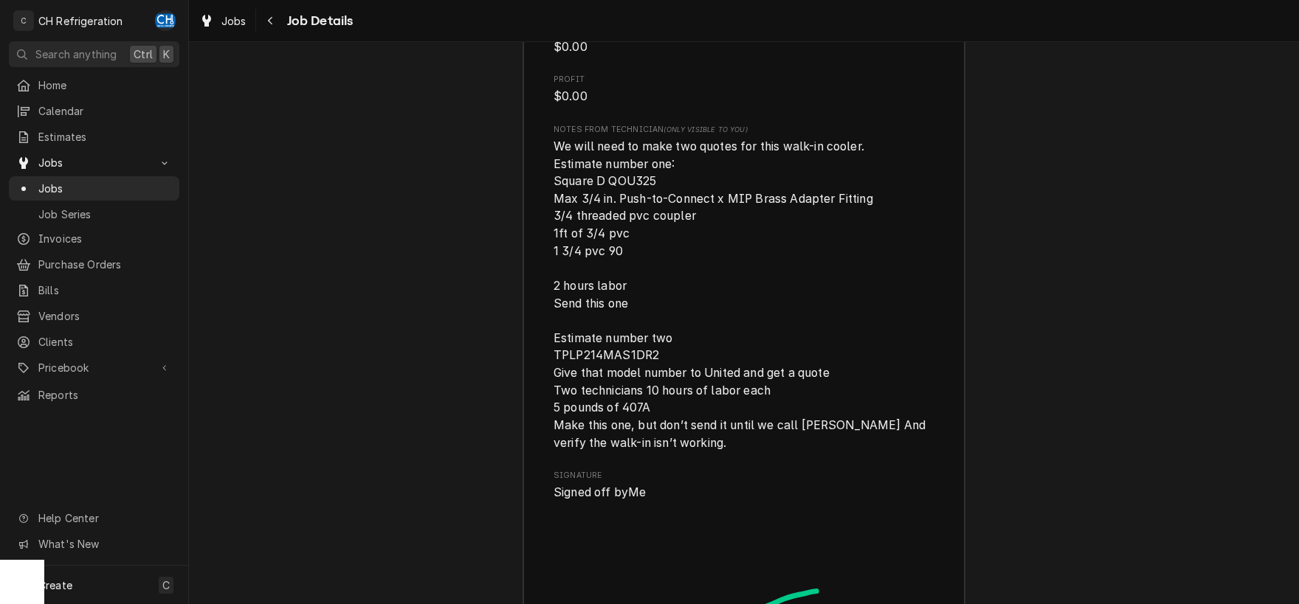
scroll to position [2498, 0]
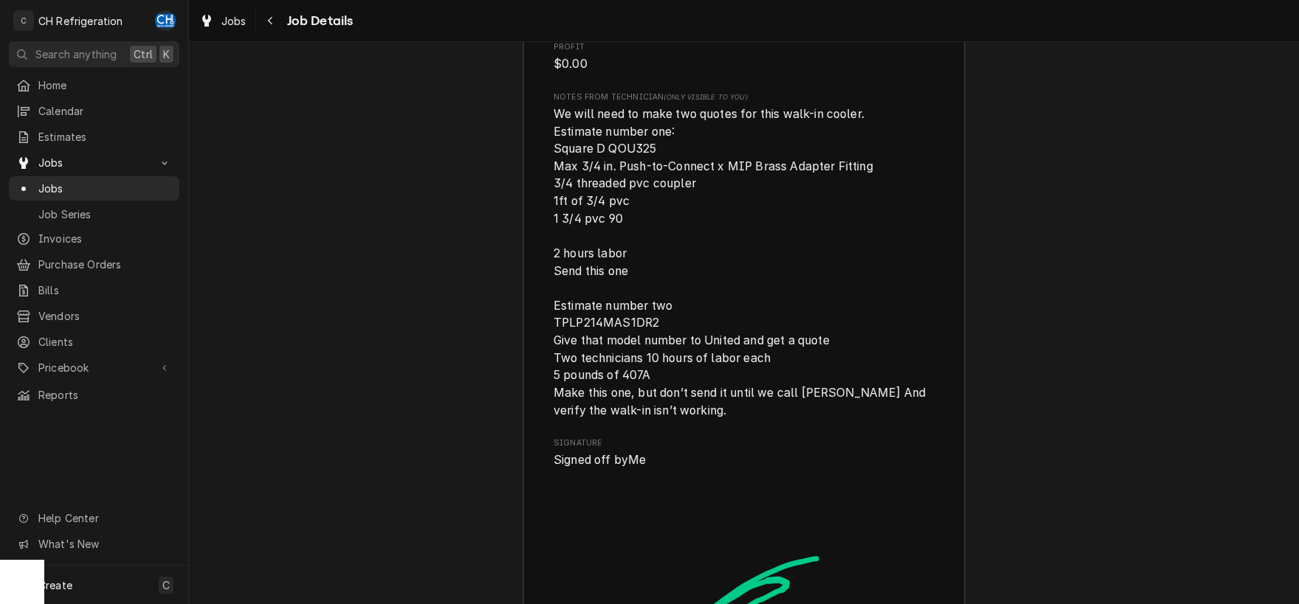
click at [669, 145] on span "We will need to make two quotes for this walk-in cooler. Estimate number one: S…" at bounding box center [743, 263] width 381 height 314
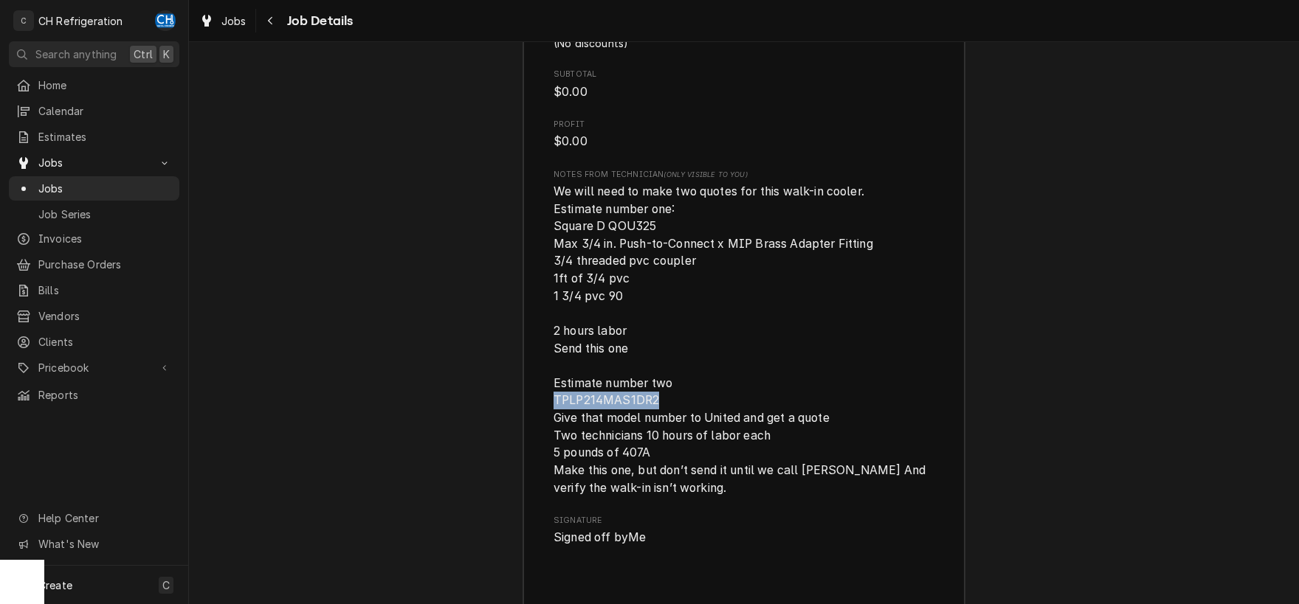
drag, startPoint x: 657, startPoint y: 402, endPoint x: 556, endPoint y: 404, distance: 101.1
click at [556, 404] on span "We will need to make two quotes for this walk-in cooler. Estimate number one: S…" at bounding box center [740, 339] width 375 height 311
copy span "TPLP214MAS1DR2"
click at [751, 429] on span "We will need to make two quotes for this walk-in cooler. Estimate number one: S…" at bounding box center [740, 339] width 375 height 311
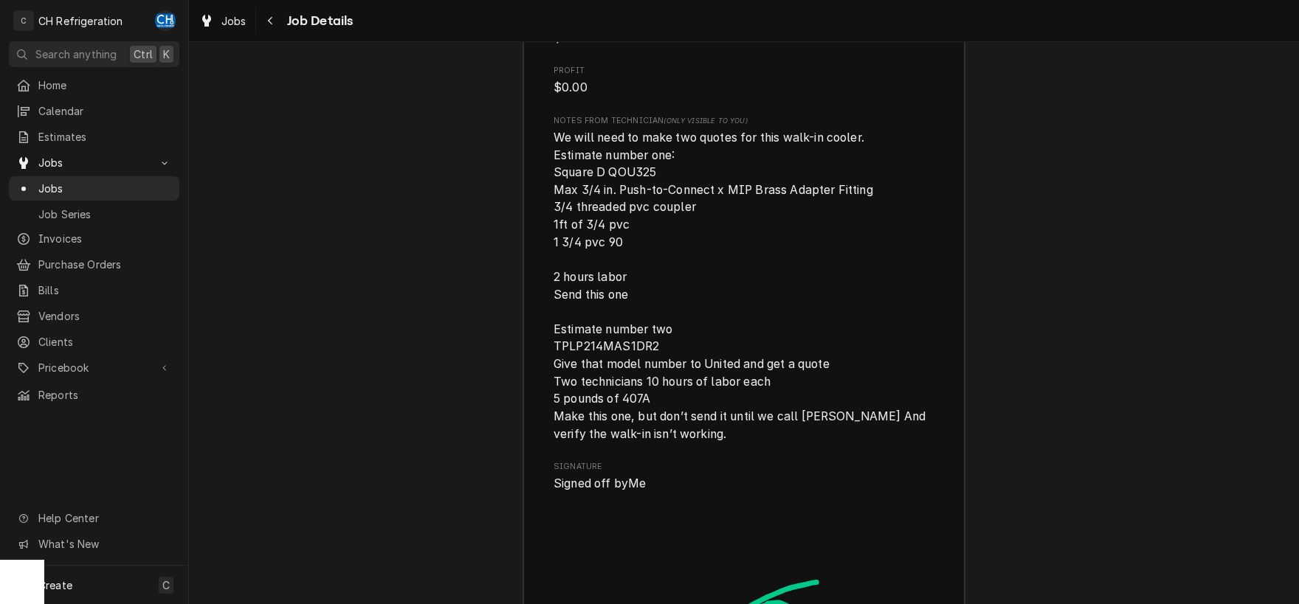
scroll to position [2498, 0]
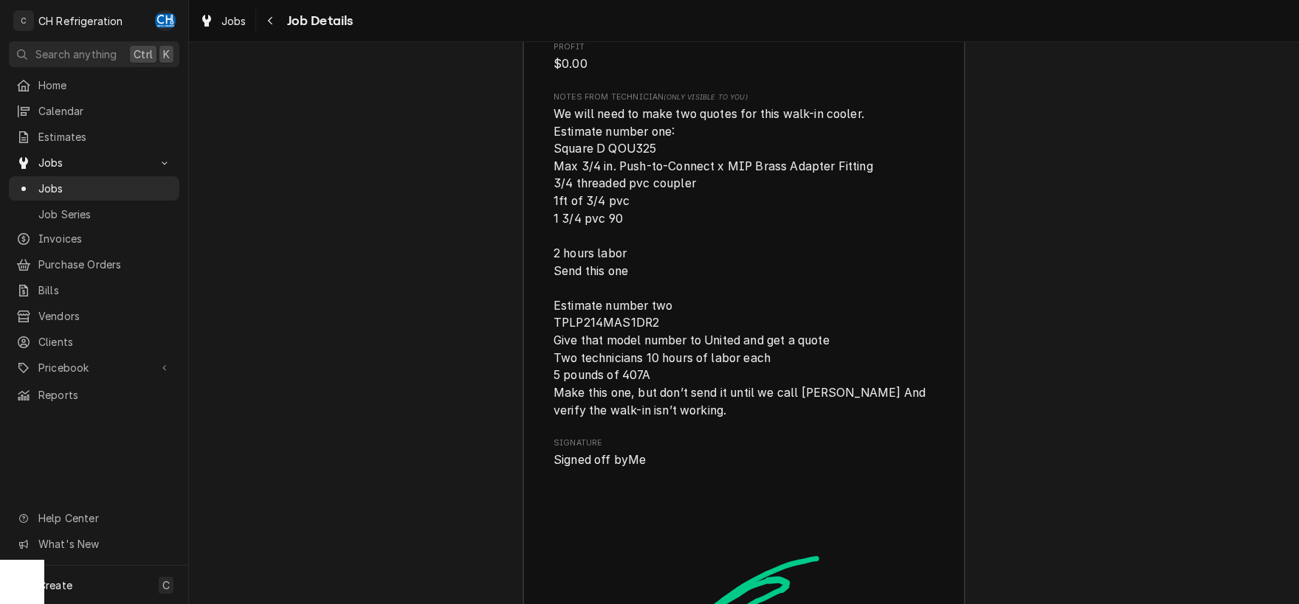
click at [601, 379] on span "We will need to make two quotes for this walk-in cooler. Estimate number one: S…" at bounding box center [740, 262] width 375 height 311
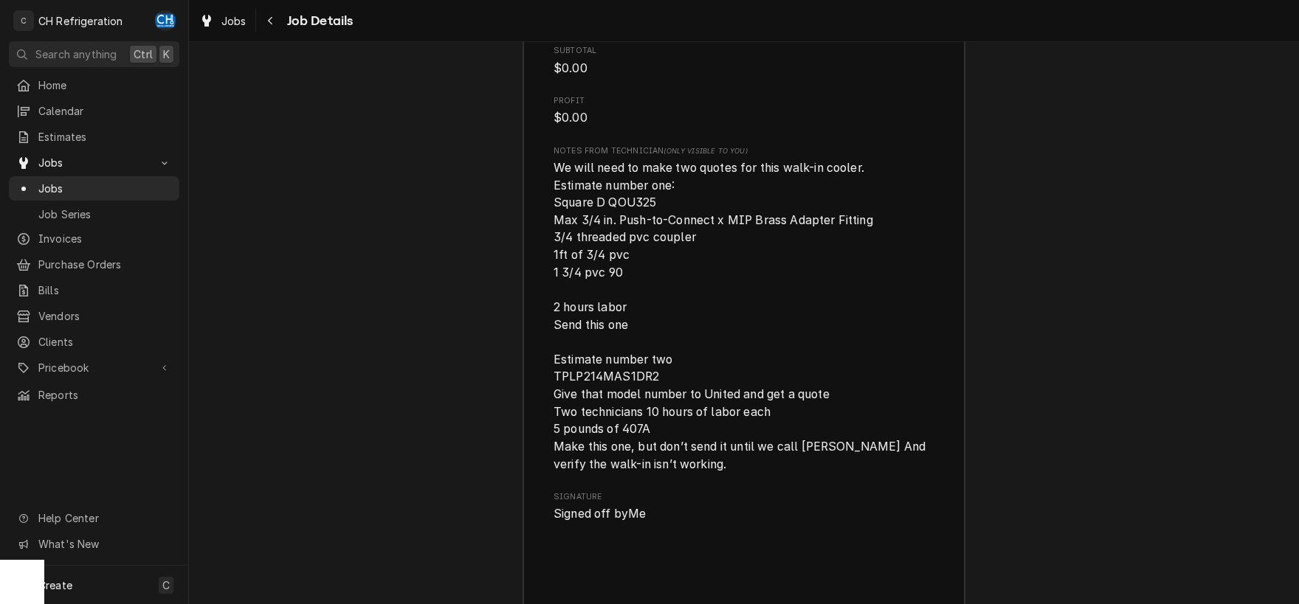
scroll to position [2421, 0]
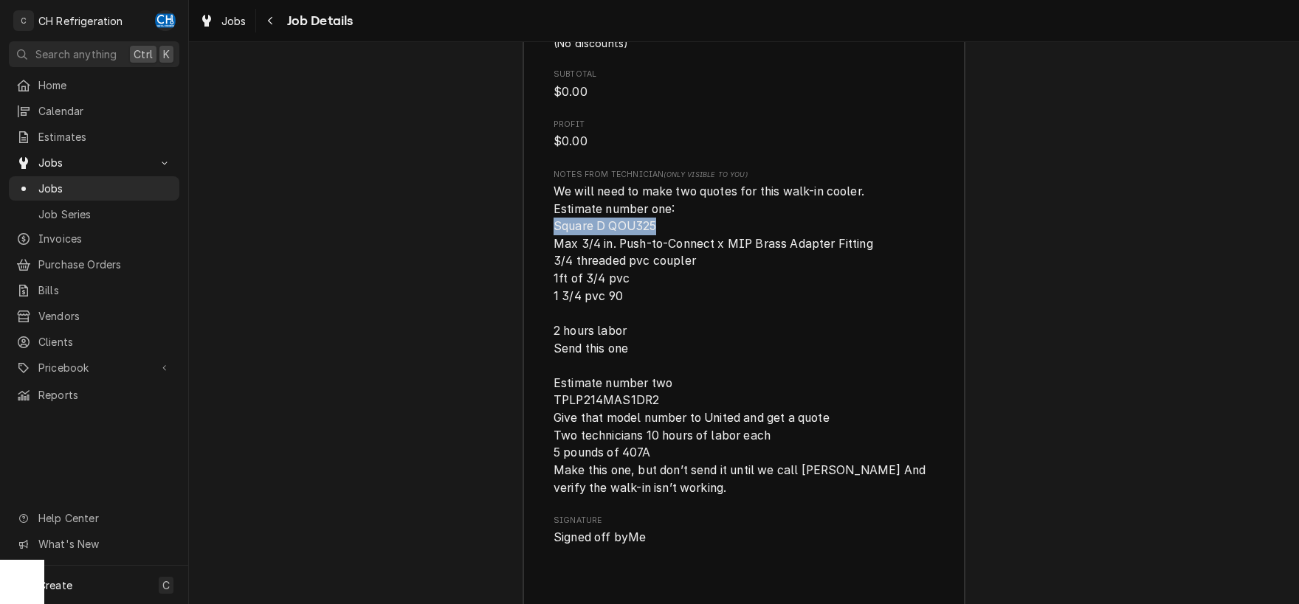
drag, startPoint x: 661, startPoint y: 229, endPoint x: 556, endPoint y: 226, distance: 105.6
click at [548, 226] on div "Roopairs Job ID JOB-2014 Service Type Cooler repair Job Type Service Total Time…" at bounding box center [743, 51] width 441 height 1570
click at [621, 229] on span "We will need to make two quotes for this walk-in cooler. Estimate number one: S…" at bounding box center [740, 339] width 375 height 311
drag, startPoint x: 674, startPoint y: 226, endPoint x: 596, endPoint y: 227, distance: 78.2
click at [596, 227] on span "We will need to make two quotes for this walk-in cooler. Estimate number one: S…" at bounding box center [743, 340] width 381 height 314
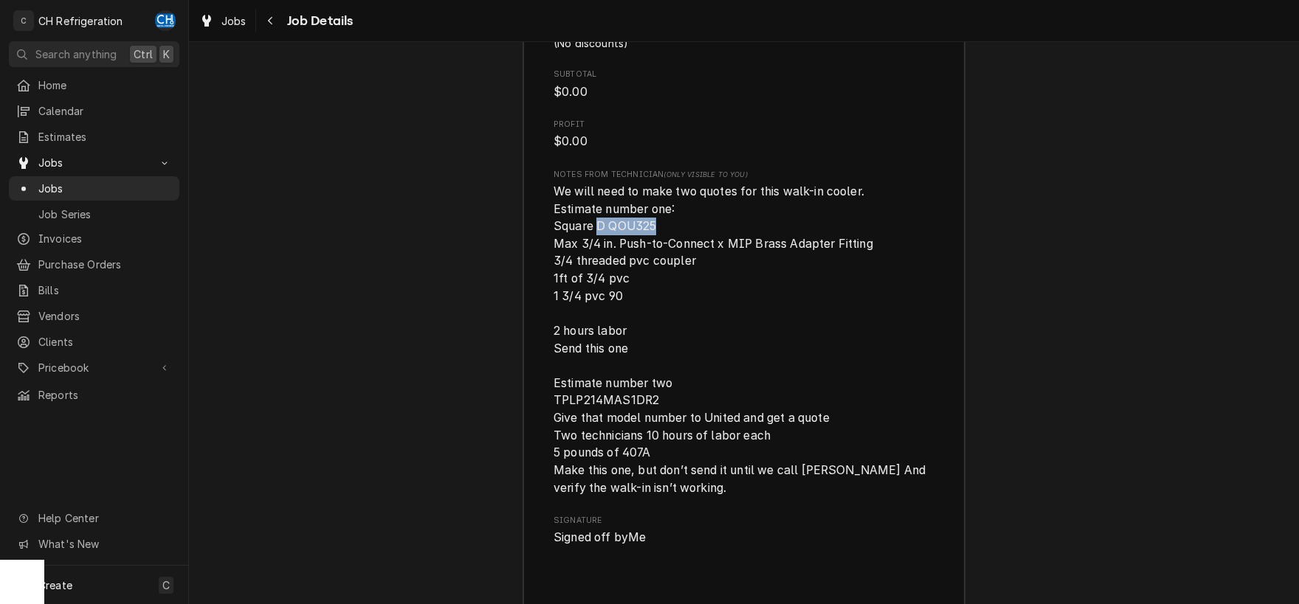
copy span "D QOU325"
click at [615, 252] on span "We will need to make two quotes for this walk-in cooler. Estimate number one: S…" at bounding box center [743, 340] width 381 height 314
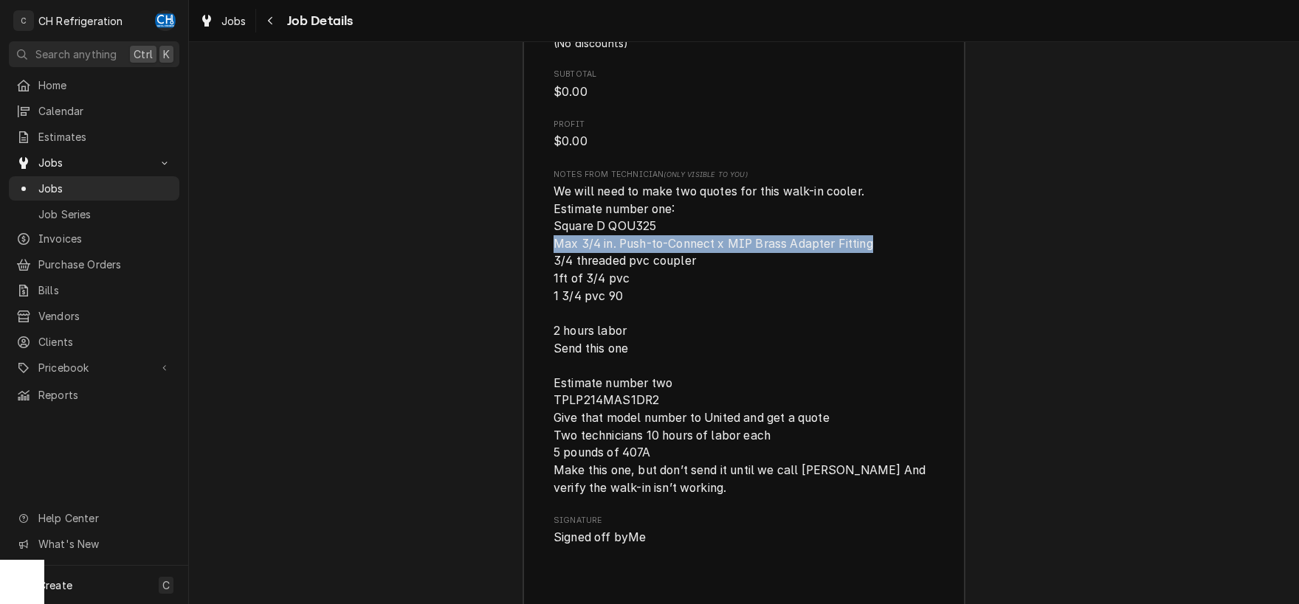
drag, startPoint x: 552, startPoint y: 248, endPoint x: 877, endPoint y: 246, distance: 325.4
click at [877, 246] on div "Roopairs Job ID JOB-2014 Service Type Cooler repair Job Type Service Total Time…" at bounding box center [743, 51] width 441 height 1570
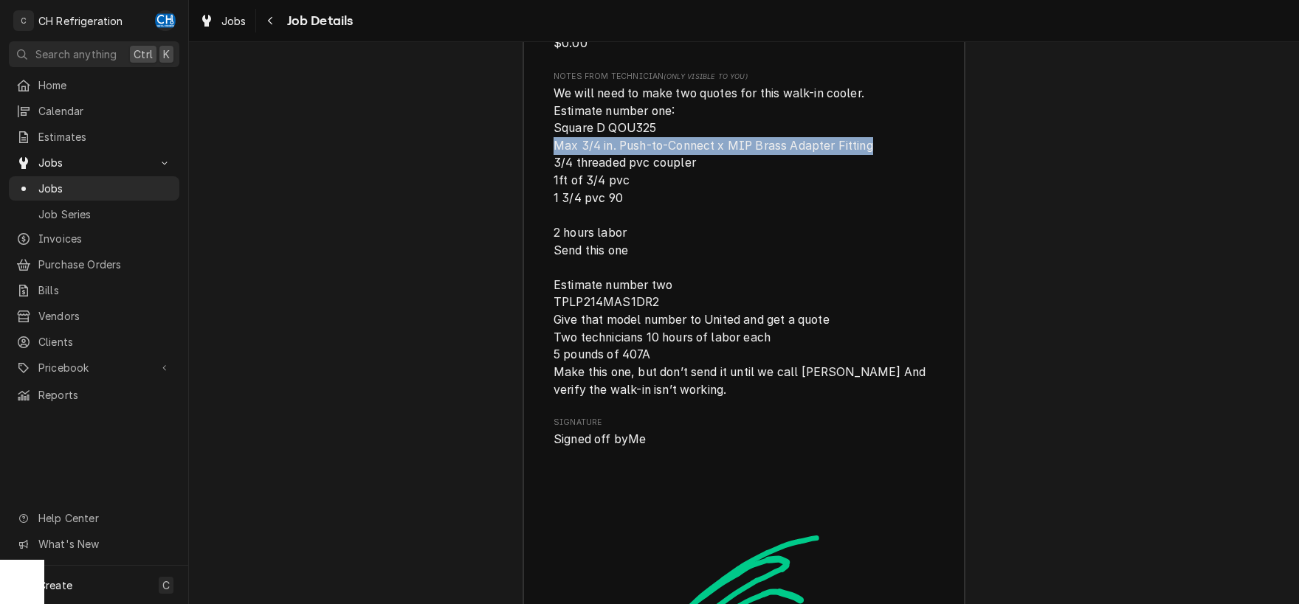
scroll to position [2423, 0]
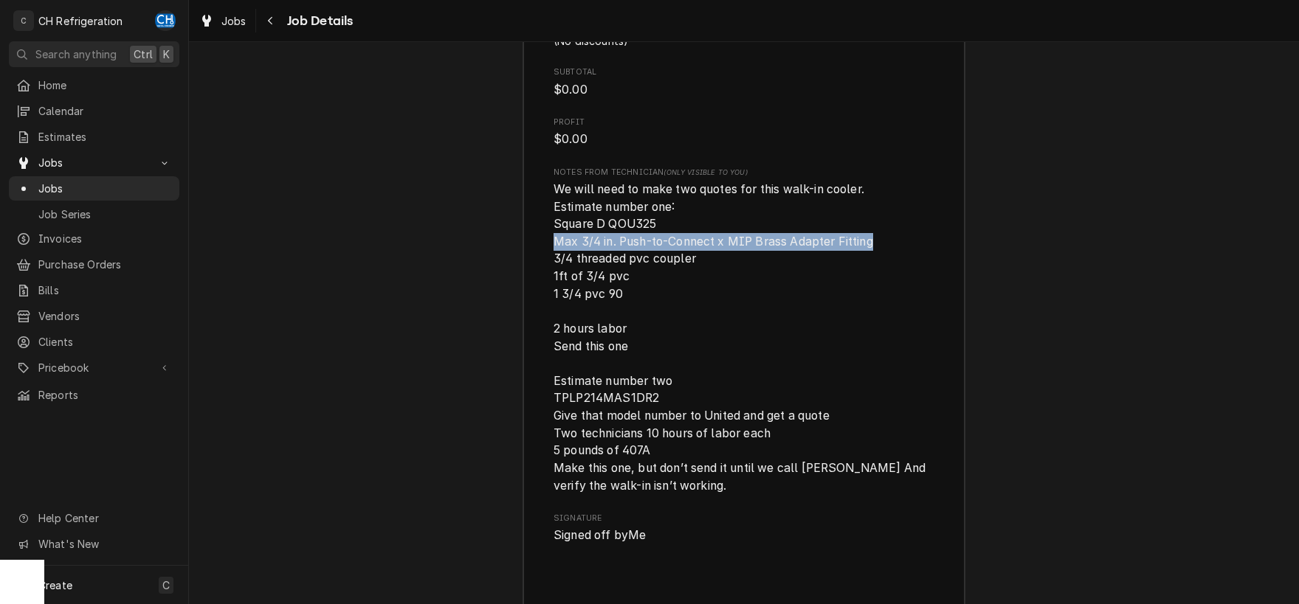
click at [652, 244] on span "We will need to make two quotes for this walk-in cooler. Estimate number one: S…" at bounding box center [740, 337] width 375 height 311
drag, startPoint x: 556, startPoint y: 242, endPoint x: 643, endPoint y: 295, distance: 102.0
click at [643, 295] on span "We will need to make two quotes for this walk-in cooler. Estimate number one: S…" at bounding box center [743, 338] width 381 height 314
copy span "Max 3/4 in. Push-to-Connect x MIP Brass Adapter Fitting 3/4 threaded pvc couple…"
click at [635, 224] on span "We will need to make two quotes for this walk-in cooler. Estimate number one: S…" at bounding box center [740, 337] width 375 height 311
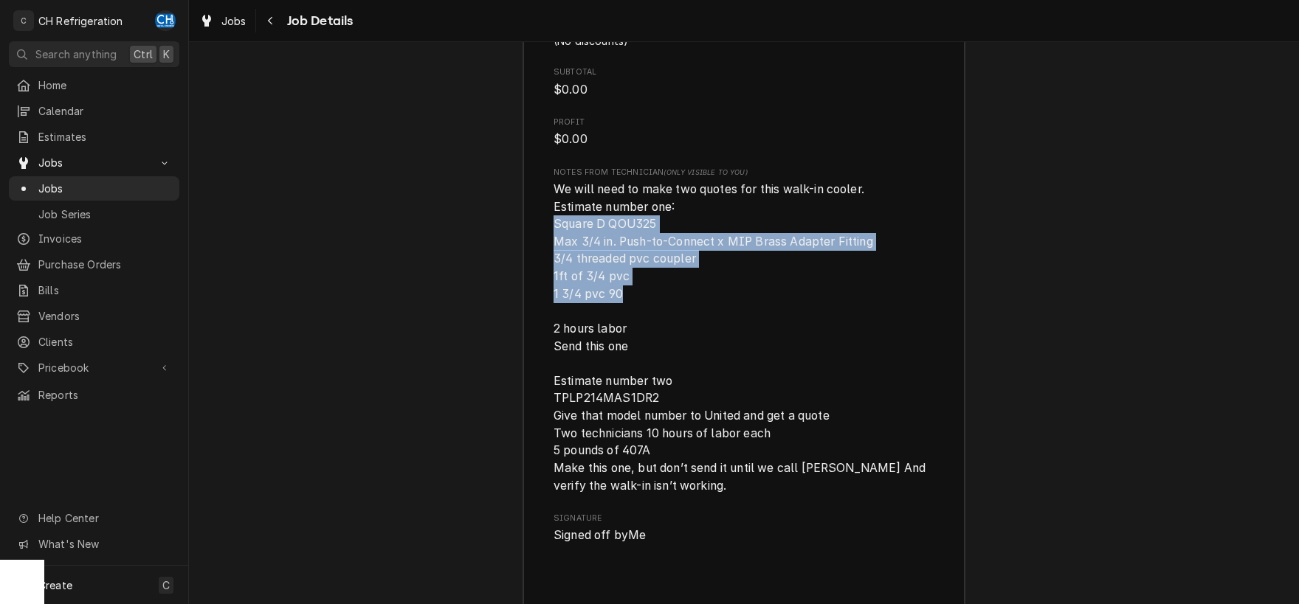
drag, startPoint x: 553, startPoint y: 224, endPoint x: 918, endPoint y: 297, distance: 371.6
click at [918, 297] on span "We will need to make two quotes for this walk-in cooler. Estimate number one: S…" at bounding box center [743, 338] width 381 height 314
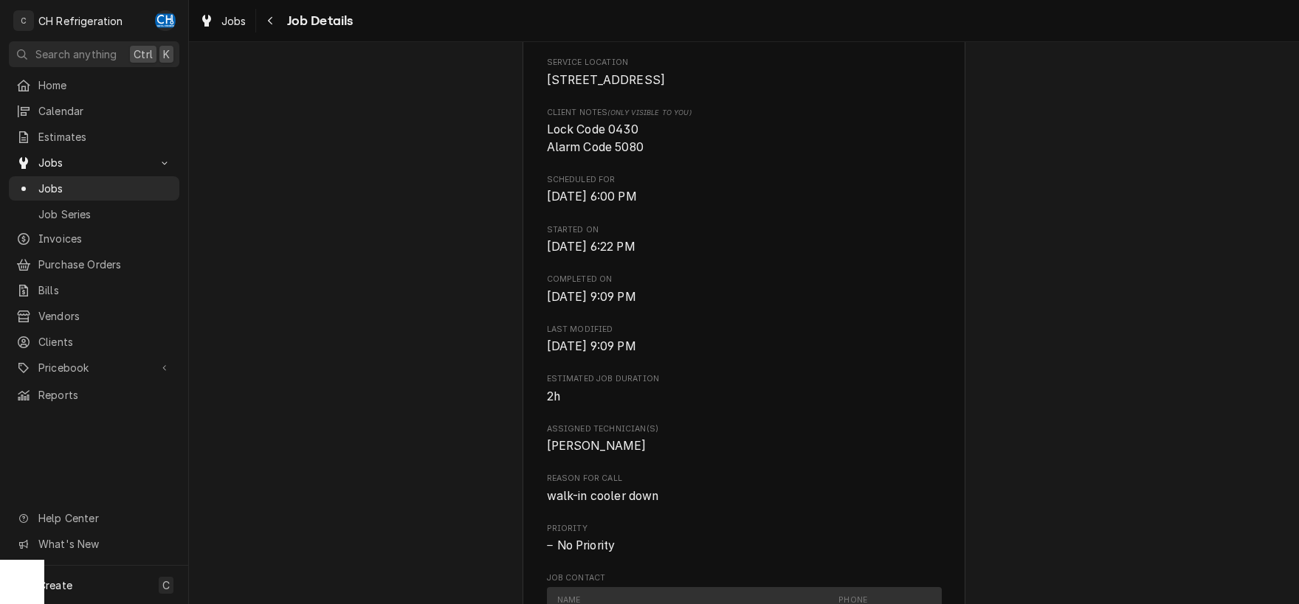
scroll to position [0, 0]
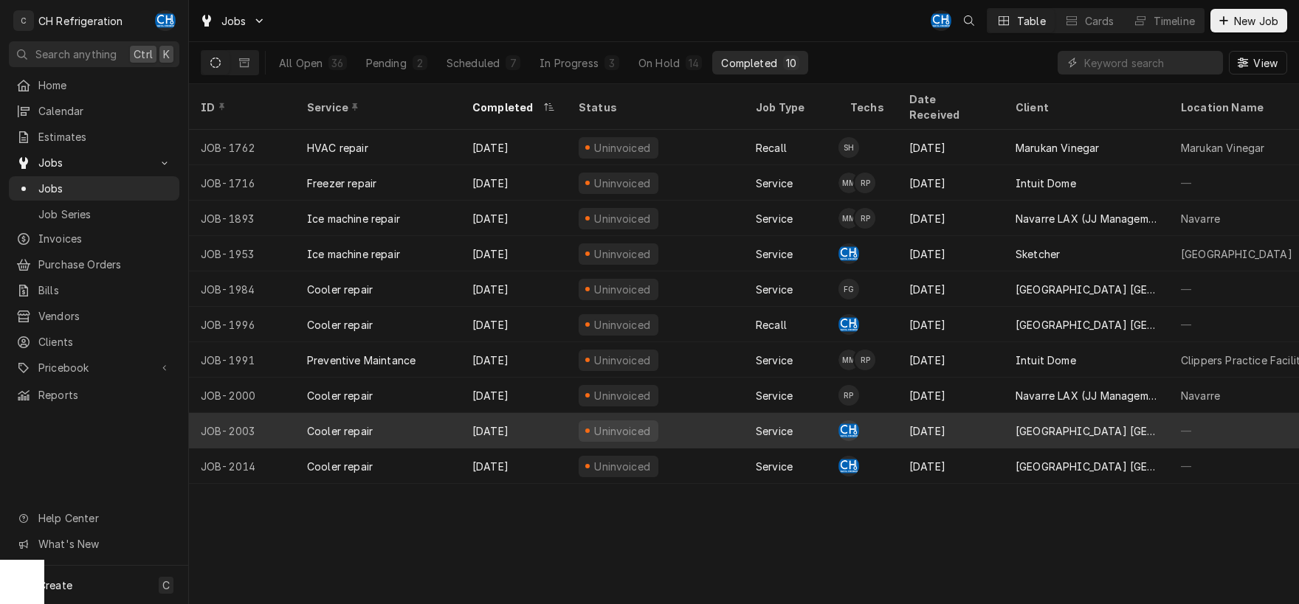
click at [1124, 424] on div "[GEOGRAPHIC_DATA] [GEOGRAPHIC_DATA]" at bounding box center [1086, 431] width 142 height 15
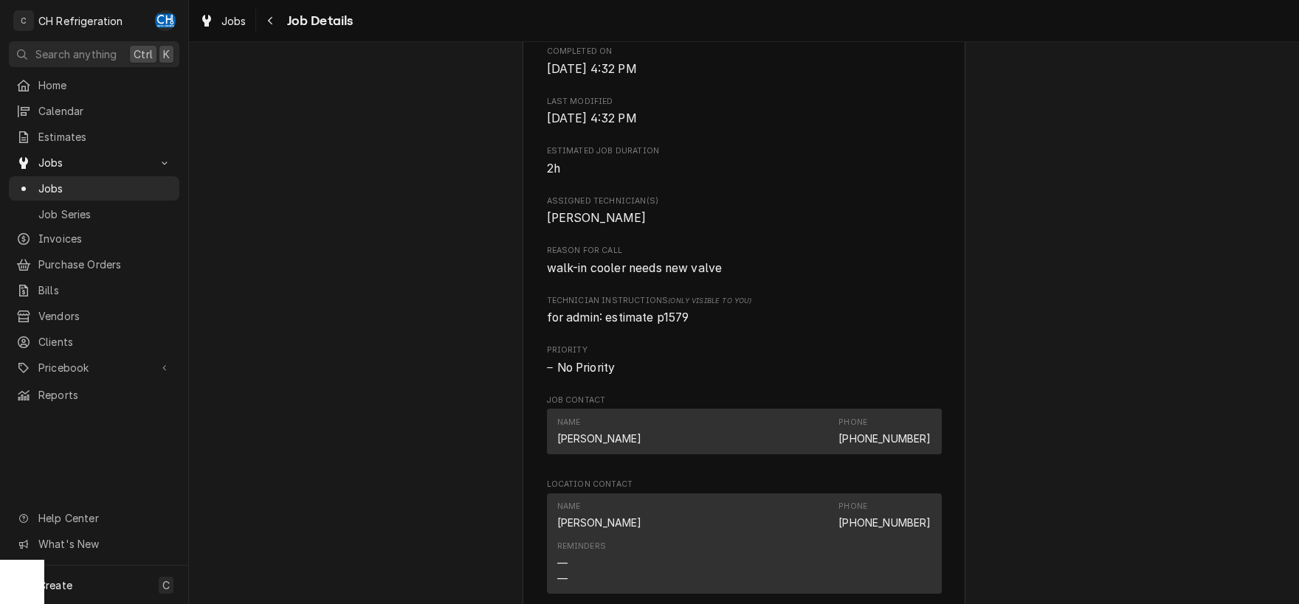
scroll to position [1031, 0]
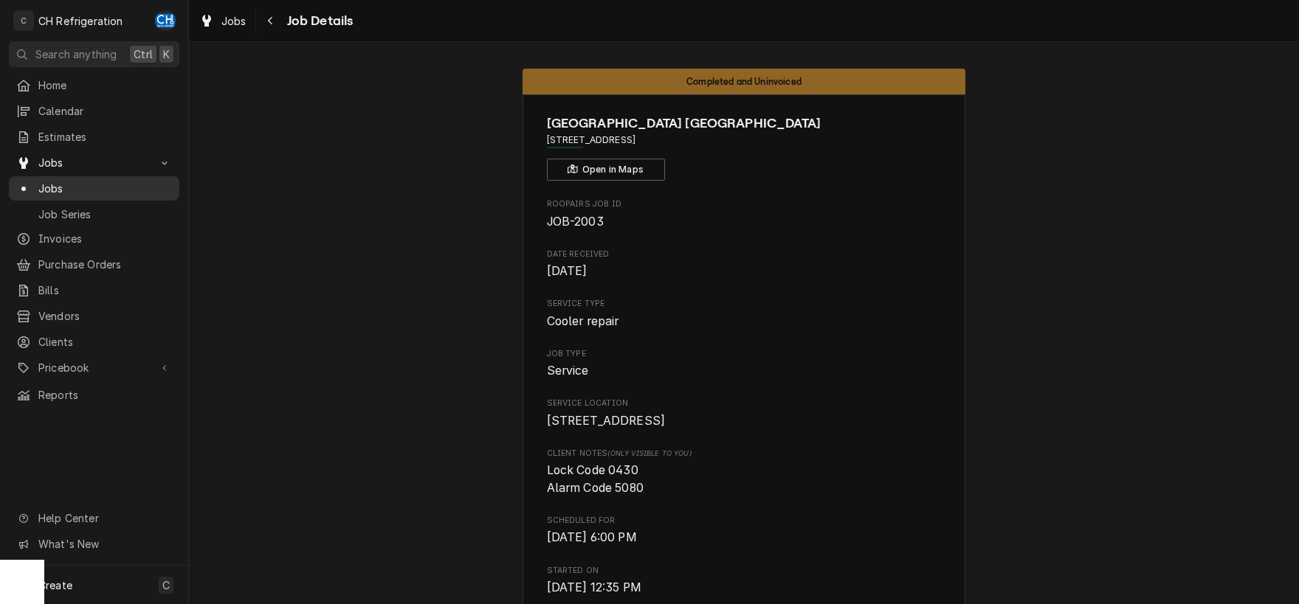
click at [107, 190] on span "Jobs" at bounding box center [105, 188] width 134 height 15
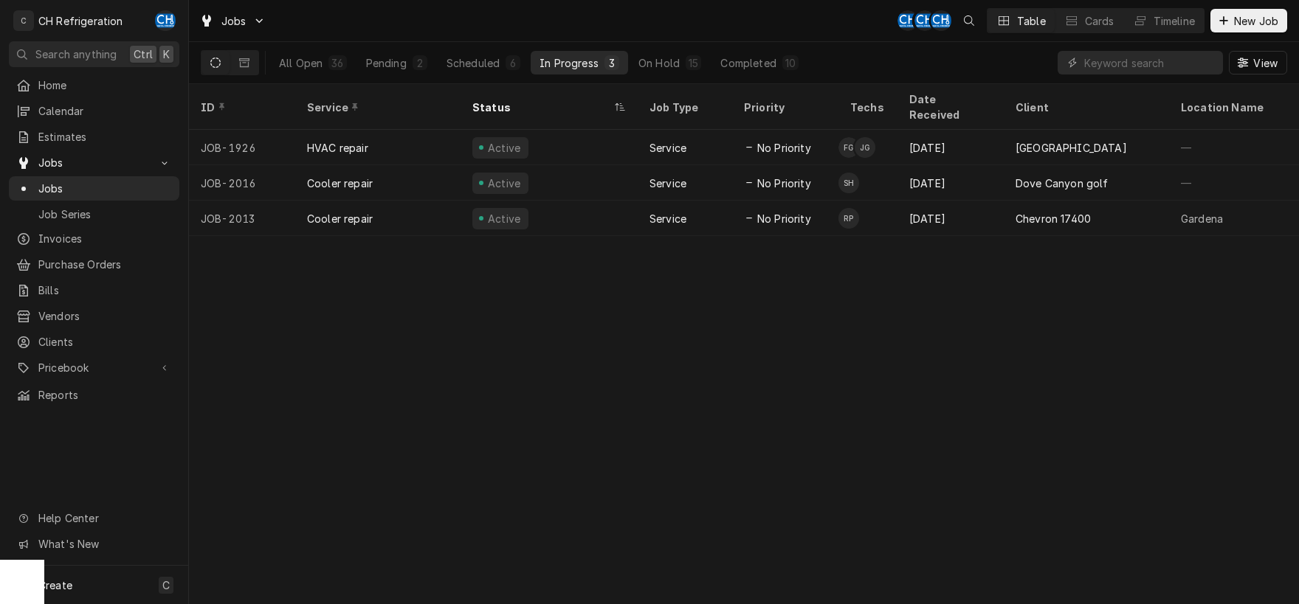
click at [599, 59] on button "In Progress 3" at bounding box center [579, 63] width 97 height 24
click at [697, 60] on div "15" at bounding box center [693, 62] width 10 height 15
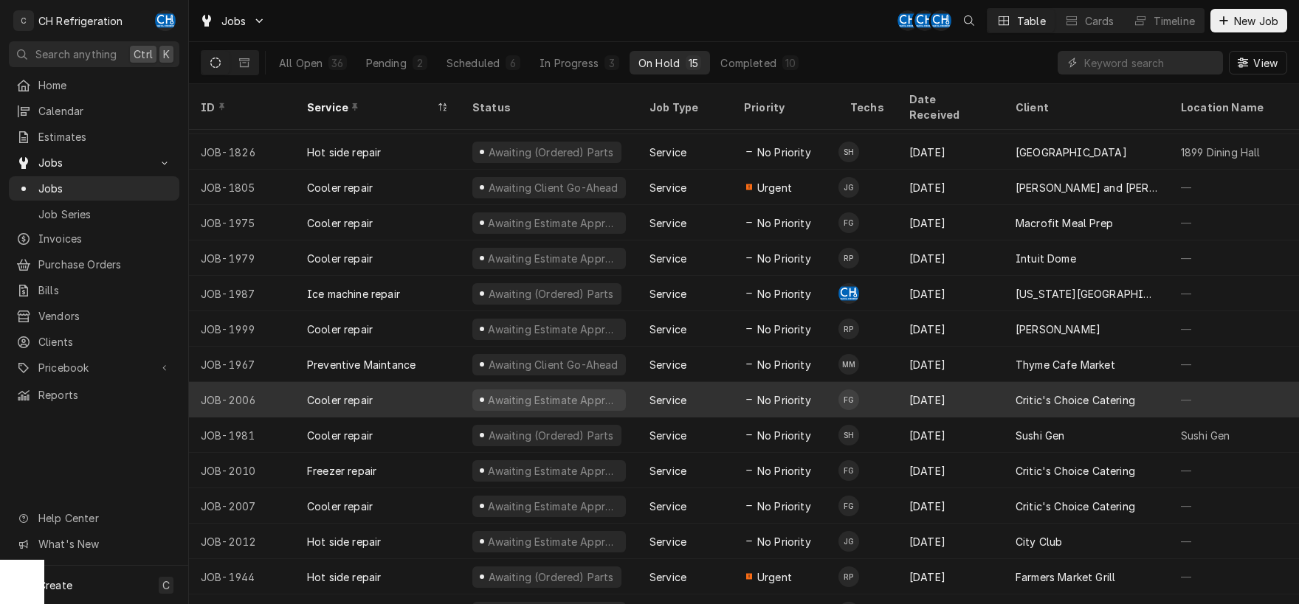
scroll to position [39, 0]
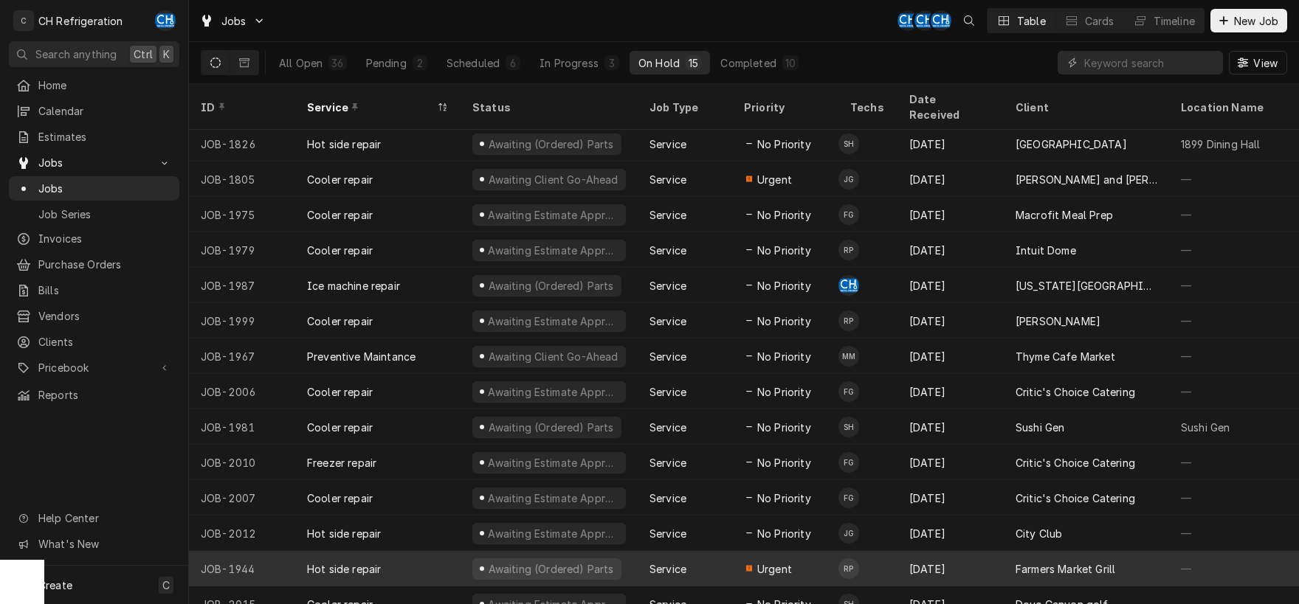
click at [947, 553] on div "[DATE]" at bounding box center [950, 568] width 106 height 35
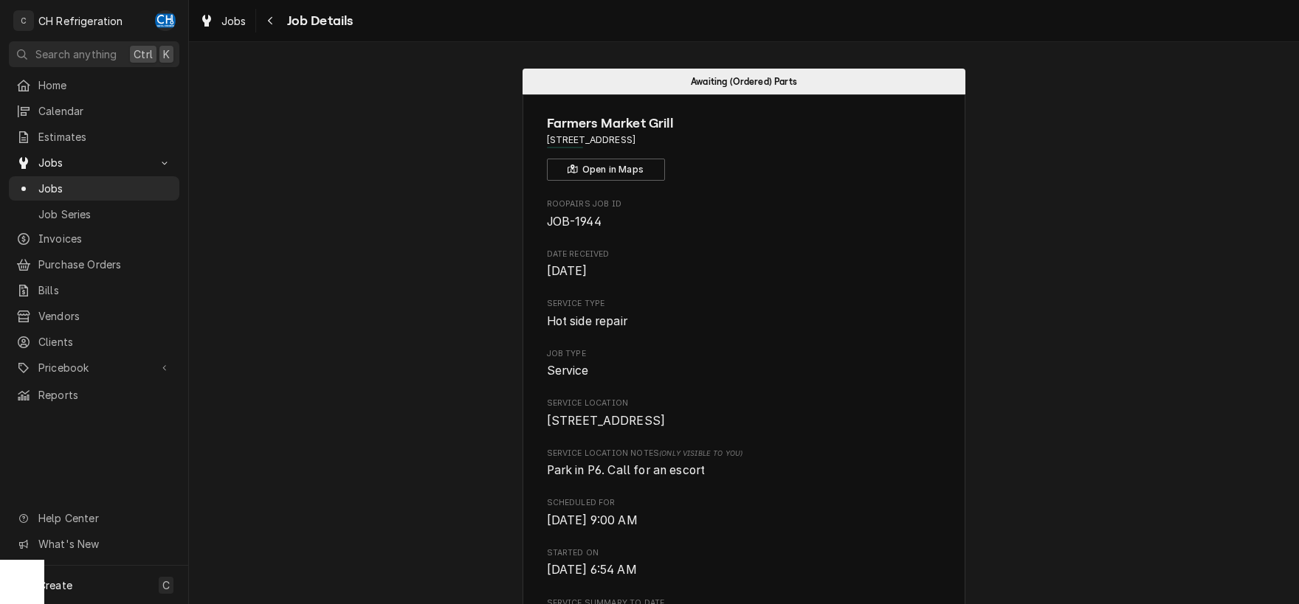
scroll to position [1577, 0]
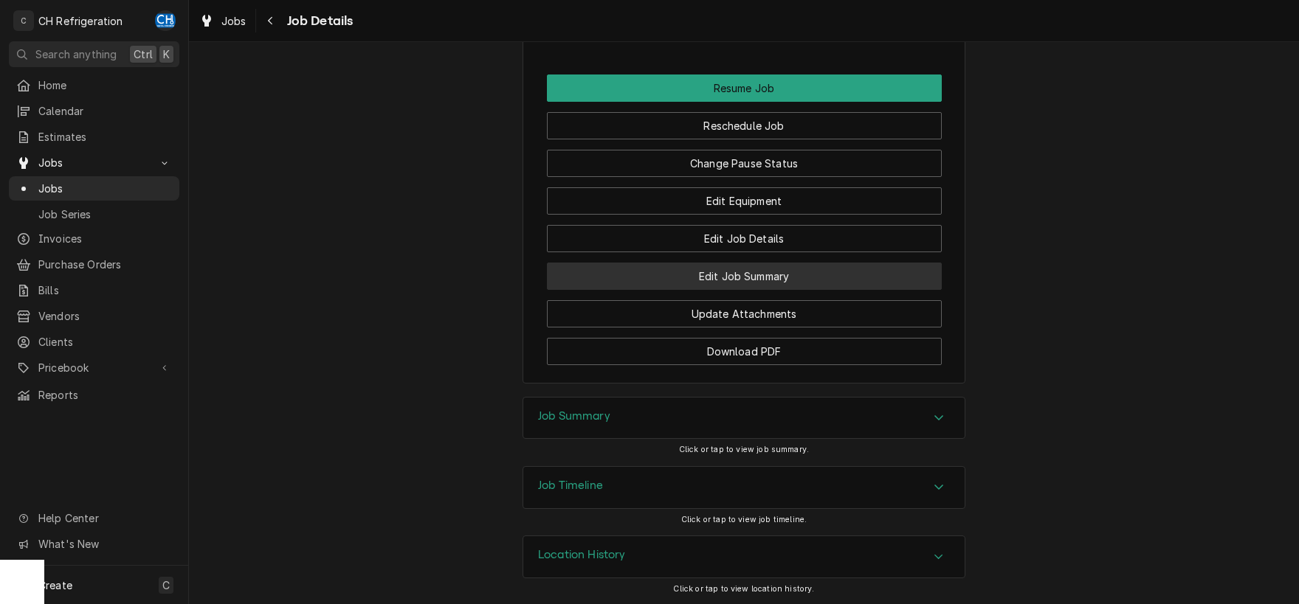
click at [792, 274] on button "Edit Job Summary" at bounding box center [744, 276] width 395 height 27
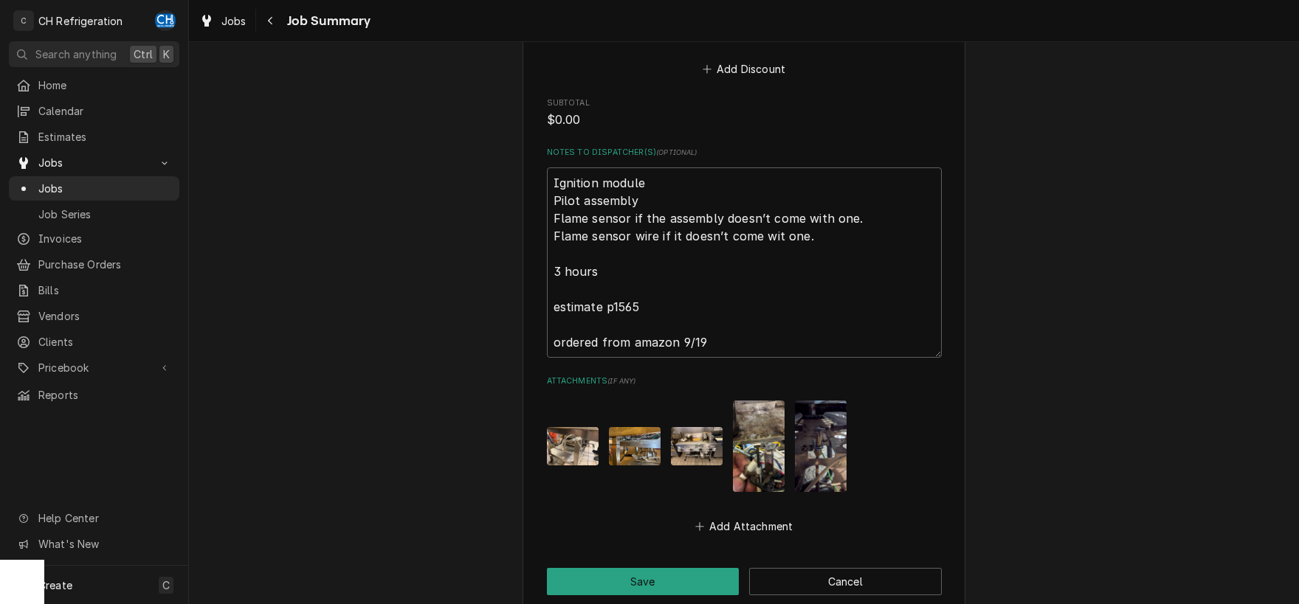
scroll to position [1153, 0]
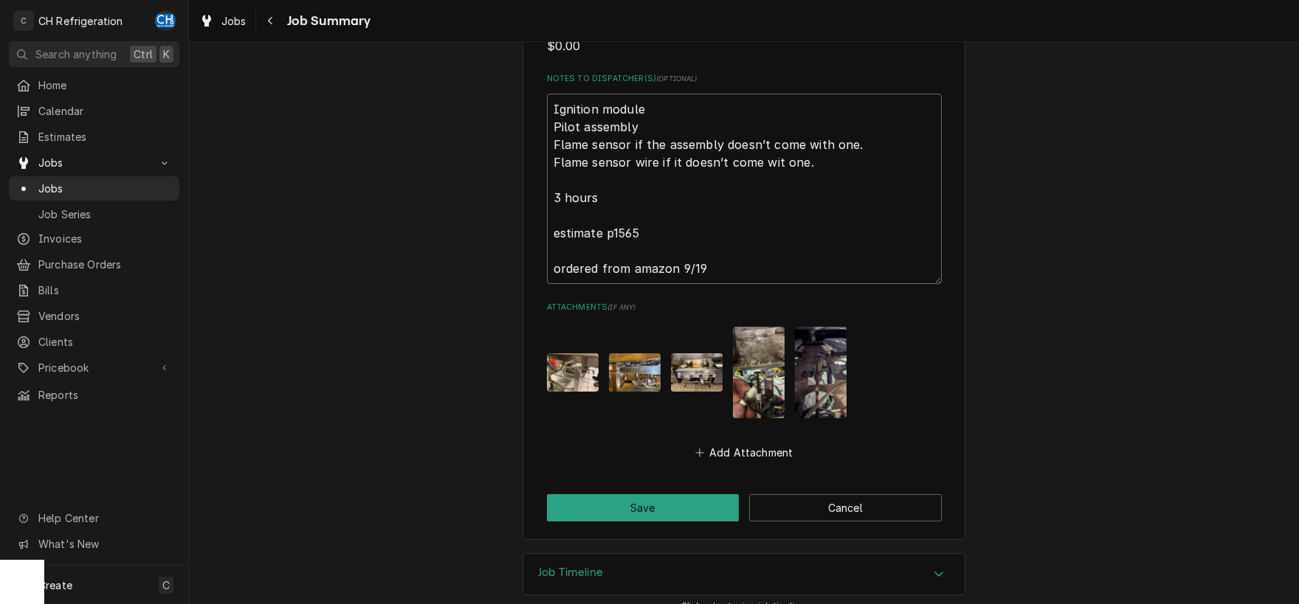
click at [758, 228] on textarea "Ignition module Pilot assembly Flame sensor if the assembly doesn’t come with o…" at bounding box center [744, 189] width 395 height 190
click at [761, 250] on textarea "Ignition module Pilot assembly Flame sensor if the assembly doesn’t come with o…" at bounding box center [744, 189] width 395 height 190
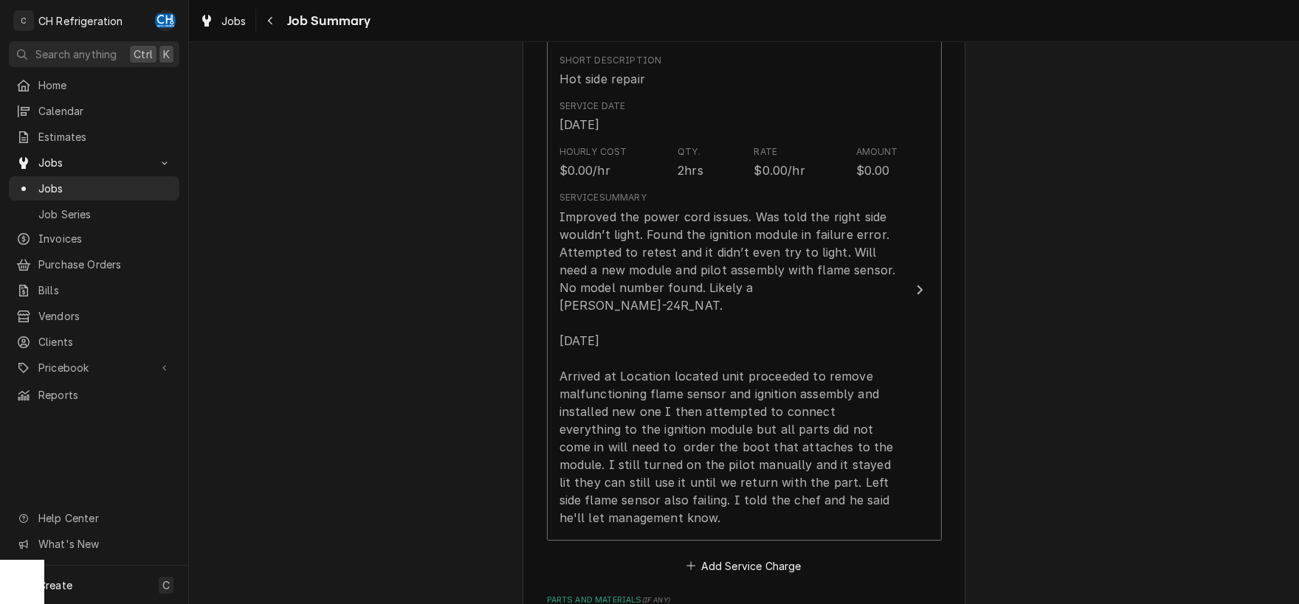
scroll to position [0, 0]
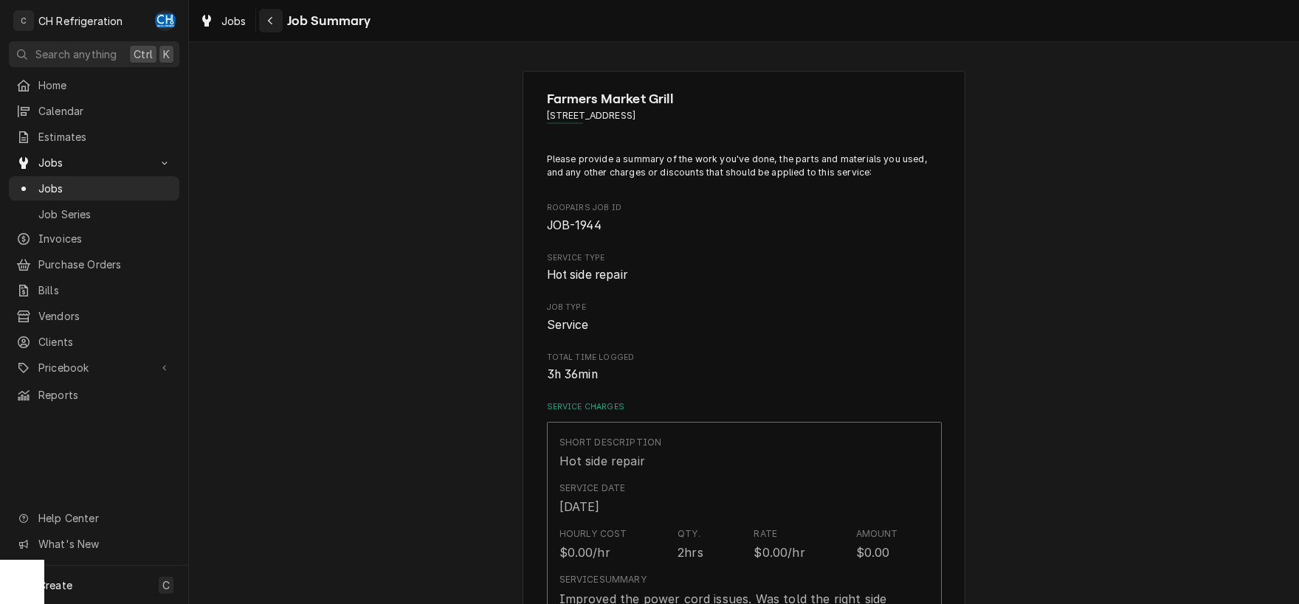
click at [261, 23] on button "Navigate back" at bounding box center [271, 21] width 24 height 24
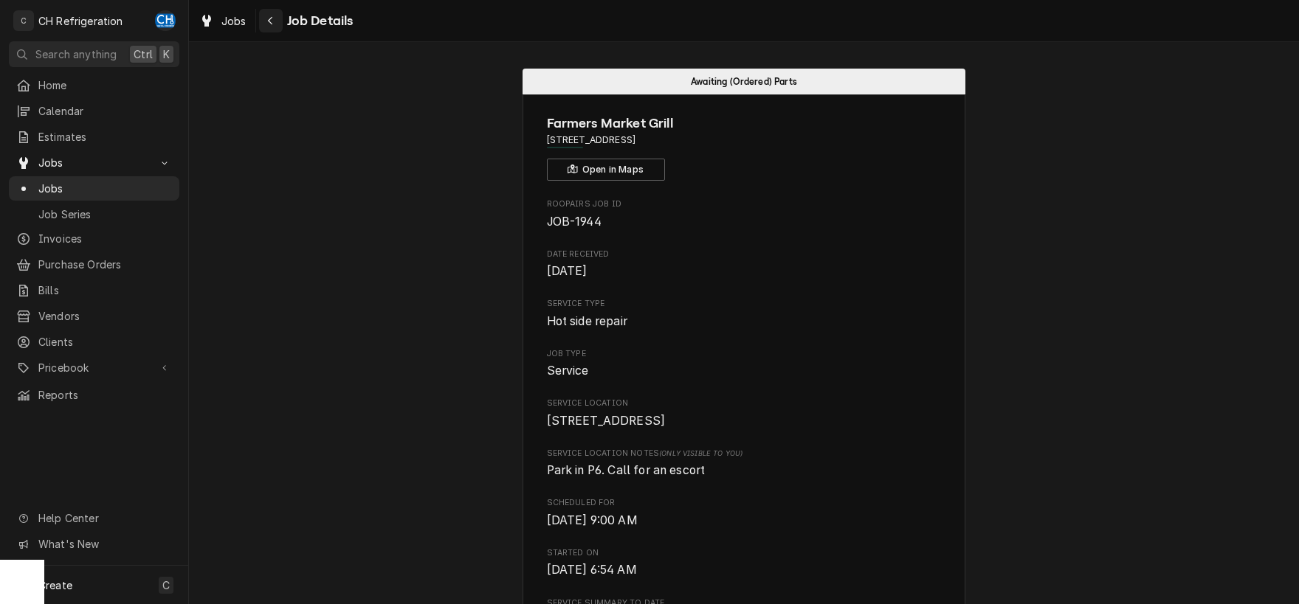
click at [273, 15] on icon "Navigate back" at bounding box center [270, 20] width 7 height 10
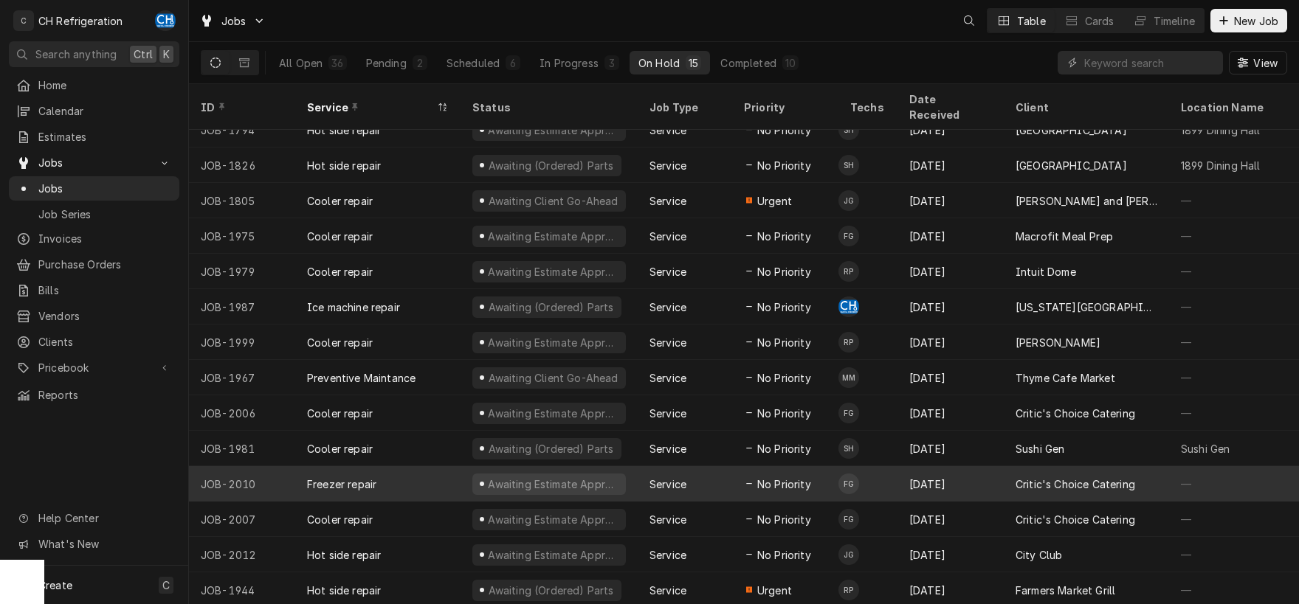
scroll to position [39, 0]
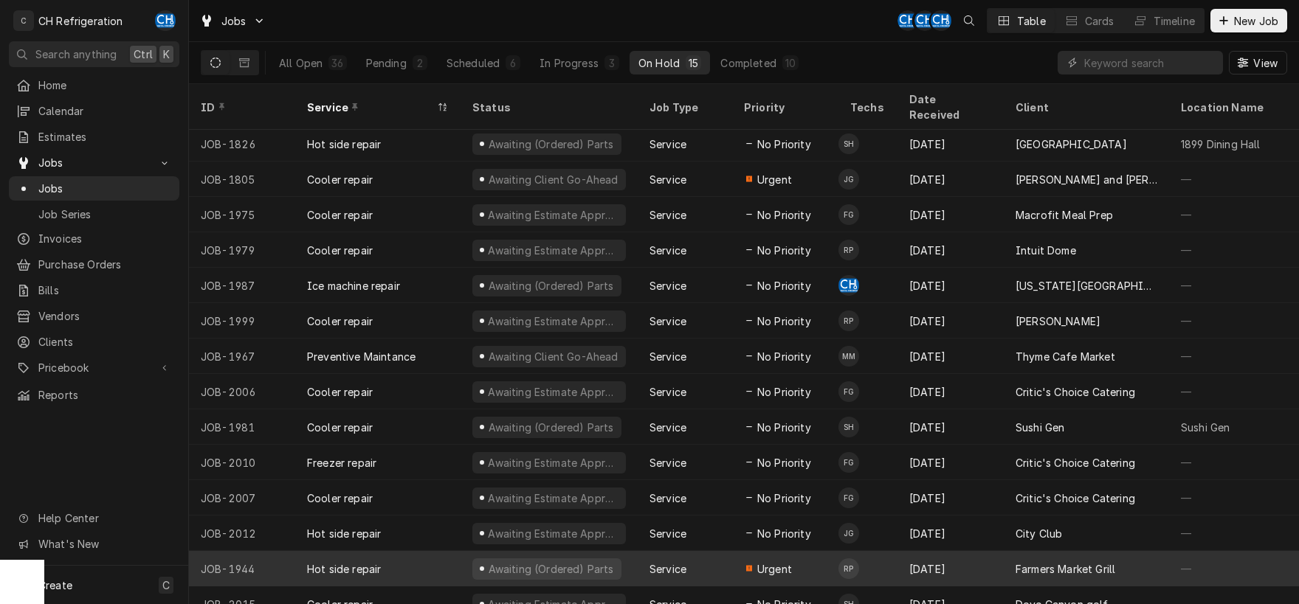
click at [1080, 561] on div "Farmers Market Grill" at bounding box center [1065, 568] width 100 height 15
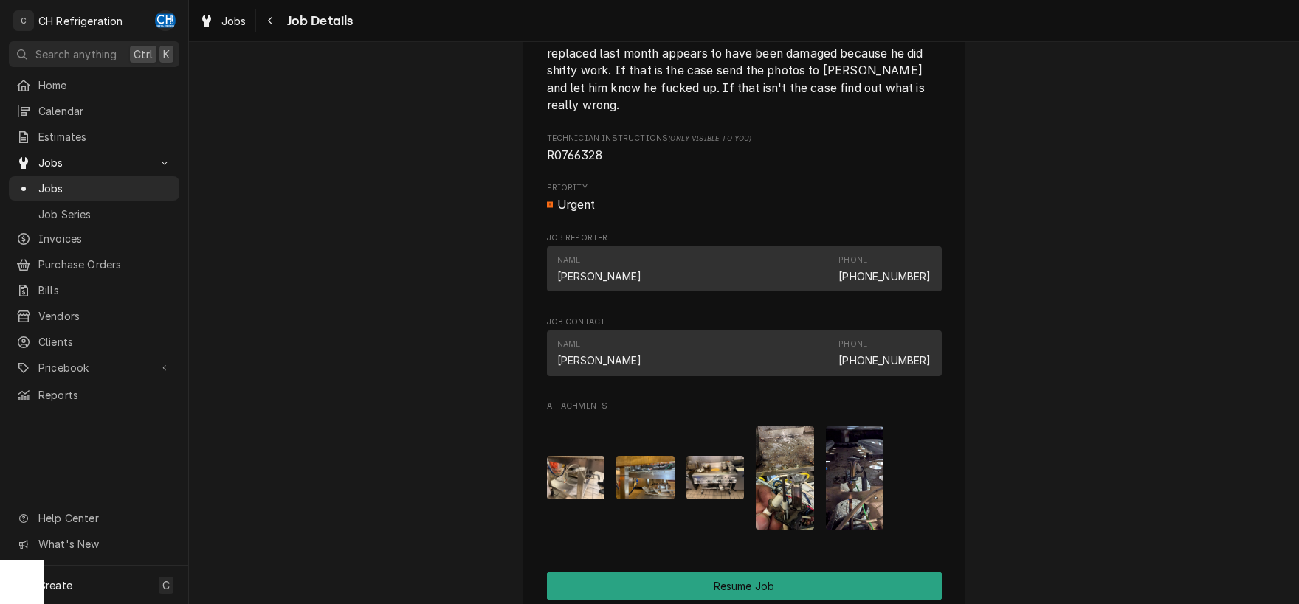
scroll to position [1542, 0]
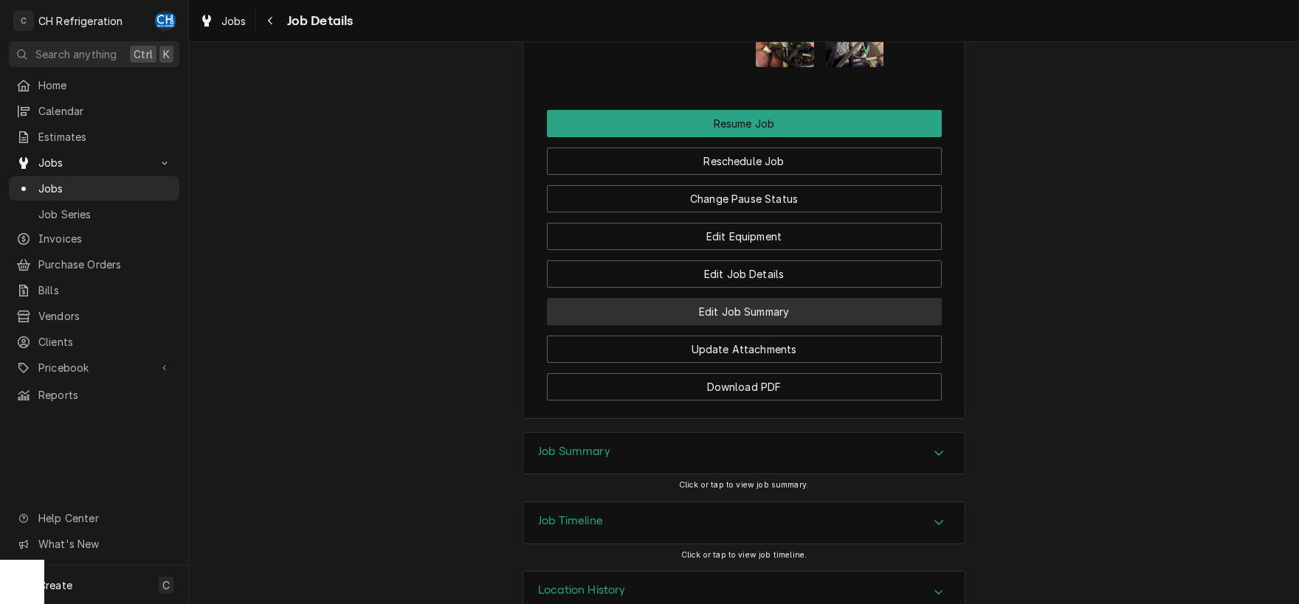
click at [763, 311] on button "Edit Job Summary" at bounding box center [744, 311] width 395 height 27
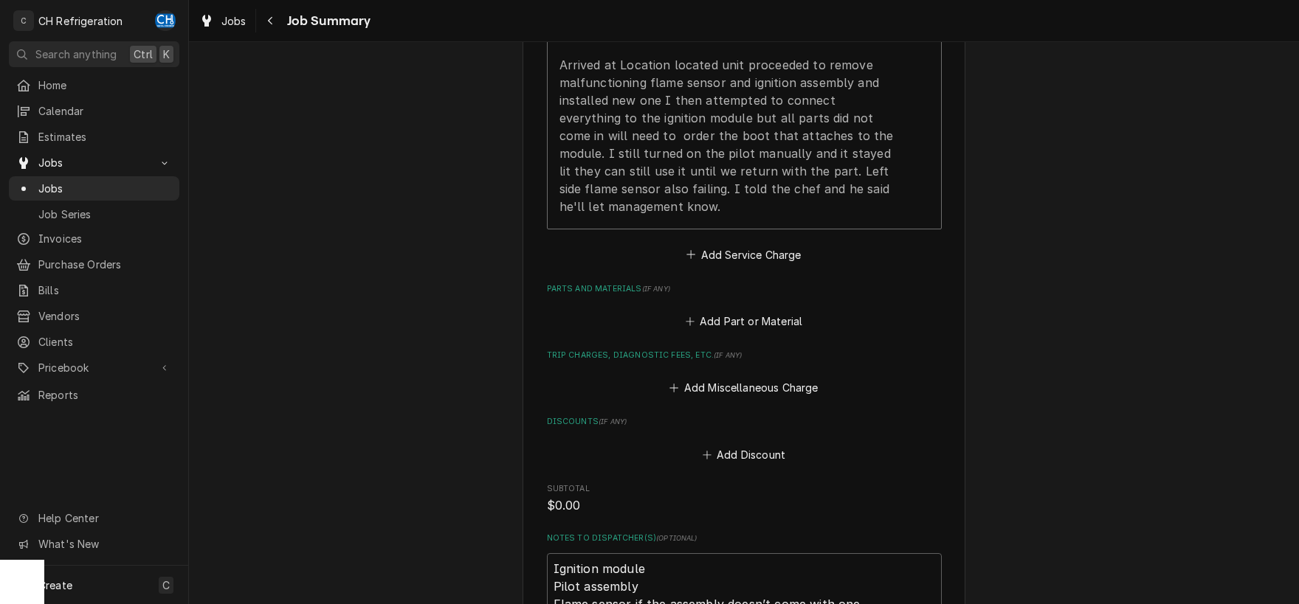
scroll to position [1002, 0]
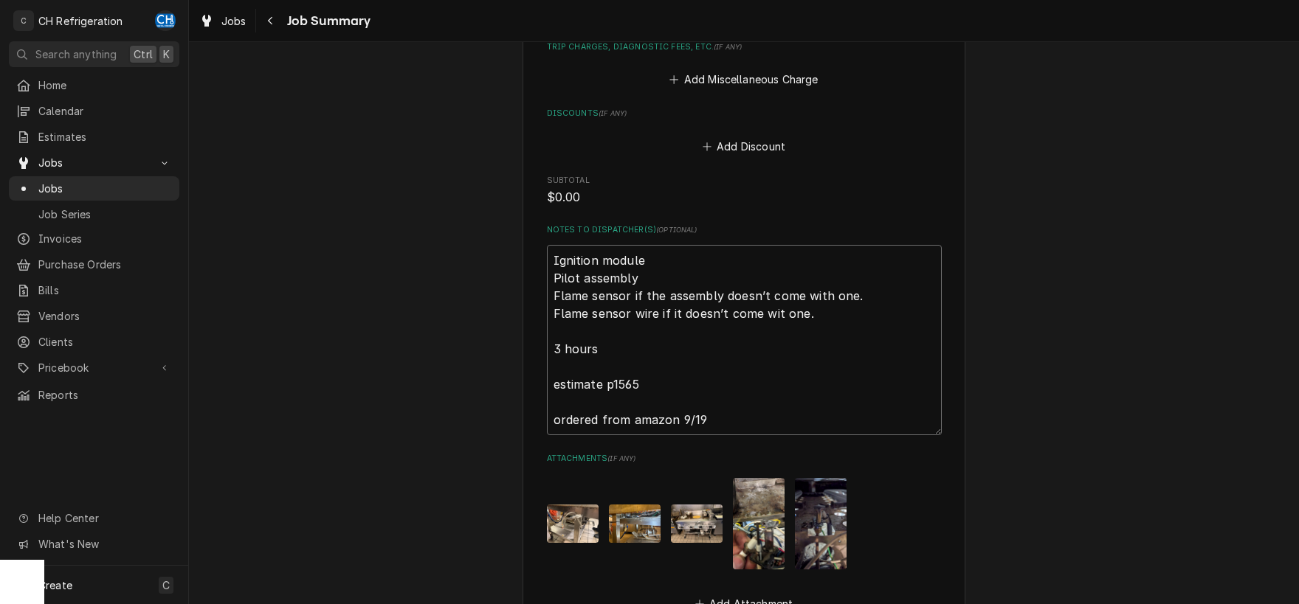
click at [745, 416] on textarea "Ignition module Pilot assembly Flame sensor if the assembly doesn’t come with o…" at bounding box center [744, 340] width 395 height 190
type textarea "x"
type textarea "Ignition module Pilot assembly Flame sensor if the assembly doesn’t come with o…"
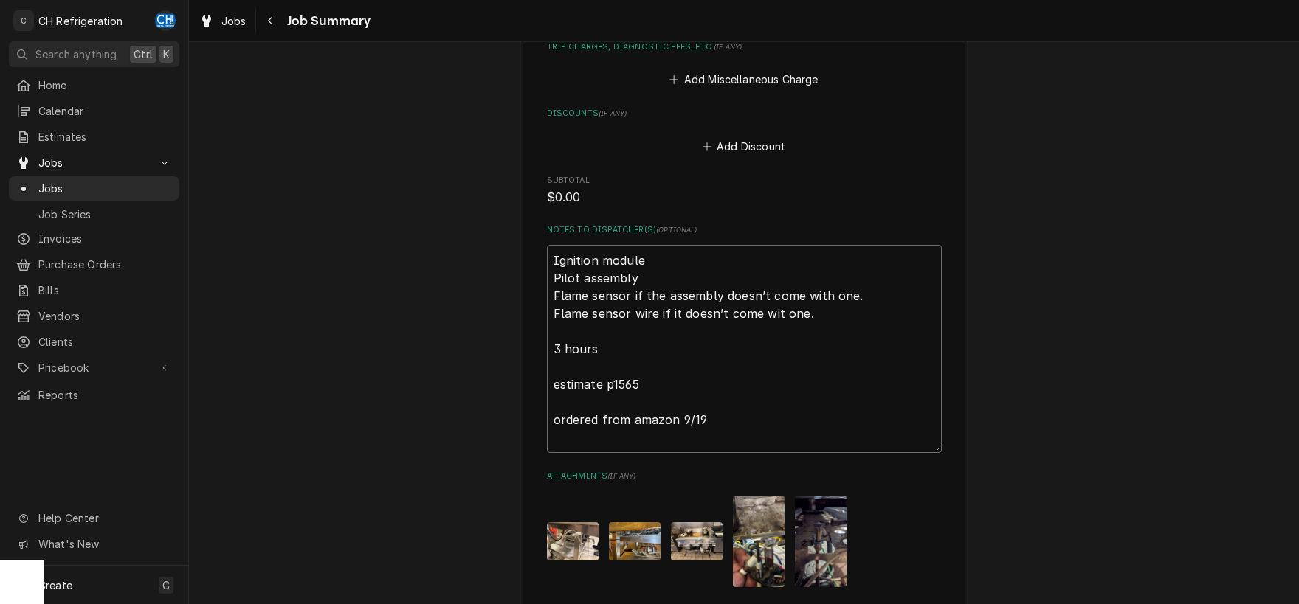
type textarea "x"
type textarea "Ignition module Pilot assembly Flame sensor if the assembly doesn’t come with o…"
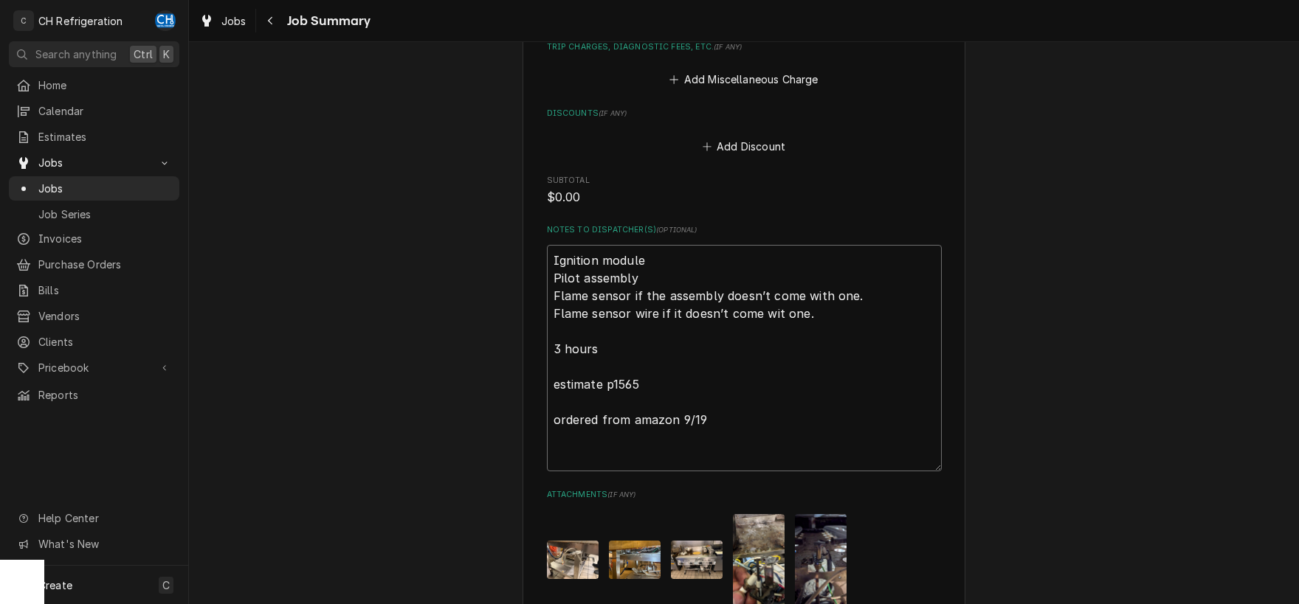
type textarea "x"
type textarea "Ignition module Pilot assembly Flame sensor if the assembly doesn’t come with o…"
type textarea "x"
type textarea "Ignition module Pilot assembly Flame sensor if the assembly doesn’t come with o…"
type textarea "x"
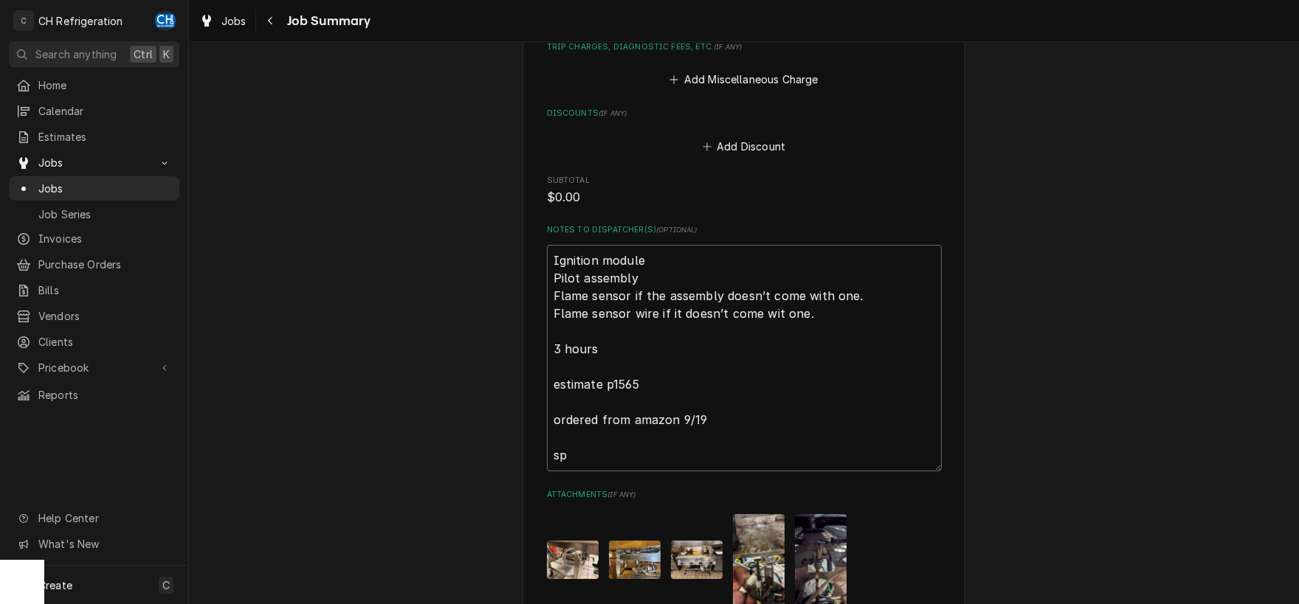
type textarea "Ignition module Pilot assembly Flame sensor if the assembly doesn’t come with o…"
type textarea "x"
type textarea "Ignition module Pilot assembly Flame sensor if the assembly doesn’t come with o…"
type textarea "x"
type textarea "Ignition module Pilot assembly Flame sensor if the assembly doesn’t come with o…"
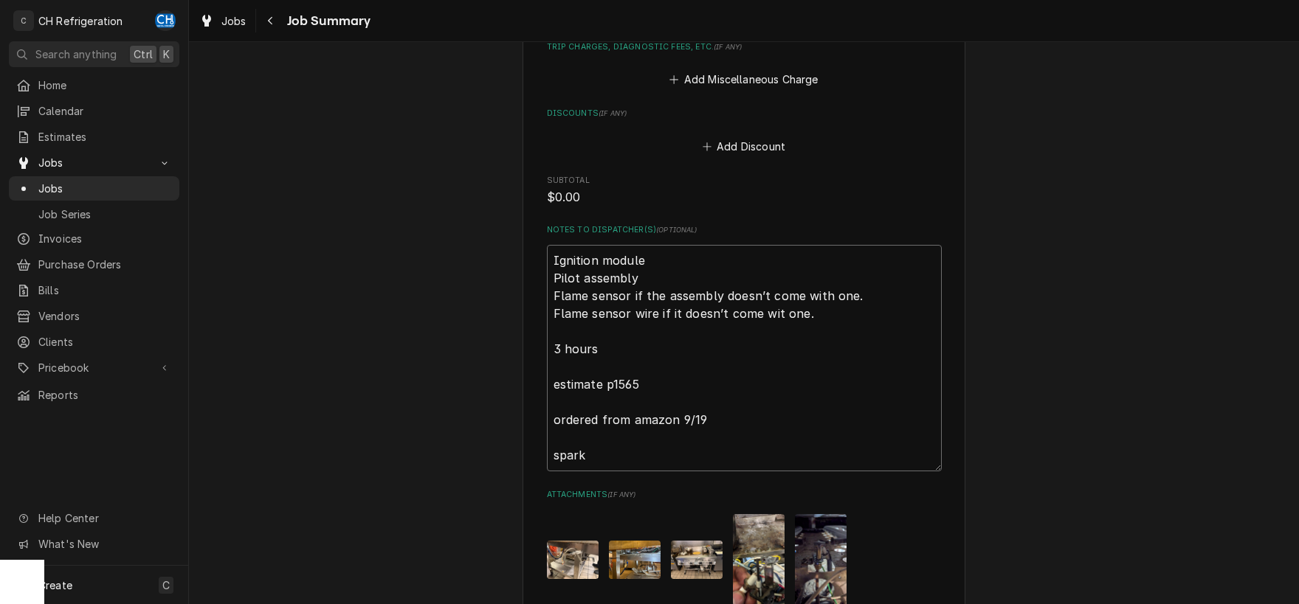
type textarea "x"
type textarea "Ignition module Pilot assembly Flame sensor if the assembly doesn’t come with o…"
type textarea "x"
type textarea "Ignition module Pilot assembly Flame sensor if the assembly doesn’t come with o…"
type textarea "x"
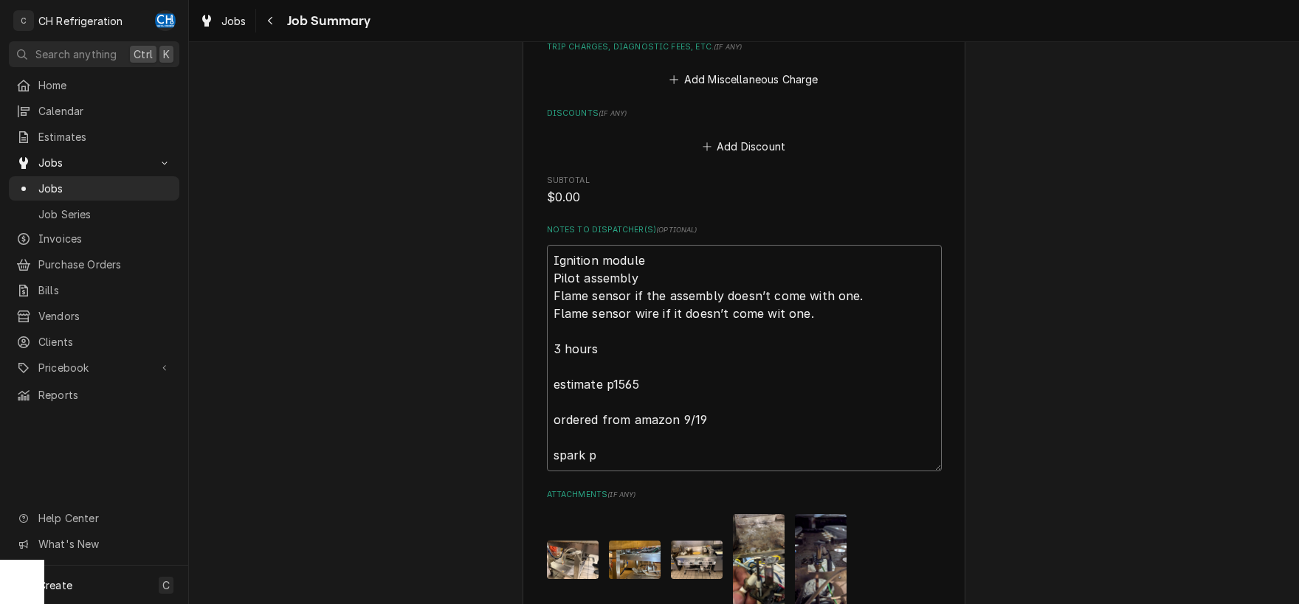
type textarea "Ignition module Pilot assembly Flame sensor if the assembly doesn’t come with o…"
type textarea "x"
type textarea "Ignition module Pilot assembly Flame sensor if the assembly doesn’t come with o…"
type textarea "x"
type textarea "Ignition module Pilot assembly Flame sensor if the assembly doesn’t come with o…"
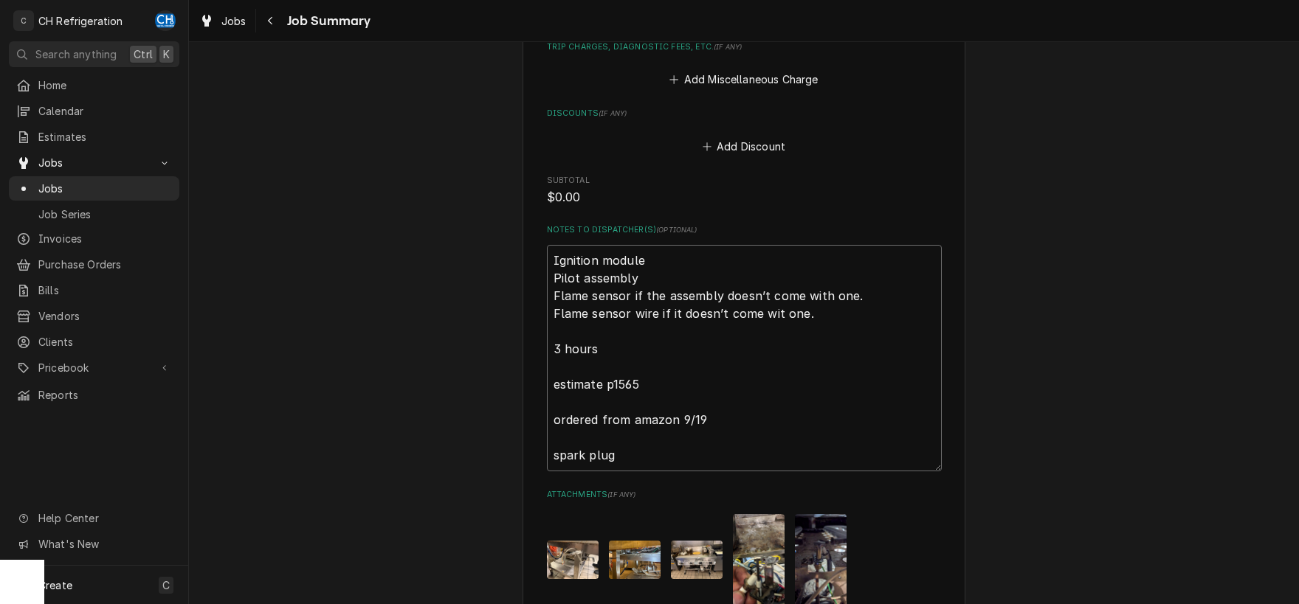
type textarea "x"
type textarea "Ignition module Pilot assembly Flame sensor if the assembly doesn’t come with o…"
type textarea "x"
type textarea "Ignition module Pilot assembly Flame sensor if the assembly doesn’t come with o…"
type textarea "x"
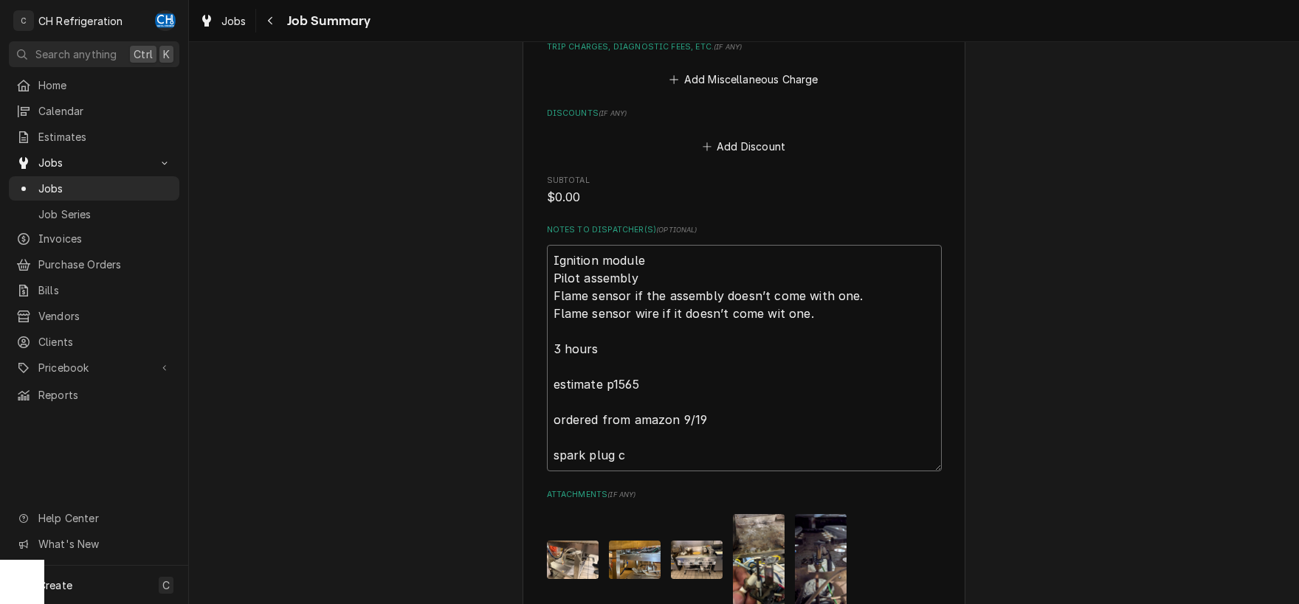
type textarea "Ignition module Pilot assembly Flame sensor if the assembly doesn’t come with o…"
type textarea "x"
type textarea "Ignition module Pilot assembly Flame sensor if the assembly doesn’t come with o…"
type textarea "x"
type textarea "Ignition module Pilot assembly Flame sensor if the assembly doesn’t come with o…"
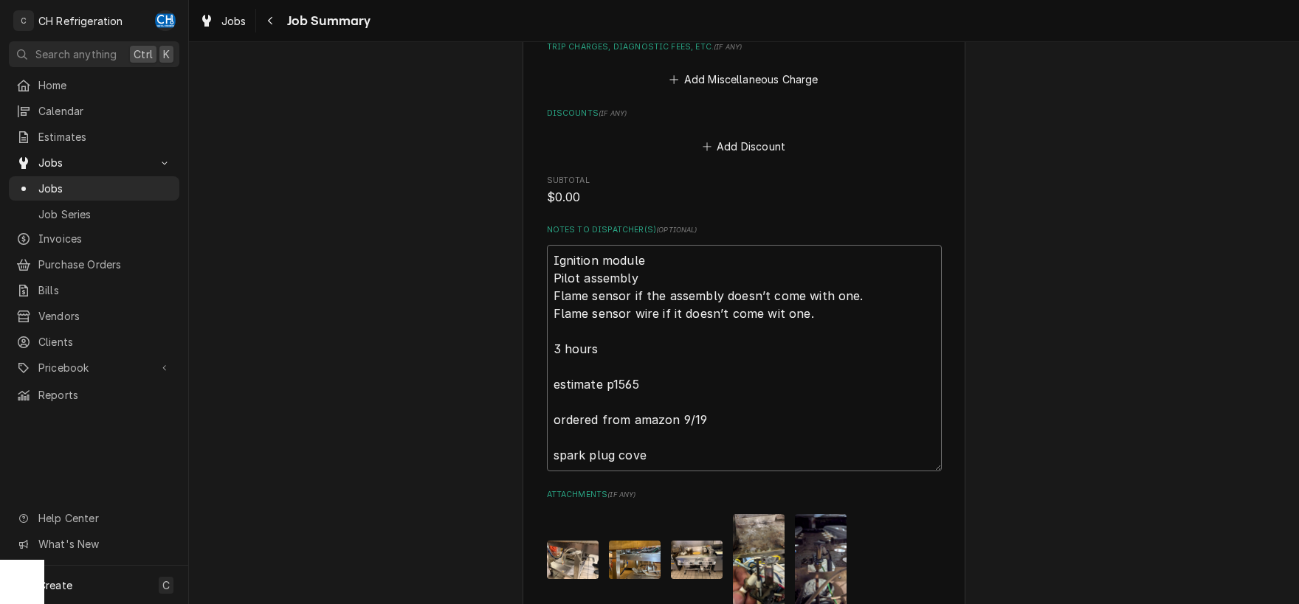
type textarea "x"
type textarea "Ignition module Pilot assembly Flame sensor if the assembly doesn’t come with o…"
type textarea "x"
type textarea "Ignition module Pilot assembly Flame sensor if the assembly doesn’t come with o…"
type textarea "x"
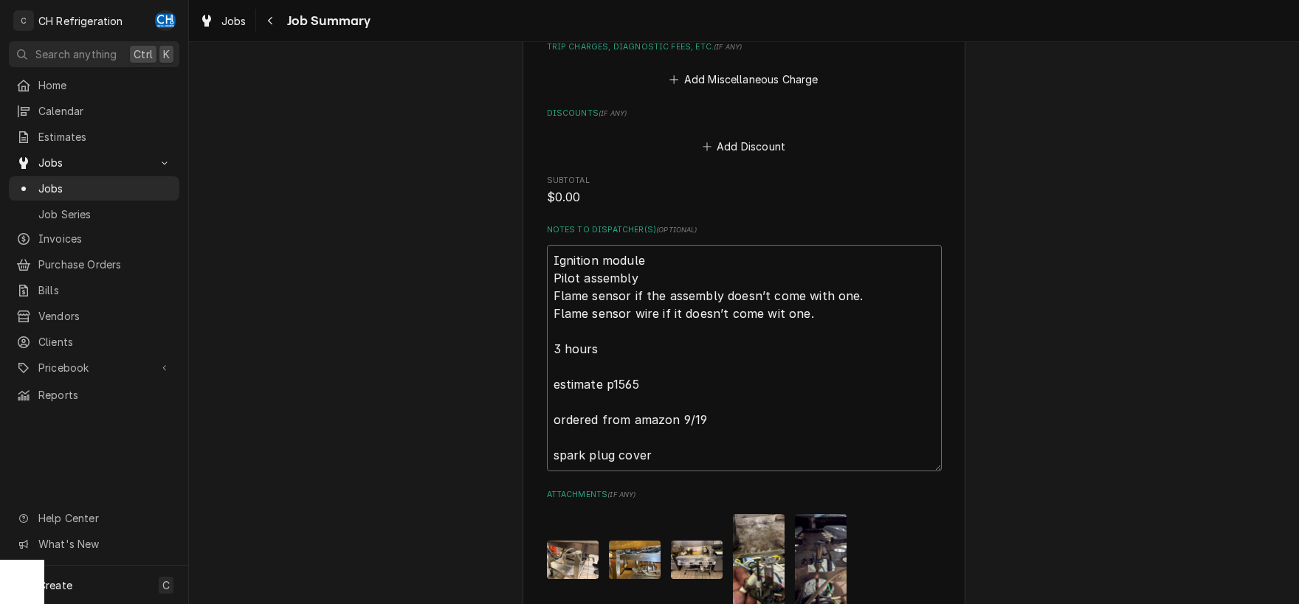
type textarea "Ignition module Pilot assembly Flame sensor if the assembly doesn’t come with o…"
type textarea "x"
type textarea "Ignition module Pilot assembly Flame sensor if the assembly doesn’t come with o…"
type textarea "x"
type textarea "Ignition module Pilot assembly Flame sensor if the assembly doesn’t come with o…"
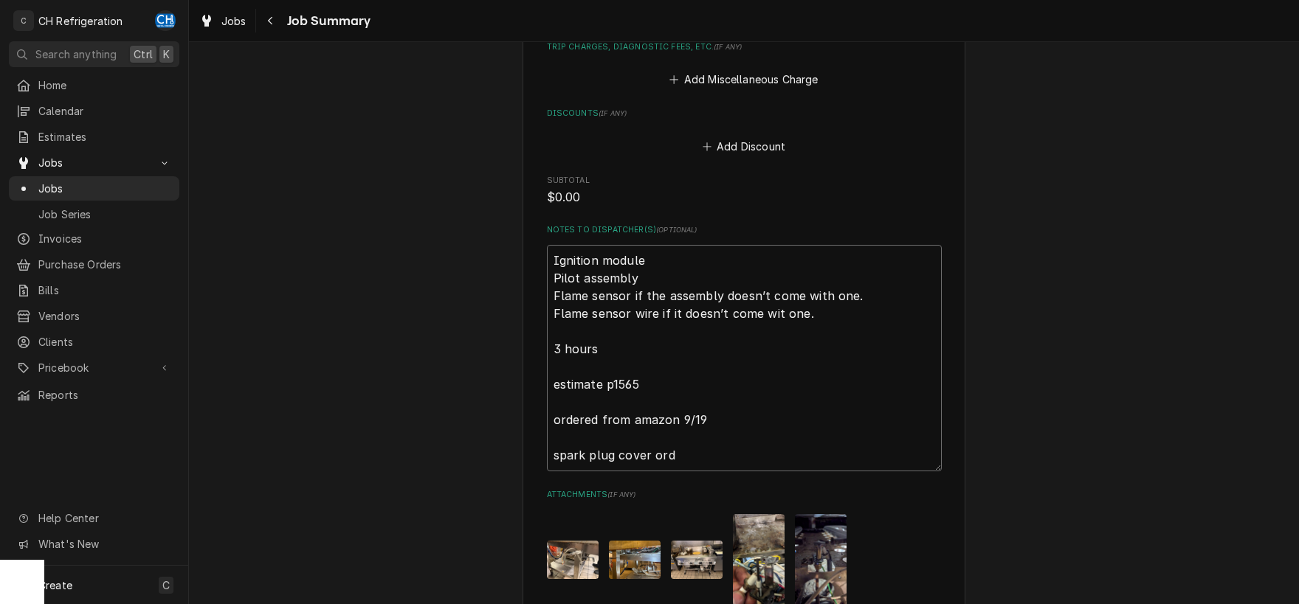
type textarea "x"
type textarea "Ignition module Pilot assembly Flame sensor if the assembly doesn’t come with o…"
type textarea "x"
type textarea "Ignition module Pilot assembly Flame sensor if the assembly doesn’t come with o…"
type textarea "x"
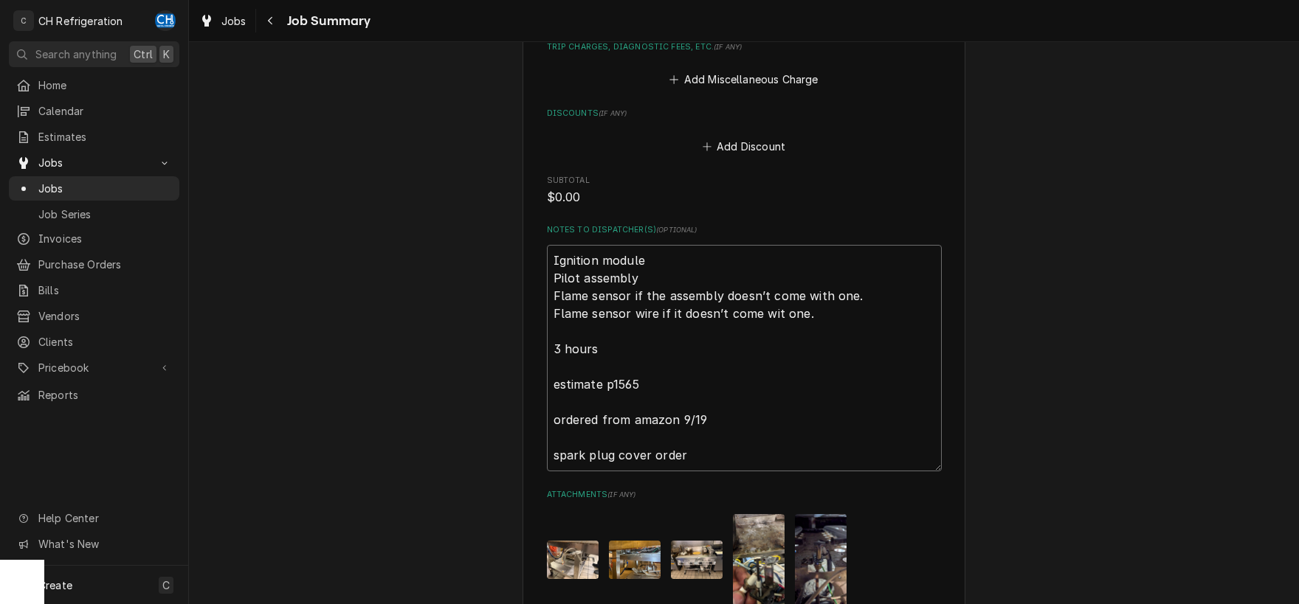
type textarea "Ignition module Pilot assembly Flame sensor if the assembly doesn’t come with o…"
type textarea "x"
type textarea "Ignition module Pilot assembly Flame sensor if the assembly doesn’t come with o…"
type textarea "x"
type textarea "Ignition module Pilot assembly Flame sensor if the assembly doesn’t come with o…"
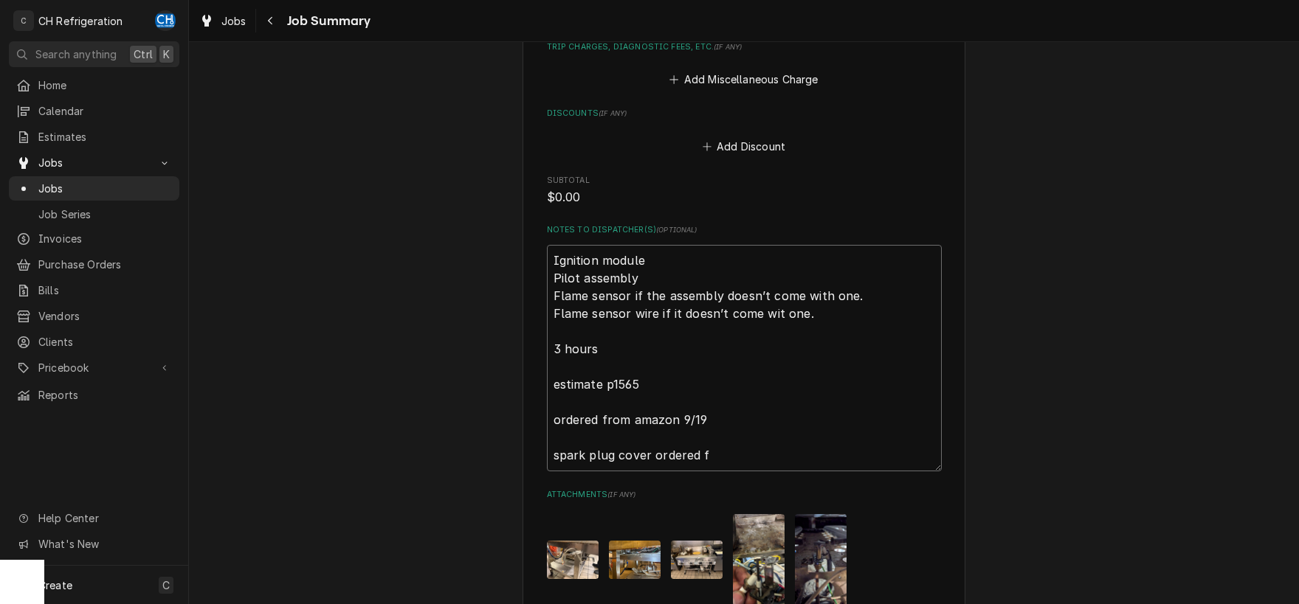
type textarea "x"
type textarea "Ignition module Pilot assembly Flame sensor if the assembly doesn’t come with o…"
type textarea "x"
type textarea "Ignition module Pilot assembly Flame sensor if the assembly doesn’t come with o…"
type textarea "x"
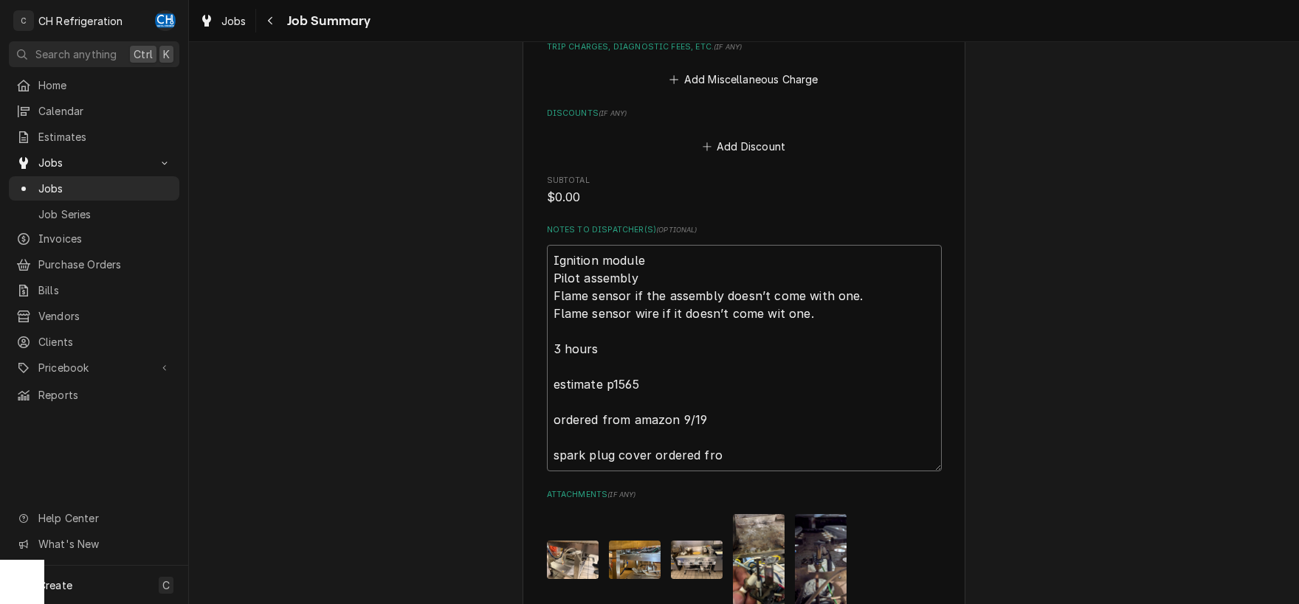
type textarea "Ignition module Pilot assembly Flame sensor if the assembly doesn’t come with o…"
type textarea "x"
type textarea "Ignition module Pilot assembly Flame sensor if the assembly doesn’t come with o…"
type textarea "x"
type textarea "Ignition module Pilot assembly Flame sensor if the assembly doesn’t come with o…"
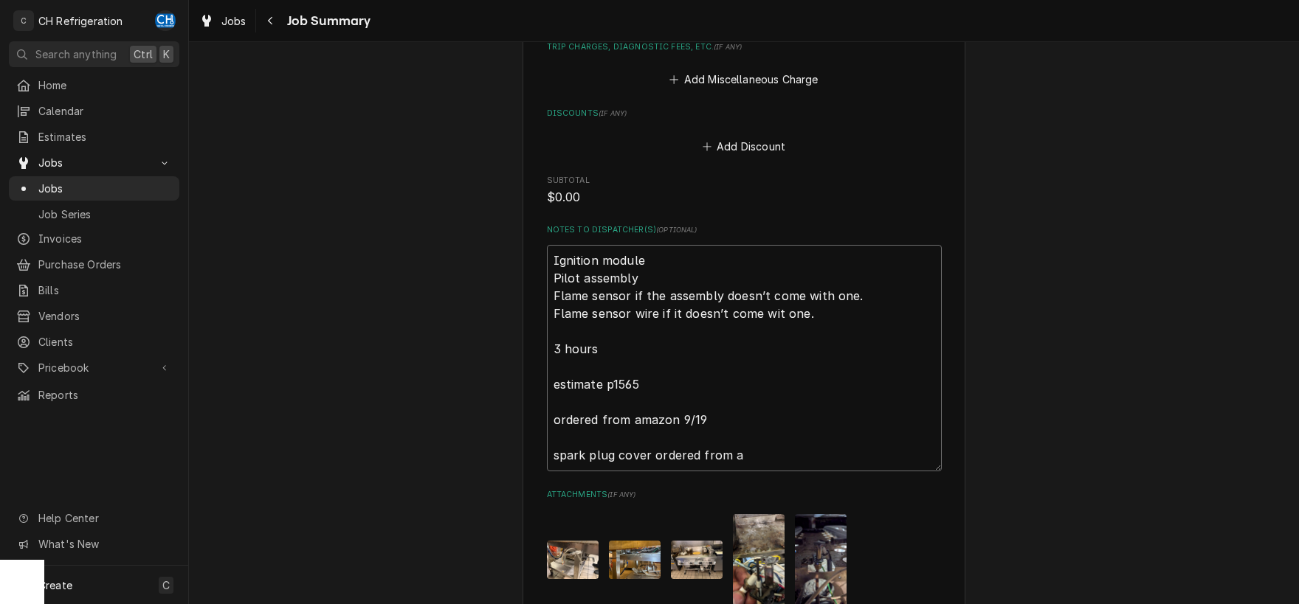
type textarea "x"
type textarea "Ignition module Pilot assembly Flame sensor if the assembly doesn’t come with o…"
type textarea "x"
type textarea "Ignition module Pilot assembly Flame sensor if the assembly doesn’t come with o…"
type textarea "x"
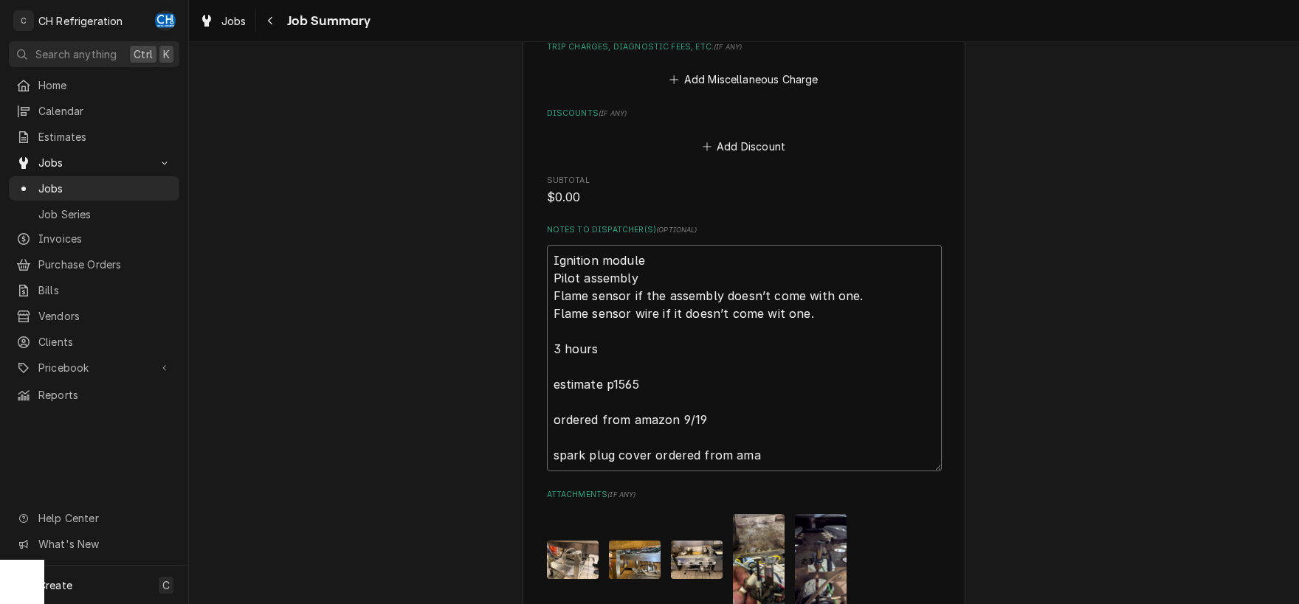
type textarea "Ignition module Pilot assembly Flame sensor if the assembly doesn’t come with o…"
type textarea "x"
type textarea "Ignition module Pilot assembly Flame sensor if the assembly doesn’t come with o…"
type textarea "x"
type textarea "Ignition module Pilot assembly Flame sensor if the assembly doesn’t come with o…"
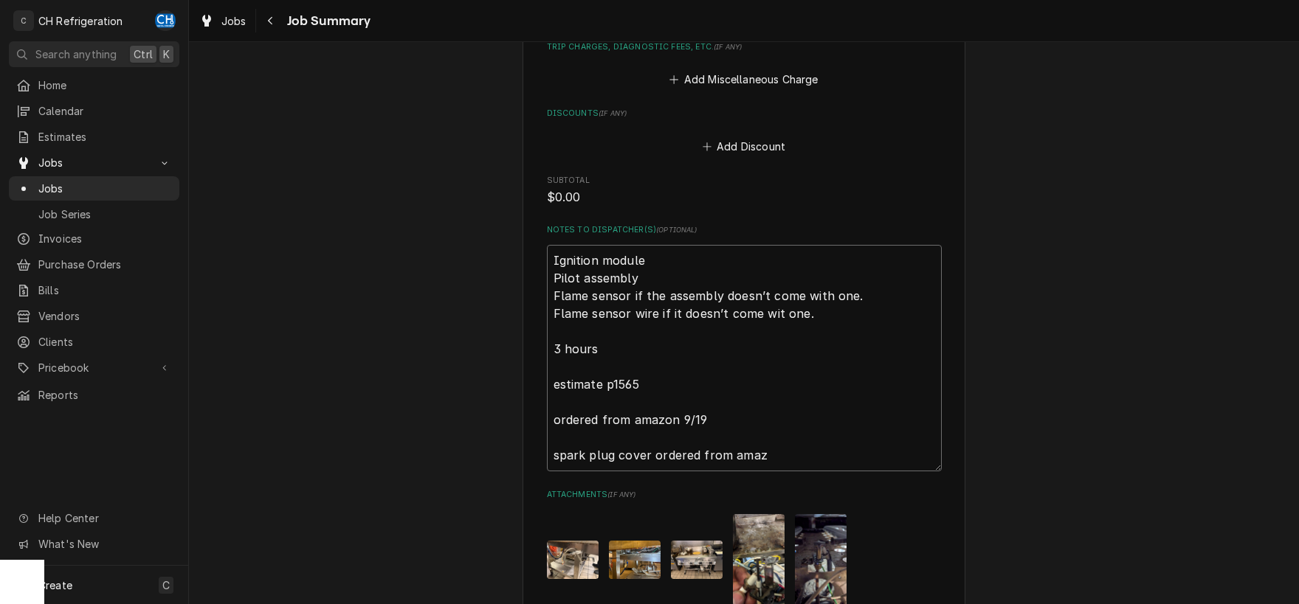
type textarea "x"
type textarea "Ignition module Pilot assembly Flame sensor if the assembly doesn’t come with o…"
type textarea "x"
type textarea "Ignition module Pilot assembly Flame sensor if the assembly doesn’t come with o…"
type textarea "x"
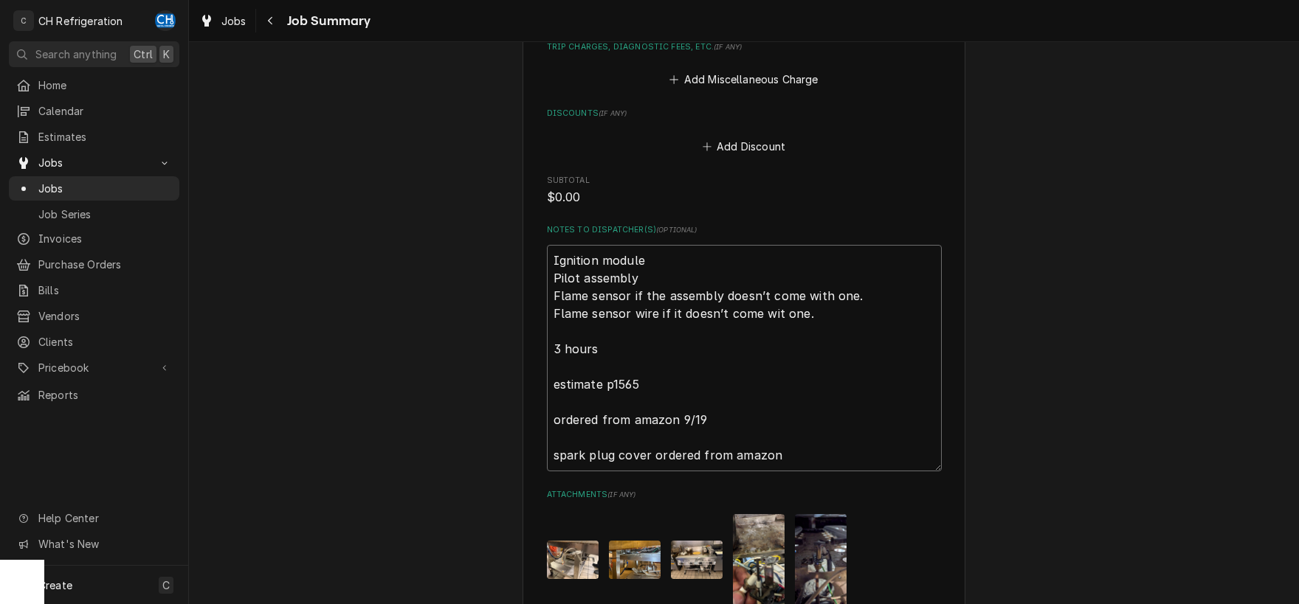
type textarea "Ignition module Pilot assembly Flame sensor if the assembly doesn’t come with o…"
type textarea "x"
type textarea "Ignition module Pilot assembly Flame sensor if the assembly doesn’t come with o…"
type textarea "x"
type textarea "Ignition module Pilot assembly Flame sensor if the assembly doesn’t come with o…"
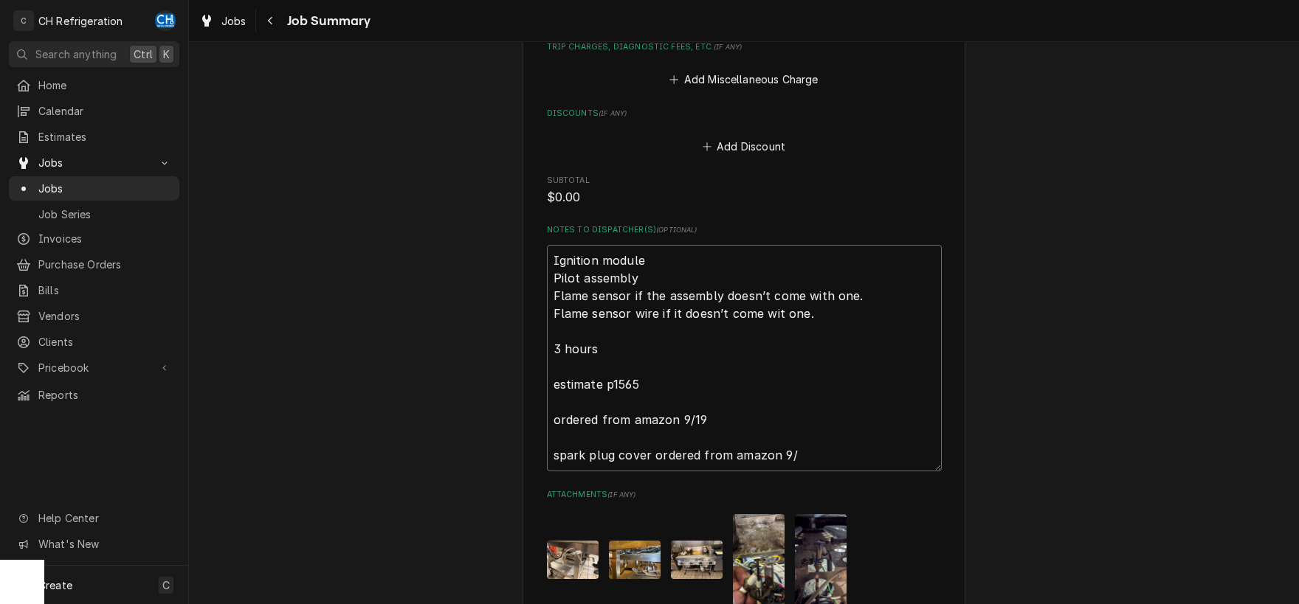
type textarea "x"
type textarea "Ignition module Pilot assembly Flame sensor if the assembly doesn’t come with o…"
type textarea "x"
type textarea "Ignition module Pilot assembly Flame sensor if the assembly doesn’t come with o…"
type textarea "x"
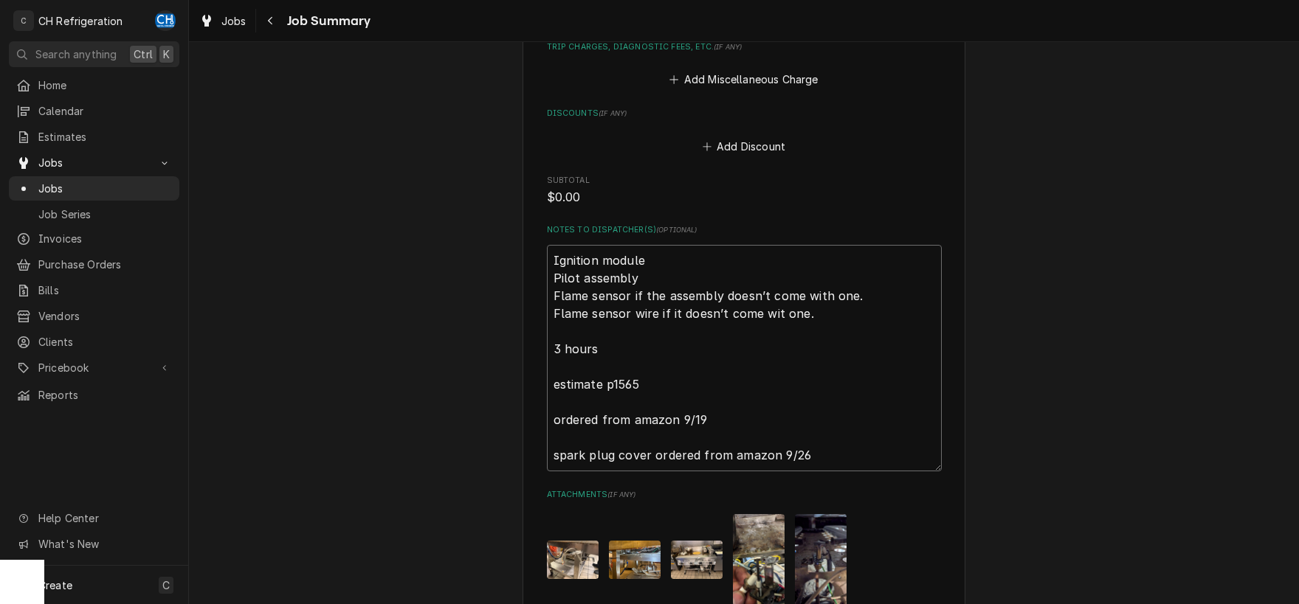
type textarea "Ignition module Pilot assembly Flame sensor if the assembly doesn’t come with o…"
type textarea "x"
type textarea "Ignition module Pilot assembly Flame sensor if the assembly doesn’t come with o…"
type textarea "x"
type textarea "Ignition module Pilot assembly Flame sensor if the assembly doesn’t come with o…"
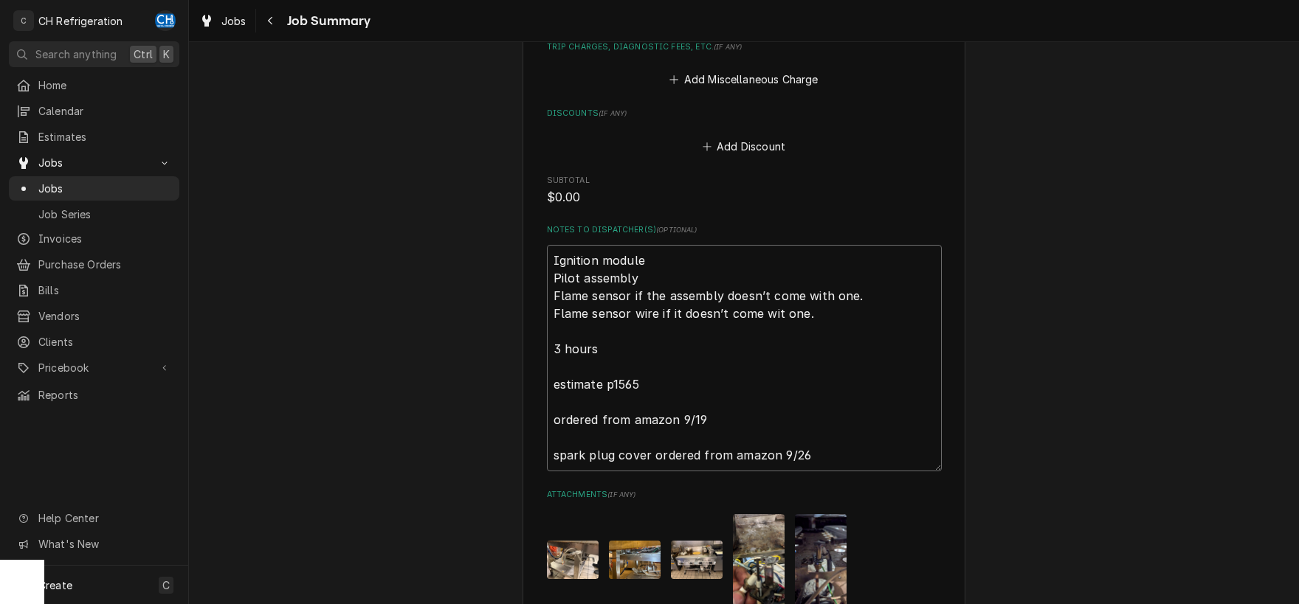
type textarea "x"
type textarea "Ignition module Pilot assembly Flame sensor if the assembly doesn’t come with o…"
type textarea "x"
type textarea "Ignition module Pilot assembly Flame sensor if the assembly doesn’t come with o…"
click at [835, 441] on textarea "Ignition module Pilot assembly Flame sensor if the assembly doesn’t come with o…" at bounding box center [744, 358] width 395 height 227
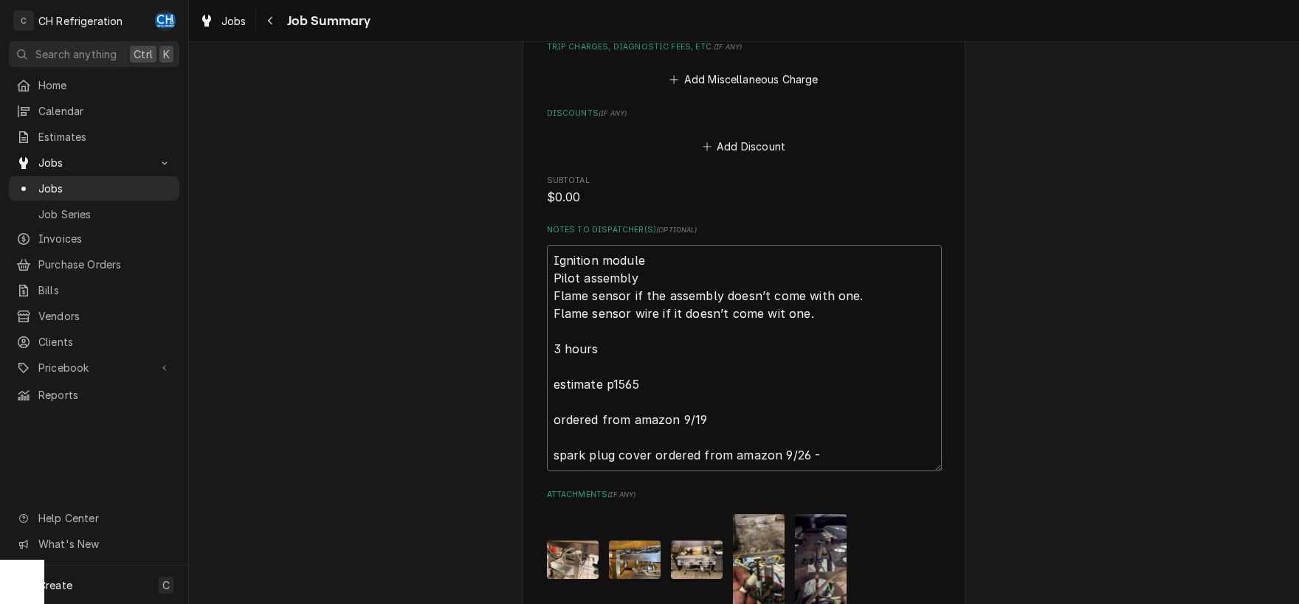
type textarea "x"
type textarea "Ignition module Pilot assembly Flame sensor if the assembly doesn’t come with o…"
type textarea "x"
type textarea "Ignition module Pilot assembly Flame sensor if the assembly doesn’t come with o…"
type textarea "x"
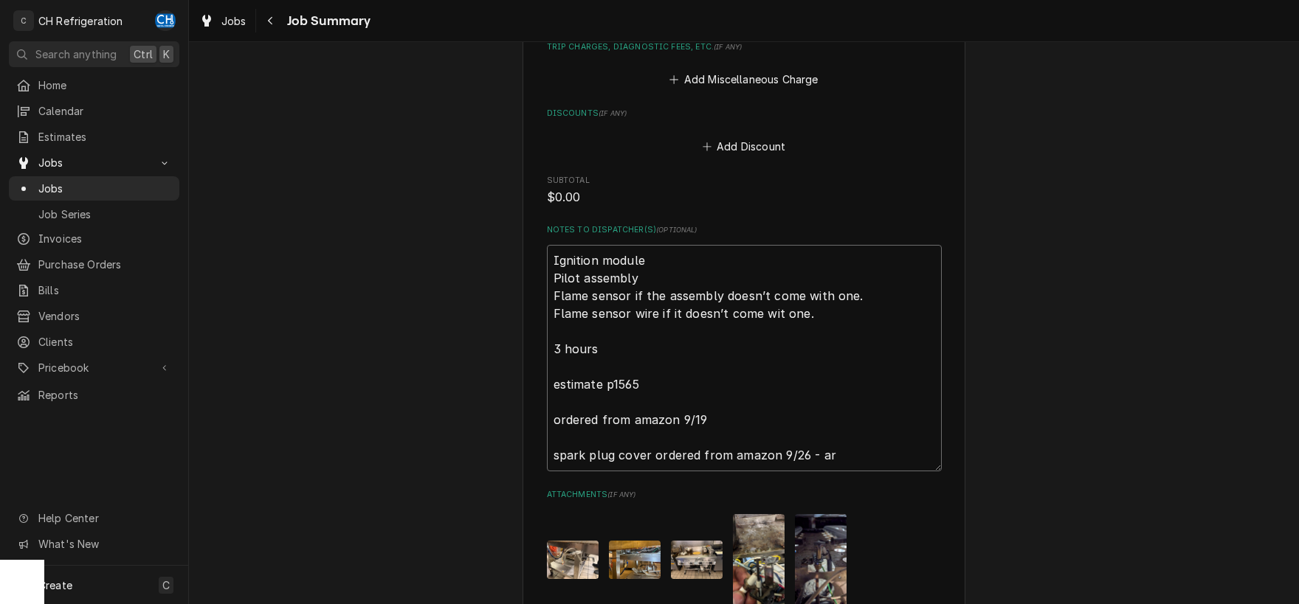
type textarea "Ignition module Pilot assembly Flame sensor if the assembly doesn’t come with o…"
type textarea "x"
type textarea "Ignition module Pilot assembly Flame sensor if the assembly doesn’t come with o…"
type textarea "x"
type textarea "Ignition module Pilot assembly Flame sensor if the assembly doesn’t come with o…"
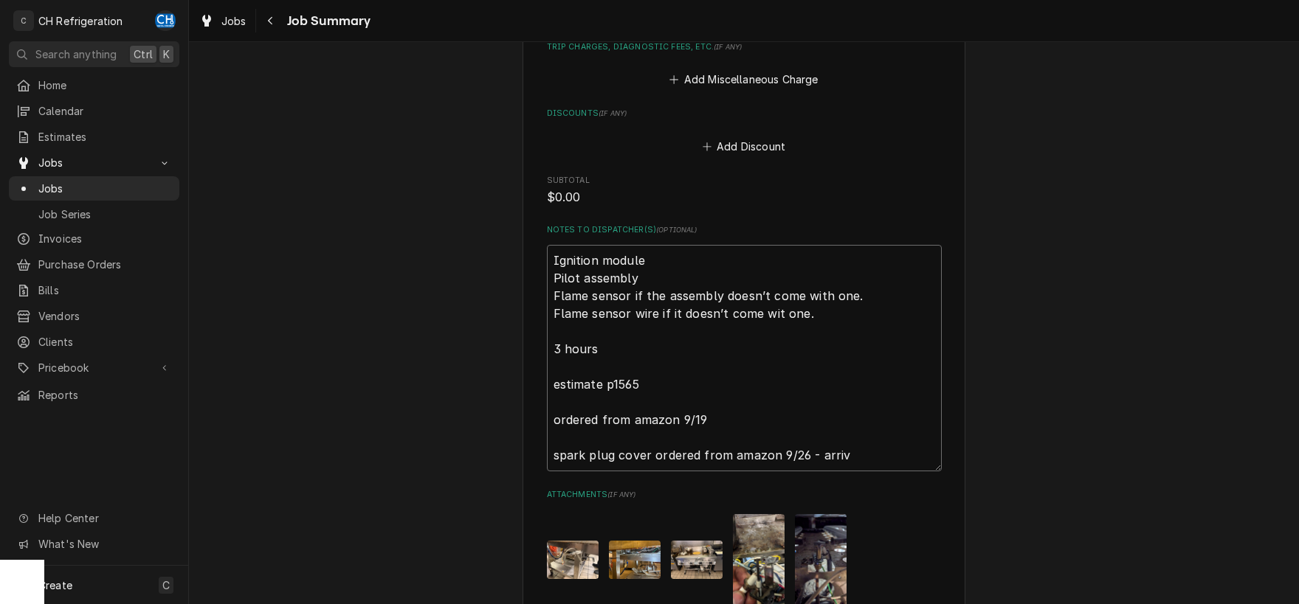
type textarea "x"
type textarea "Ignition module Pilot assembly Flame sensor if the assembly doesn’t come with o…"
type textarea "x"
type textarea "Ignition module Pilot assembly Flame sensor if the assembly doesn’t come with o…"
type textarea "x"
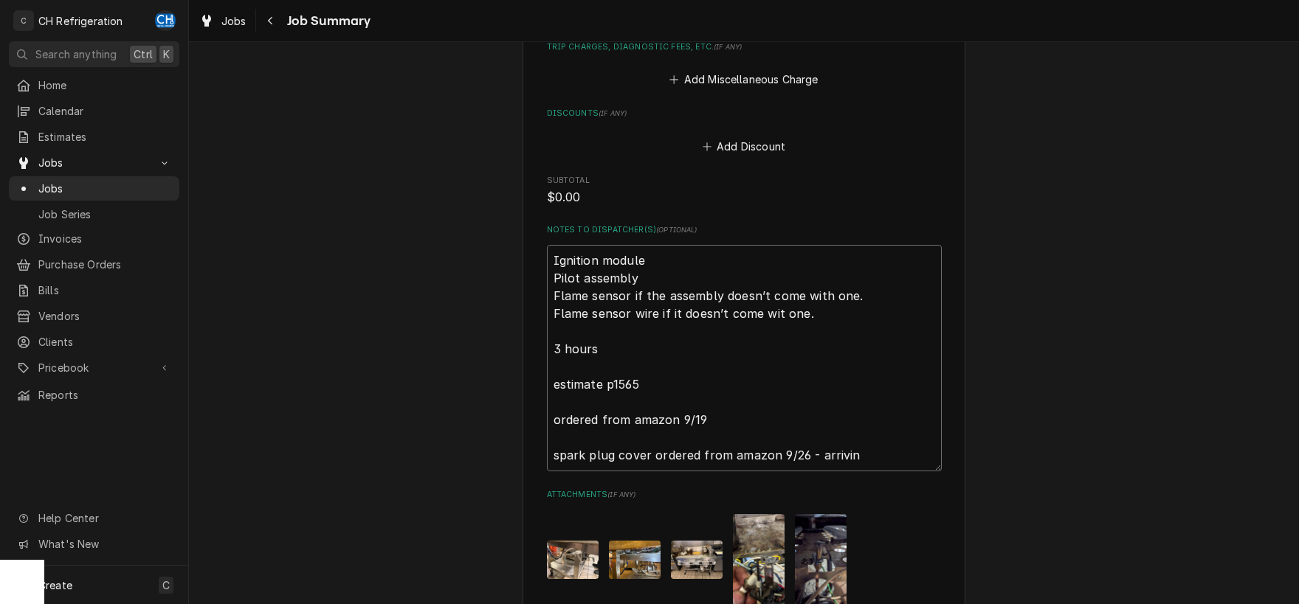
type textarea "Ignition module Pilot assembly Flame sensor if the assembly doesn’t come with o…"
type textarea "x"
type textarea "Ignition module Pilot assembly Flame sensor if the assembly doesn’t come with o…"
click at [882, 447] on textarea "Ignition module Pilot assembly Flame sensor if the assembly doesn’t come with o…" at bounding box center [744, 358] width 395 height 227
type textarea "x"
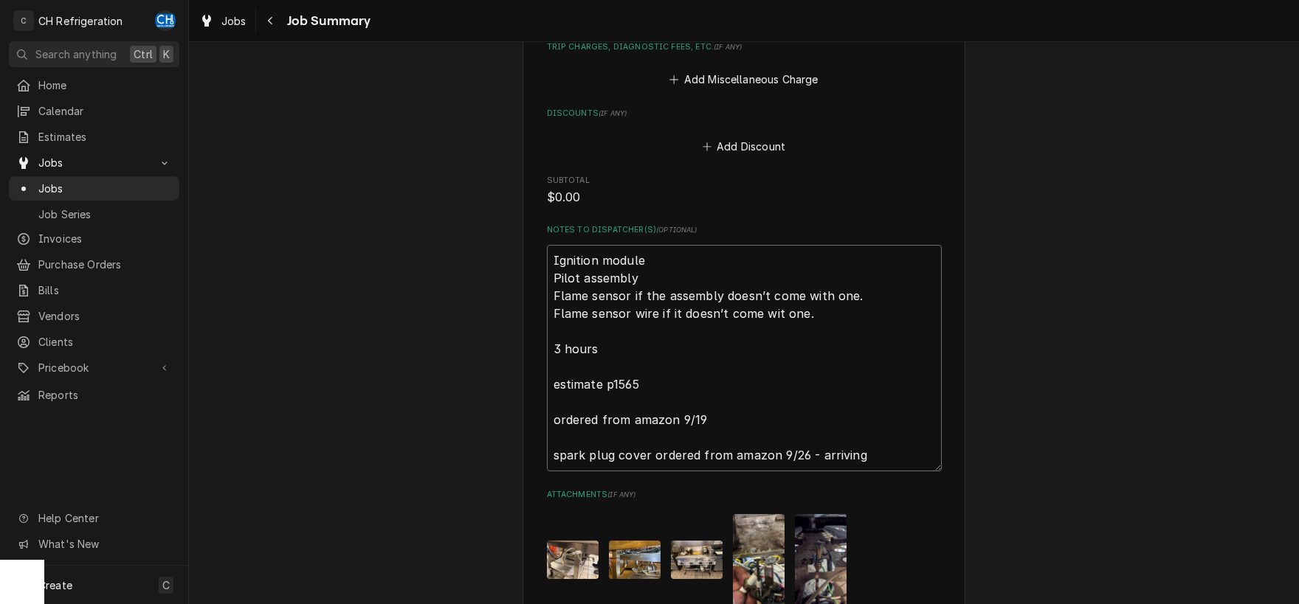
type textarea "Ignition module Pilot assembly Flame sensor if the assembly doesn’t come with o…"
type textarea "x"
type textarea "Ignition module Pilot assembly Flame sensor if the assembly doesn’t come with o…"
type textarea "x"
type textarea "Ignition module Pilot assembly Flame sensor if the assembly doesn’t come with o…"
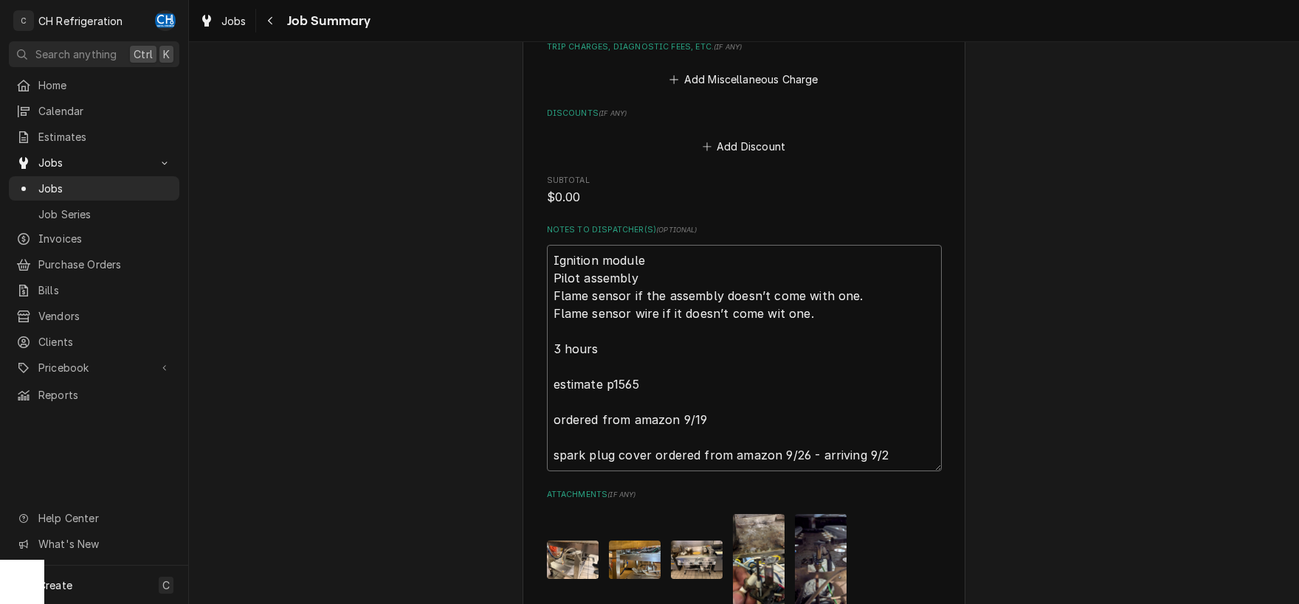
type textarea "x"
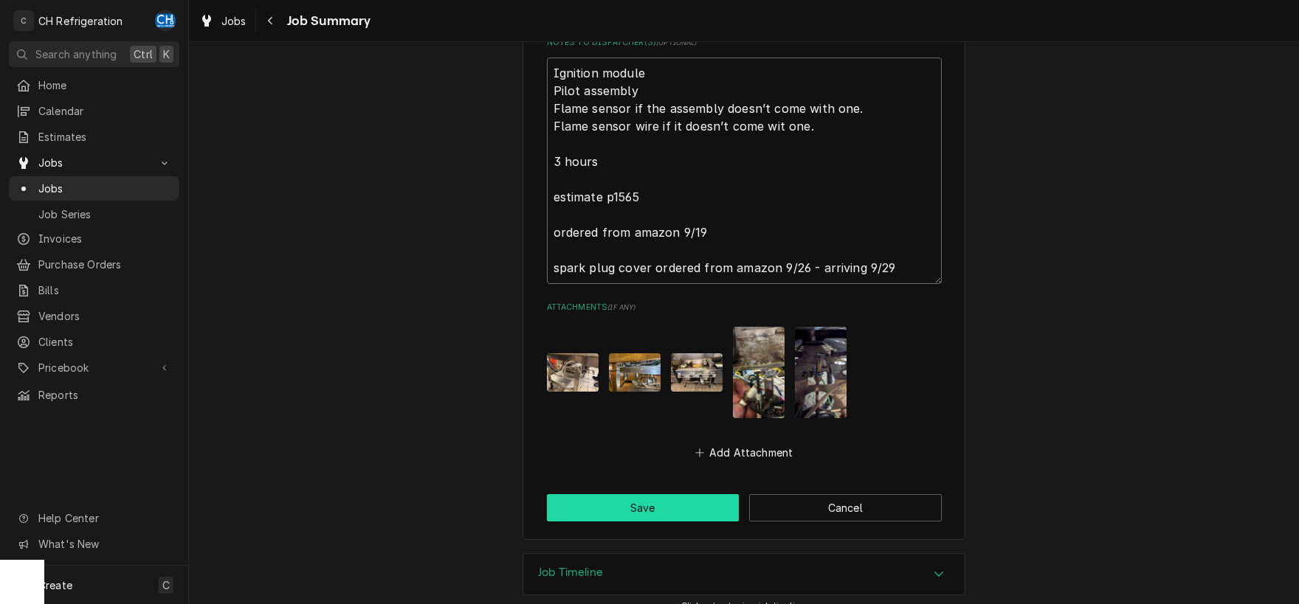
type textarea "Ignition module Pilot assembly Flame sensor if the assembly doesn’t come with o…"
click at [629, 494] on button "Save" at bounding box center [643, 507] width 193 height 27
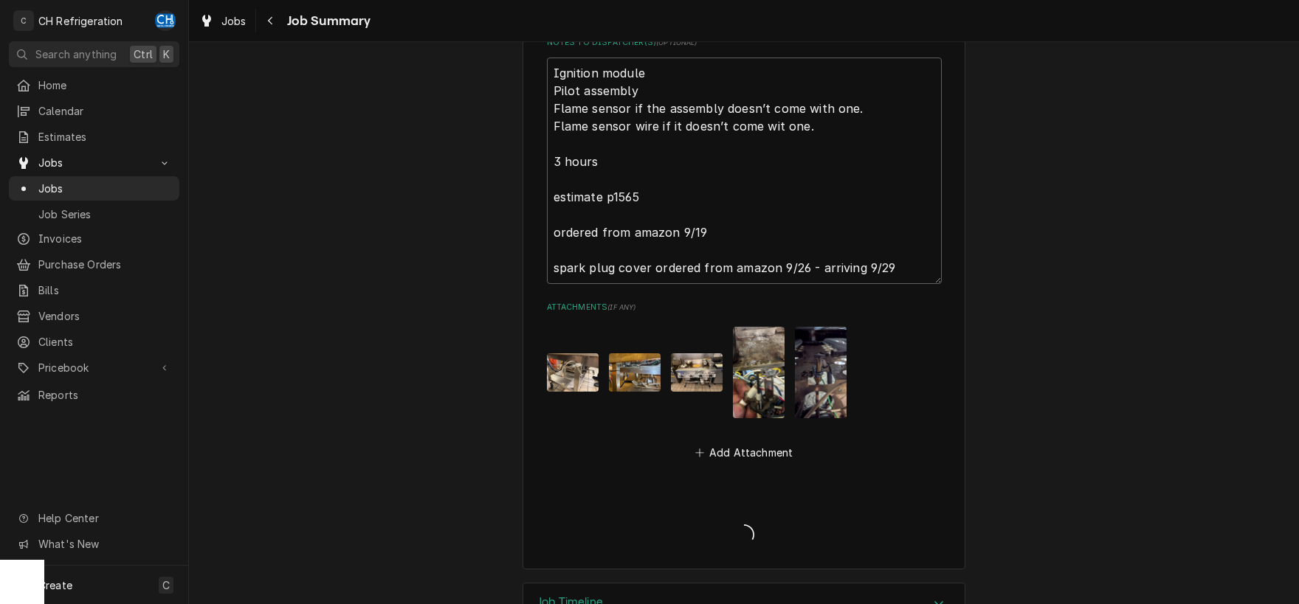
type textarea "x"
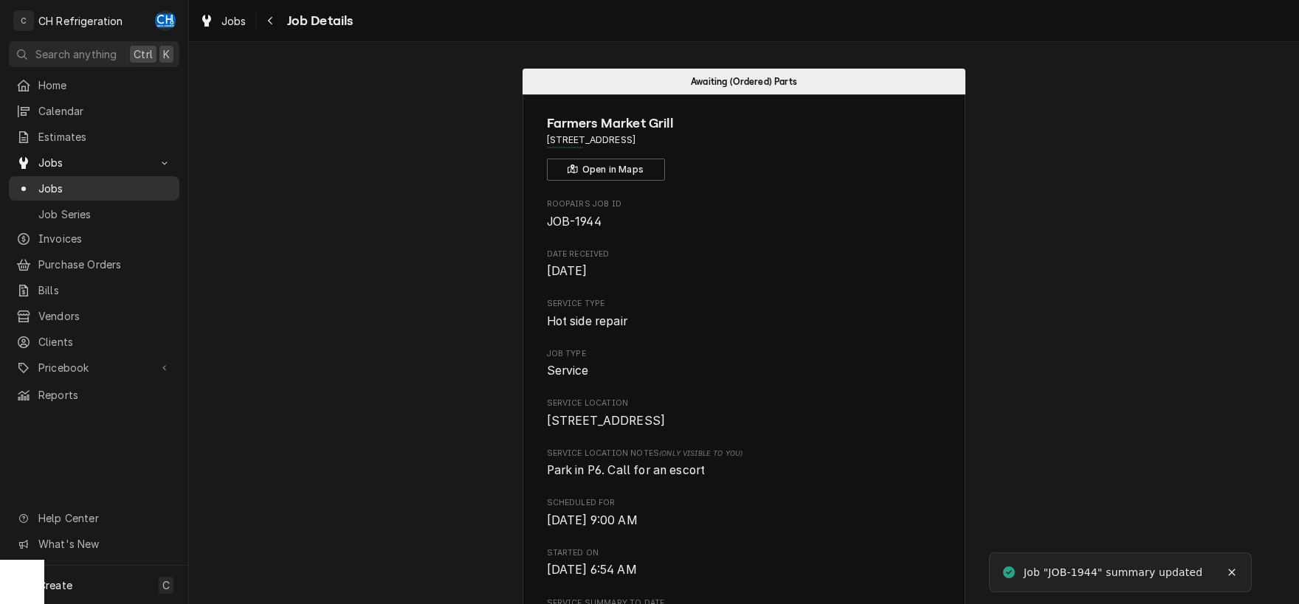
click at [73, 185] on span "Jobs" at bounding box center [105, 188] width 134 height 15
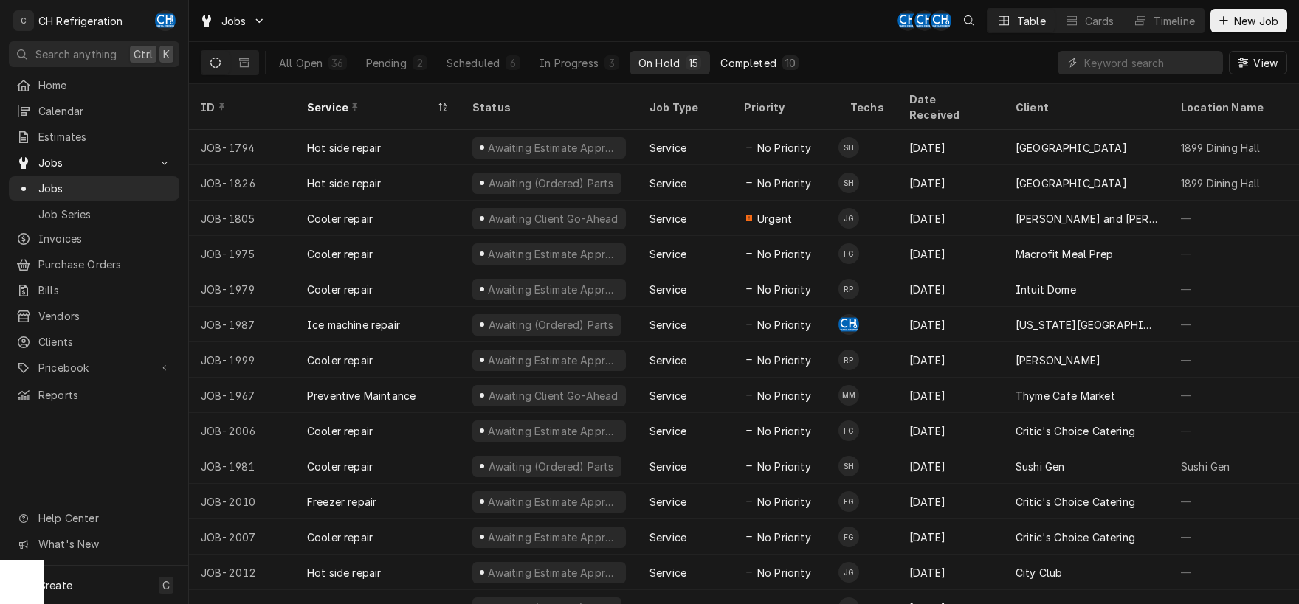
click at [757, 57] on div "Completed" at bounding box center [747, 62] width 55 height 15
